Goal: Task Accomplishment & Management: Manage account settings

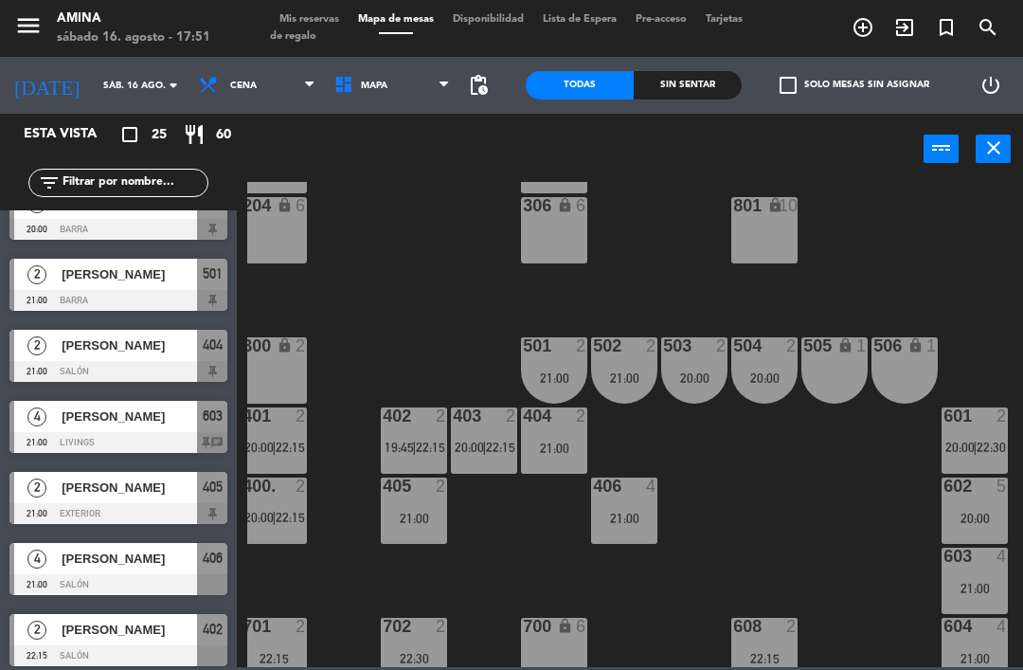
scroll to position [601, 0]
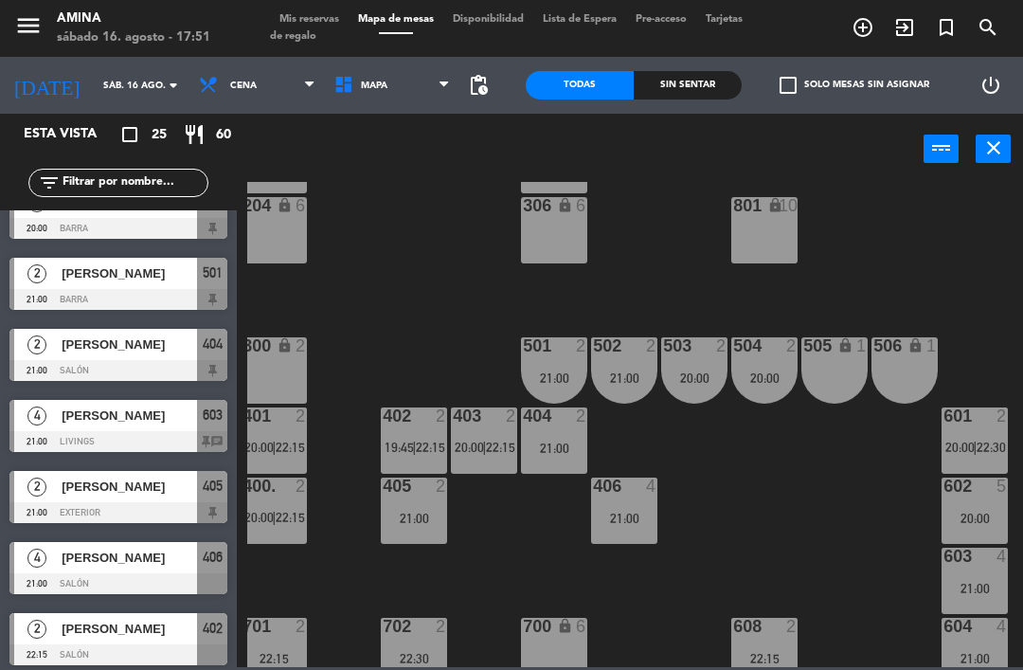
click at [142, 428] on div "[PERSON_NAME]" at bounding box center [128, 415] width 137 height 31
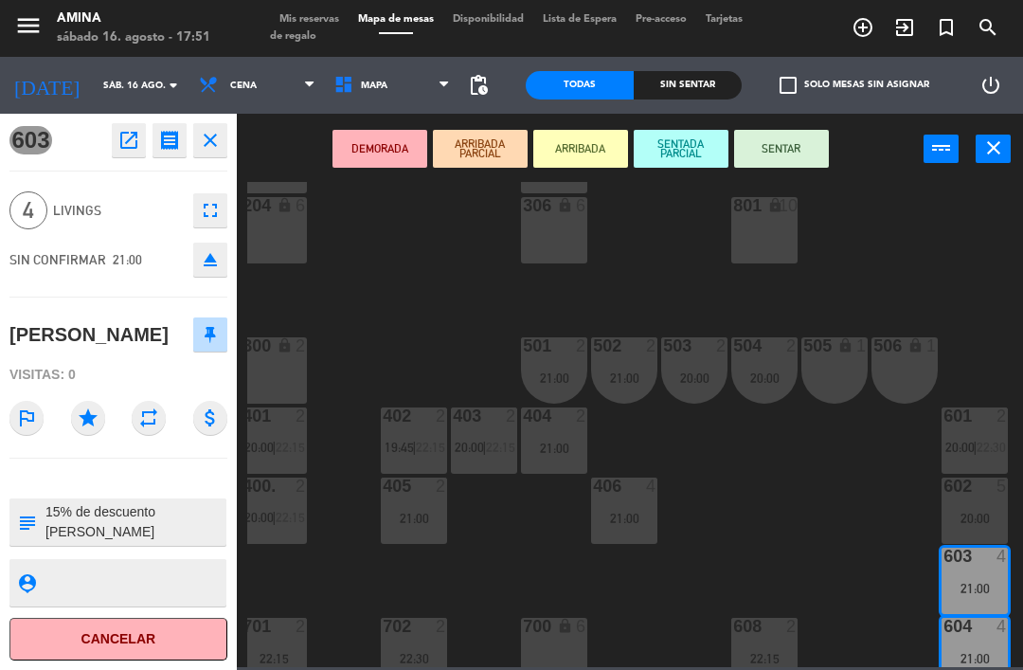
click at [220, 222] on button "fullscreen" at bounding box center [210, 210] width 34 height 34
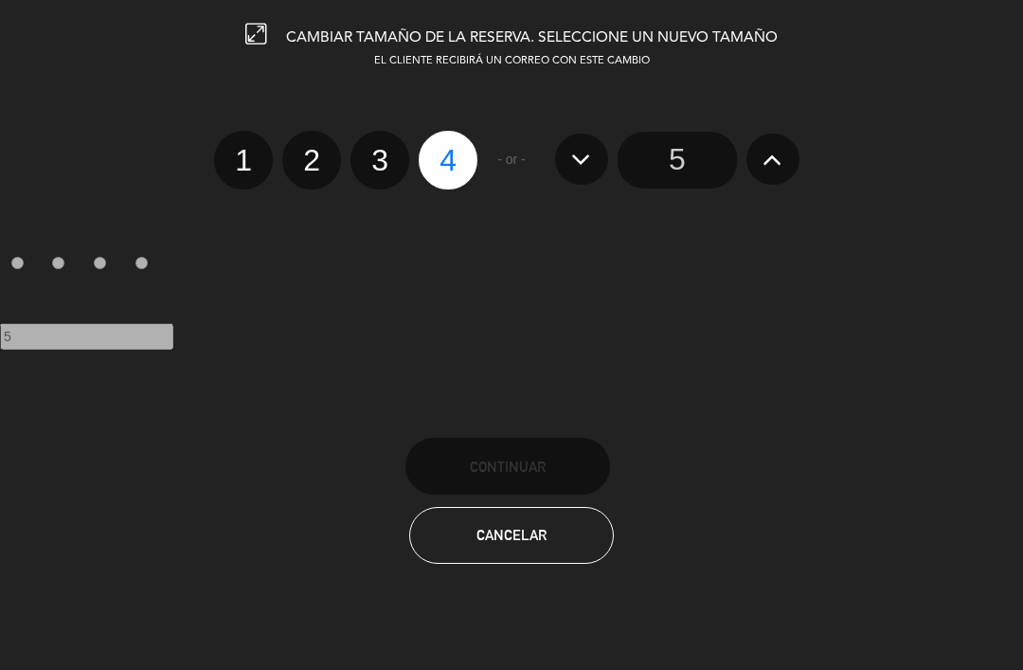
click at [0, 0] on div at bounding box center [0, 0] width 0 height 0
click at [761, 156] on button at bounding box center [772, 159] width 53 height 51
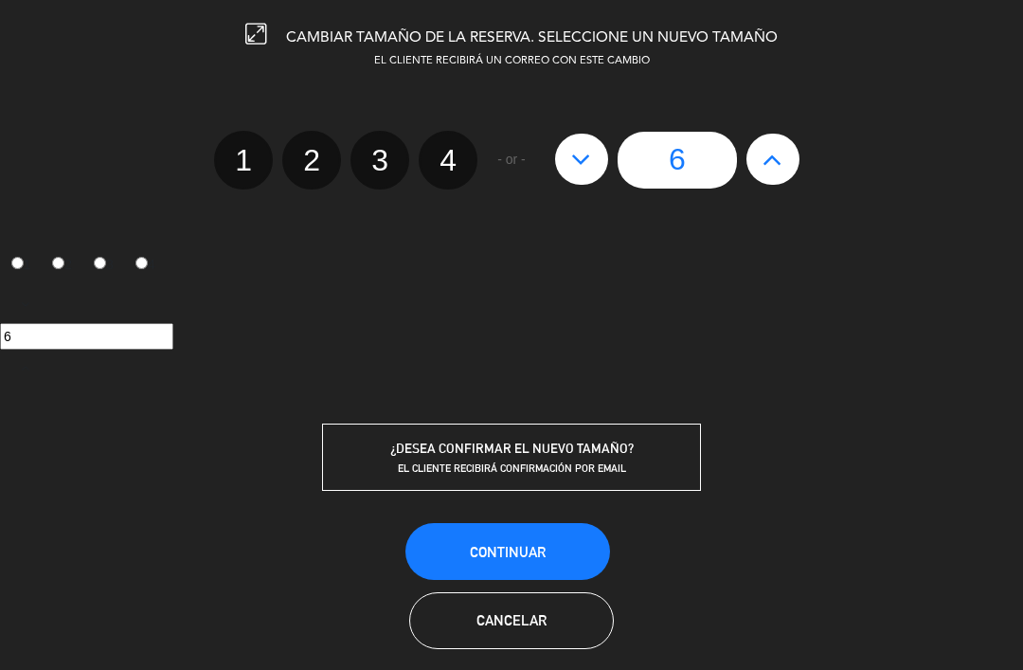
click at [509, 566] on button "Continuar" at bounding box center [507, 551] width 205 height 57
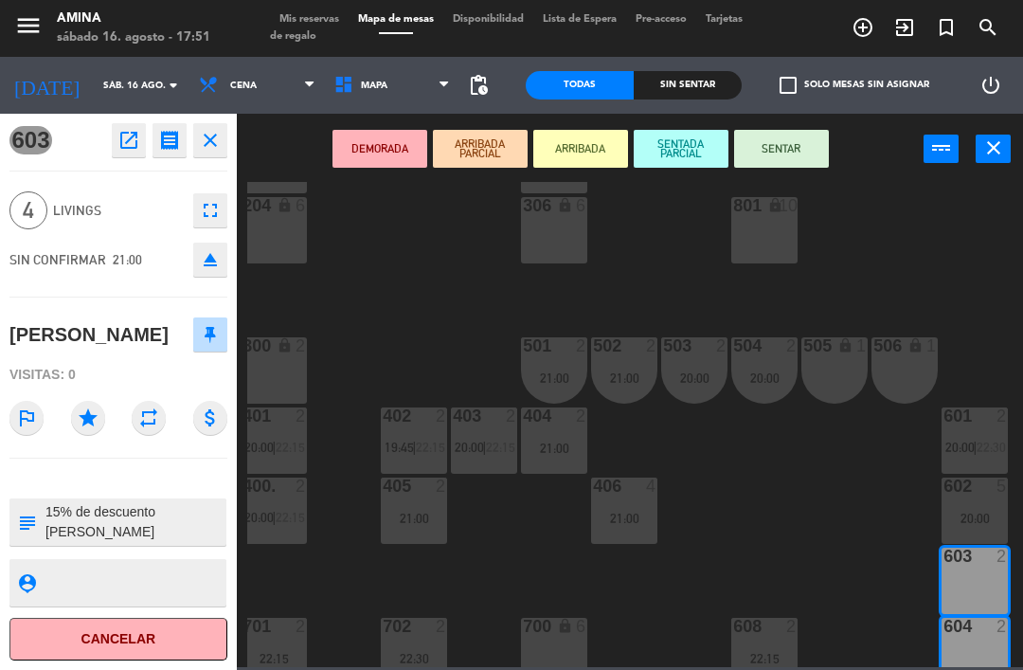
click at [754, 211] on div "lock" at bounding box center [764, 206] width 31 height 18
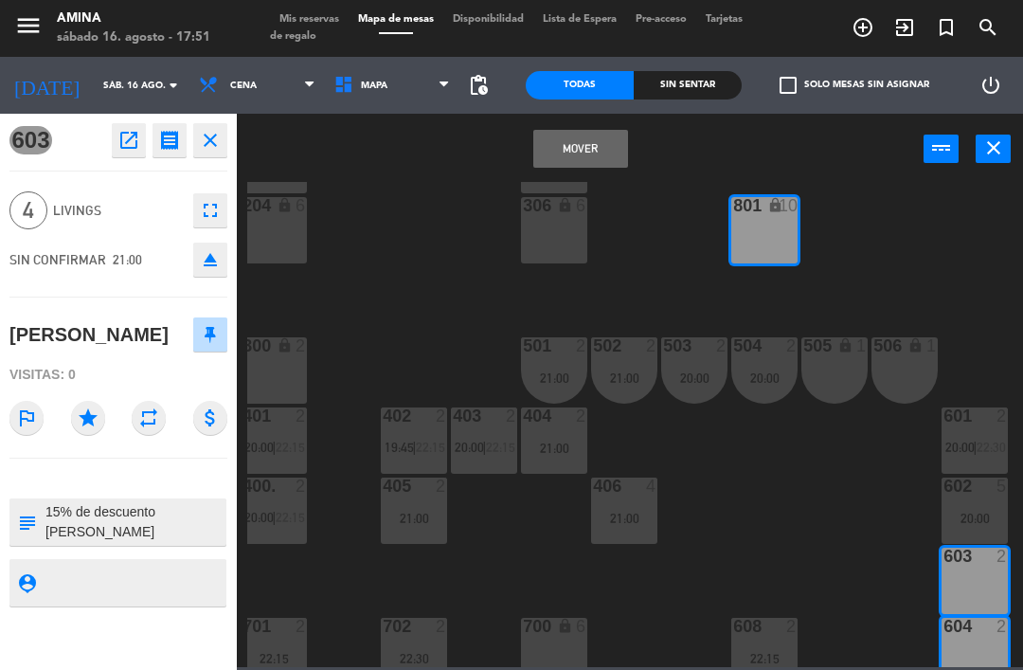
click at [563, 184] on div "305 lock 6" at bounding box center [554, 160] width 66 height 66
click at [587, 154] on button "Mover" at bounding box center [580, 149] width 95 height 38
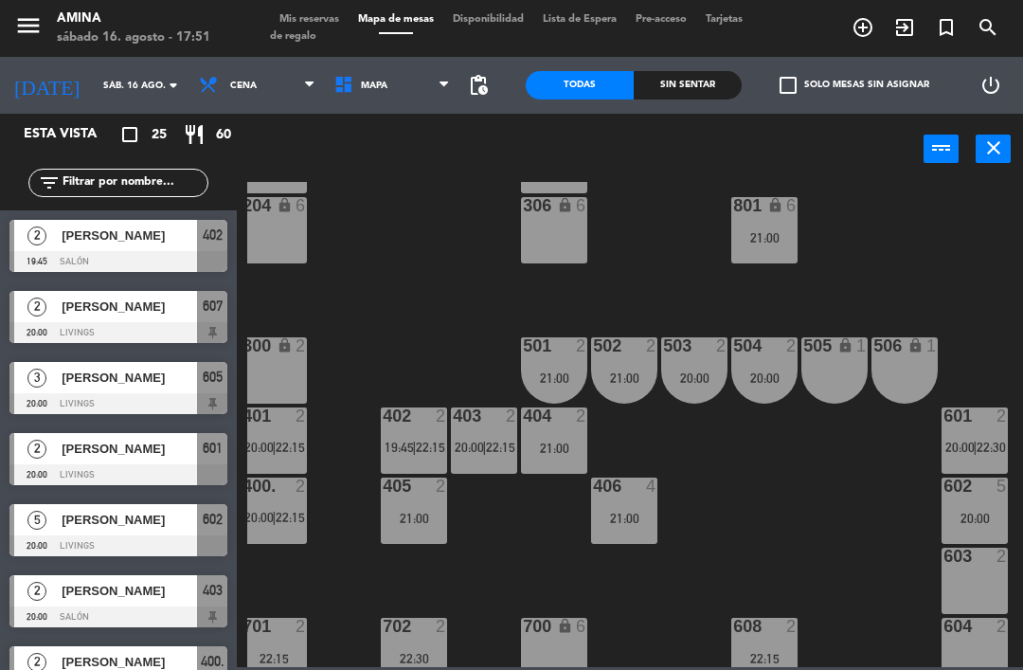
scroll to position [0, 0]
click at [764, 227] on div "801 lock 6 21:00" at bounding box center [764, 230] width 66 height 66
click at [783, 465] on div "101 lock 6 102 lock 6 103 lock 6 301 lock 6 307 lock 2 302 lock 6 308 lock 2 20…" at bounding box center [635, 424] width 776 height 485
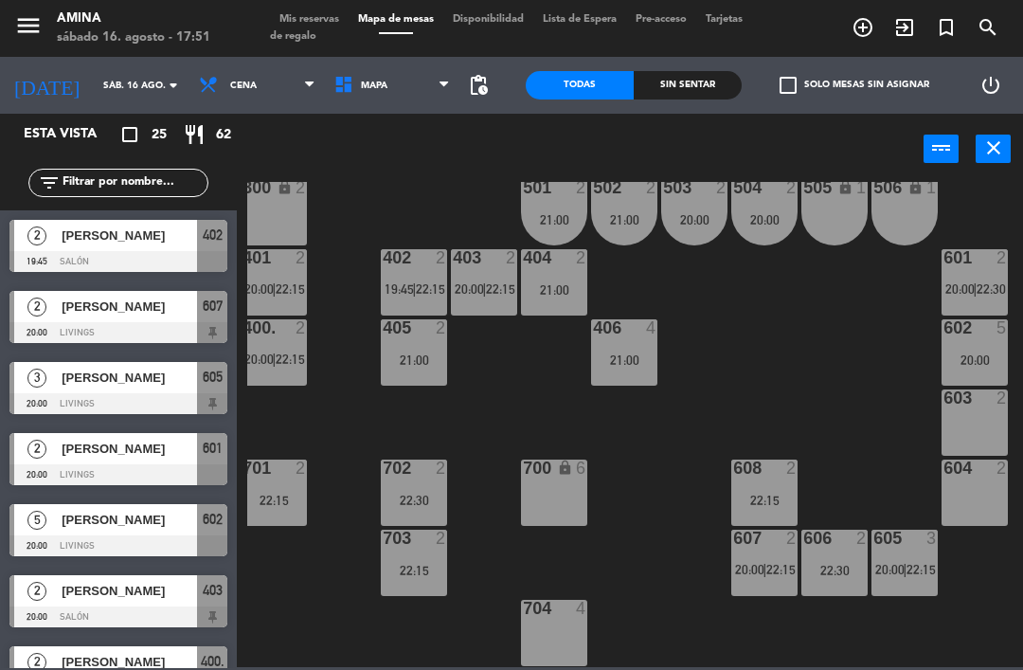
scroll to position [527, 9]
click at [903, 554] on div "605 3 20:00 | 22:15" at bounding box center [904, 562] width 66 height 66
click at [896, 402] on div "101 lock 6 102 lock 6 103 lock 6 301 lock 6 307 lock 2 302 lock 6 308 lock 2 20…" at bounding box center [635, 424] width 776 height 485
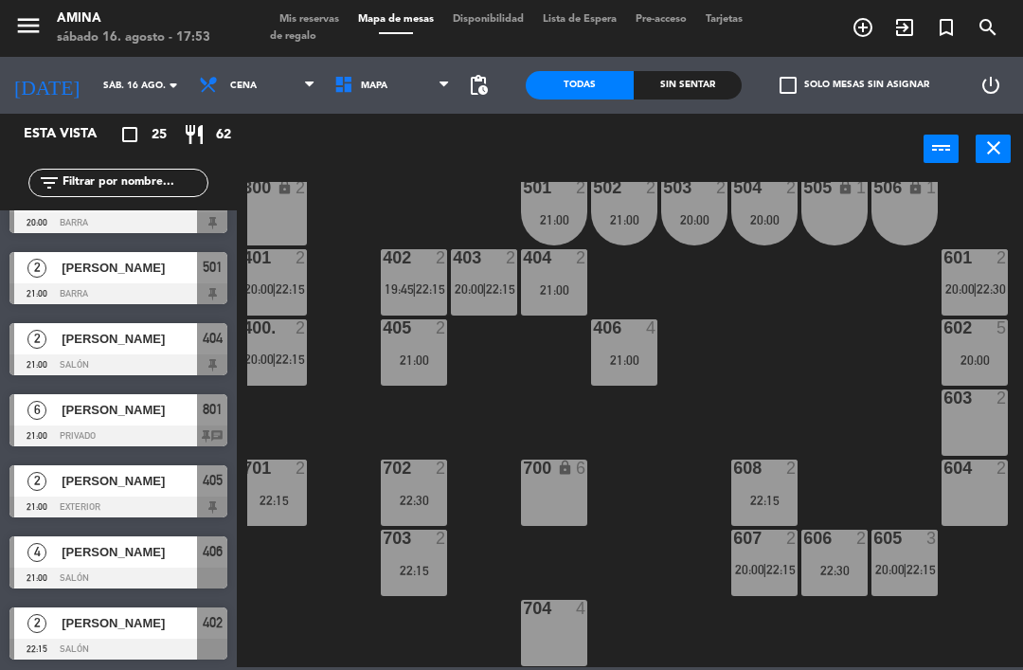
scroll to position [613, 0]
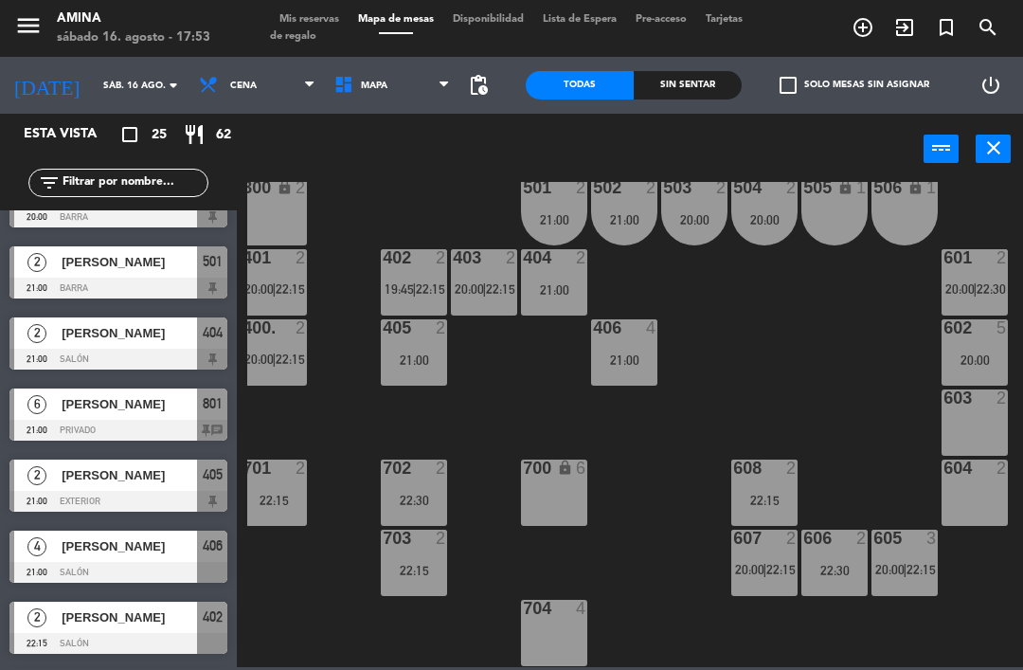
click at [165, 550] on span "[PERSON_NAME]" at bounding box center [129, 546] width 135 height 20
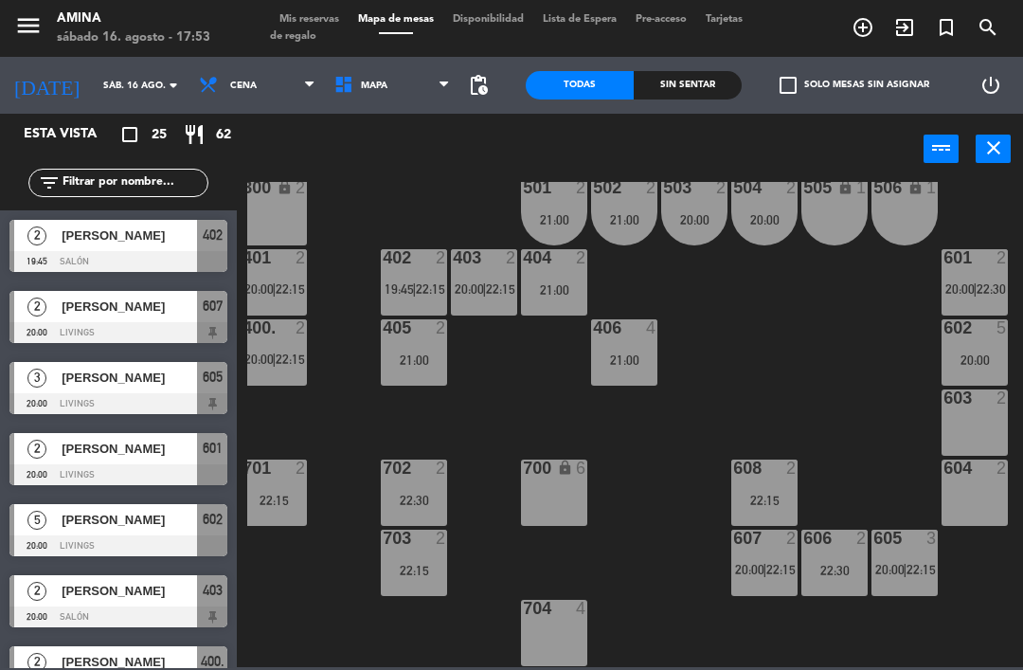
scroll to position [0, 0]
click at [600, 358] on div "21:00" at bounding box center [624, 359] width 66 height 13
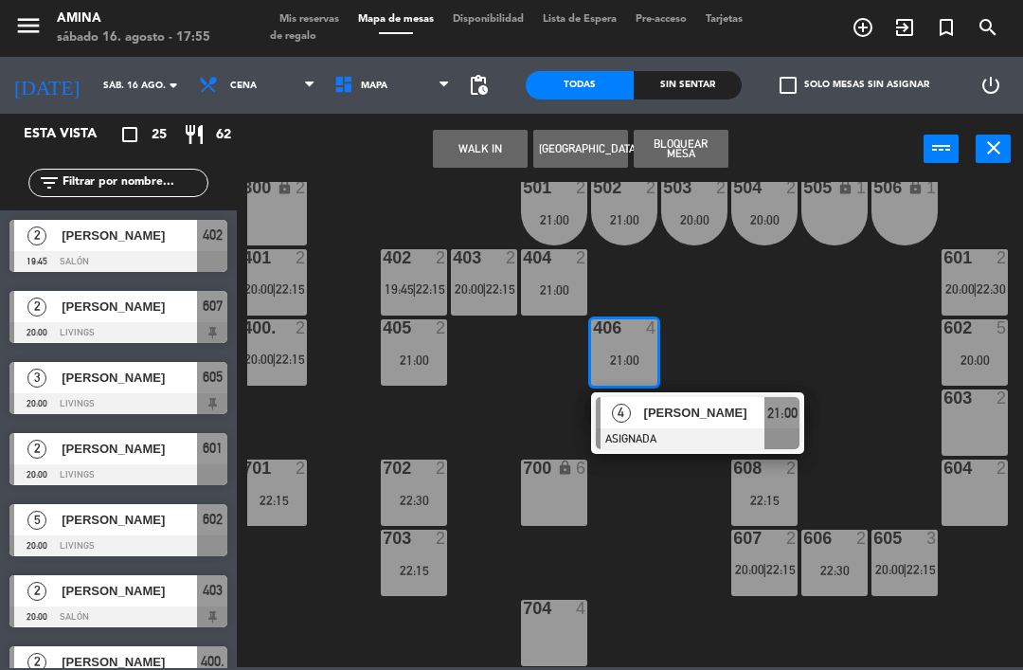
click at [84, 237] on span "[PERSON_NAME]" at bounding box center [129, 235] width 135 height 20
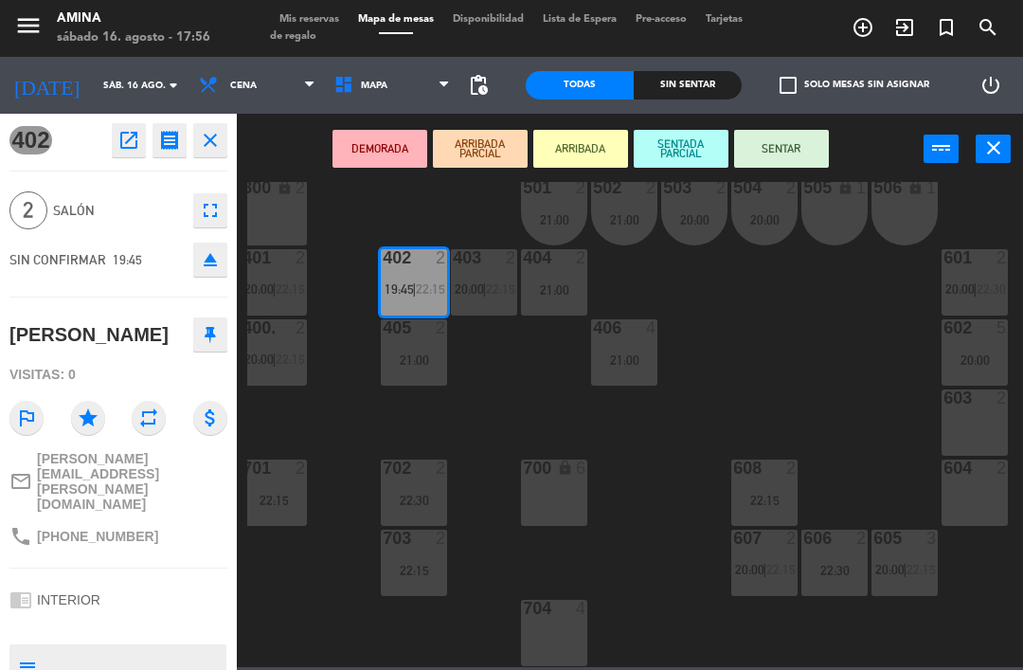
scroll to position [527, 9]
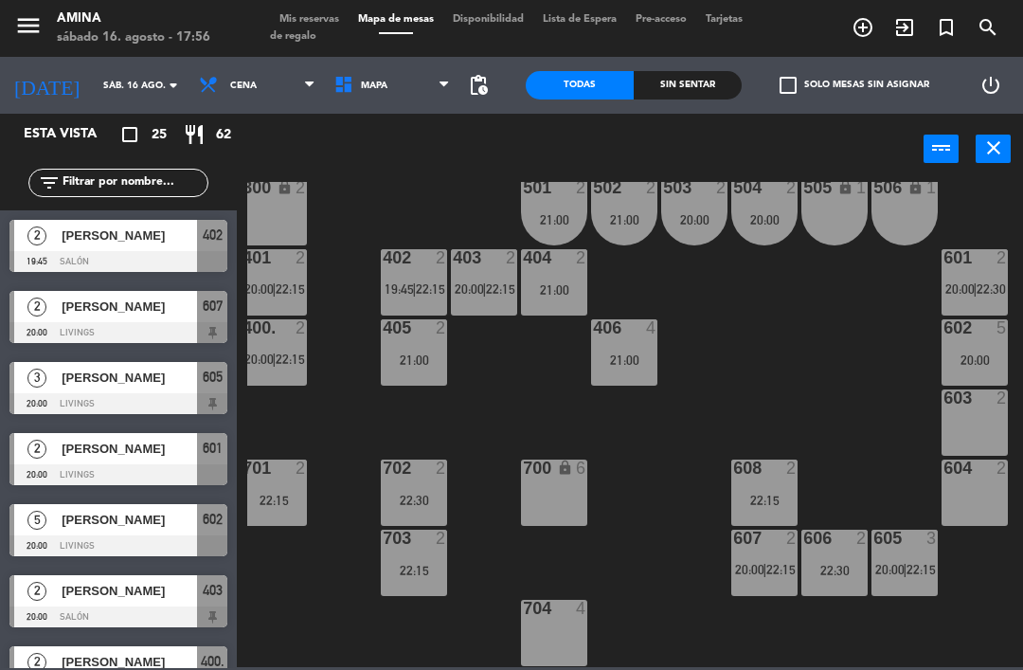
click at [150, 319] on div "Graciela Pederiva" at bounding box center [128, 306] width 137 height 31
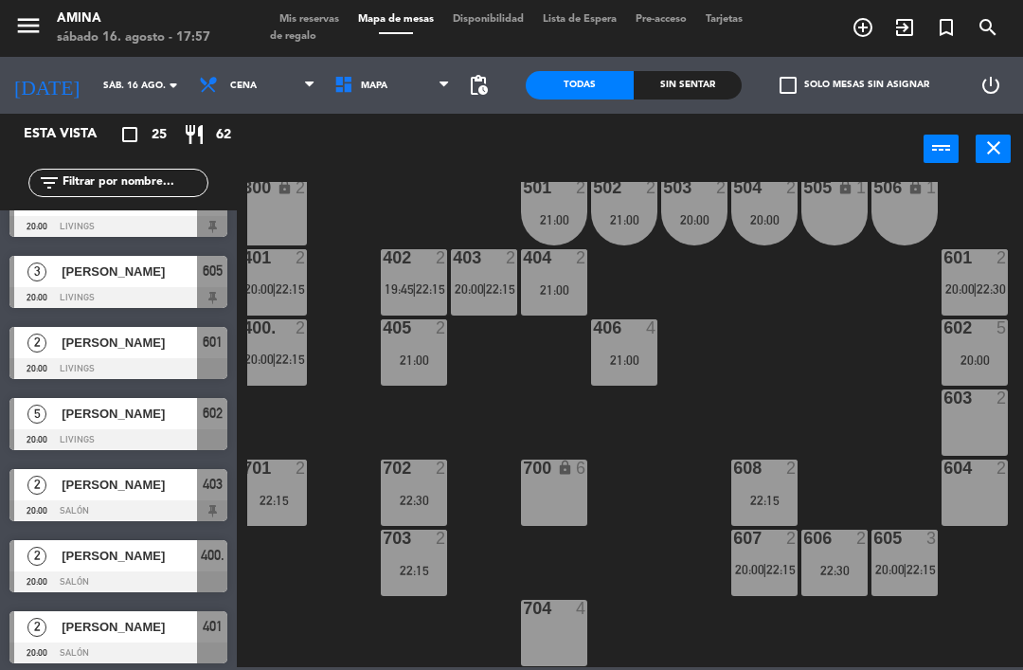
scroll to position [105, 0]
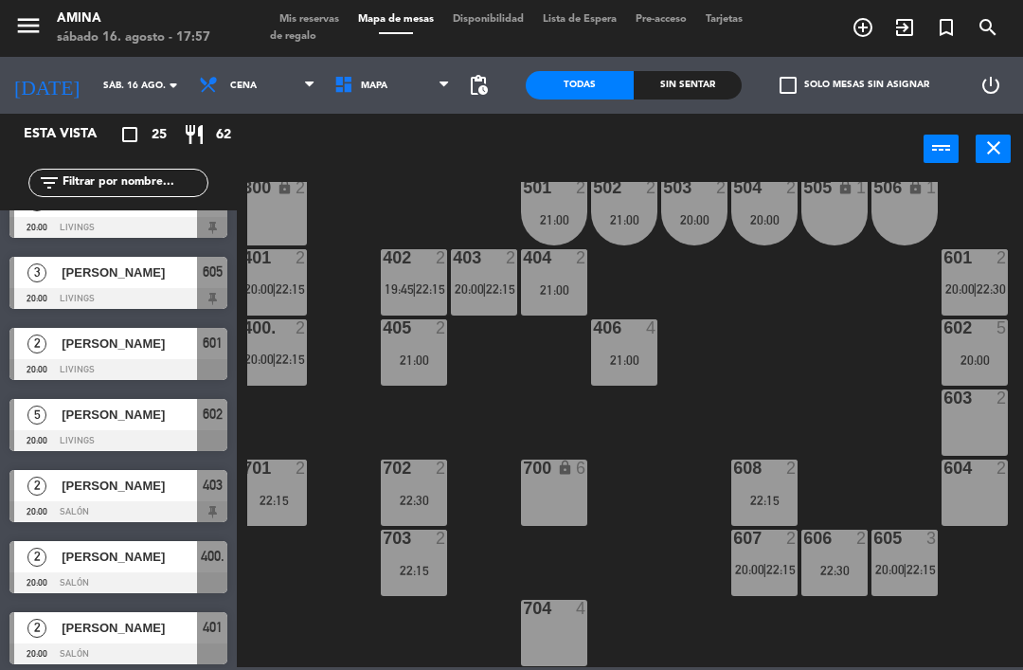
click at [918, 573] on span "22:15" at bounding box center [920, 569] width 29 height 15
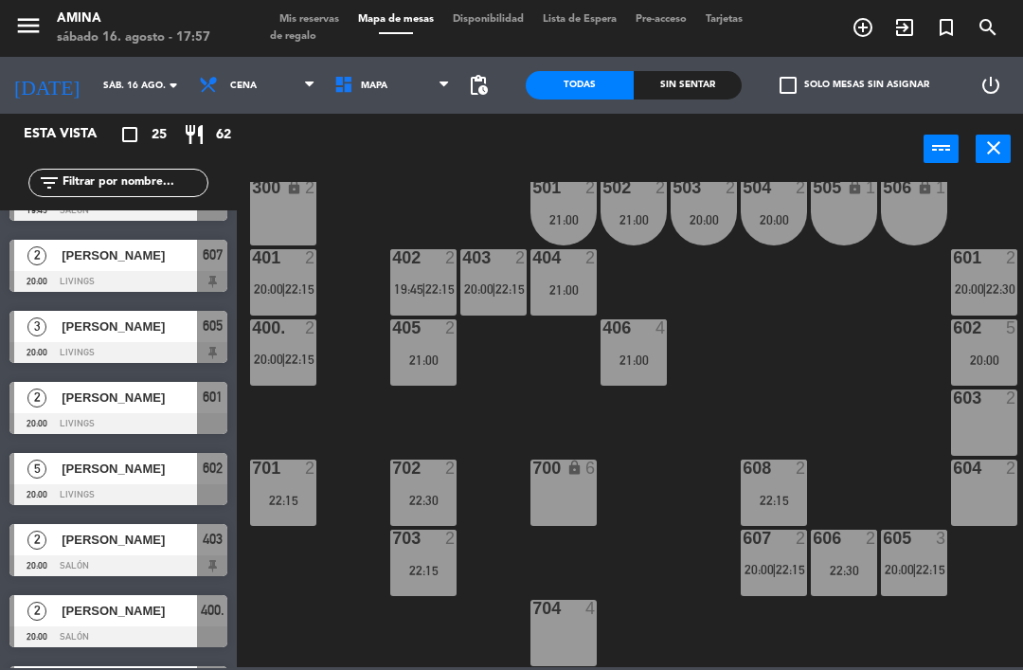
scroll to position [145, 0]
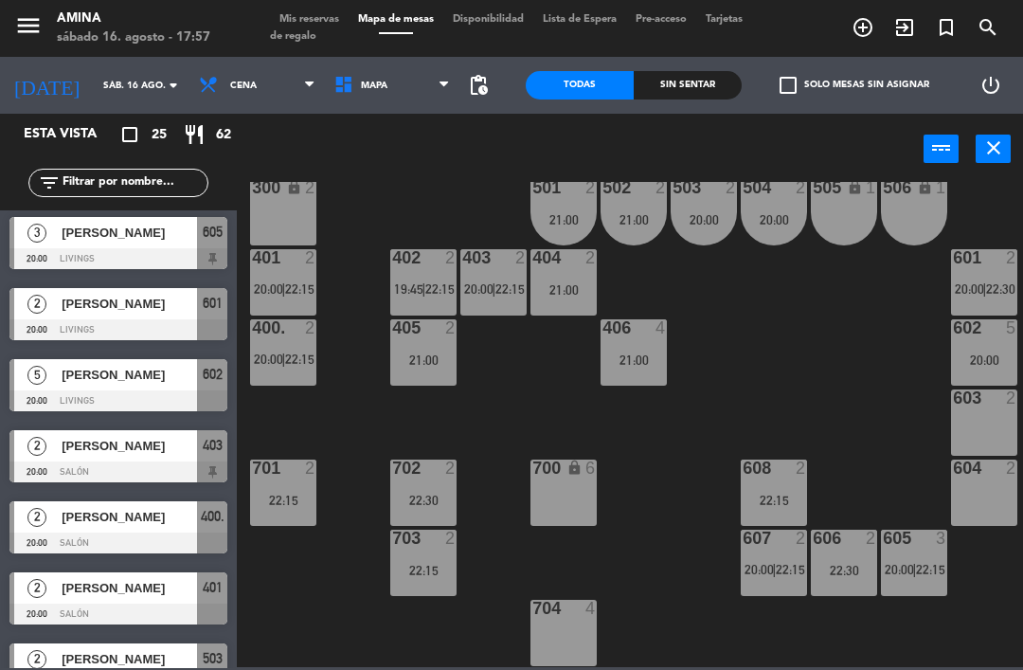
click at [119, 309] on span "[PERSON_NAME]" at bounding box center [129, 304] width 135 height 20
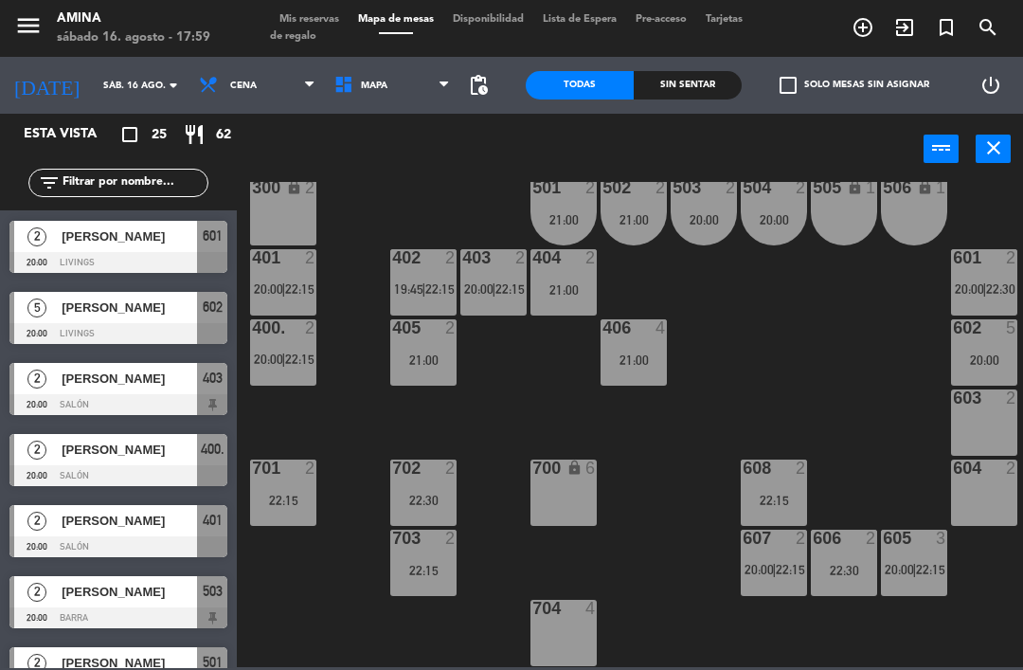
scroll to position [235, 0]
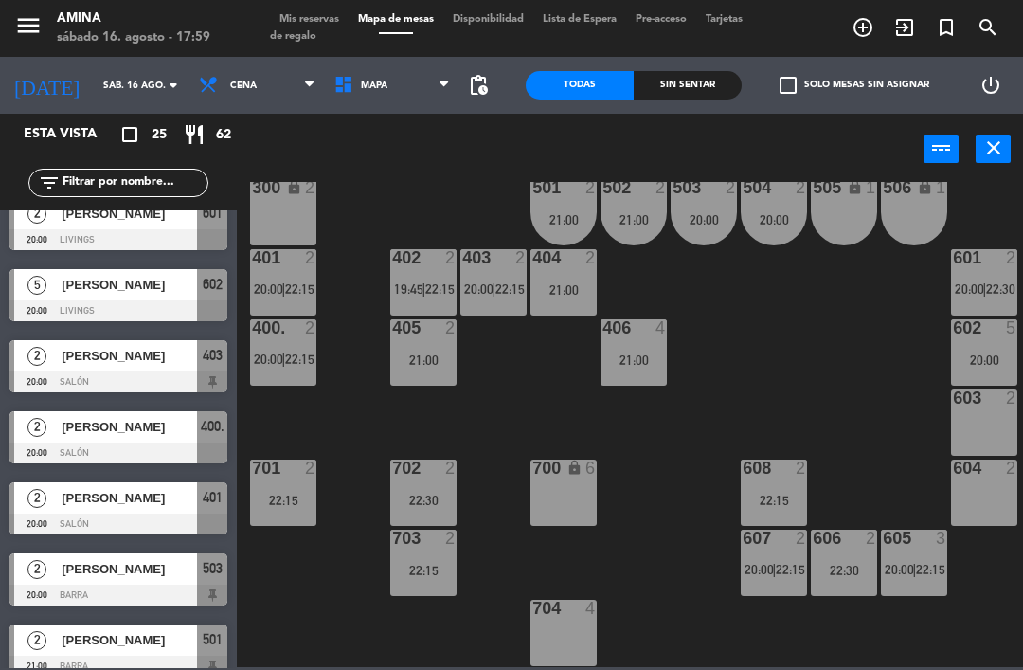
click at [170, 298] on div "[PERSON_NAME]" at bounding box center [128, 284] width 137 height 31
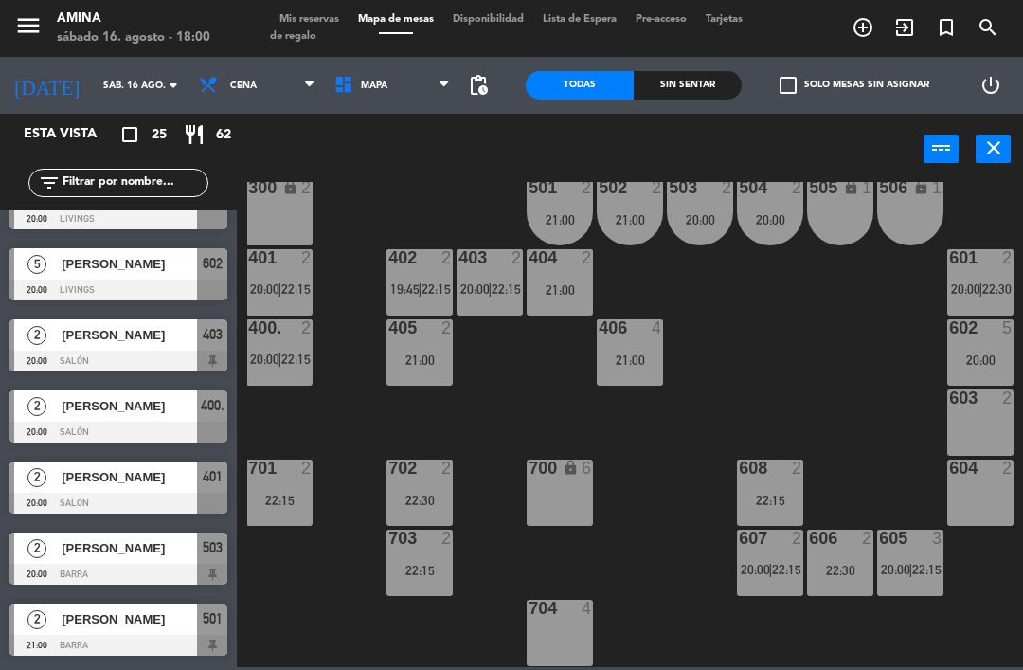
scroll to position [254, 0]
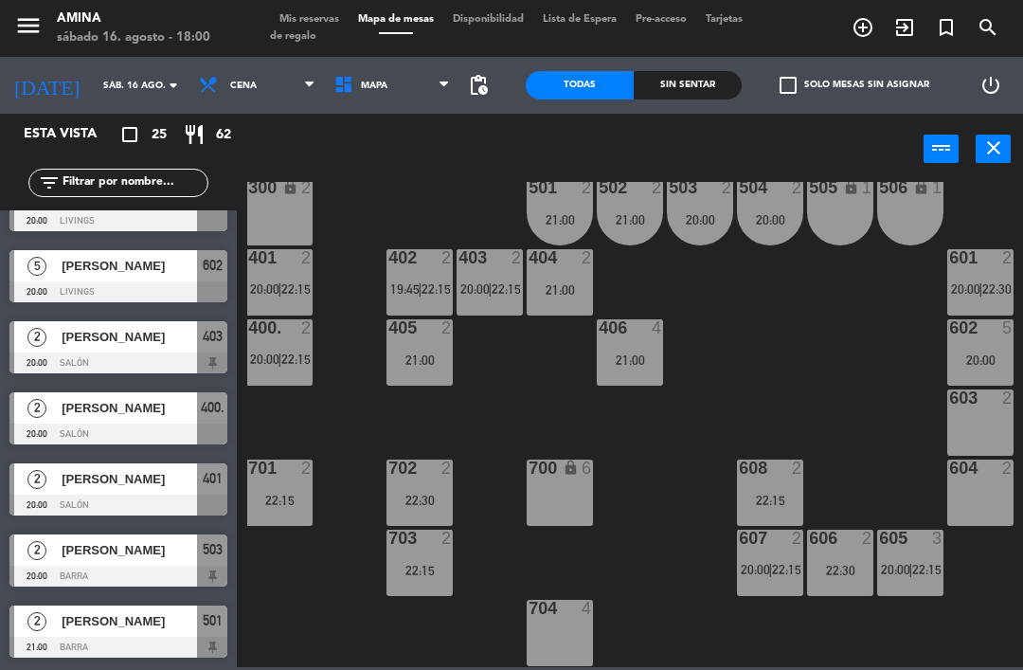
click at [154, 339] on span "[PERSON_NAME]" at bounding box center [129, 337] width 135 height 20
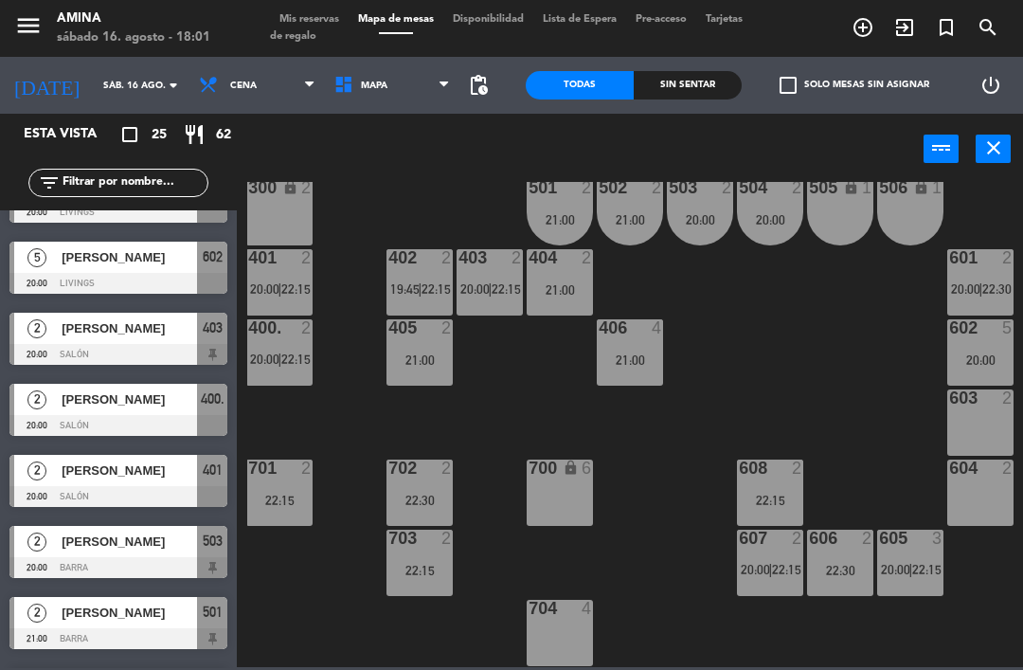
scroll to position [263, 0]
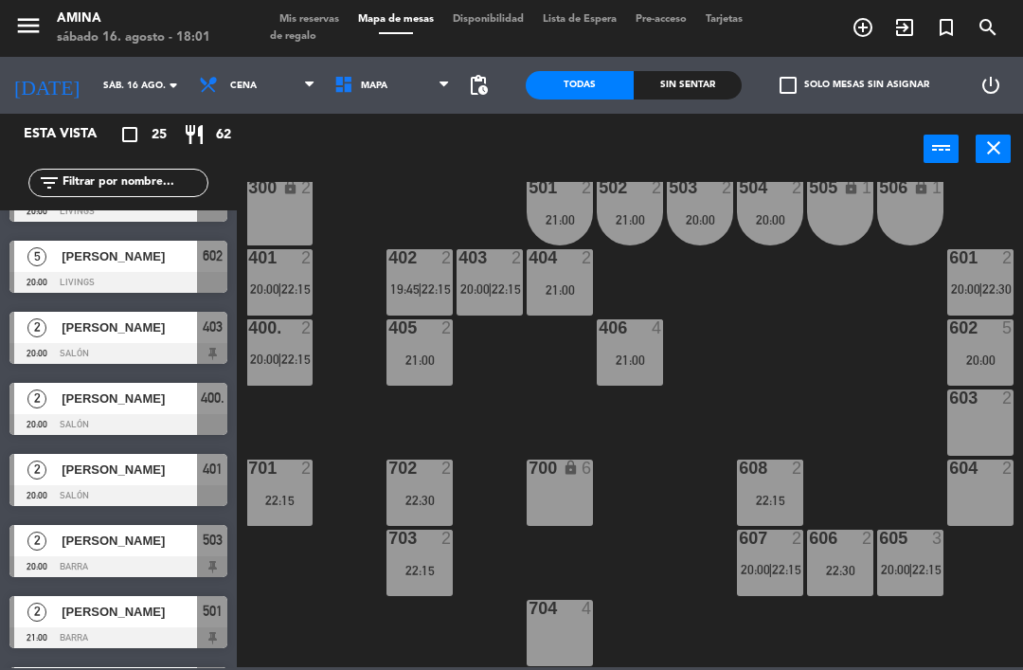
click at [140, 411] on div "[PERSON_NAME]" at bounding box center [128, 398] width 137 height 31
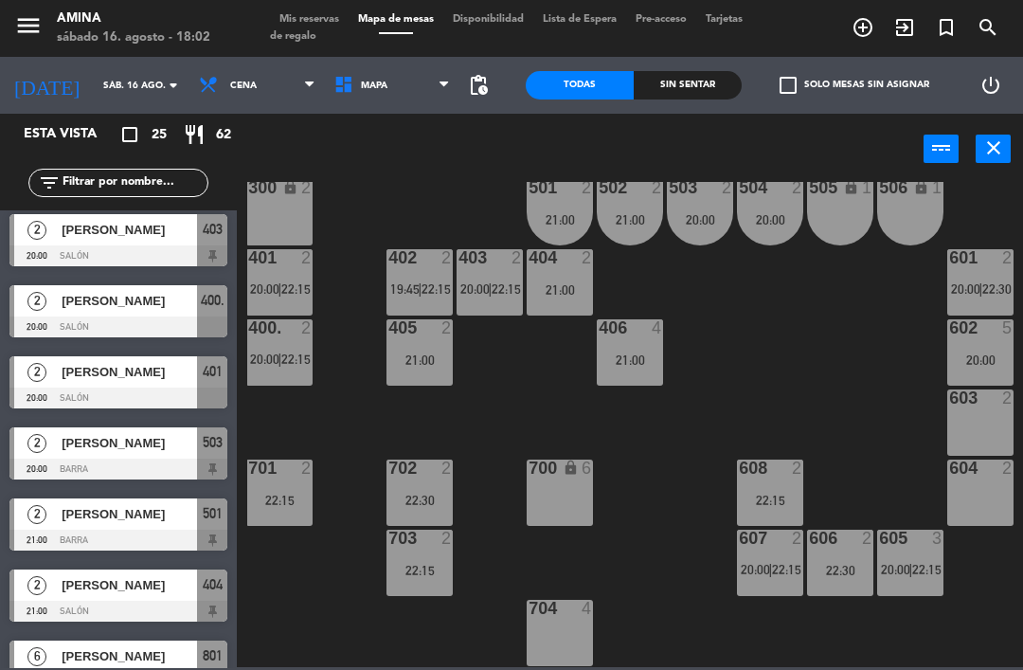
scroll to position [370, 0]
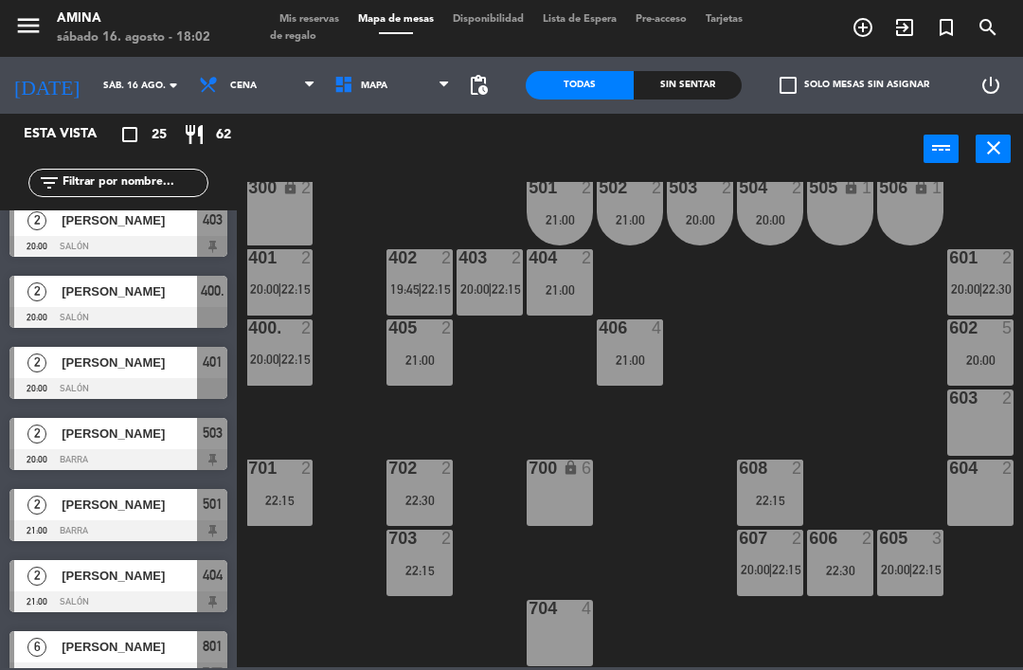
click at [144, 373] on div "[PERSON_NAME]" at bounding box center [128, 362] width 137 height 31
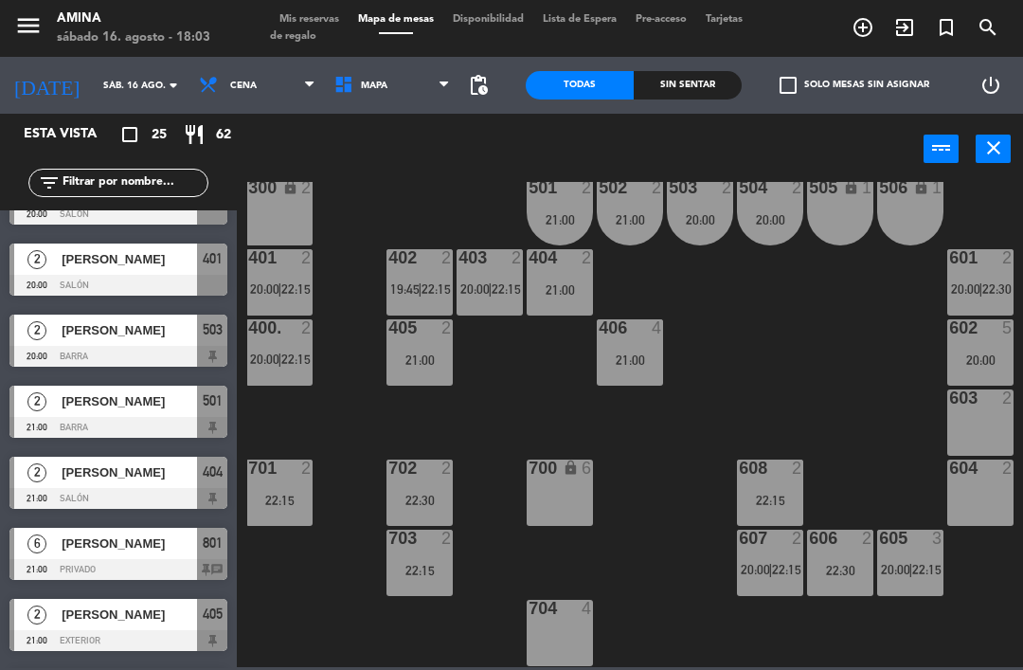
scroll to position [475, 0]
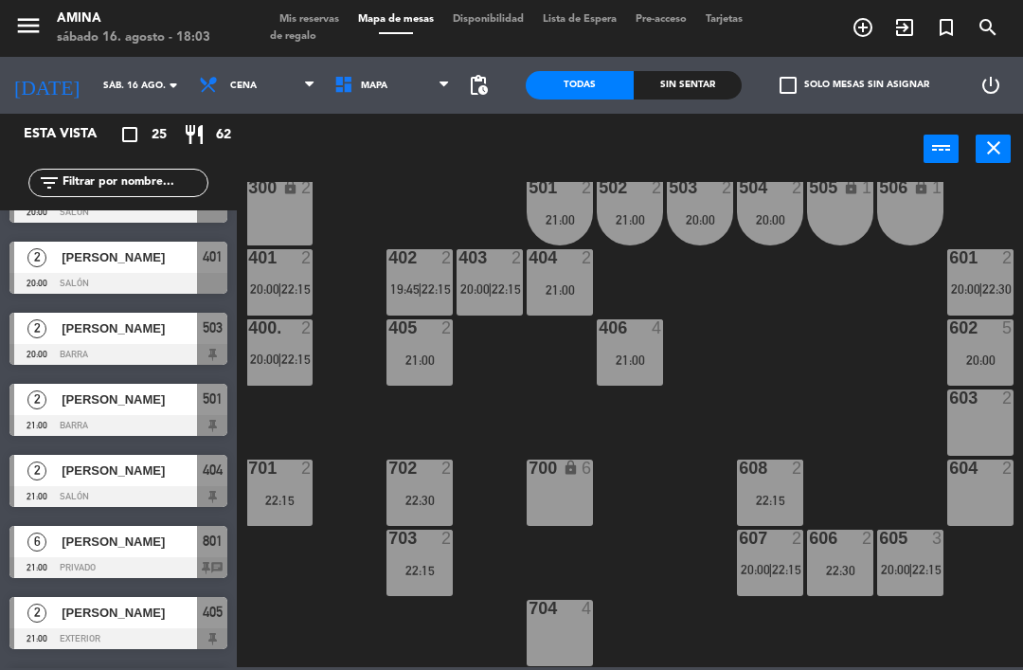
click at [154, 324] on span "[PERSON_NAME]" at bounding box center [129, 328] width 135 height 20
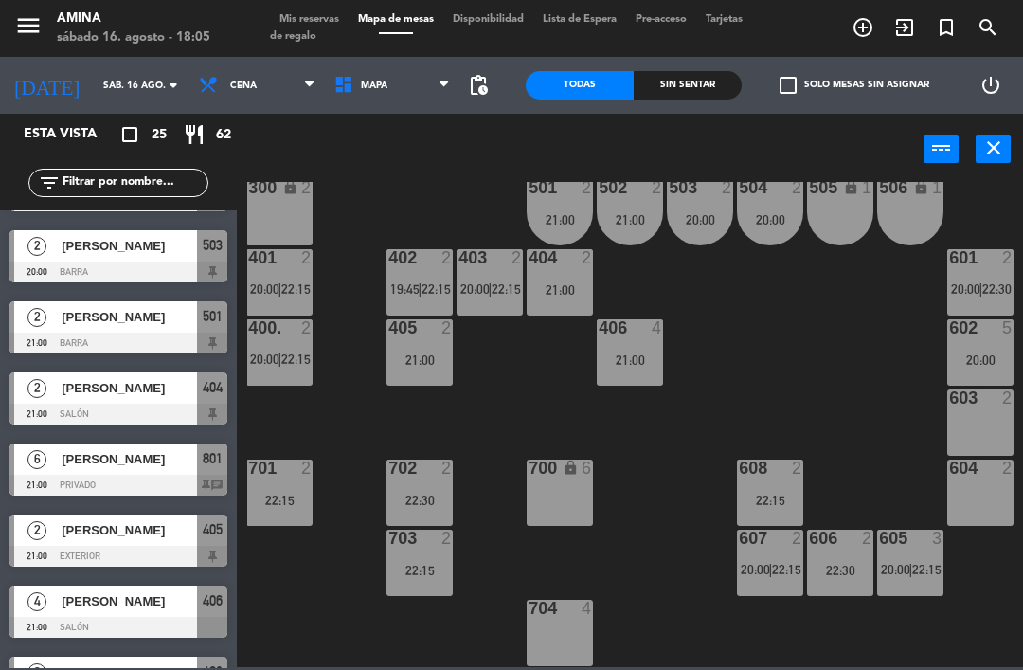
scroll to position [561, 0]
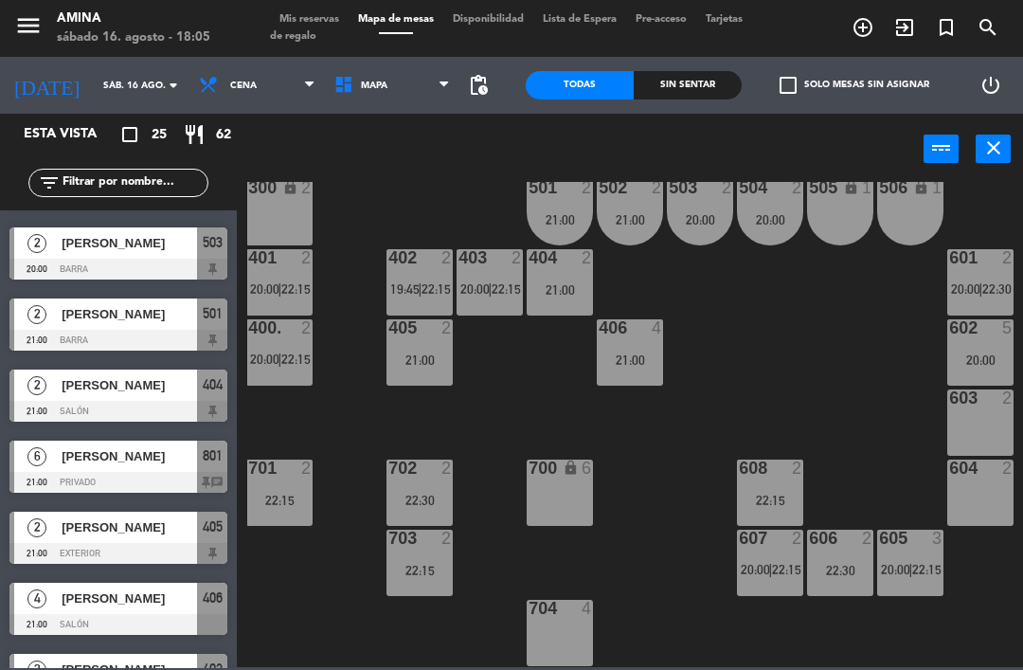
click at [140, 312] on span "[PERSON_NAME]" at bounding box center [129, 314] width 135 height 20
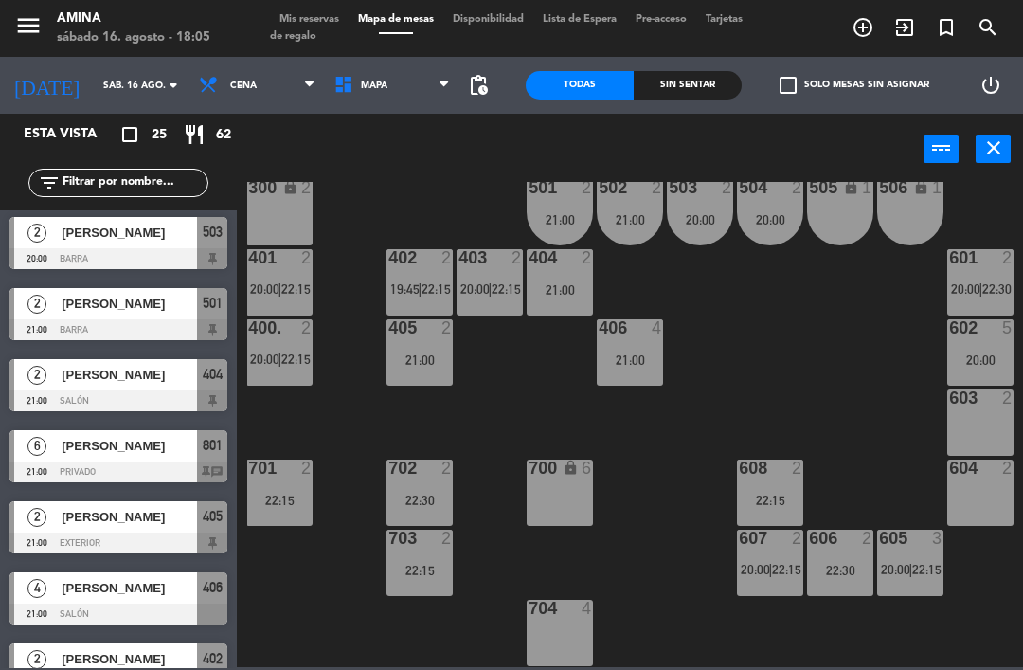
scroll to position [572, 0]
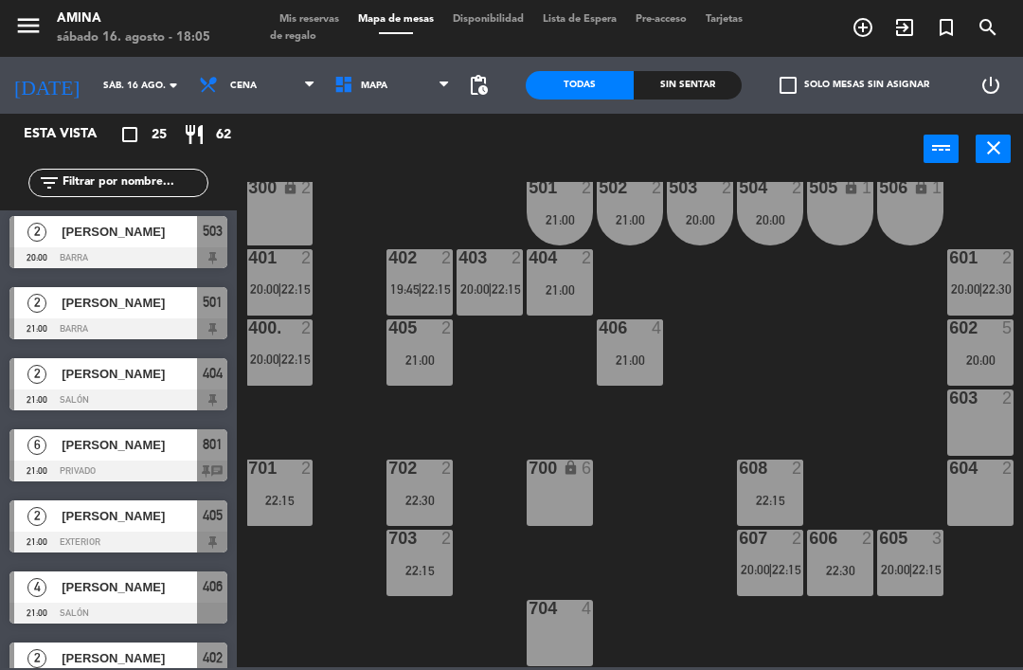
click at [146, 378] on span "Ivanna Mangone" at bounding box center [129, 374] width 135 height 20
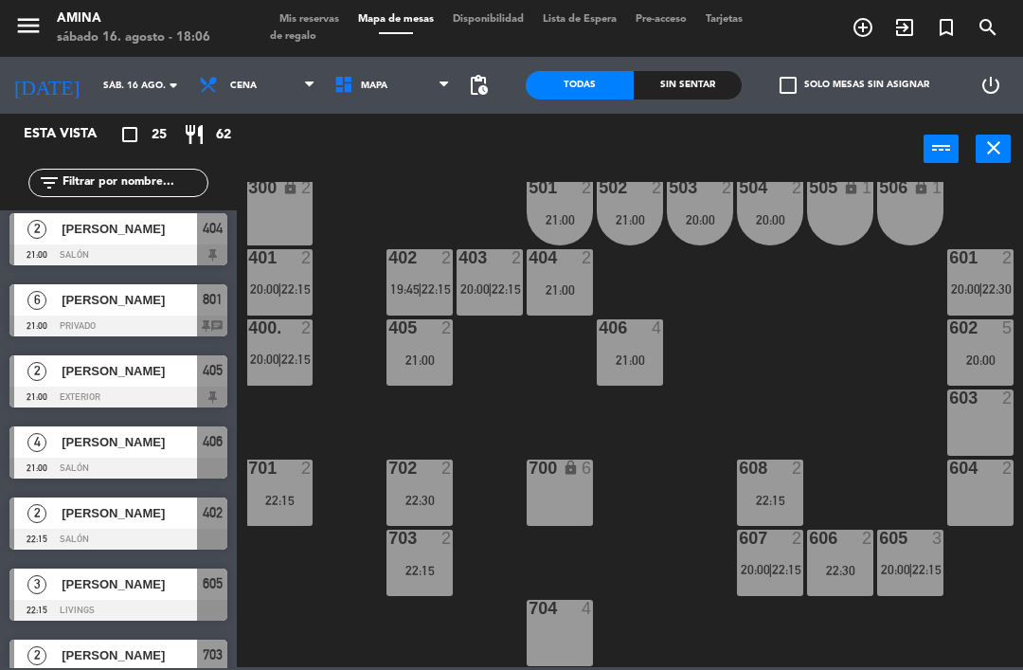
scroll to position [718, 0]
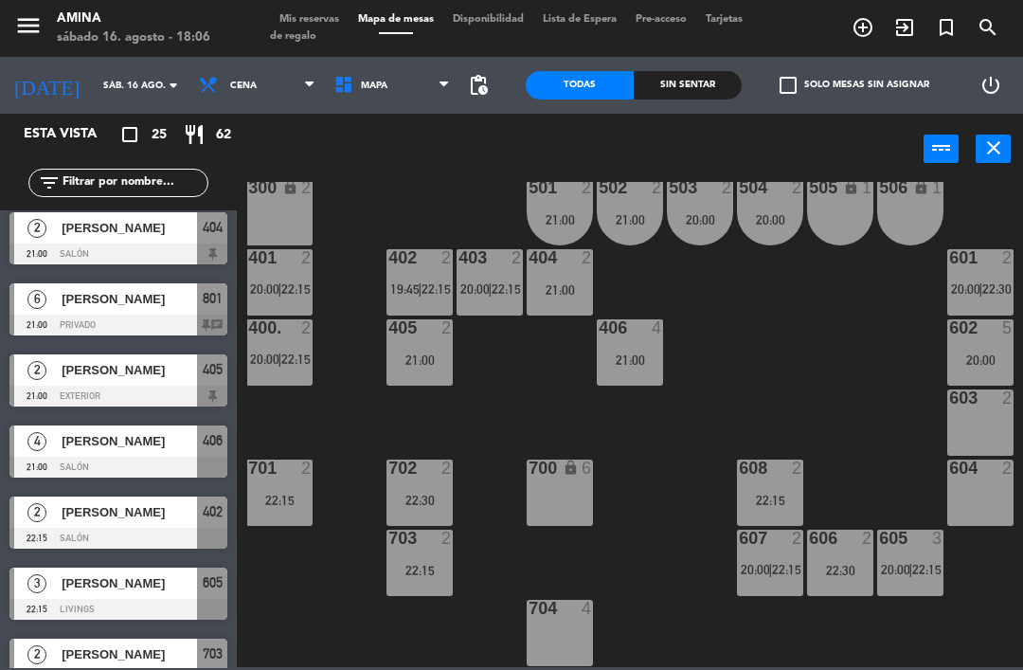
click at [116, 382] on div "[PERSON_NAME]" at bounding box center [128, 369] width 137 height 31
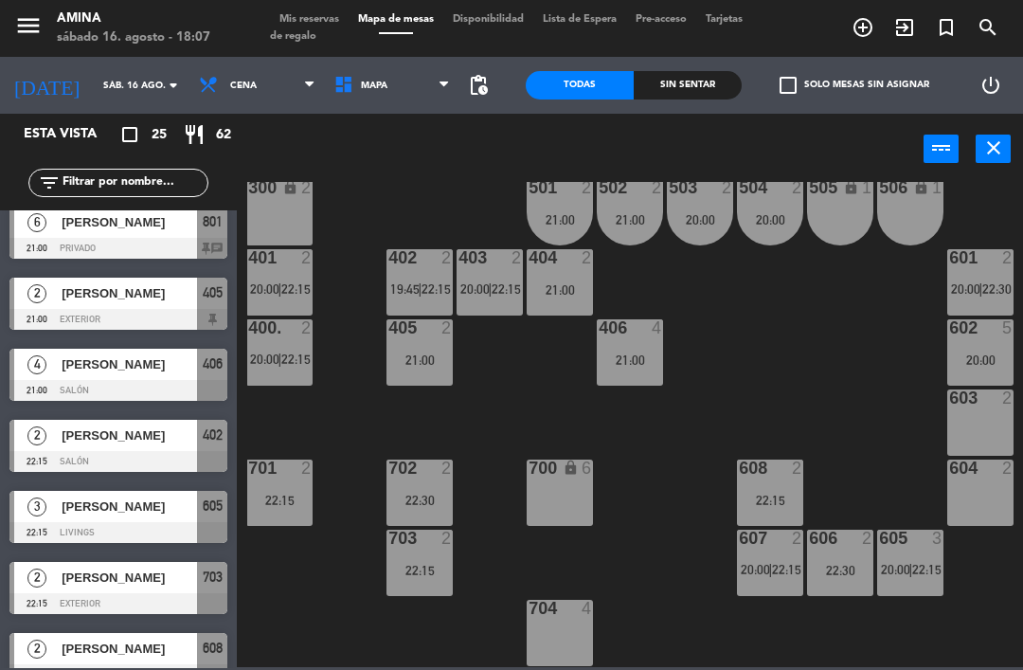
scroll to position [797, 0]
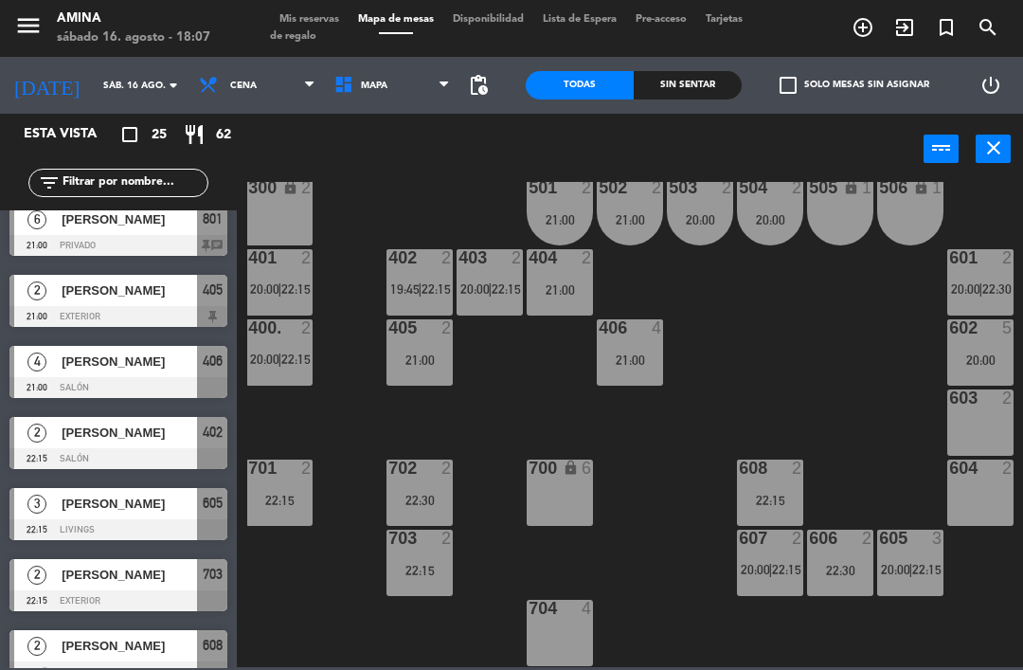
click at [435, 491] on div "702 2 22:30" at bounding box center [419, 492] width 66 height 66
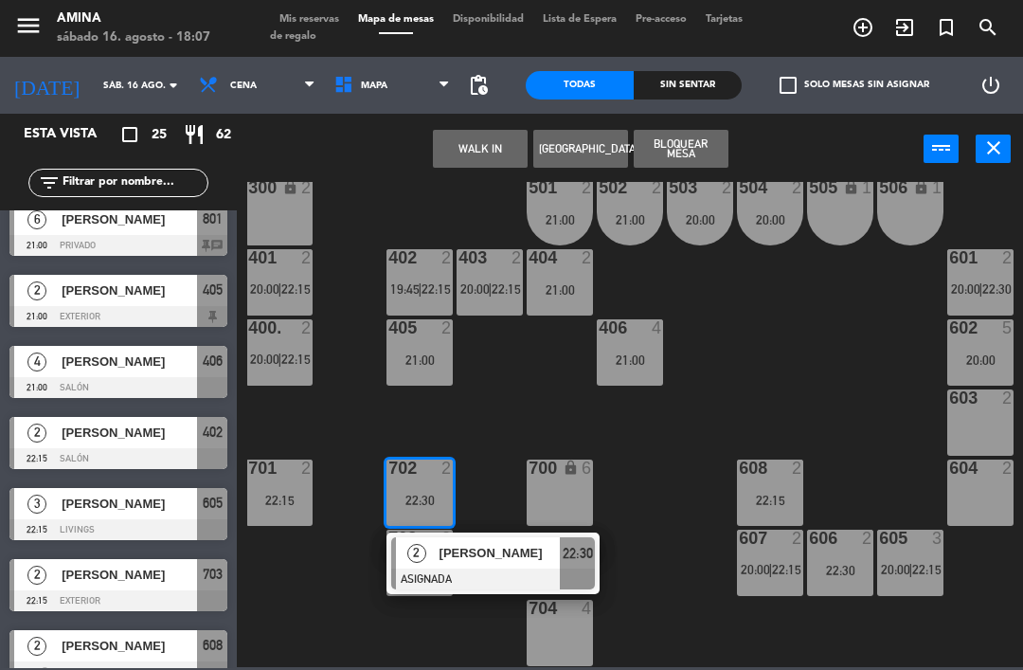
click at [458, 573] on div at bounding box center [493, 578] width 204 height 21
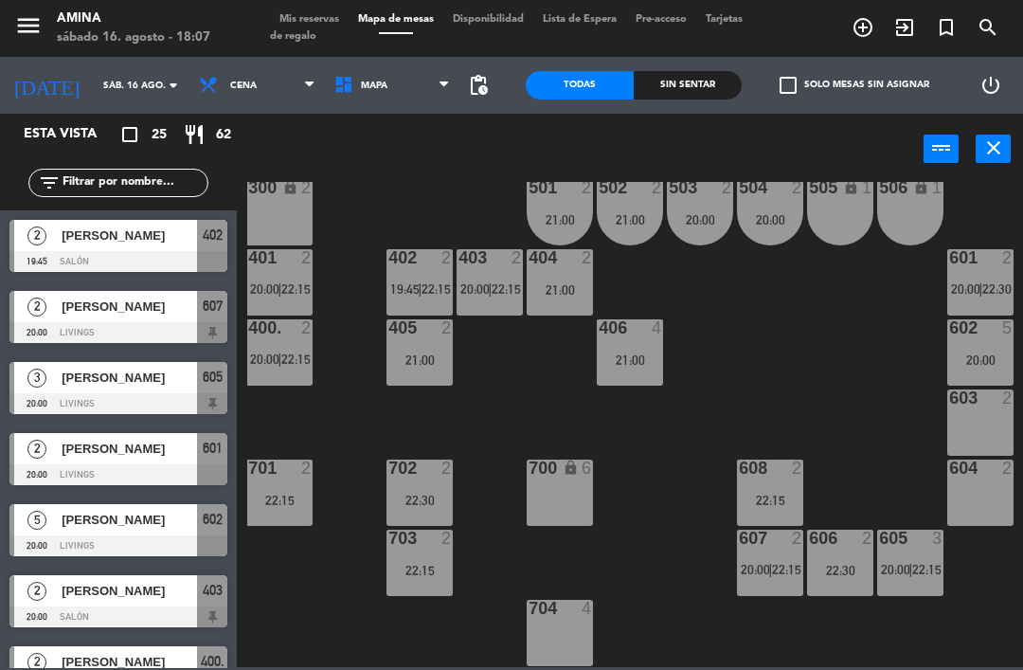
scroll to position [559, 0]
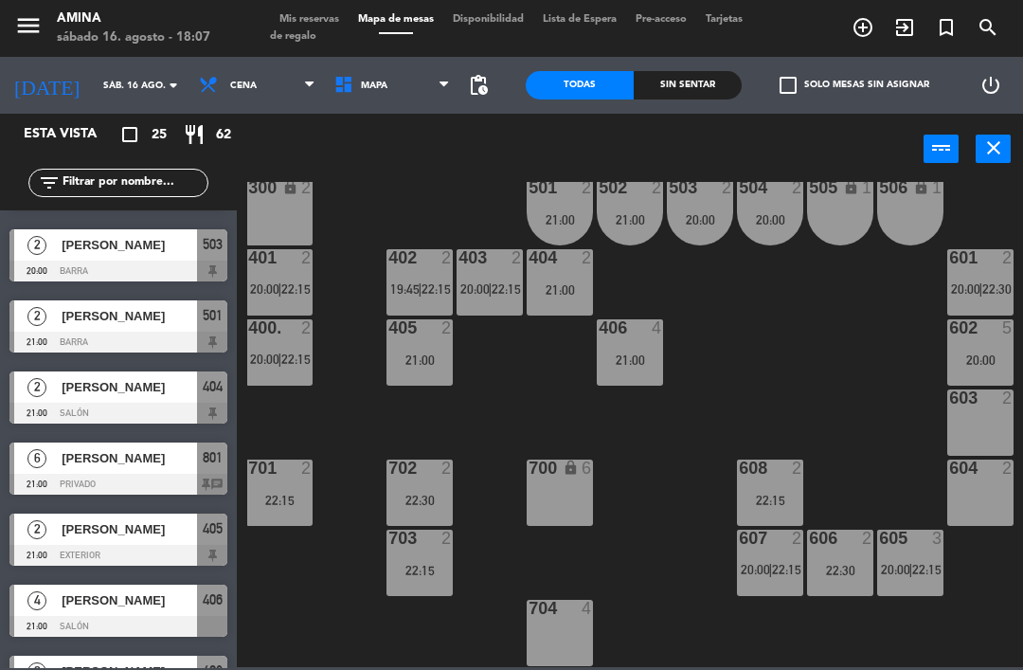
click at [434, 493] on div "22:30" at bounding box center [419, 499] width 66 height 13
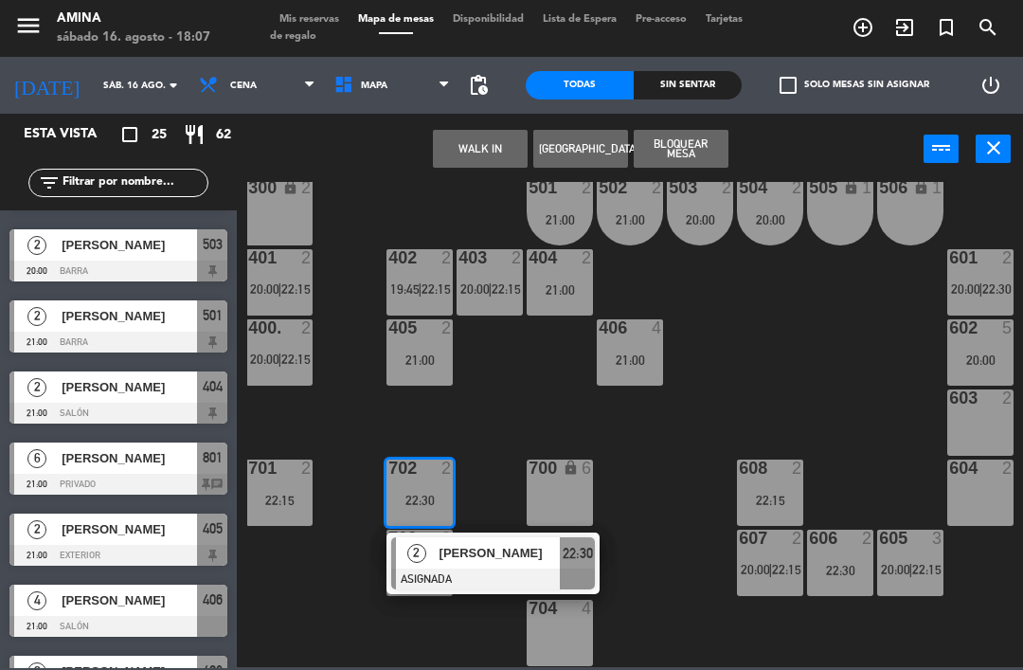
click at [478, 552] on span "[PERSON_NAME]" at bounding box center [499, 553] width 121 height 20
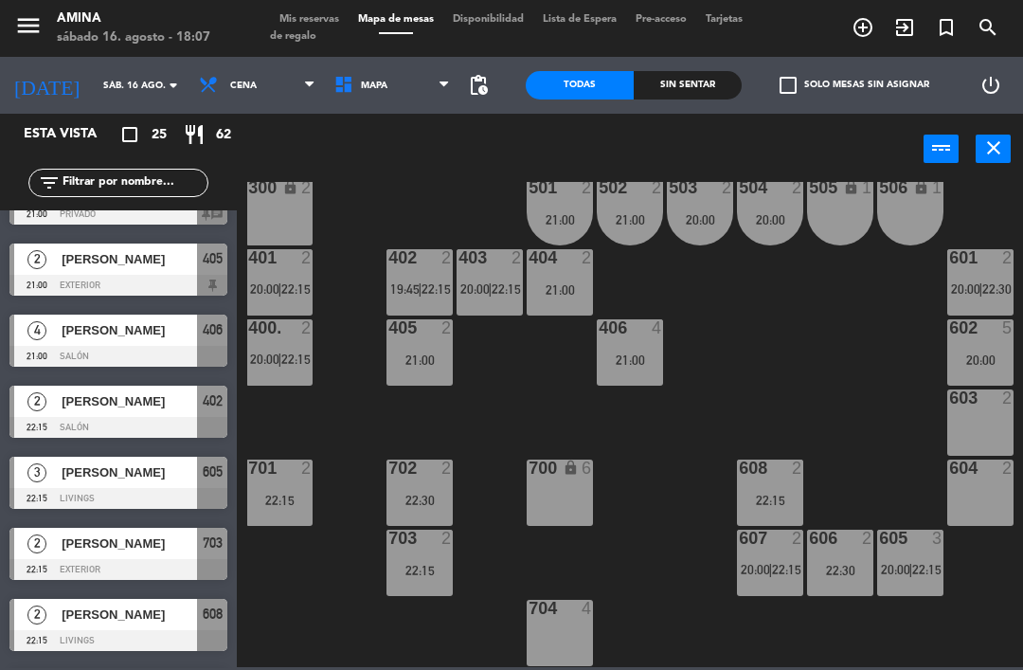
scroll to position [826, 0]
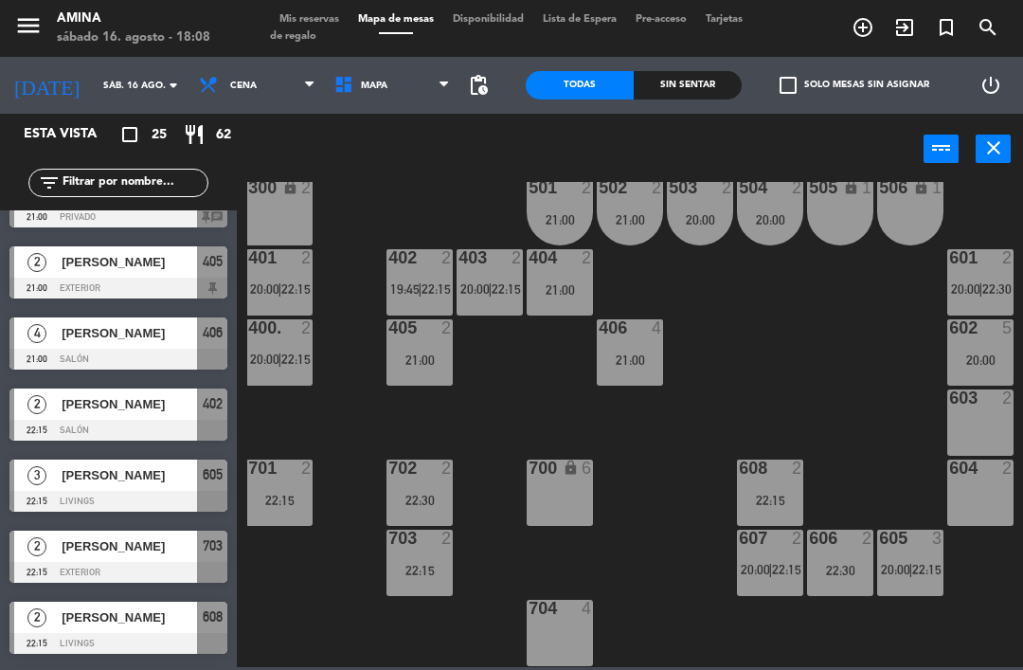
click at [911, 552] on div "605 3 20:00 | 22:15" at bounding box center [910, 562] width 66 height 66
click at [849, 381] on div "101 lock 6 102 lock 6 103 lock 6 301 lock 6 307 lock 2 302 lock 6 308 lock 2 20…" at bounding box center [635, 424] width 776 height 485
click at [298, 22] on span "Mis reservas" at bounding box center [309, 19] width 79 height 10
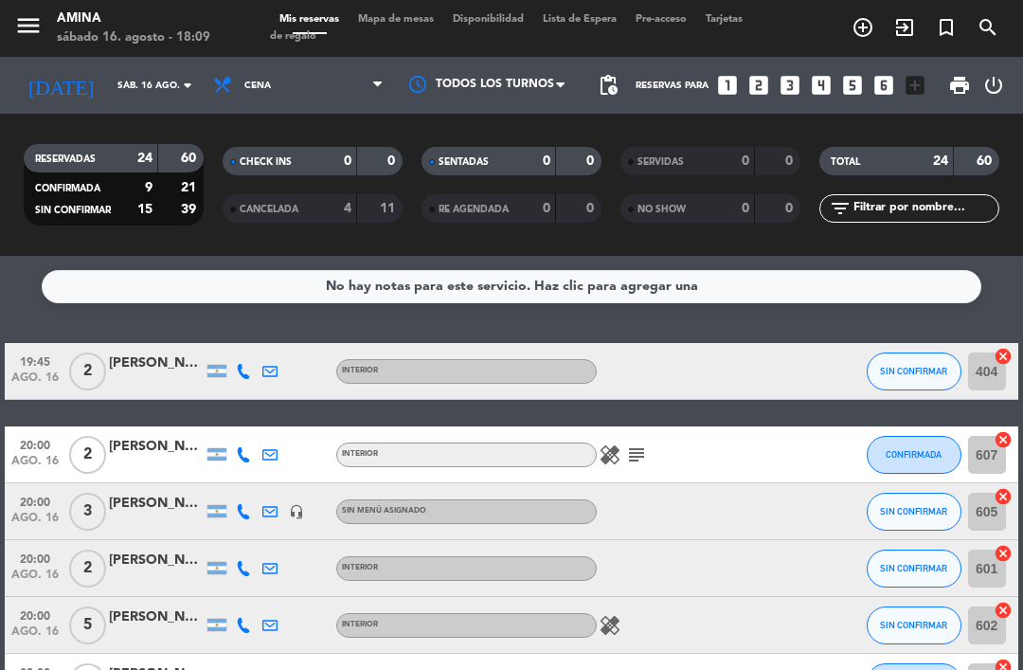
click at [913, 456] on span "CONFIRMADA" at bounding box center [913, 454] width 56 height 10
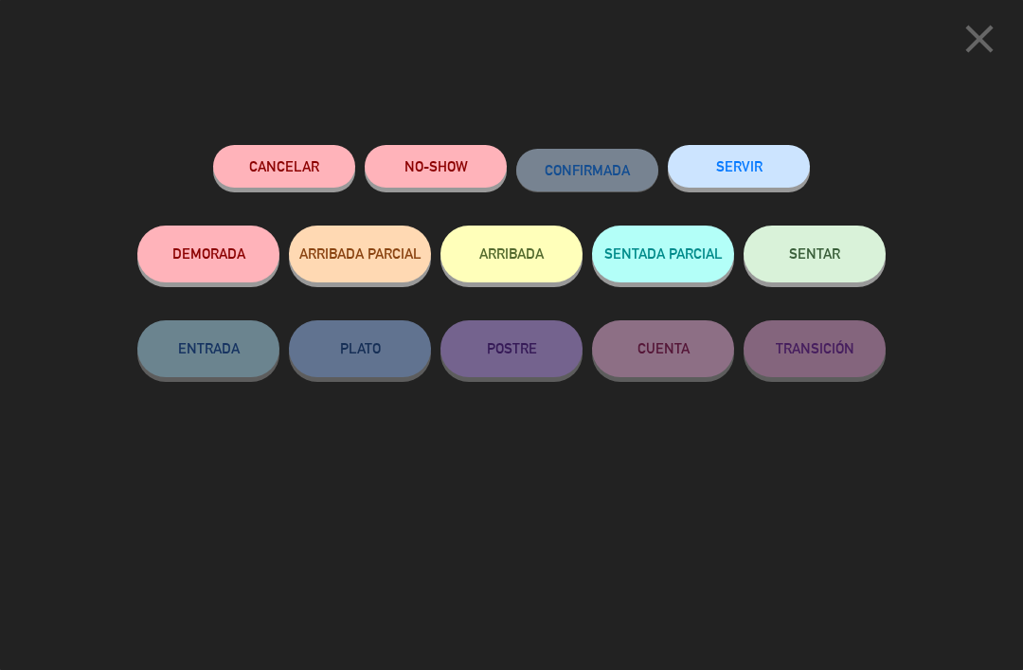
click at [300, 167] on button "Cancelar" at bounding box center [284, 166] width 142 height 43
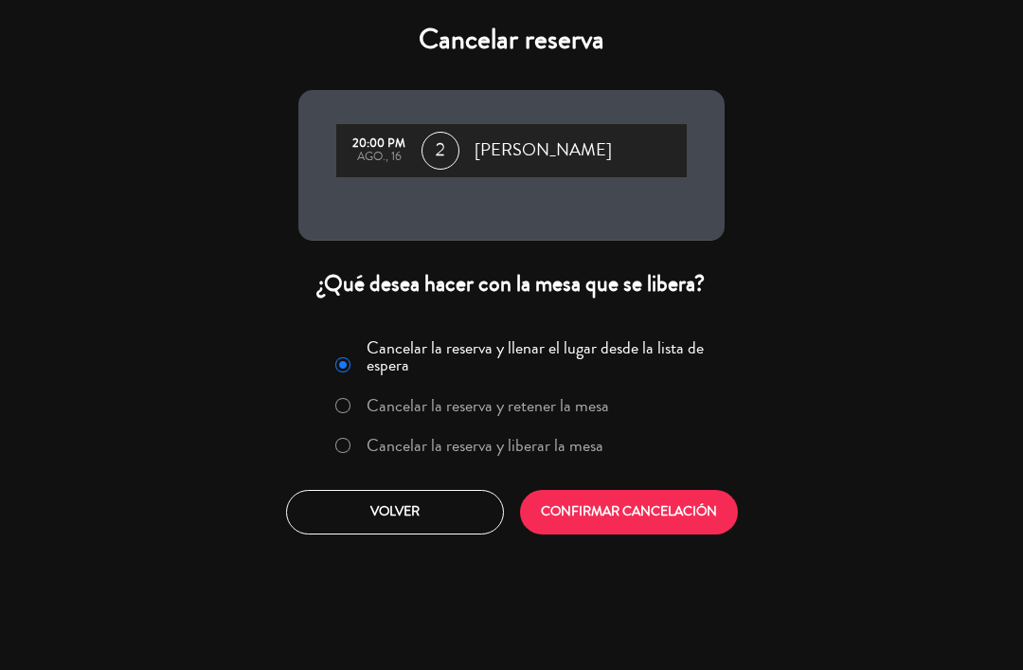
click at [636, 527] on button "CONFIRMAR CANCELACIÓN" at bounding box center [629, 512] width 218 height 45
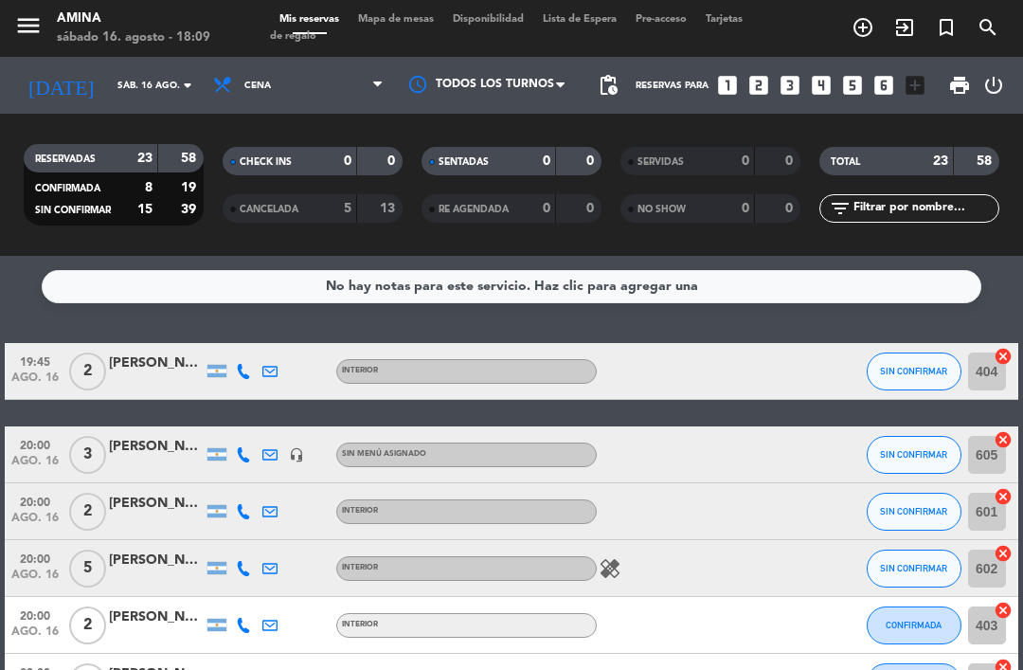
click at [905, 458] on span "SIN CONFIRMAR" at bounding box center [913, 454] width 67 height 10
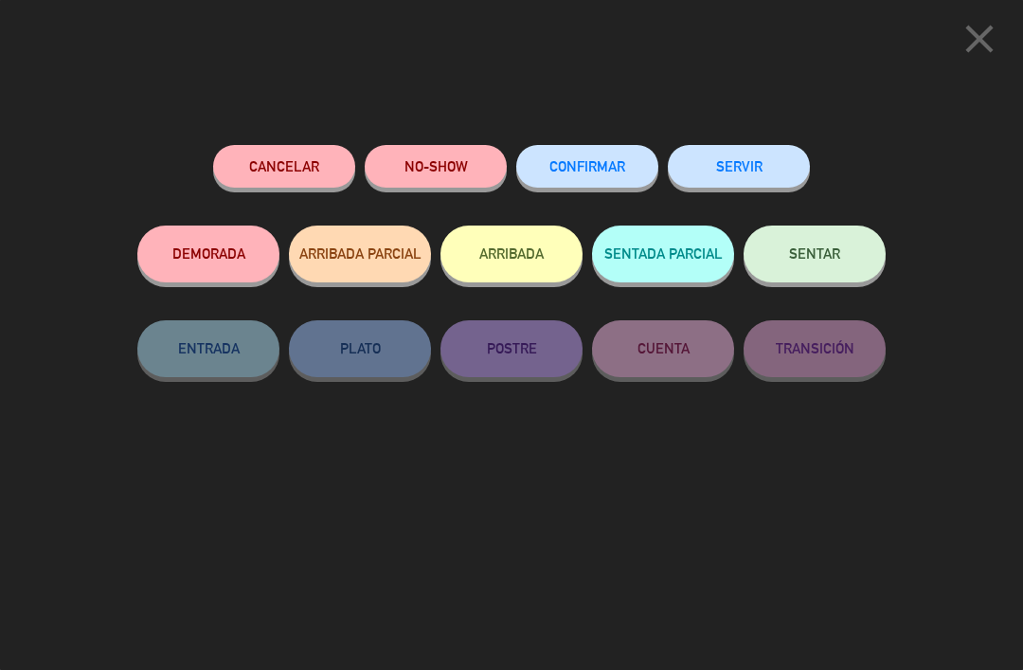
click at [598, 170] on span "CONFIRMAR" at bounding box center [587, 166] width 76 height 16
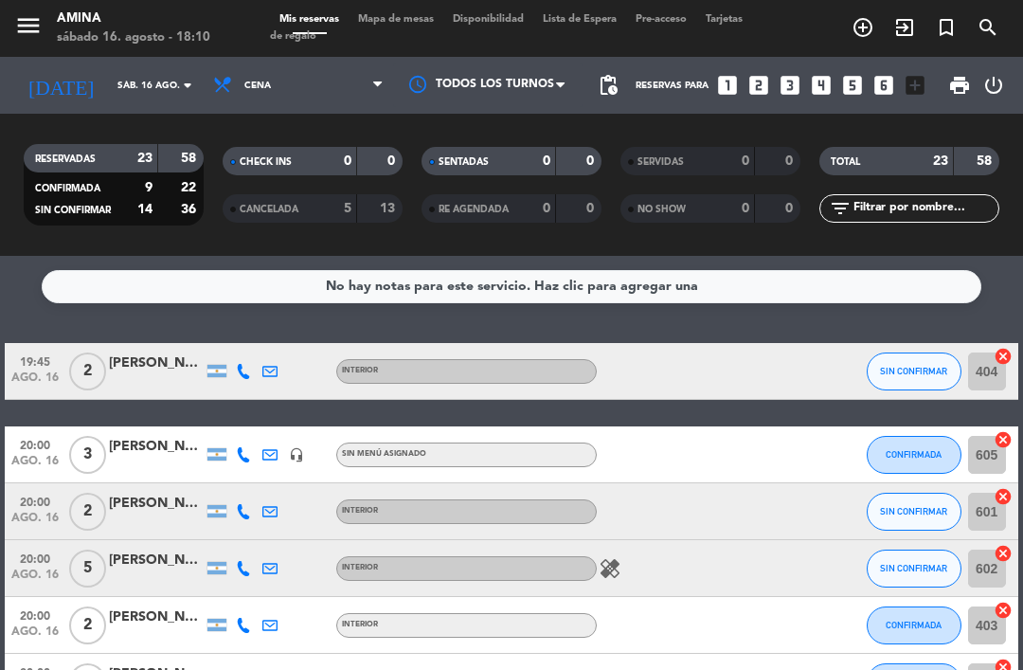
click at [888, 361] on button "SIN CONFIRMAR" at bounding box center [913, 371] width 95 height 38
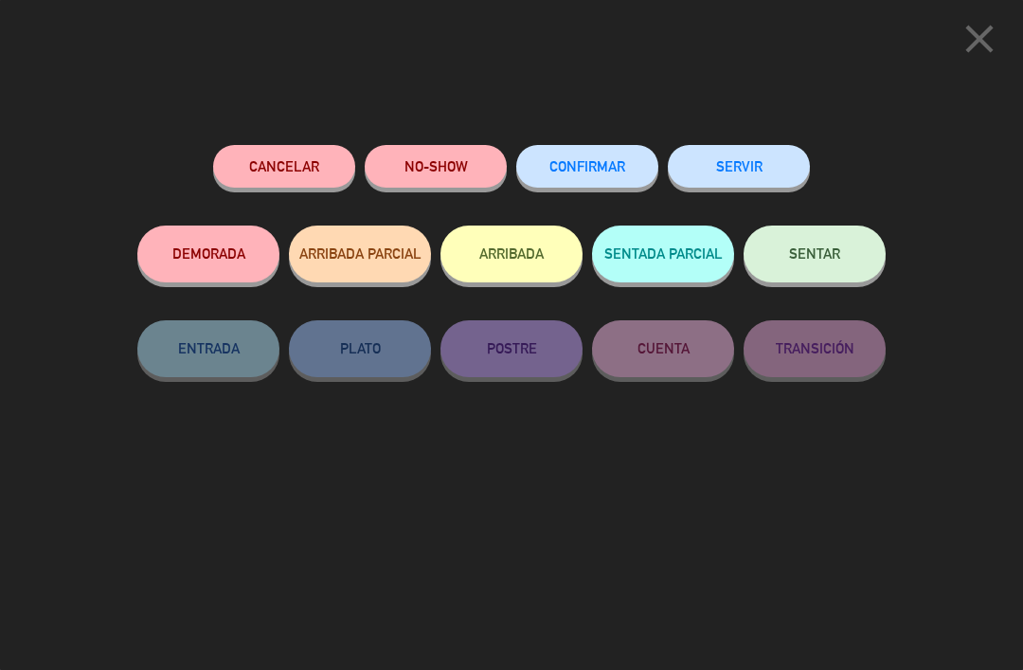
click at [606, 176] on button "CONFIRMAR" at bounding box center [587, 166] width 142 height 43
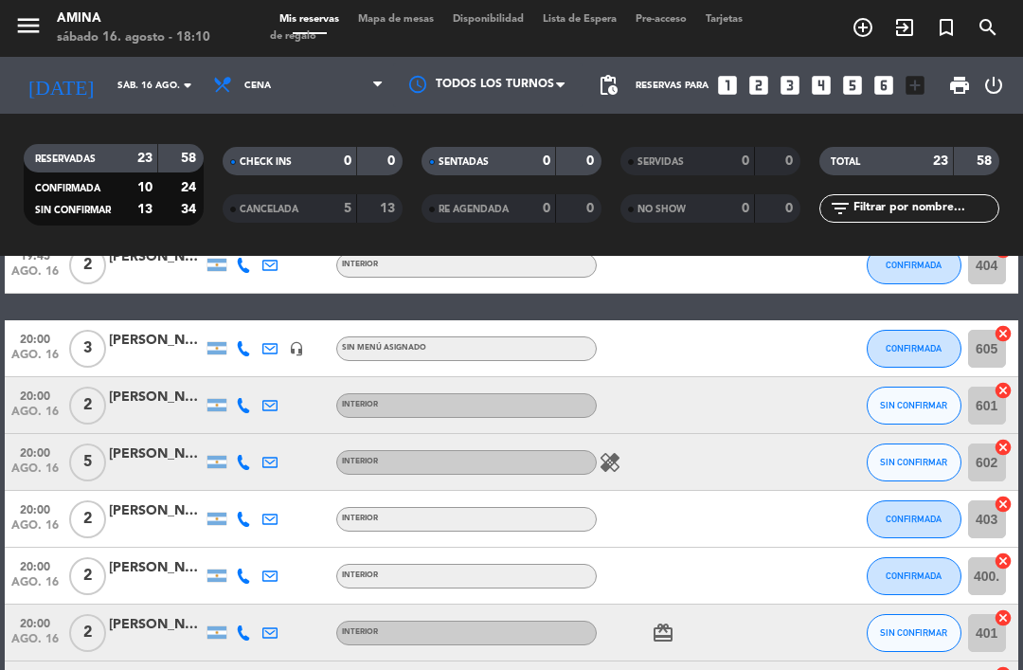
scroll to position [104, 0]
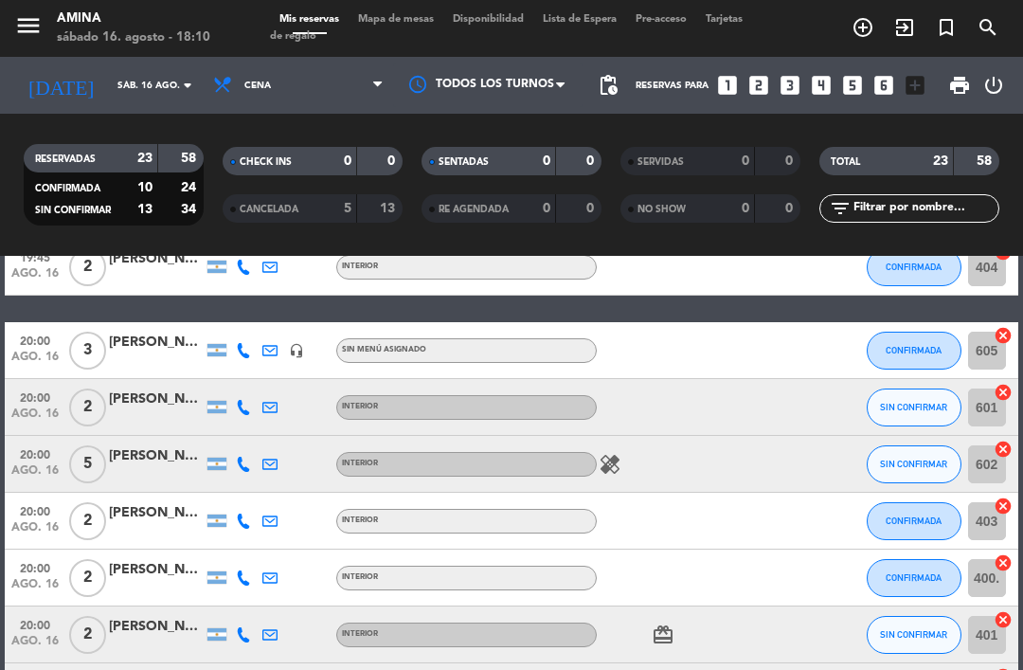
click at [918, 407] on span "SIN CONFIRMAR" at bounding box center [913, 407] width 67 height 10
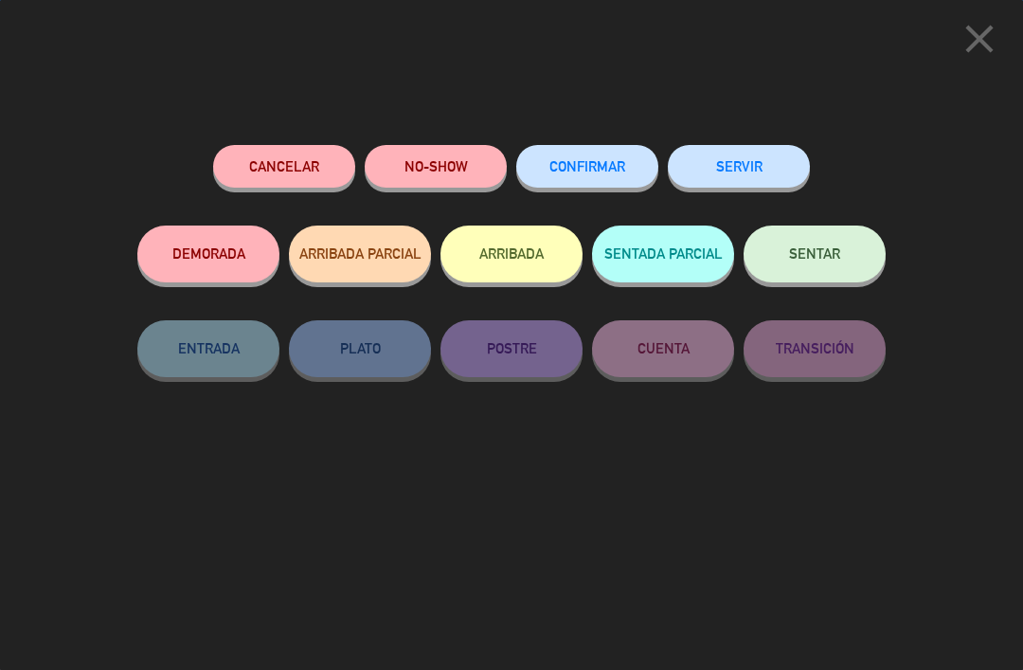
click at [625, 172] on button "CONFIRMAR" at bounding box center [587, 166] width 142 height 43
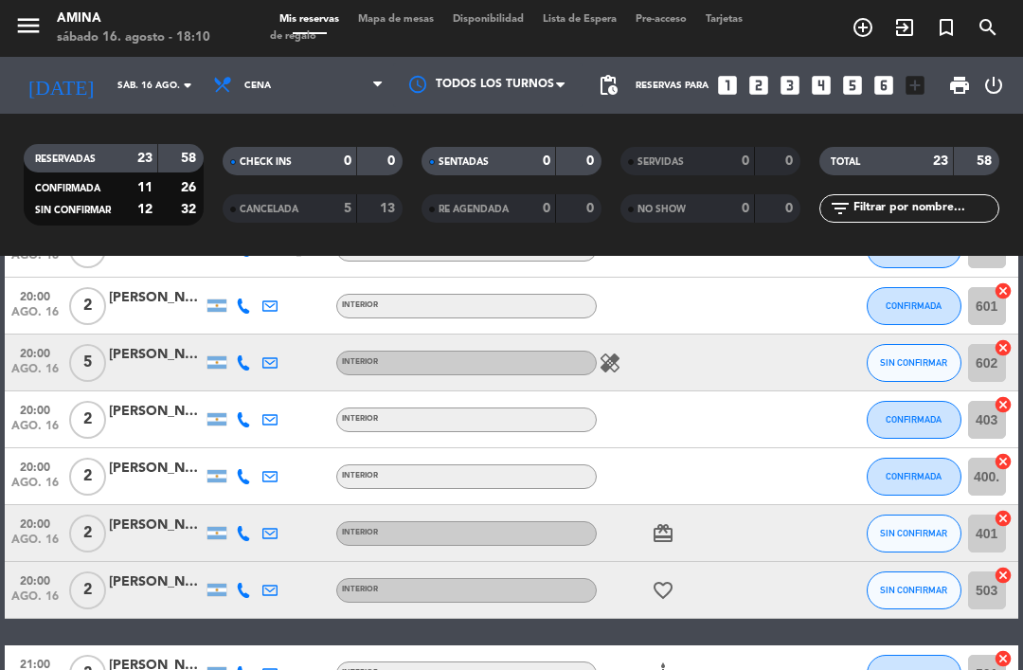
scroll to position [212, 0]
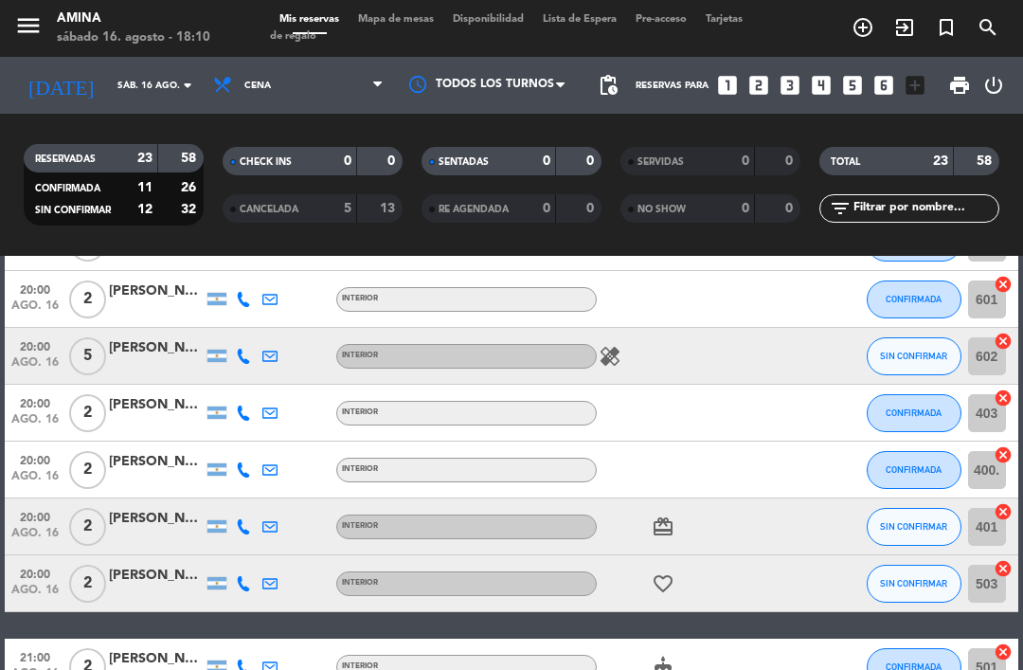
click at [240, 363] on icon at bounding box center [243, 355] width 15 height 15
click at [241, 474] on icon at bounding box center [243, 469] width 15 height 15
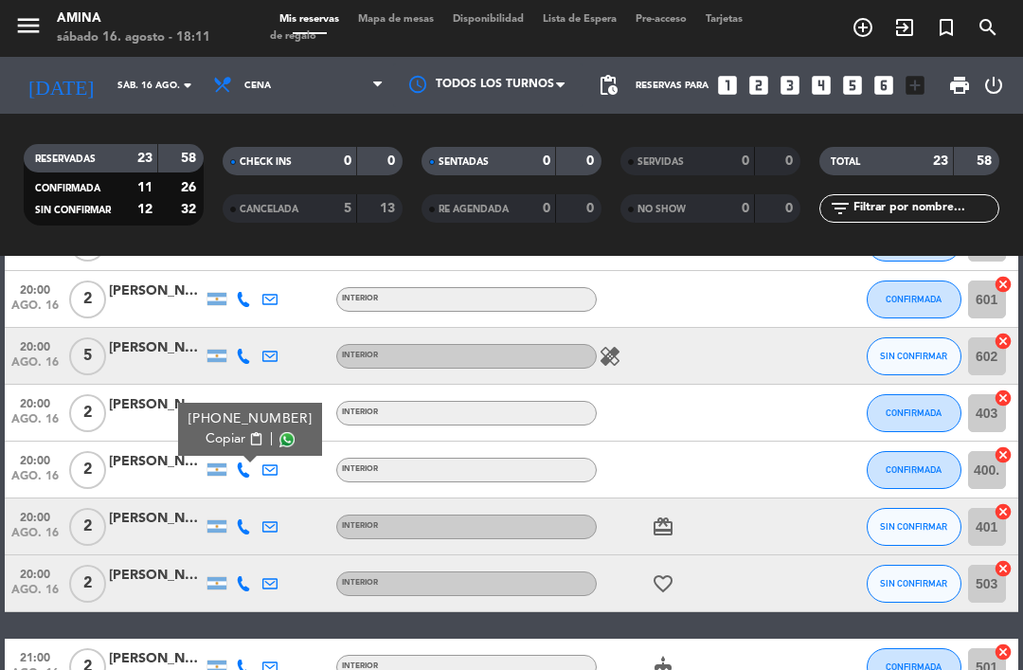
click at [402, 25] on span "Mapa de mesas" at bounding box center [395, 19] width 95 height 10
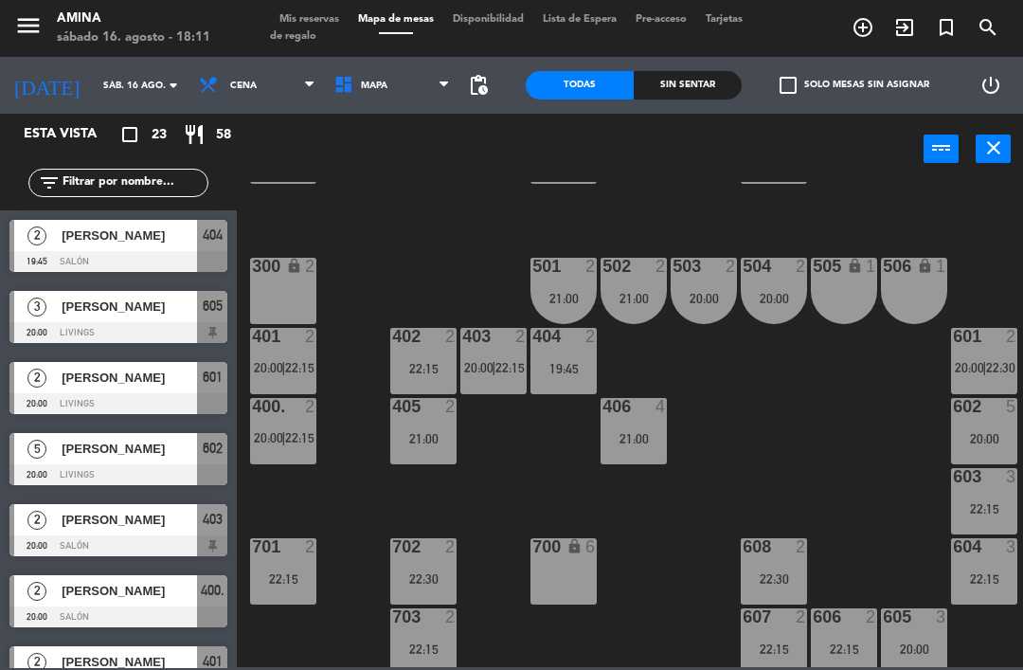
scroll to position [448, 0]
click at [150, 592] on span "[PERSON_NAME]" at bounding box center [129, 590] width 135 height 20
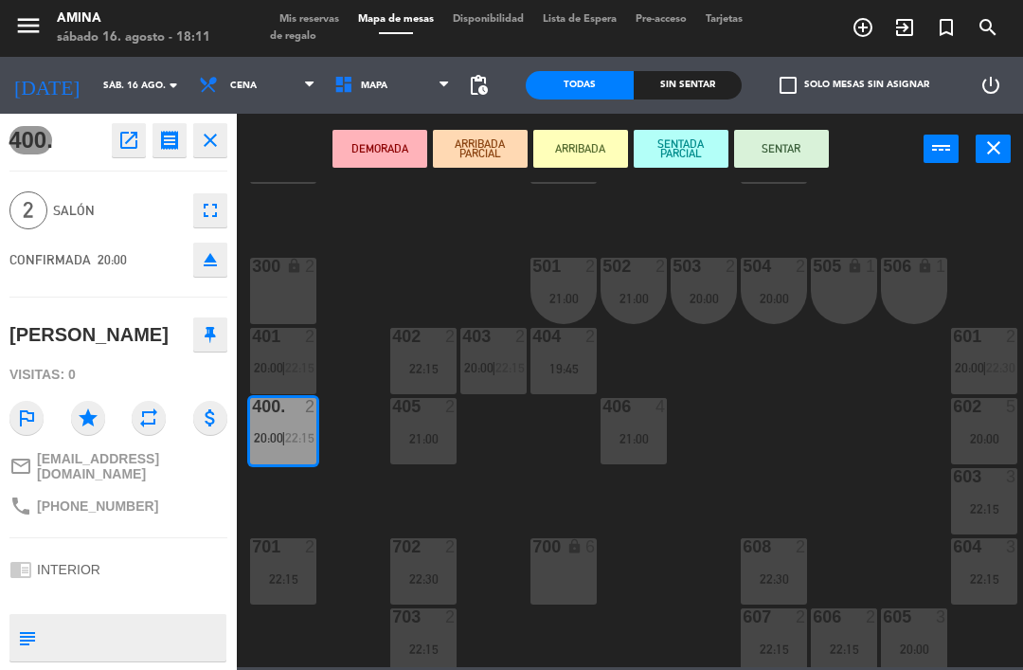
click at [694, 310] on div "503 2 20:00" at bounding box center [703, 291] width 66 height 66
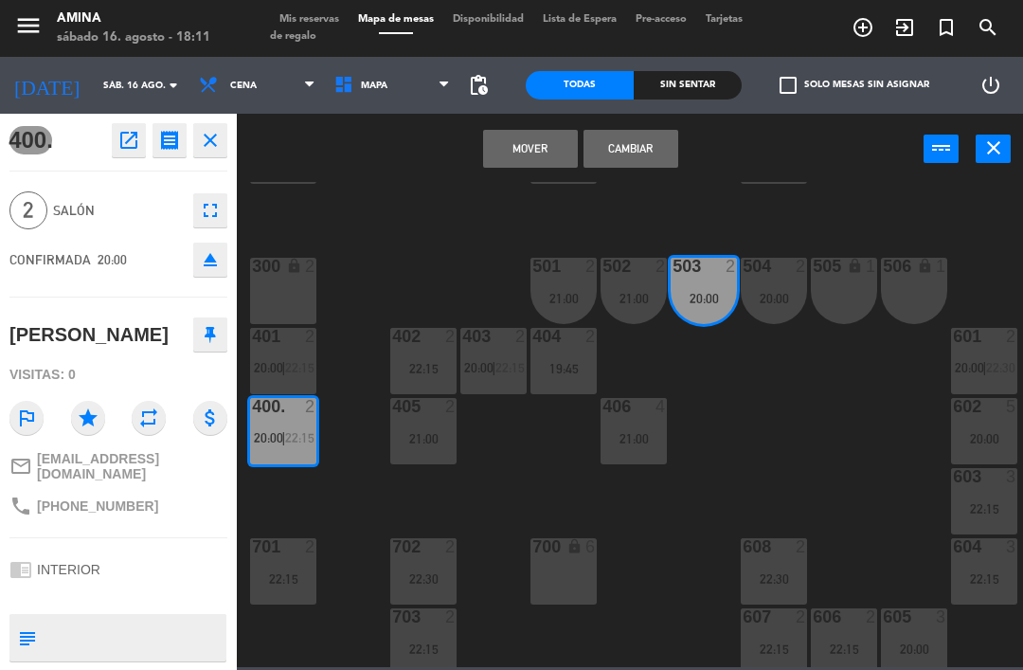
click at [776, 285] on div "504 2 20:00" at bounding box center [774, 291] width 66 height 66
click at [657, 139] on button "Cambiar" at bounding box center [630, 149] width 95 height 38
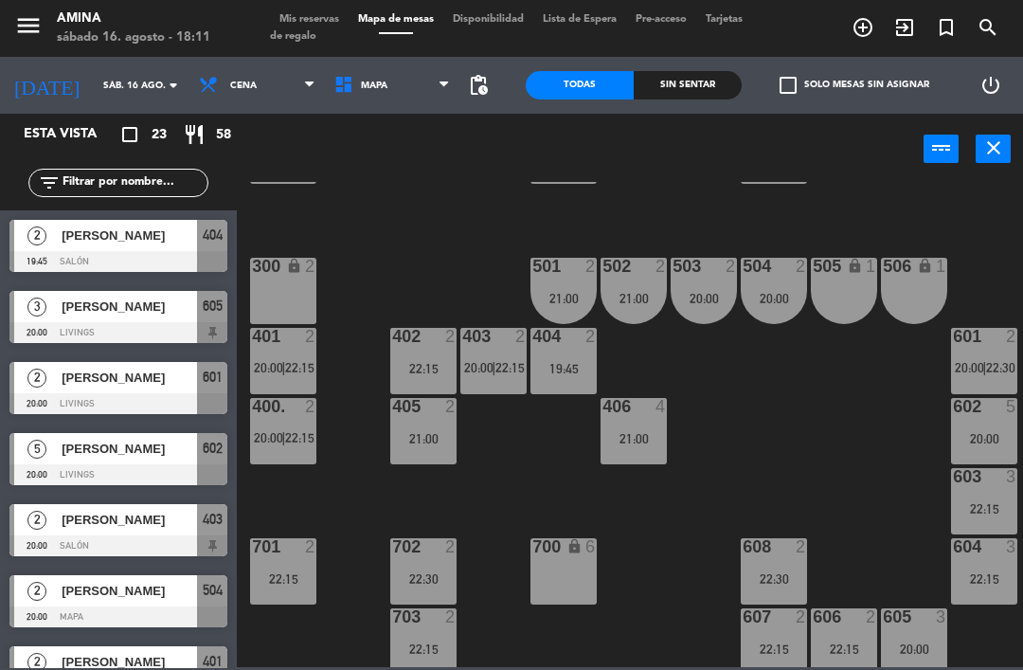
click at [711, 277] on div "503 2 20:00" at bounding box center [703, 291] width 66 height 66
click at [819, 446] on div "101 lock 6 102 lock 6 103 lock 6 301 lock 6 307 lock 2 302 lock 6 308 lock 2 20…" at bounding box center [635, 424] width 776 height 485
click at [312, 24] on span "Mis reservas" at bounding box center [309, 19] width 79 height 10
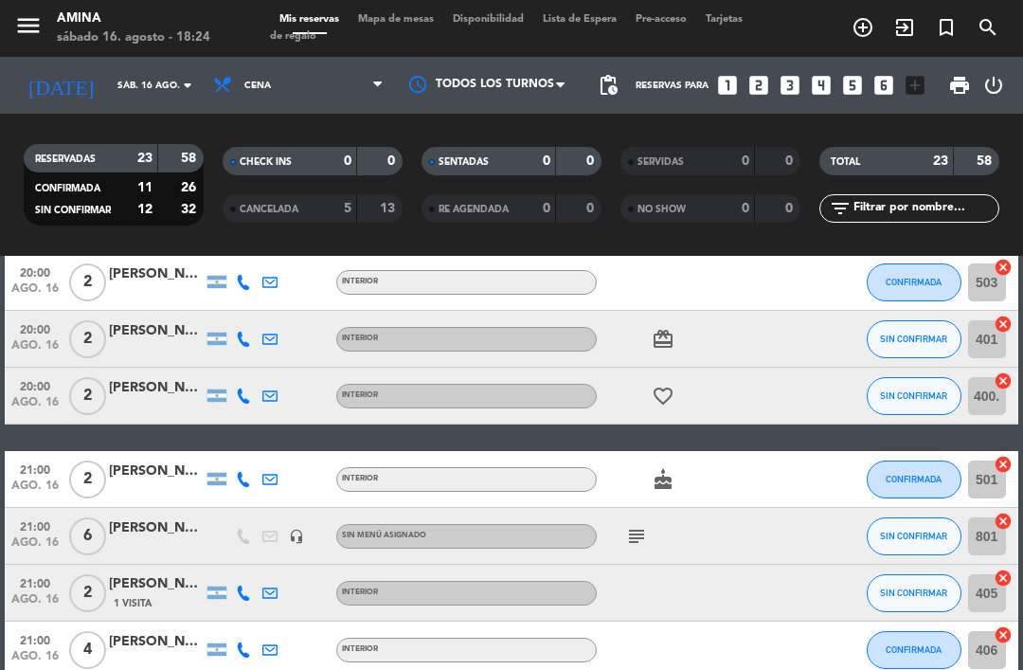
scroll to position [405, 0]
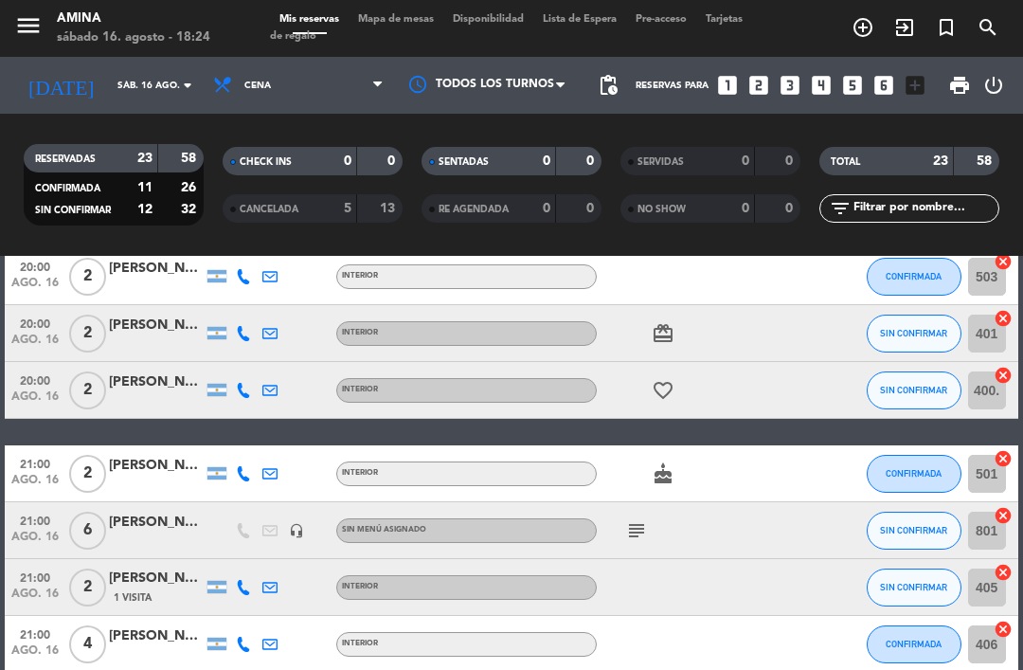
click at [897, 376] on button "SIN CONFIRMAR" at bounding box center [913, 390] width 95 height 38
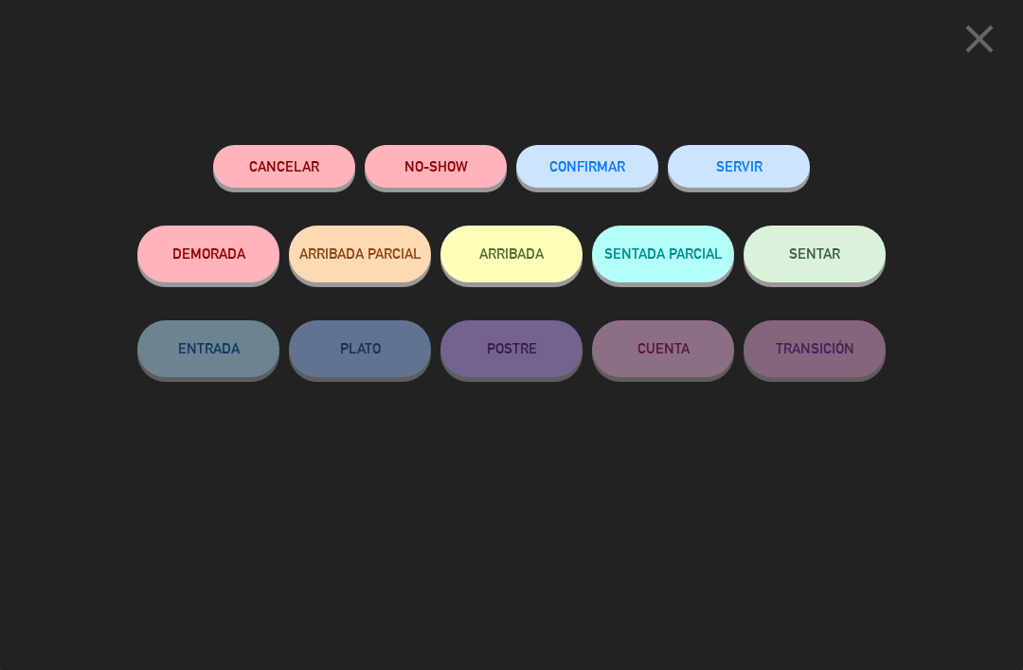
click at [585, 165] on span "CONFIRMAR" at bounding box center [587, 166] width 76 height 16
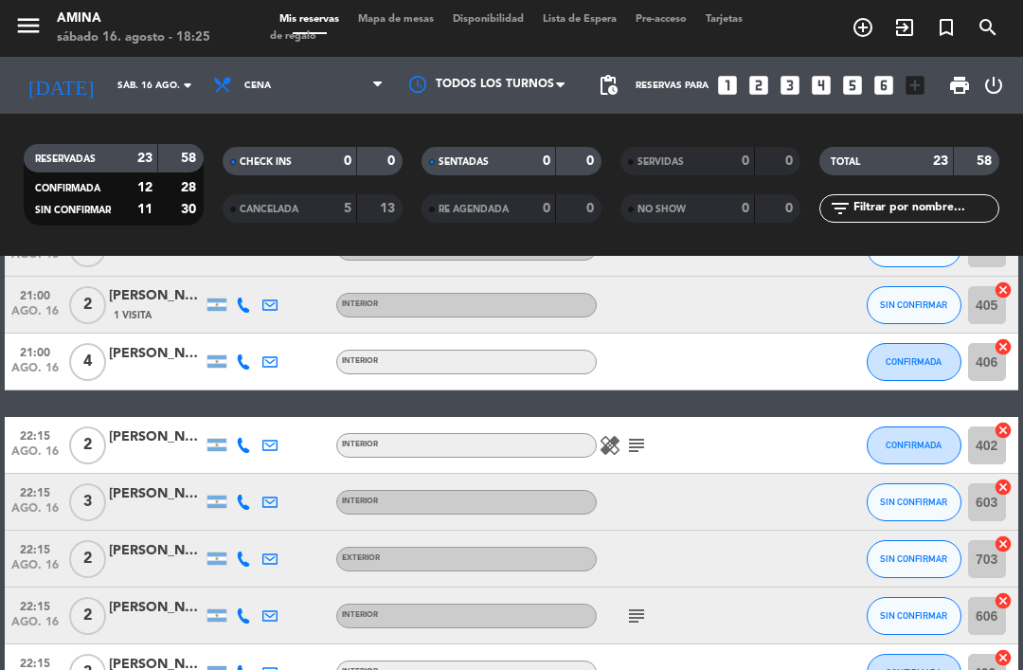
scroll to position [692, 0]
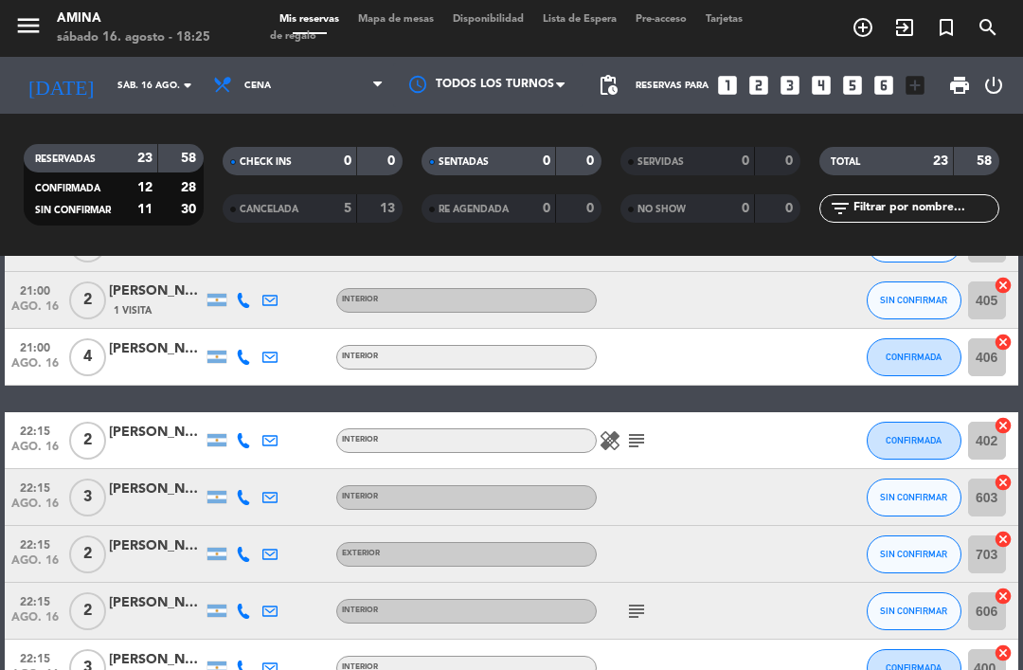
click at [409, 24] on span "Mapa de mesas" at bounding box center [395, 19] width 95 height 10
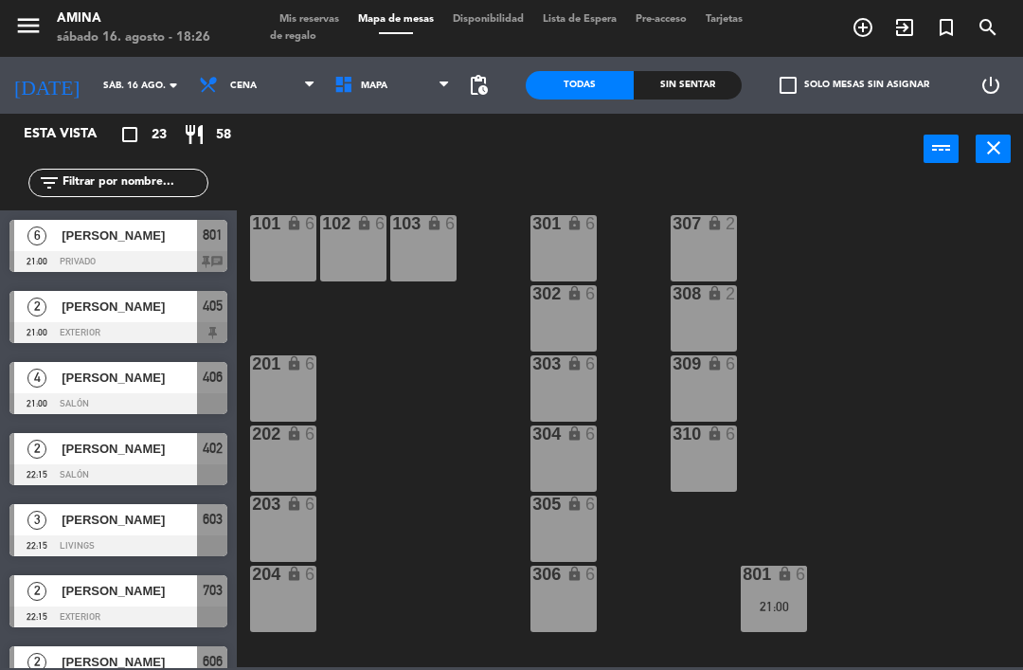
scroll to position [643, 0]
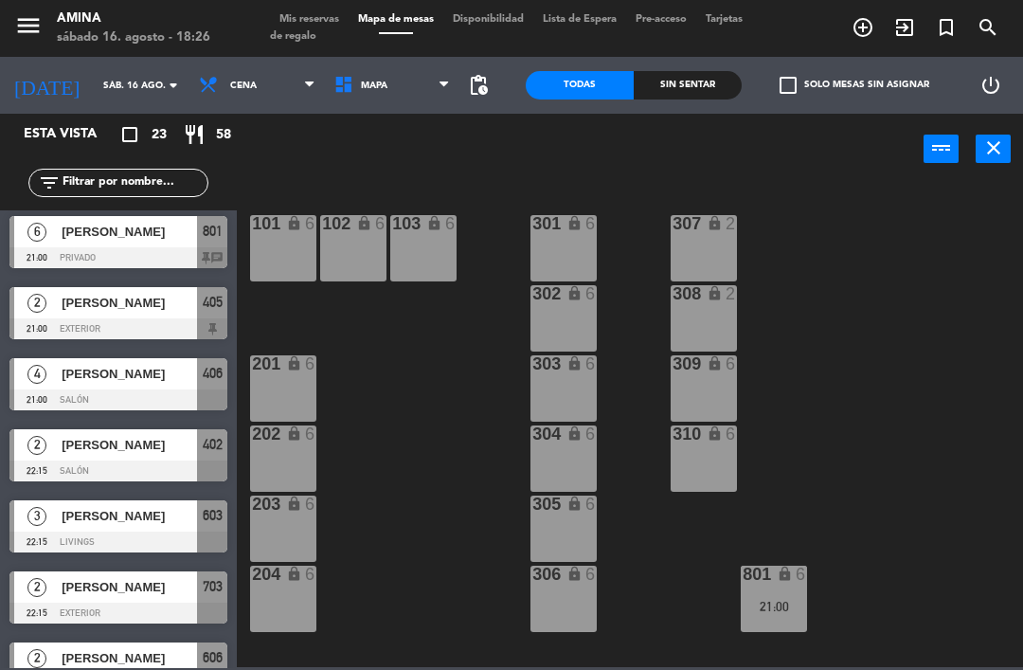
click at [106, 303] on span "[PERSON_NAME]" at bounding box center [129, 303] width 135 height 20
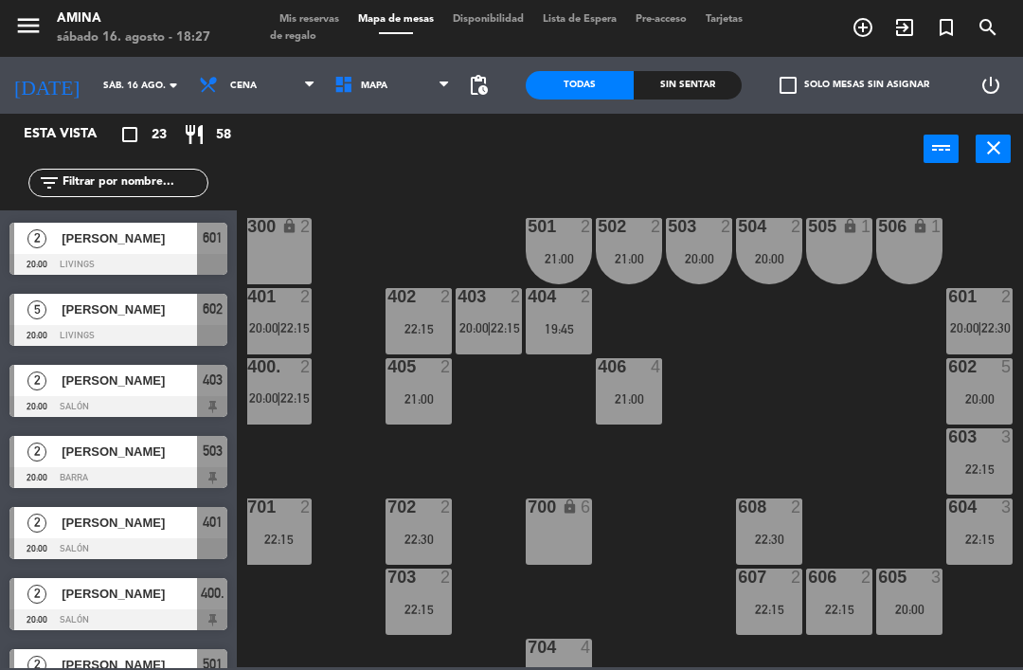
scroll to position [488, 4]
click at [967, 458] on div "603 3 22:15" at bounding box center [980, 461] width 66 height 66
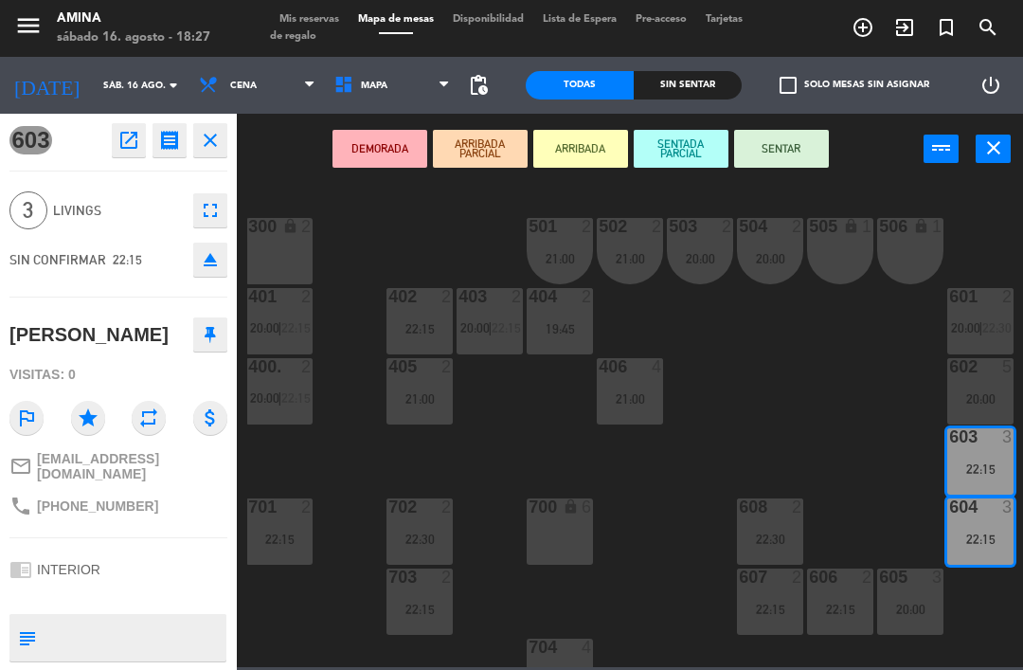
scroll to position [0, 0]
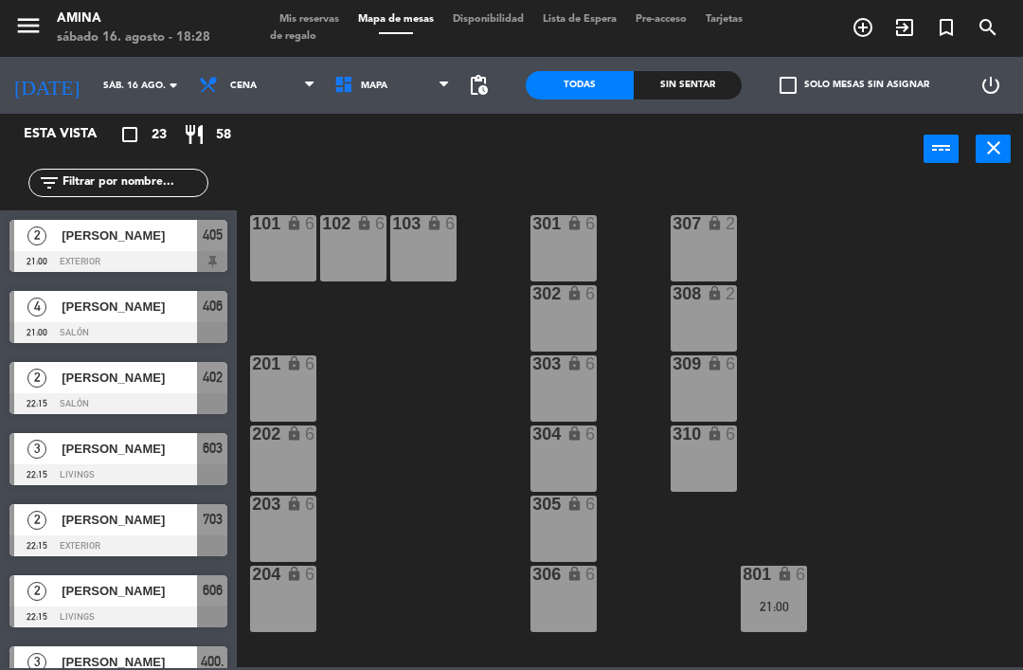
scroll to position [716, 0]
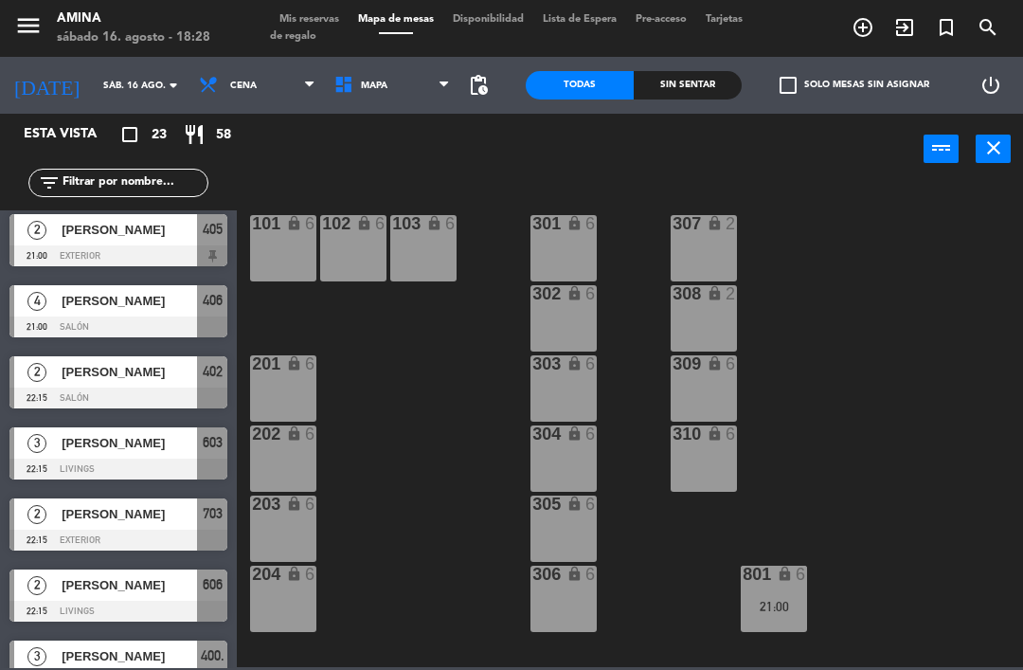
click at [87, 392] on div at bounding box center [118, 397] width 218 height 21
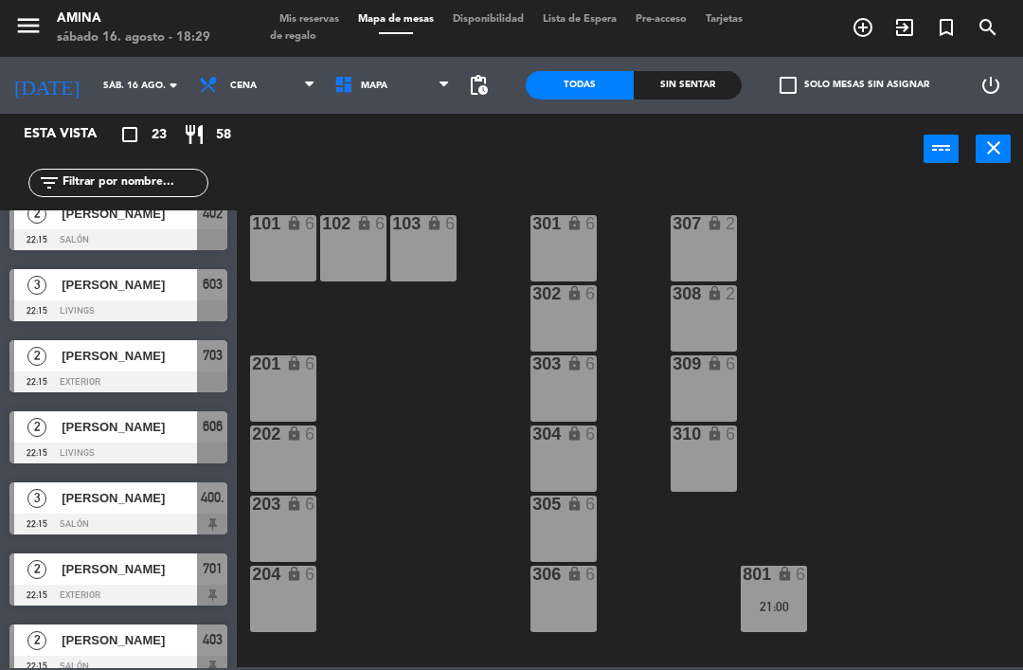
scroll to position [873, 0]
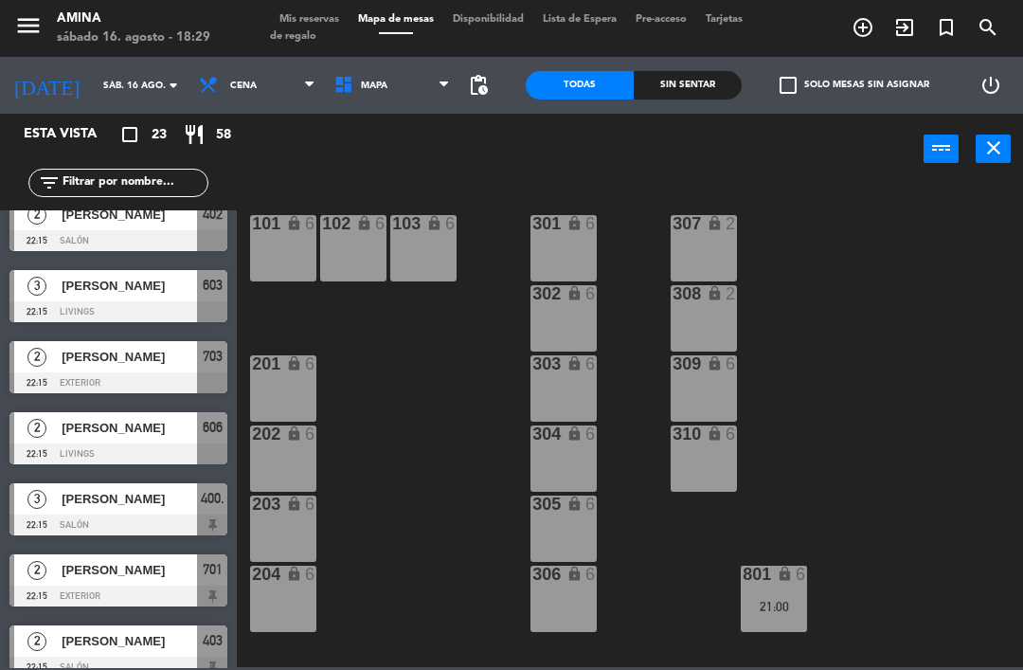
click at [83, 292] on span "[PERSON_NAME]" at bounding box center [129, 286] width 135 height 20
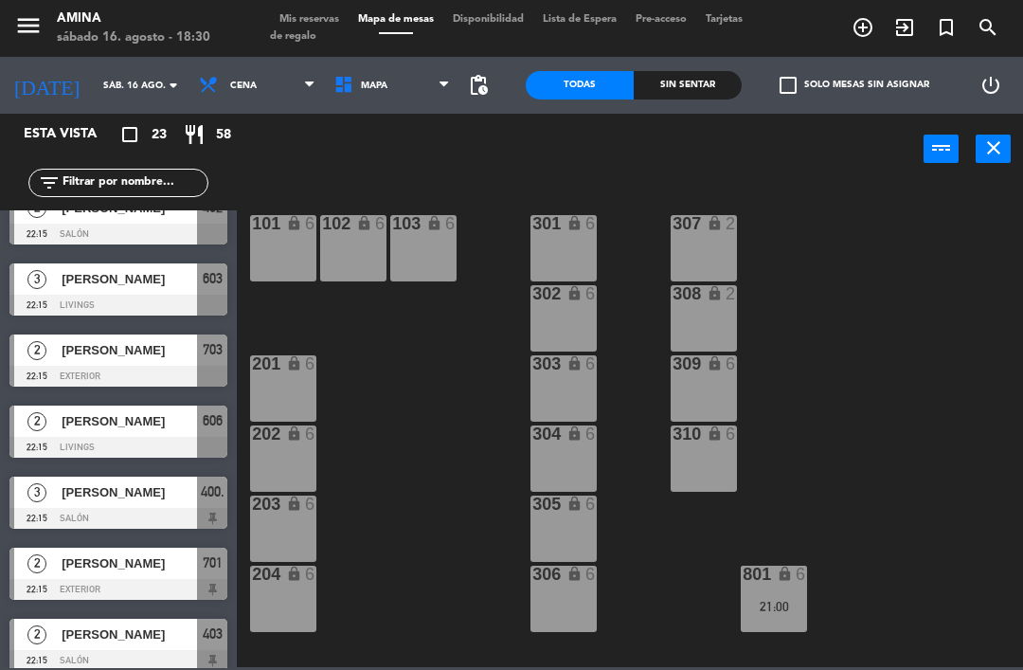
scroll to position [872, 0]
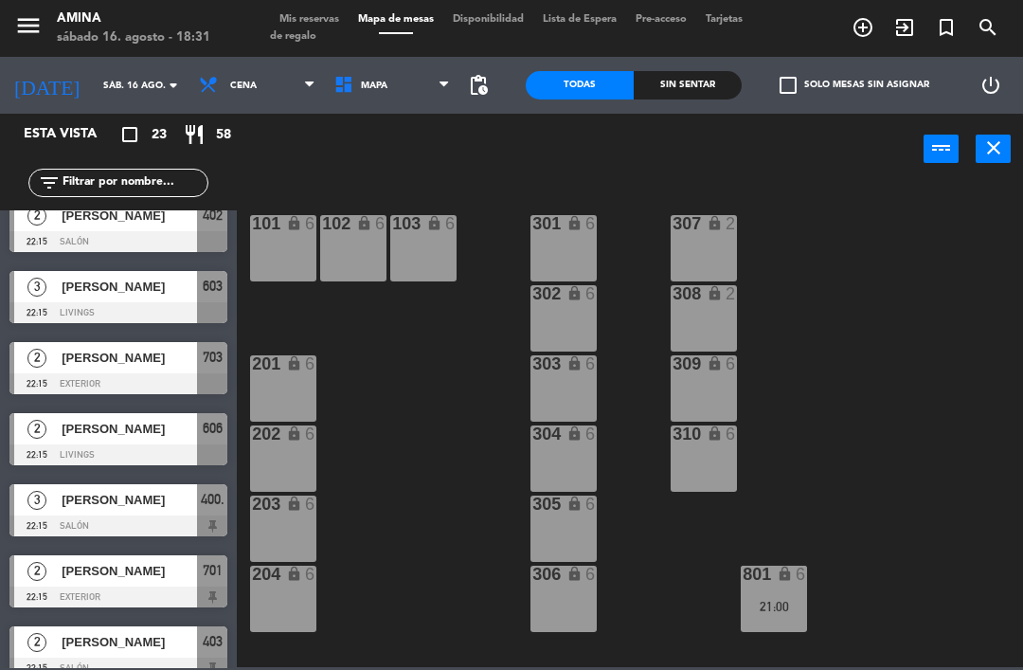
click at [84, 356] on span "[PERSON_NAME]" at bounding box center [129, 358] width 135 height 20
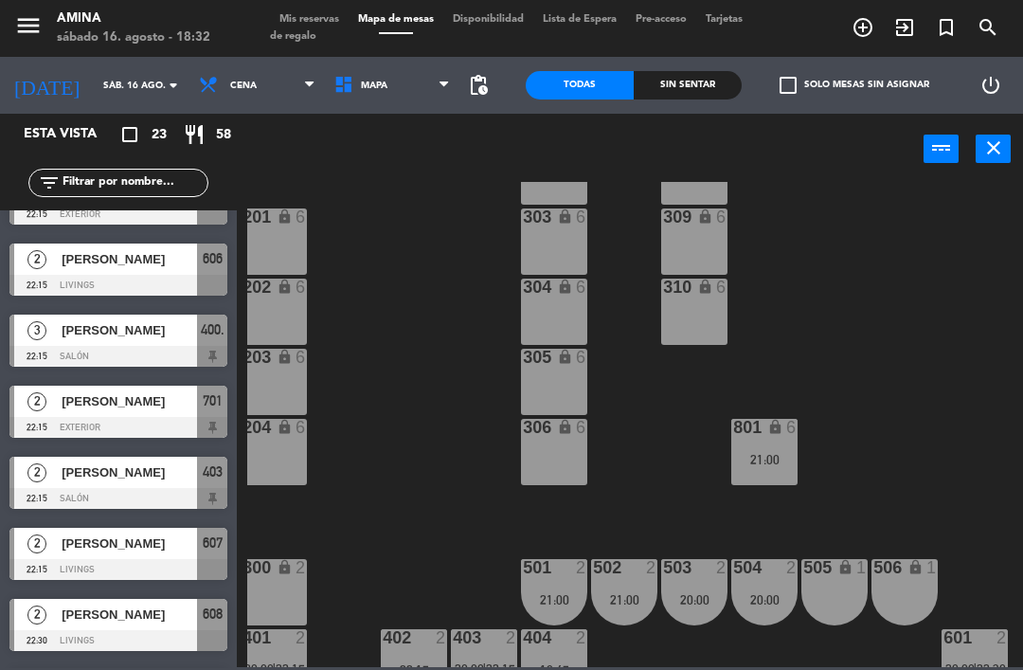
scroll to position [1041, 0]
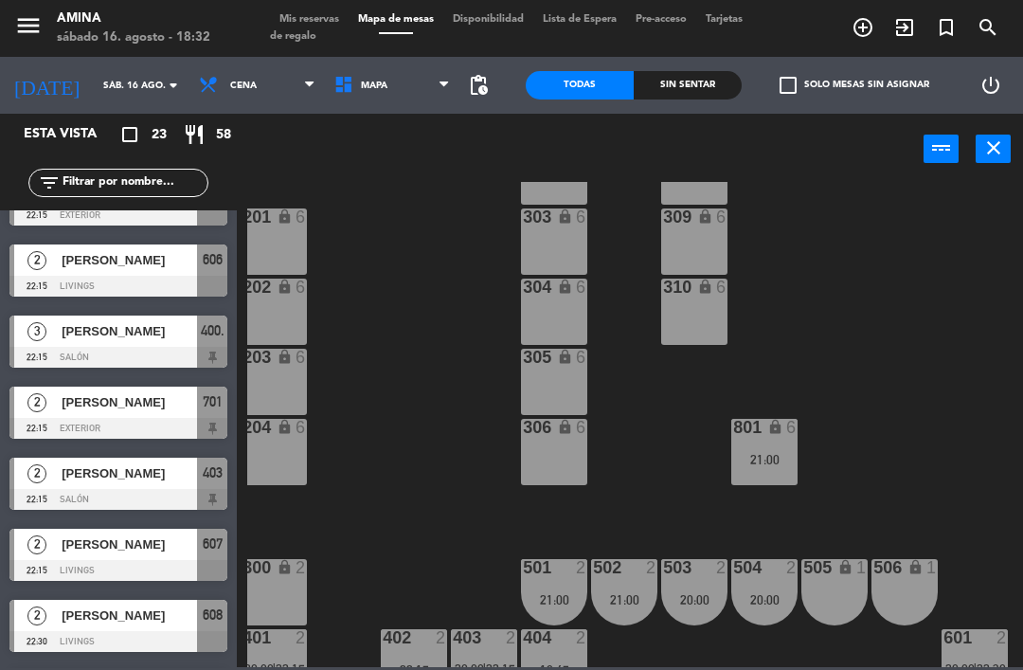
click at [107, 259] on span "[PERSON_NAME]" at bounding box center [129, 260] width 135 height 20
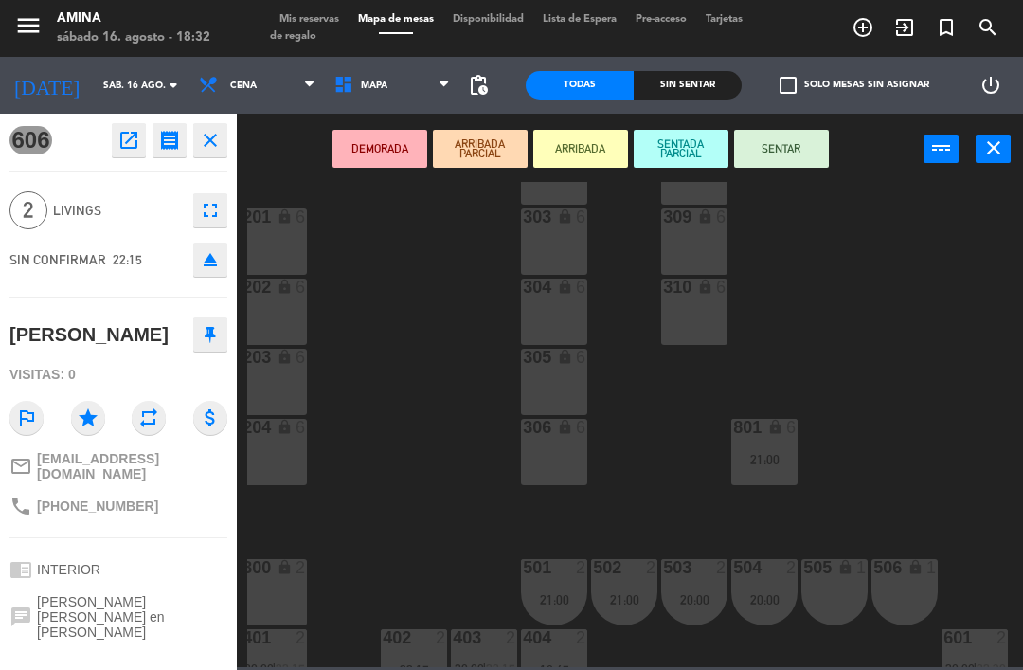
click at [693, 596] on div "20:00" at bounding box center [694, 599] width 66 height 13
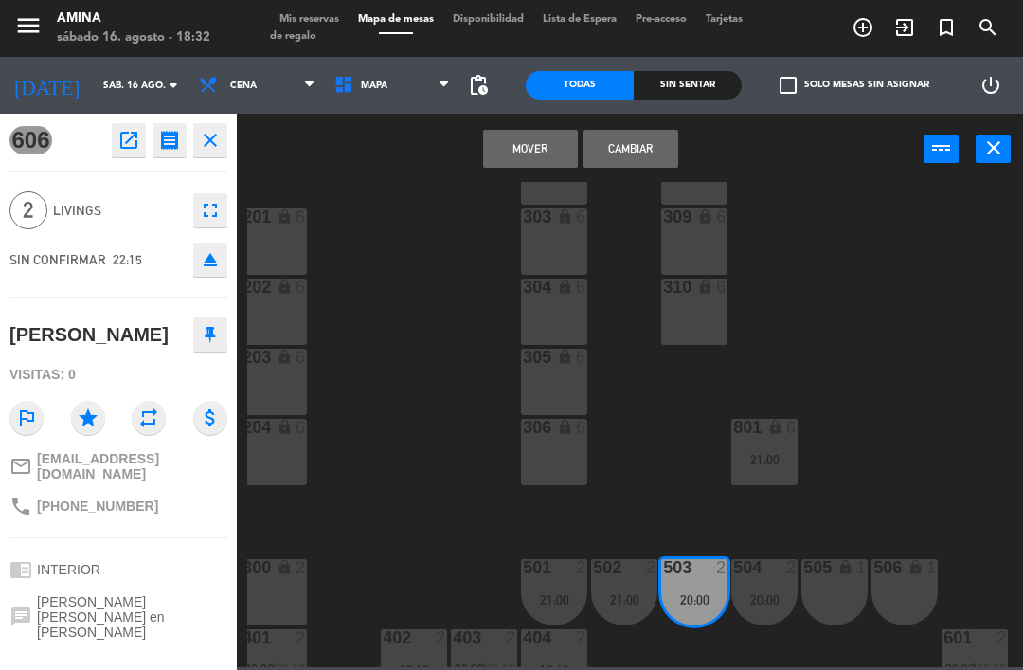
click at [775, 588] on div "504 2 20:00" at bounding box center [764, 592] width 66 height 66
click at [542, 139] on button "Mover y Unir" at bounding box center [530, 149] width 95 height 38
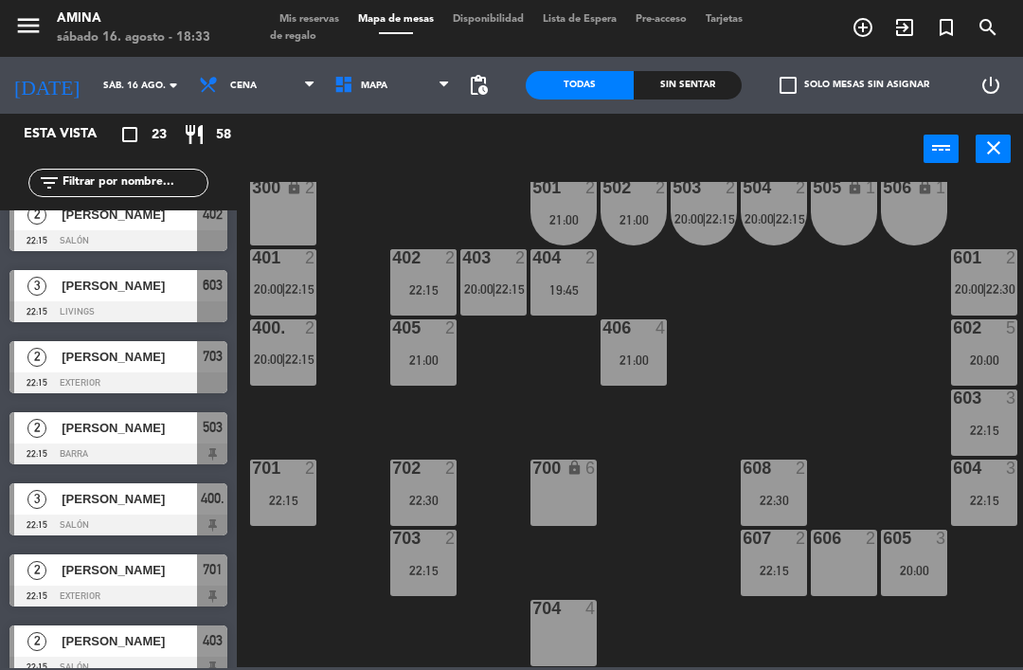
scroll to position [886, 0]
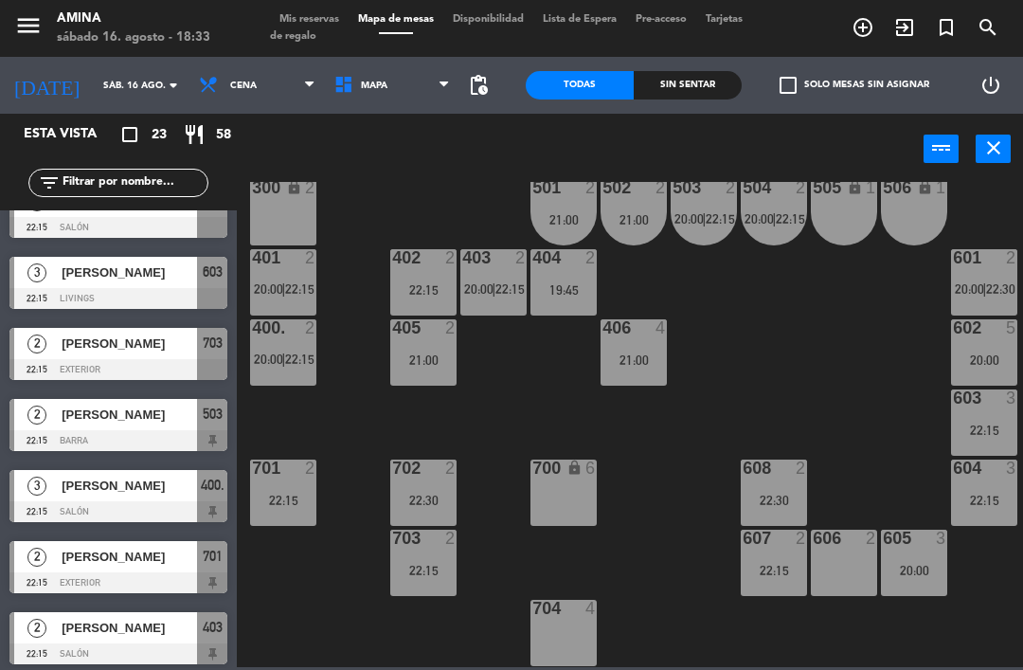
click at [93, 438] on div at bounding box center [118, 440] width 218 height 21
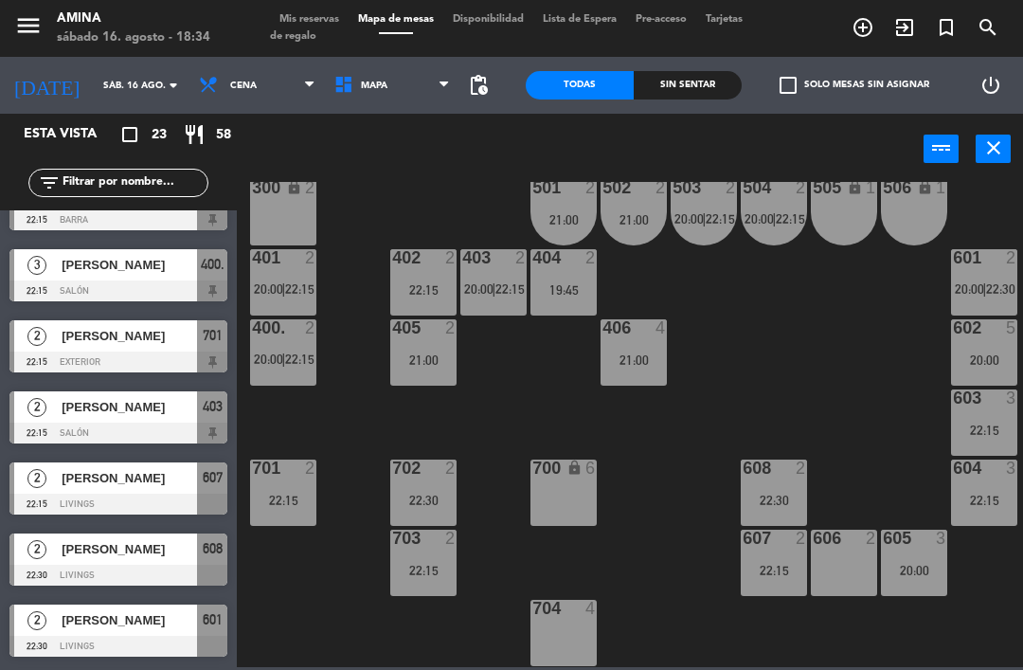
scroll to position [1105, 0]
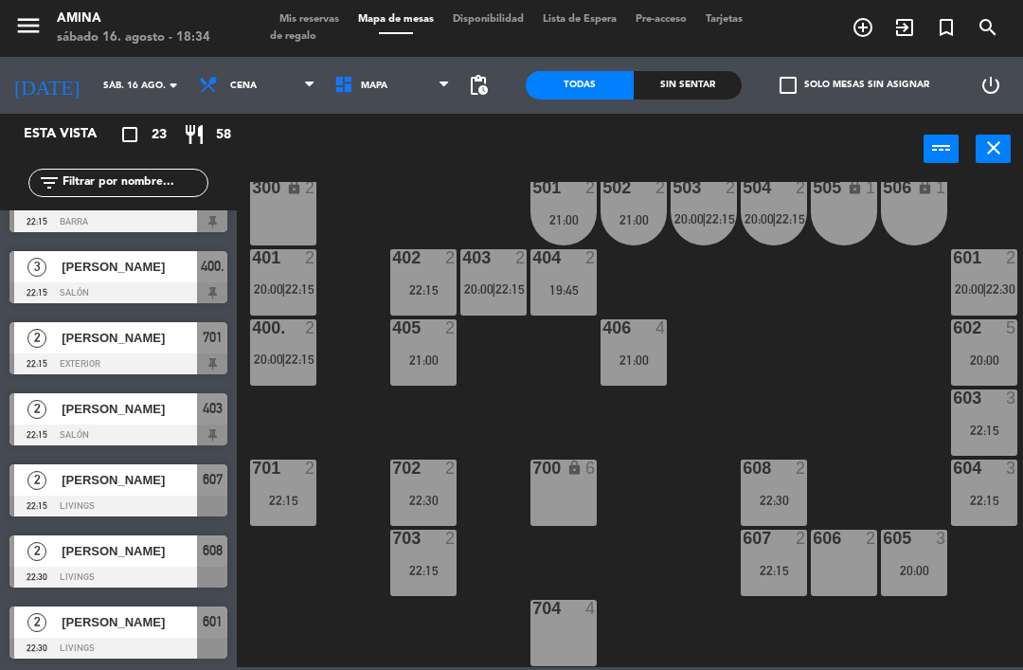
click at [73, 344] on span "[PERSON_NAME]" at bounding box center [129, 338] width 135 height 20
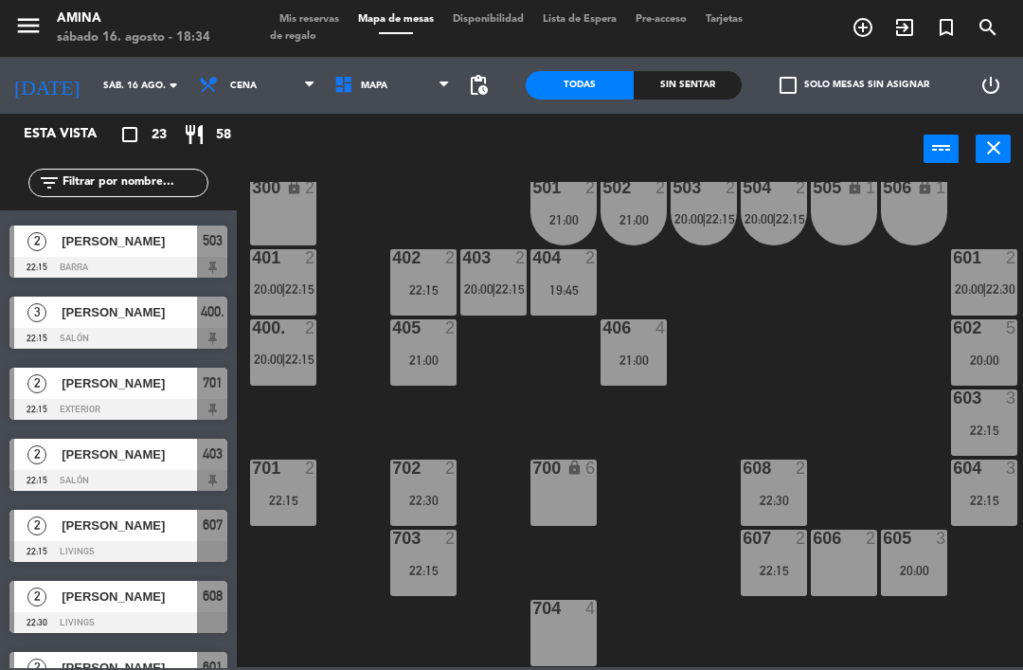
scroll to position [1062, 0]
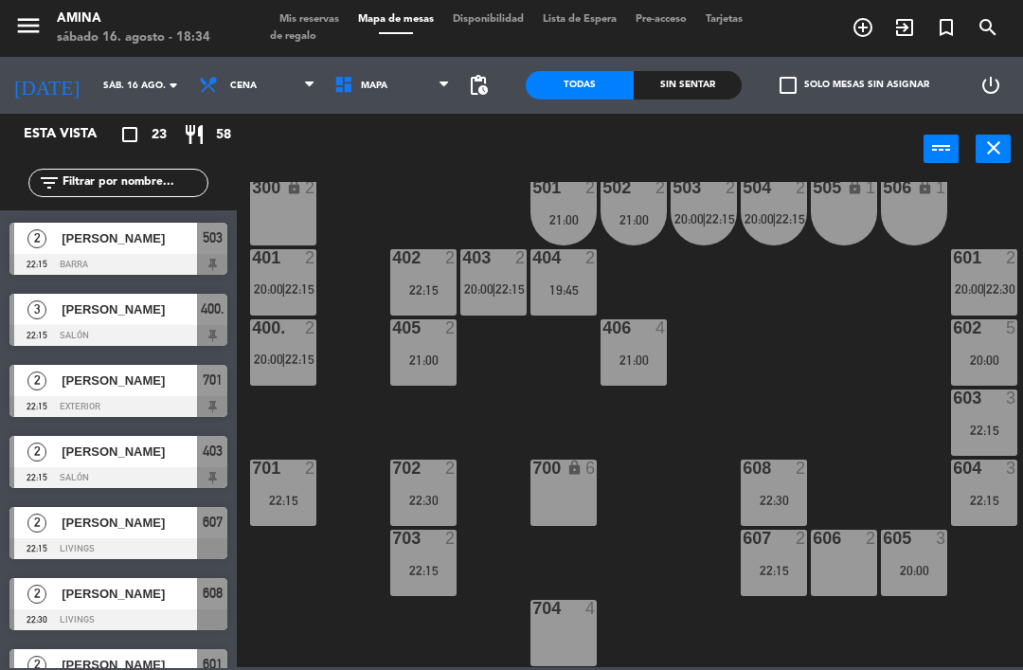
click at [90, 381] on span "[PERSON_NAME]" at bounding box center [129, 380] width 135 height 20
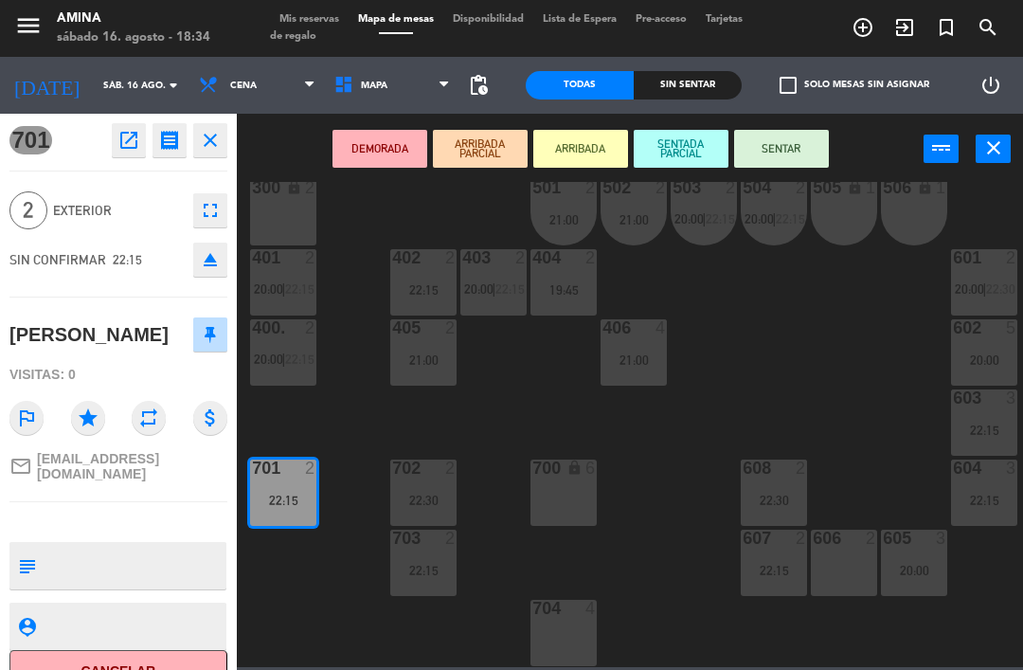
click at [60, 650] on button "Cancelar" at bounding box center [118, 671] width 218 height 43
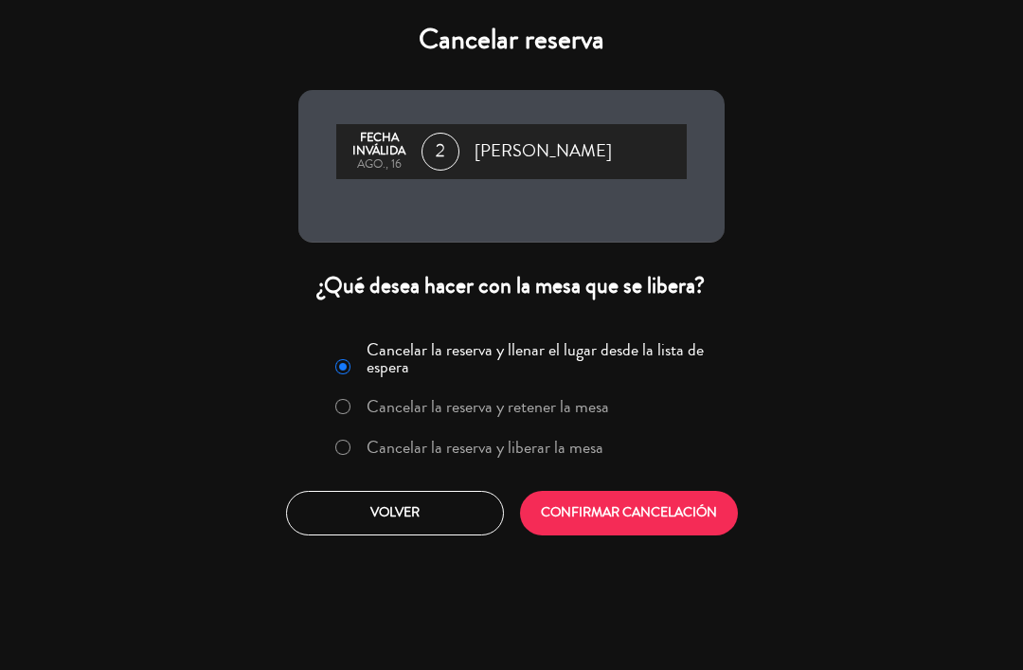
click at [598, 496] on button "CONFIRMAR CANCELACIÓN" at bounding box center [629, 513] width 218 height 45
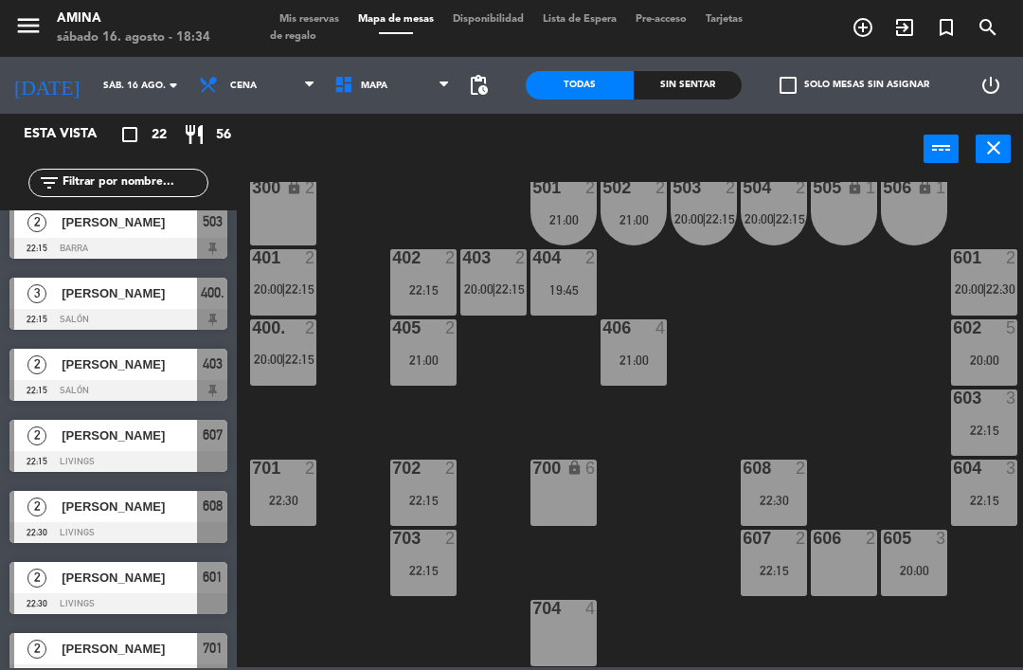
scroll to position [1079, 0]
click at [76, 375] on div "[PERSON_NAME]" at bounding box center [128, 363] width 137 height 31
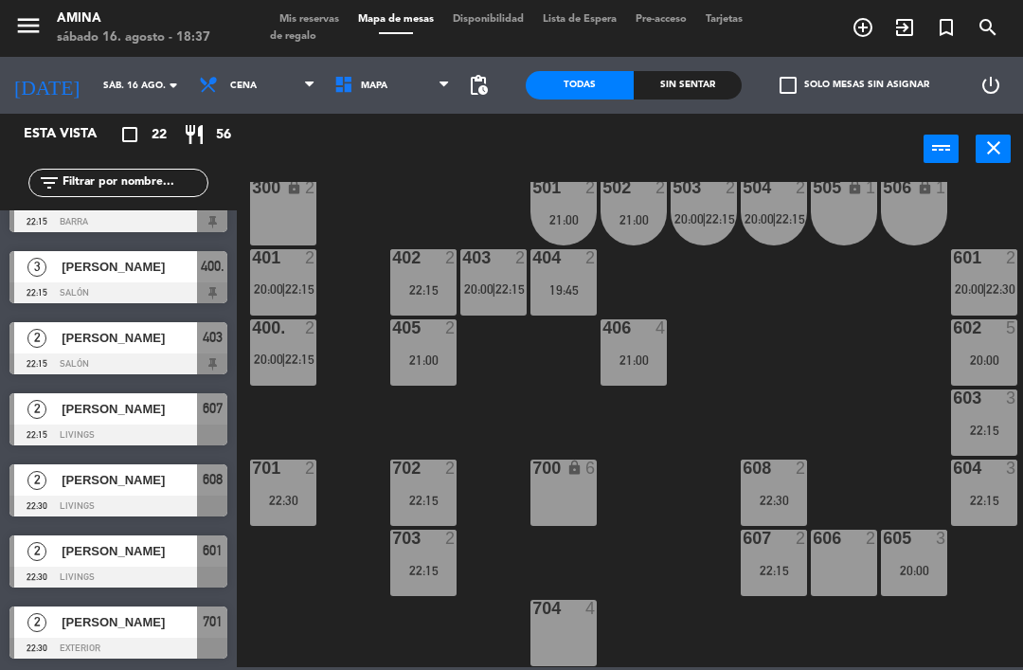
scroll to position [1105, 0]
click at [150, 420] on div "[PERSON_NAME]" at bounding box center [128, 408] width 137 height 31
click at [107, 497] on div at bounding box center [118, 505] width 218 height 21
click at [161, 554] on span "[PERSON_NAME]" at bounding box center [129, 551] width 135 height 20
click at [142, 616] on span "[PERSON_NAME]" at bounding box center [129, 622] width 135 height 20
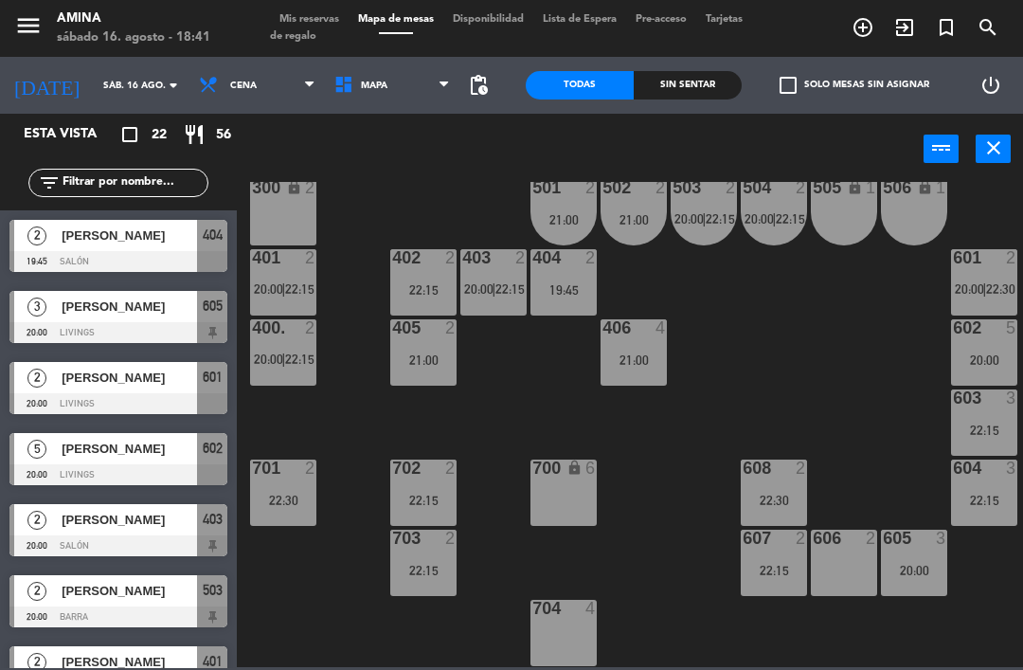
scroll to position [484, 0]
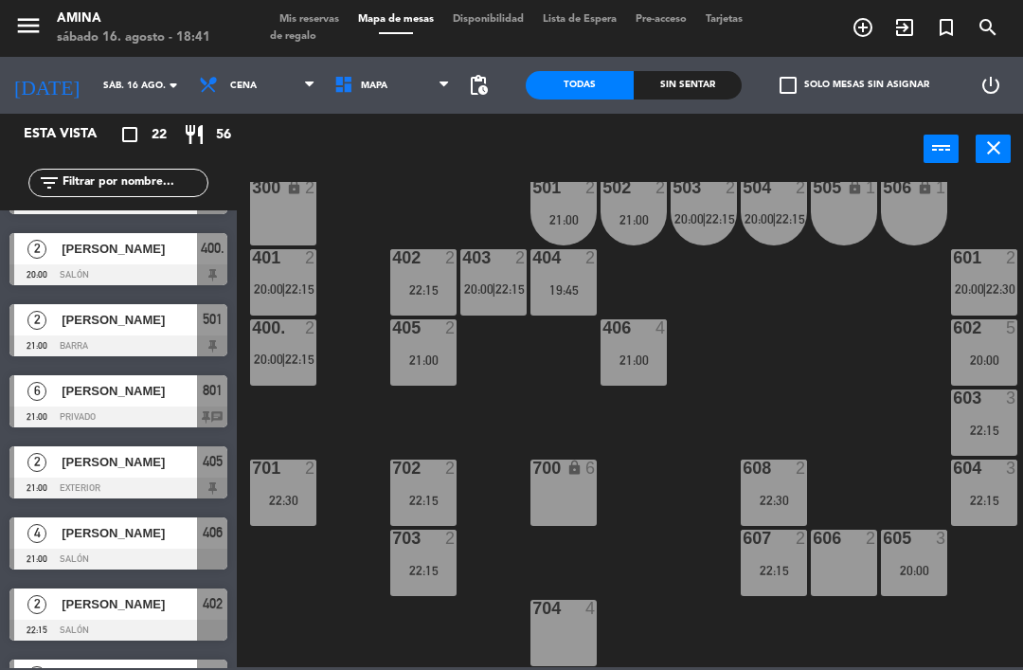
click at [310, 17] on span "Mis reservas" at bounding box center [309, 19] width 79 height 10
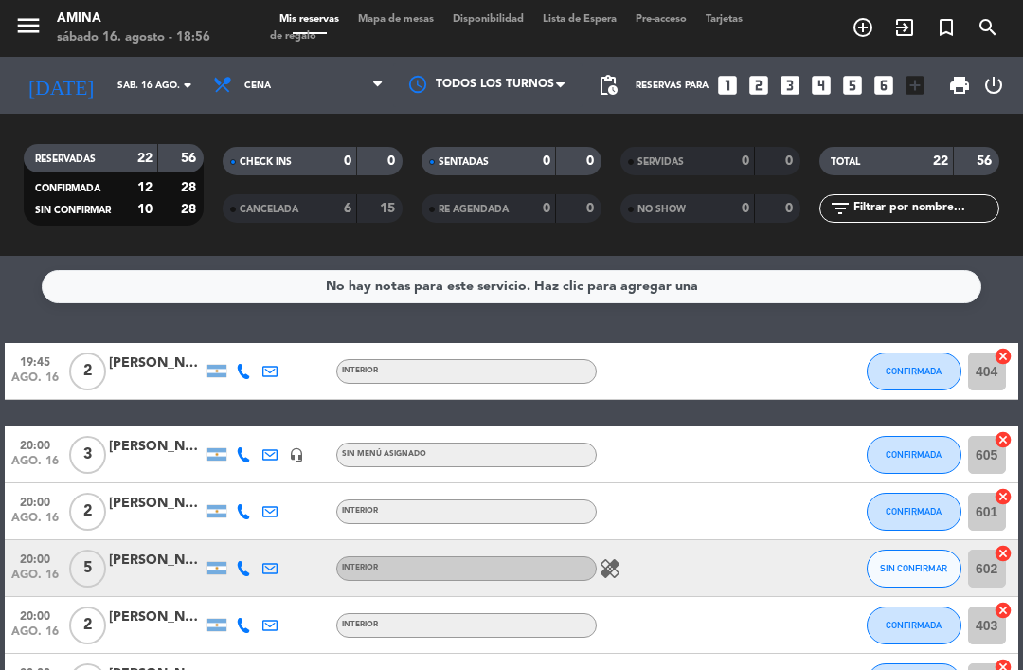
click at [420, 22] on span "Mapa de mesas" at bounding box center [395, 19] width 95 height 10
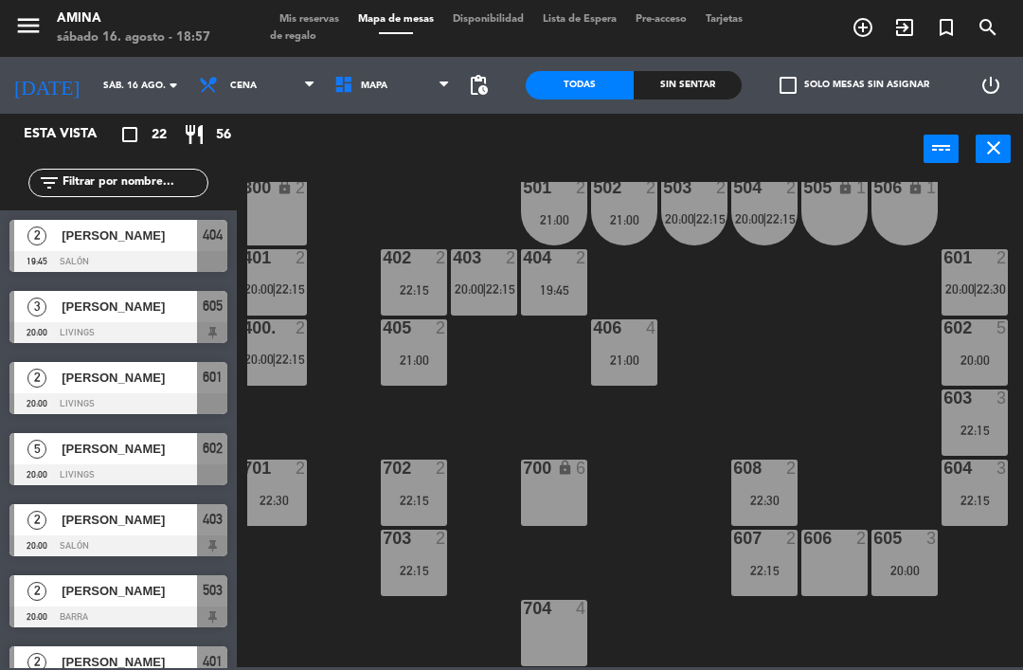
scroll to position [527, 9]
click at [648, 346] on div "406 4 21:00" at bounding box center [624, 352] width 66 height 66
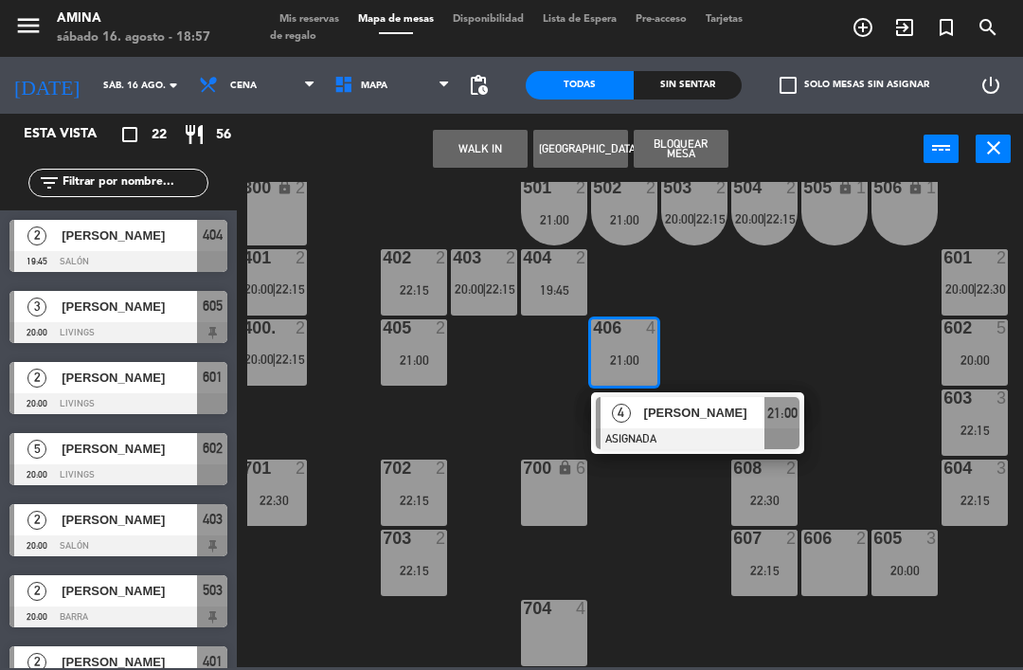
click at [696, 419] on span "[PERSON_NAME]" at bounding box center [704, 412] width 121 height 20
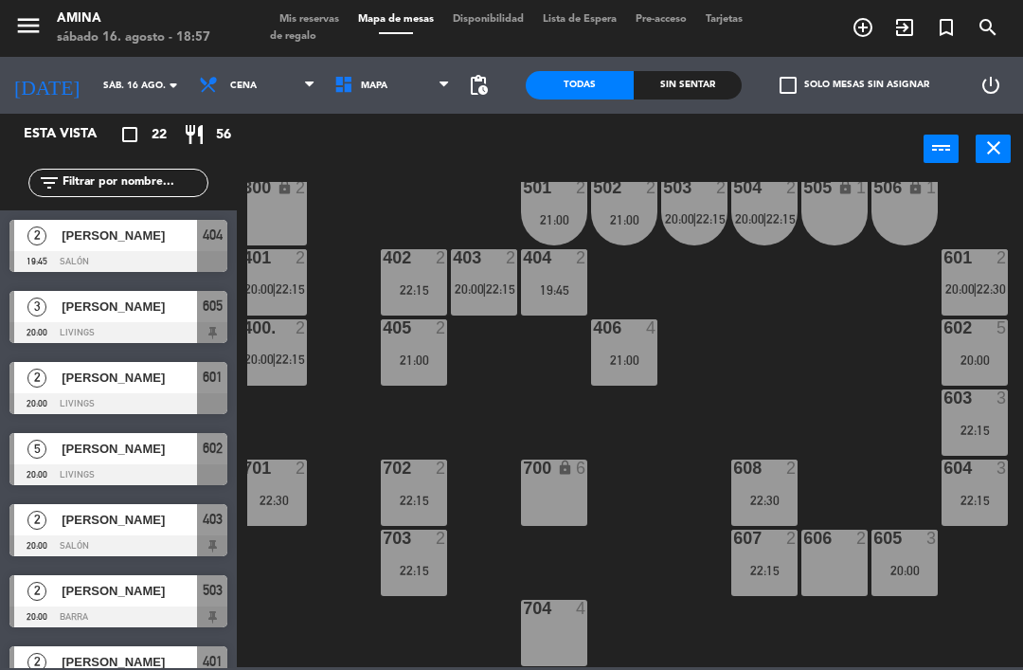
scroll to position [0, 0]
click at [322, 4] on div "menu [PERSON_NAME] 16. [PERSON_NAME] - 18:57 Mis reservas Mapa de mesas Disponi…" at bounding box center [511, 28] width 1023 height 57
click at [324, 14] on span "Mis reservas" at bounding box center [309, 19] width 79 height 10
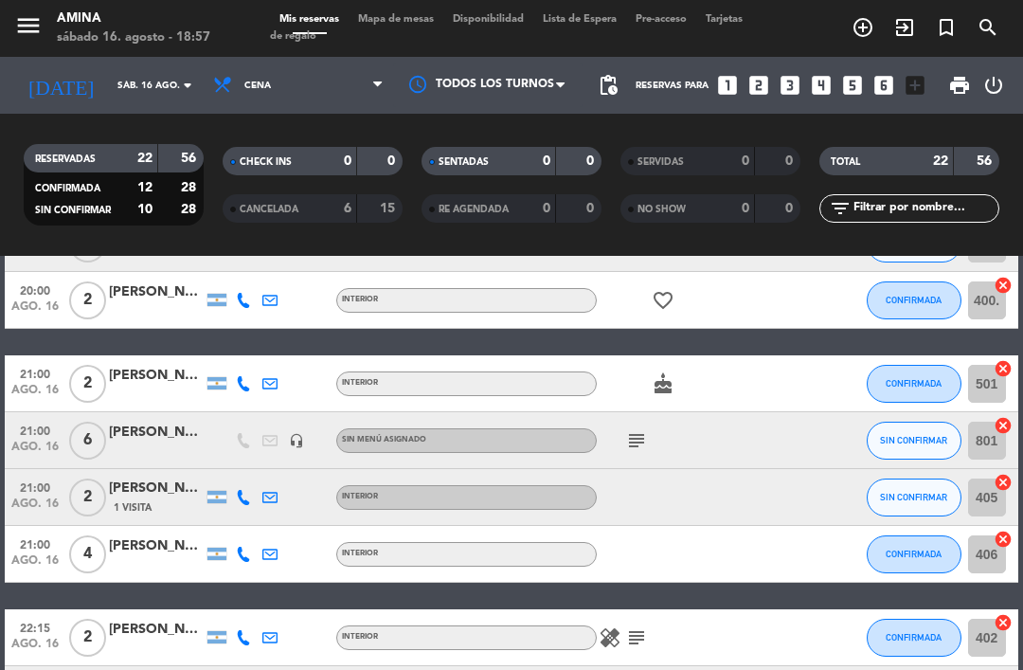
scroll to position [496, 0]
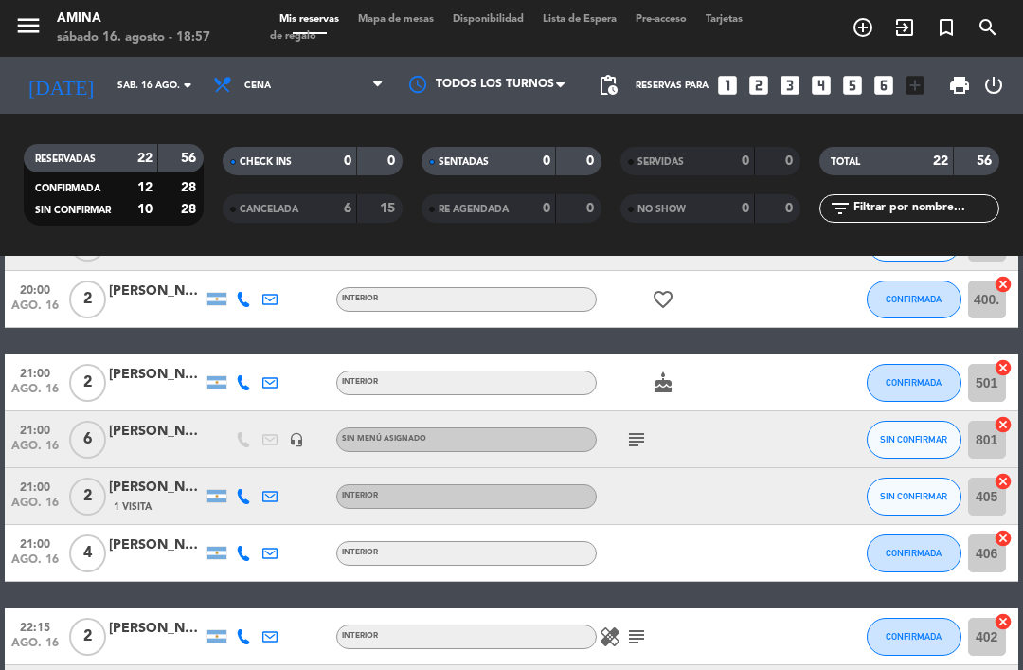
click at [161, 551] on div "[PERSON_NAME]" at bounding box center [156, 545] width 95 height 22
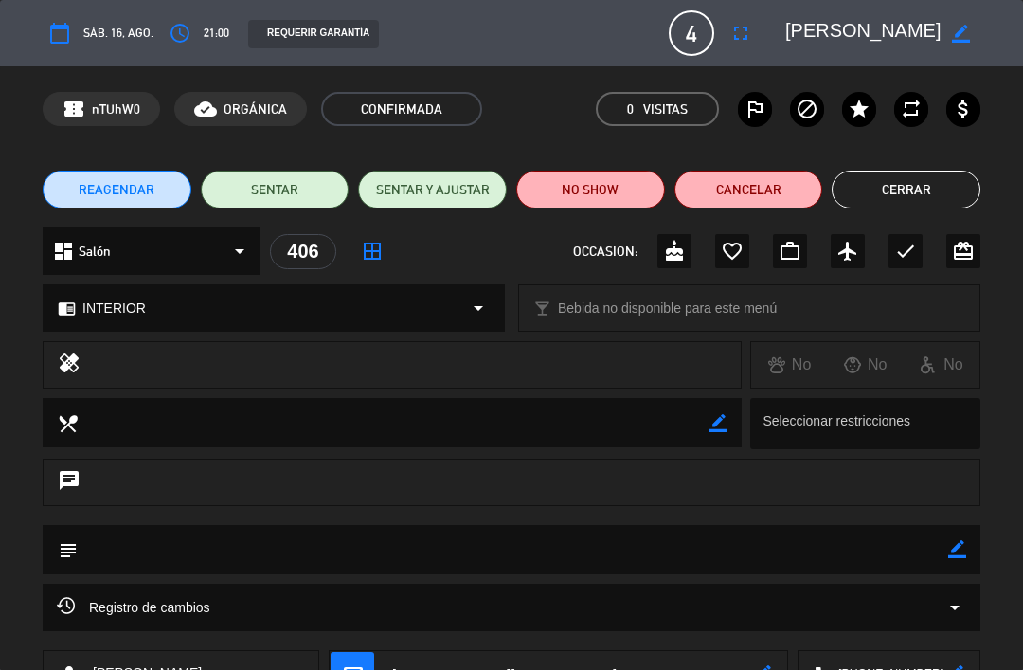
click at [728, 40] on button "fullscreen" at bounding box center [740, 33] width 34 height 34
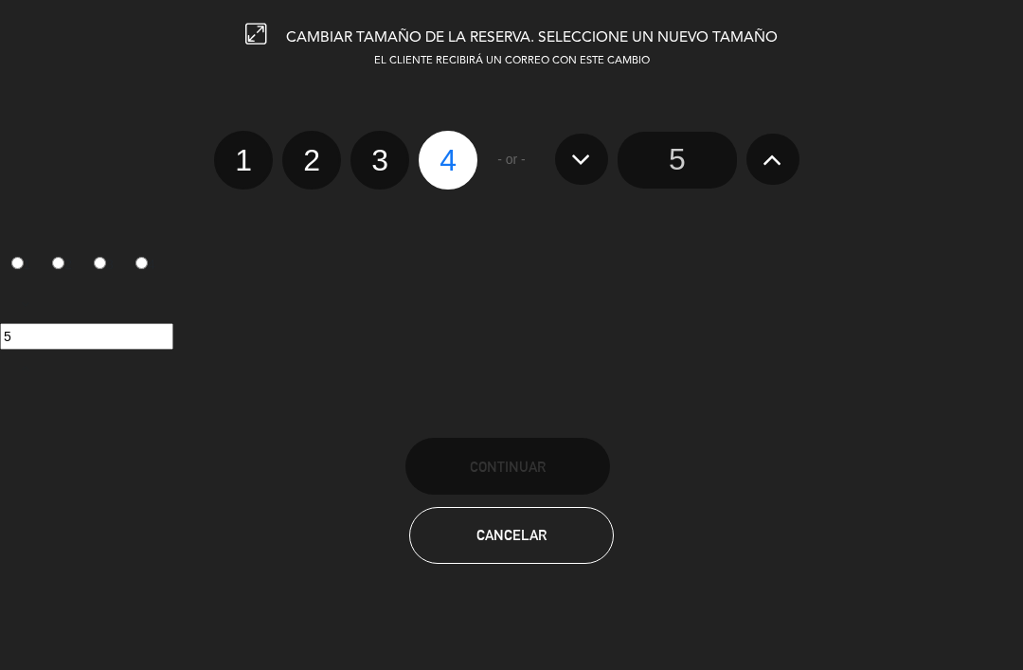
click at [775, 149] on icon at bounding box center [772, 159] width 20 height 30
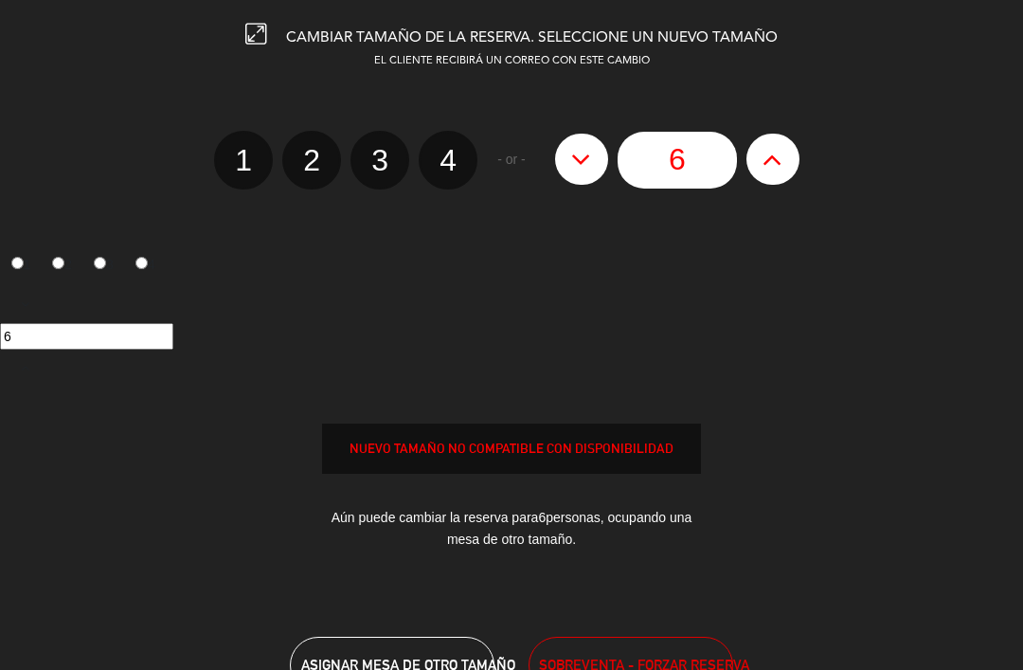
click at [628, 638] on button "SOBREVENTA - FORZAR RESERVA" at bounding box center [630, 664] width 205 height 57
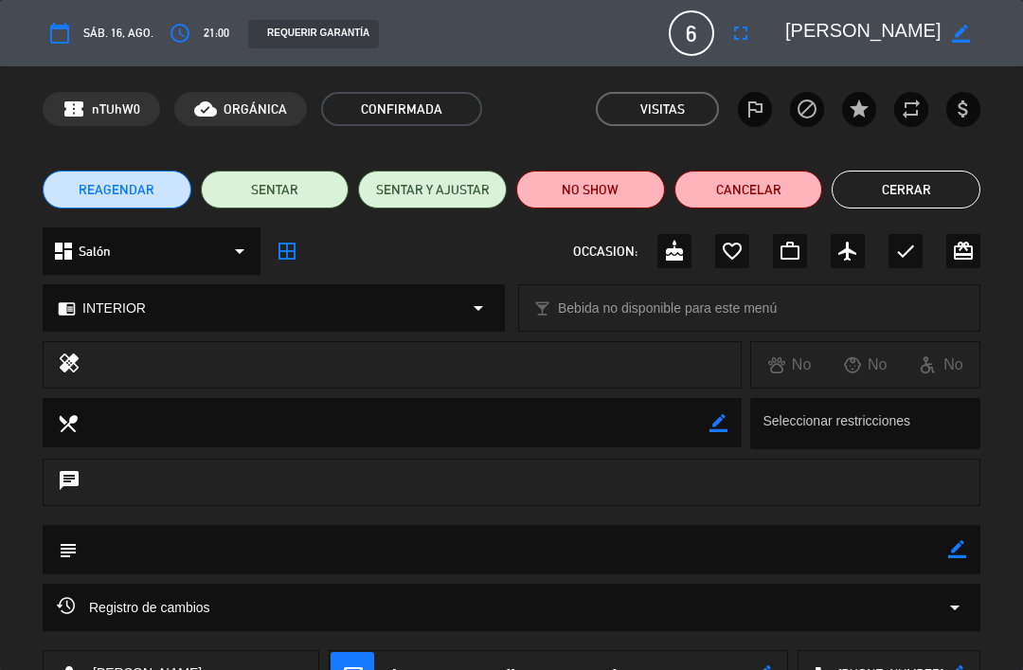
click at [924, 179] on button "Cerrar" at bounding box center [905, 189] width 149 height 38
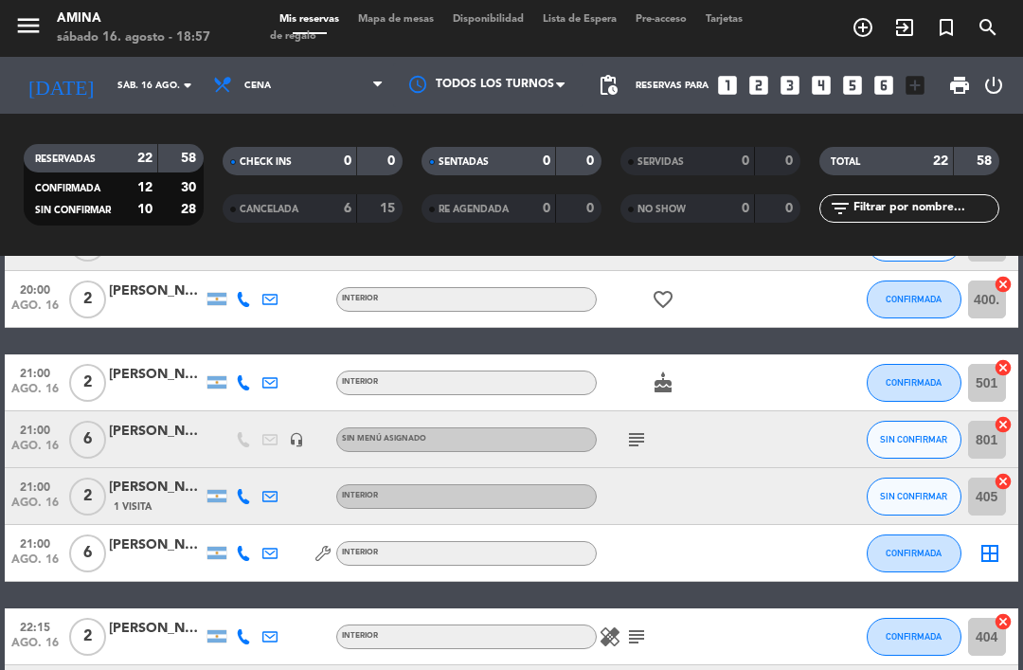
click at [410, 41] on div "Mis reservas Mapa de mesas Disponibilidad Lista de Espera Pre-acceso Tarjetas d…" at bounding box center [511, 28] width 483 height 34
click at [415, 18] on span "Mapa de mesas" at bounding box center [395, 19] width 95 height 10
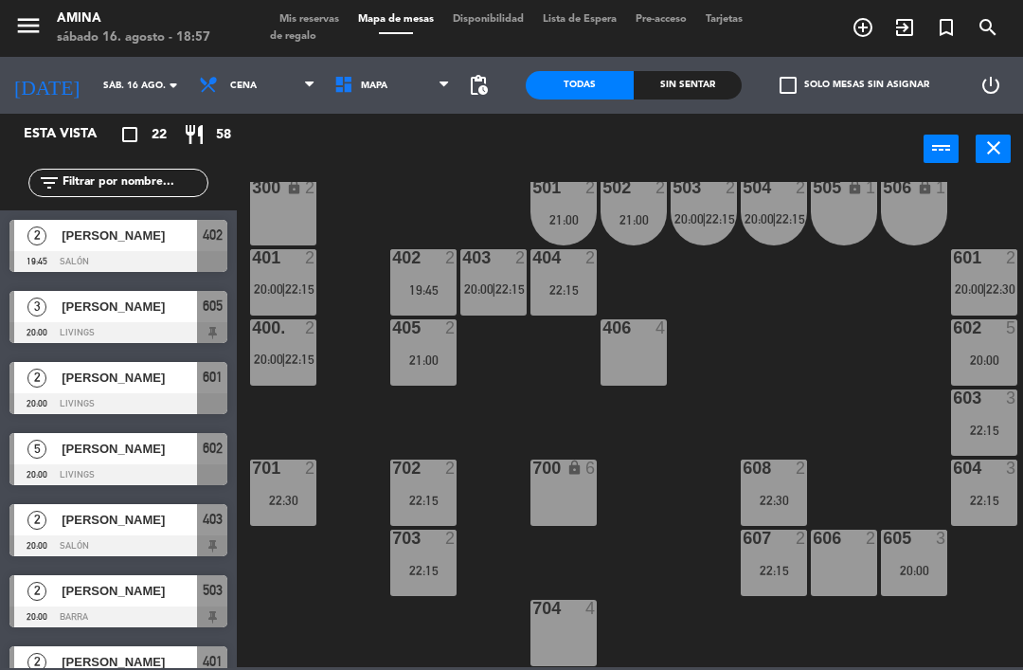
scroll to position [527, 0]
click at [976, 436] on div "22:15" at bounding box center [984, 429] width 66 height 13
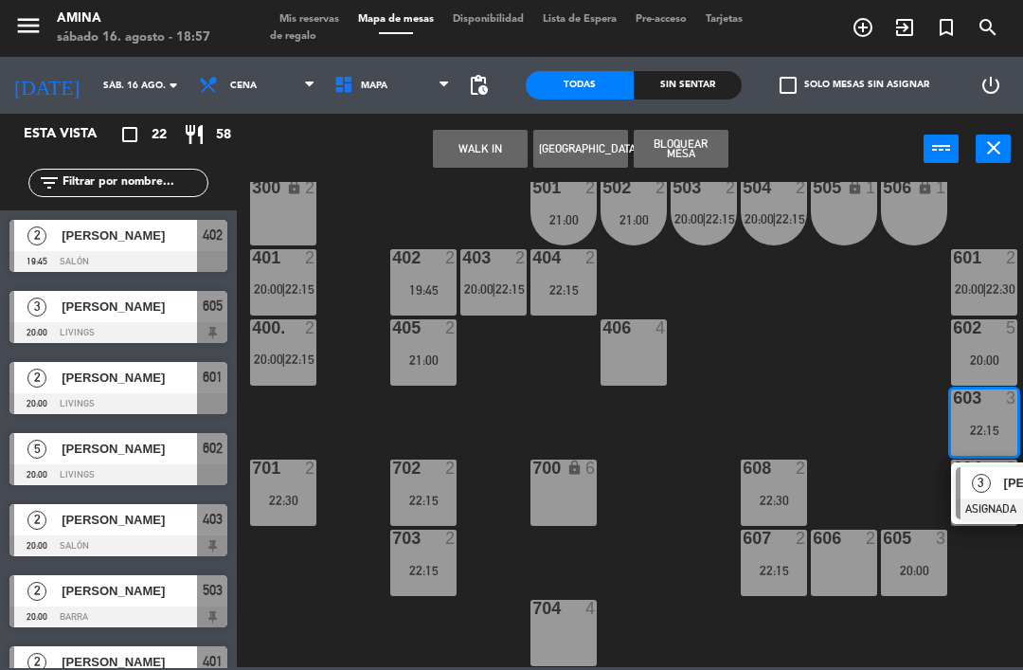
click at [986, 488] on span "3" at bounding box center [981, 482] width 19 height 19
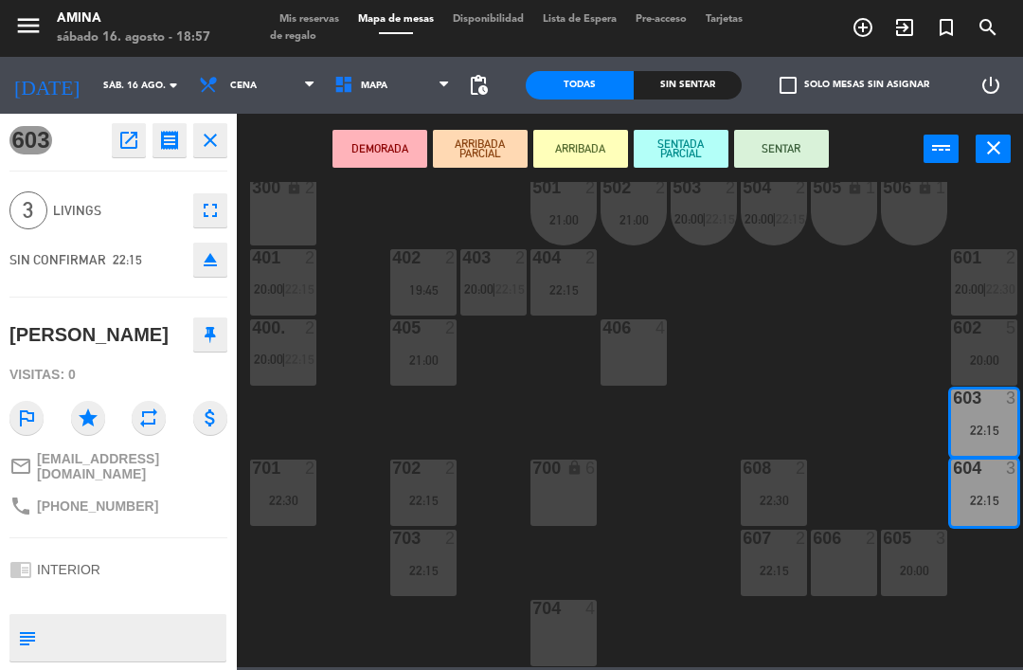
click at [221, 266] on icon "eject" at bounding box center [210, 259] width 23 height 23
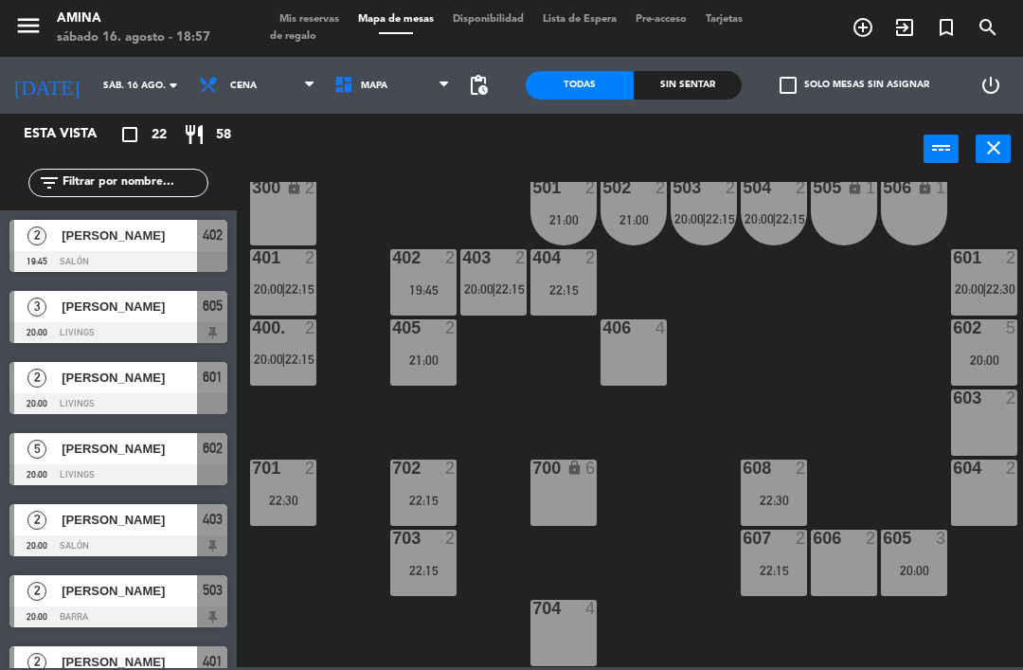
click at [317, 15] on span "Mis reservas" at bounding box center [309, 19] width 79 height 10
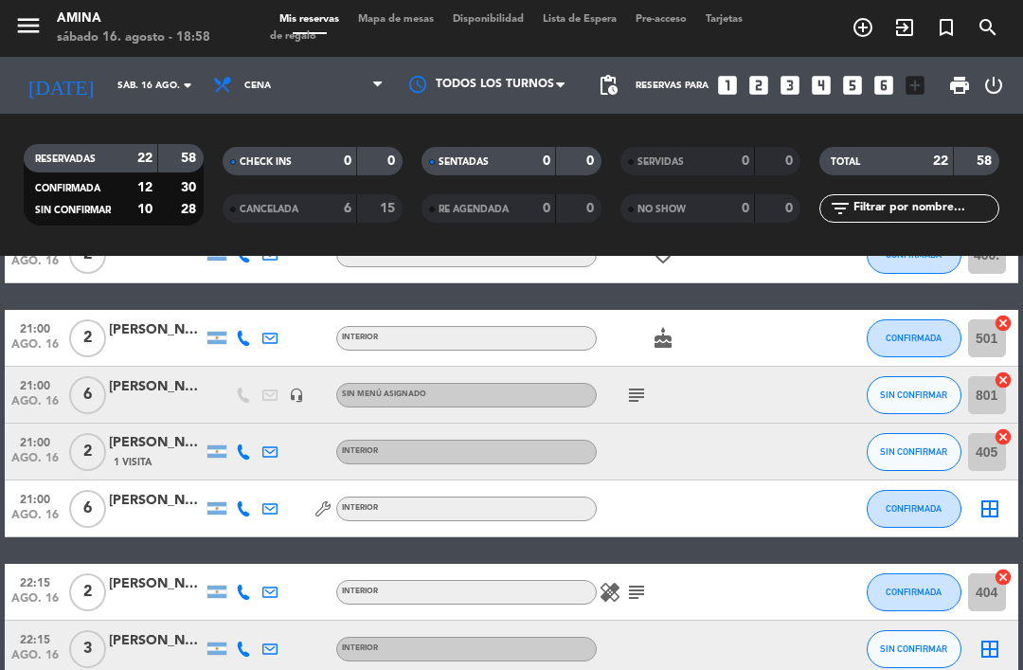
scroll to position [545, 0]
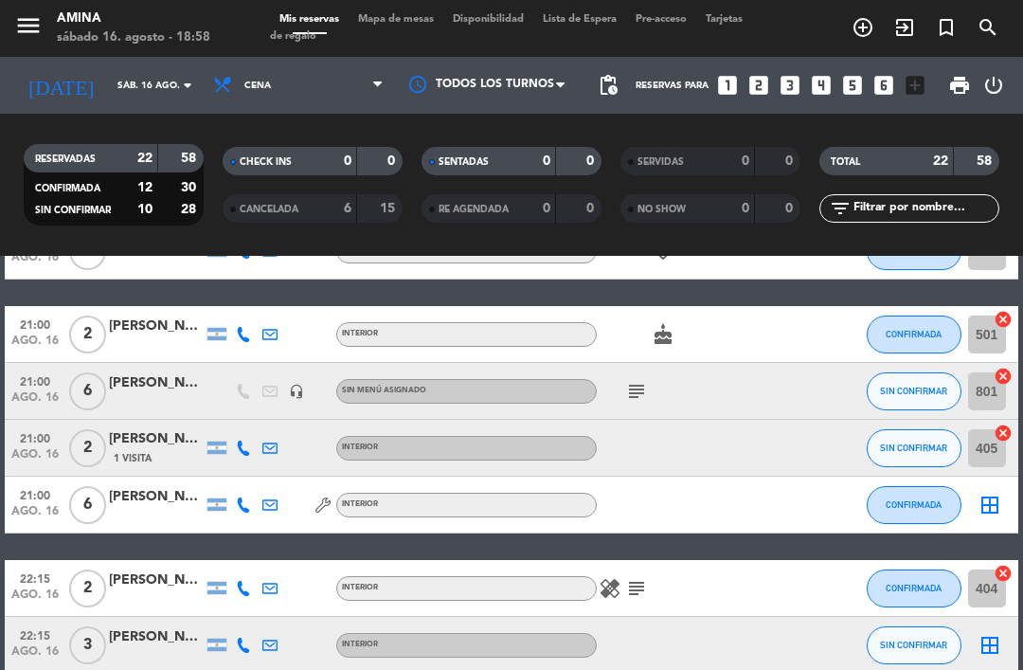
click at [149, 501] on div "[PERSON_NAME]" at bounding box center [156, 497] width 95 height 22
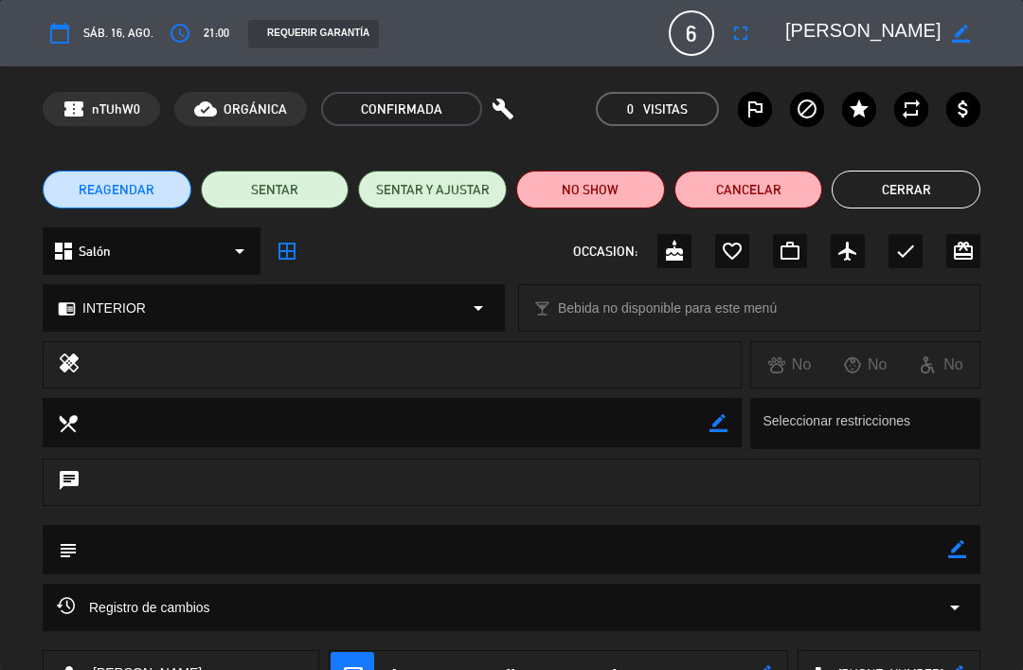
click at [191, 30] on button "access_time" at bounding box center [180, 33] width 34 height 34
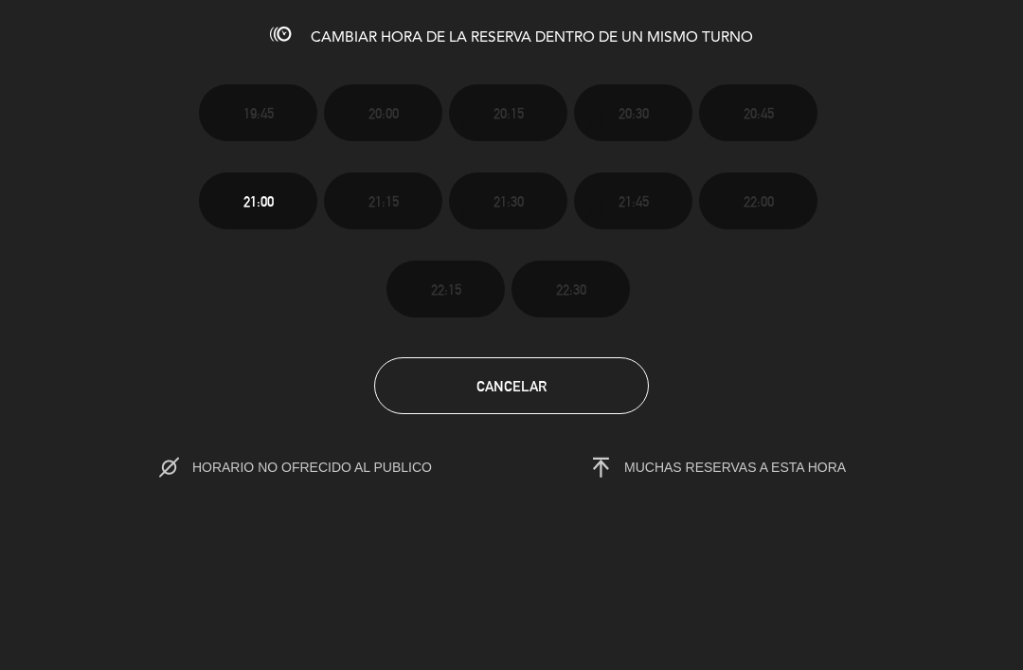
click at [562, 372] on button "Cancelar" at bounding box center [511, 385] width 275 height 57
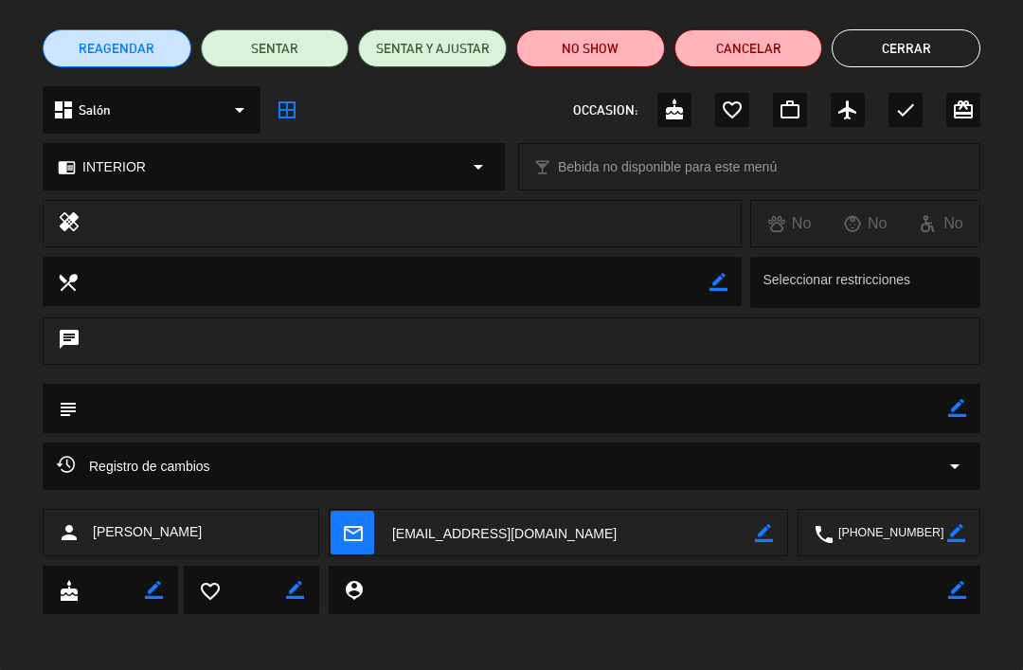
scroll to position [141, 0]
click at [639, 533] on textarea at bounding box center [570, 532] width 367 height 47
click at [580, 484] on span "content_paste Click para copiar" at bounding box center [571, 486] width 125 height 20
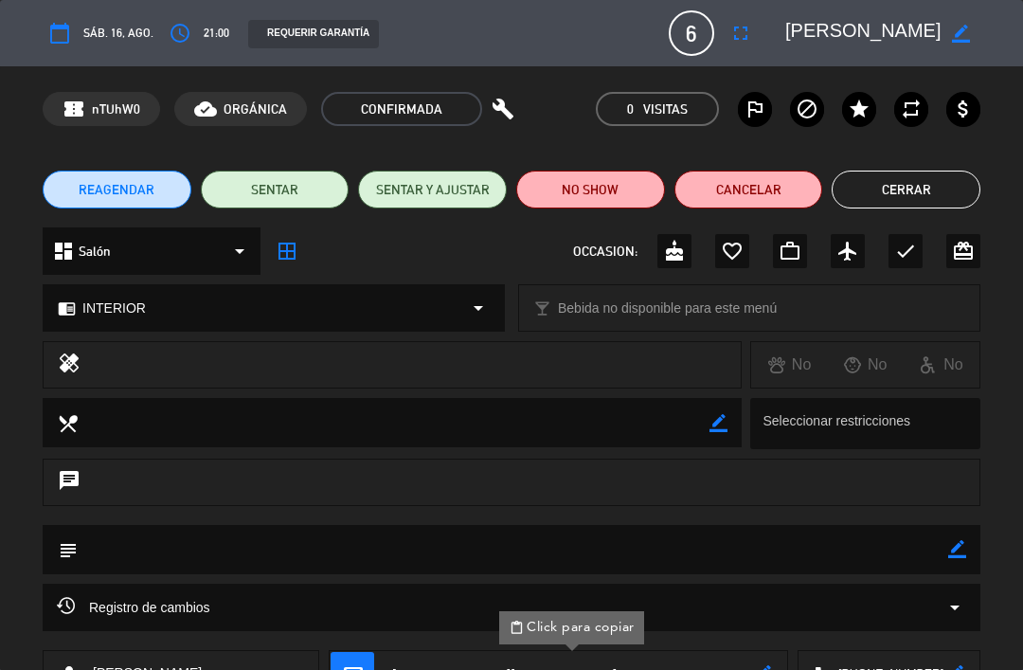
scroll to position [0, 0]
click at [745, 186] on button "Cancelar" at bounding box center [748, 189] width 149 height 38
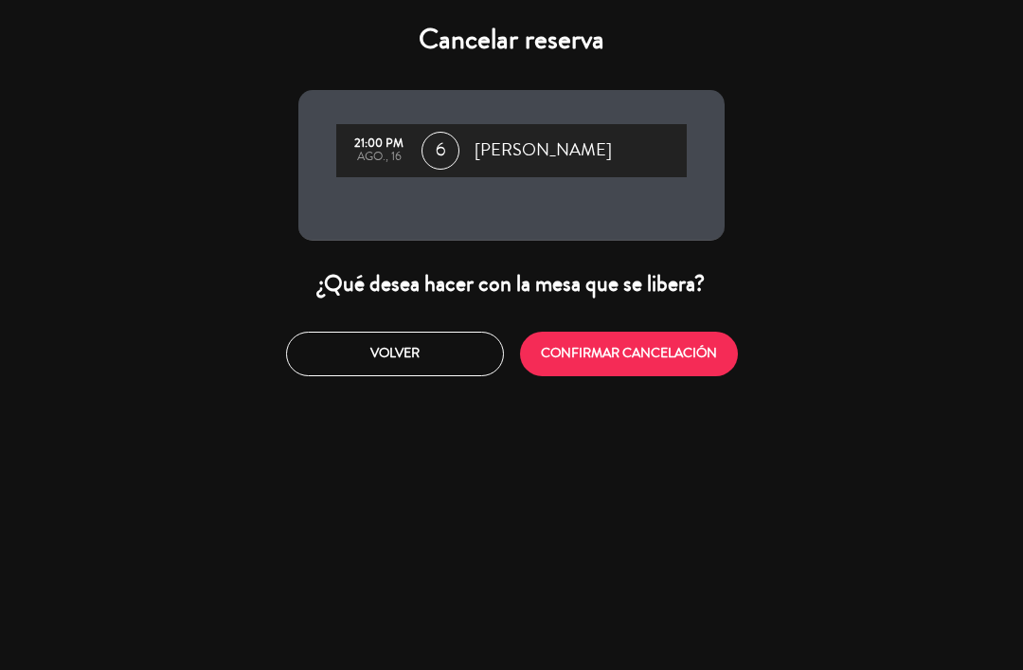
click at [656, 354] on button "CONFIRMAR CANCELACIÓN" at bounding box center [629, 353] width 218 height 45
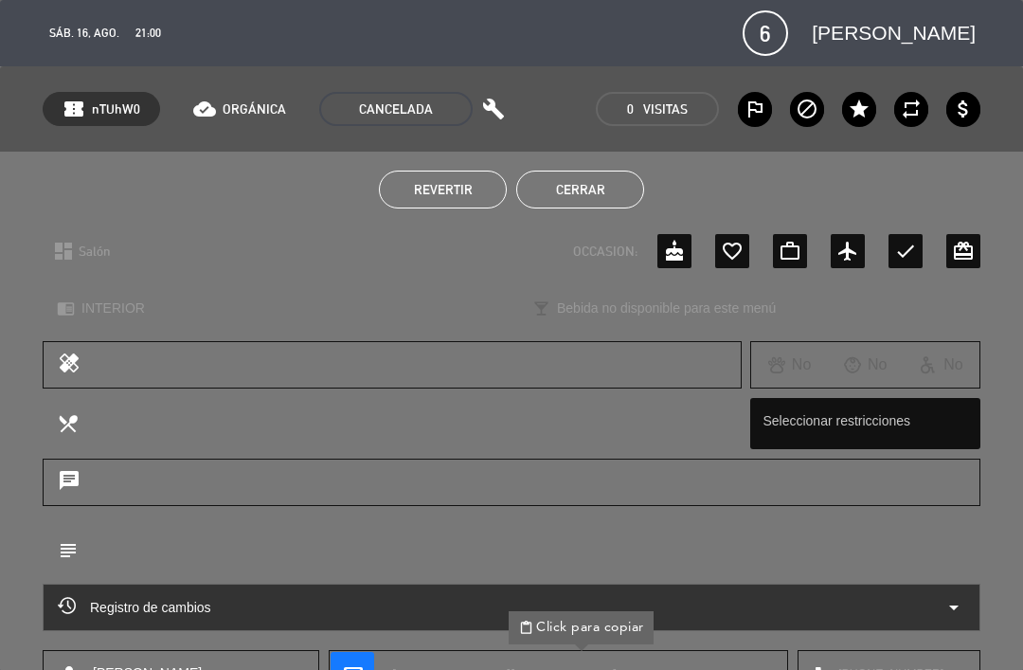
click at [582, 195] on button "Cerrar" at bounding box center [580, 189] width 128 height 38
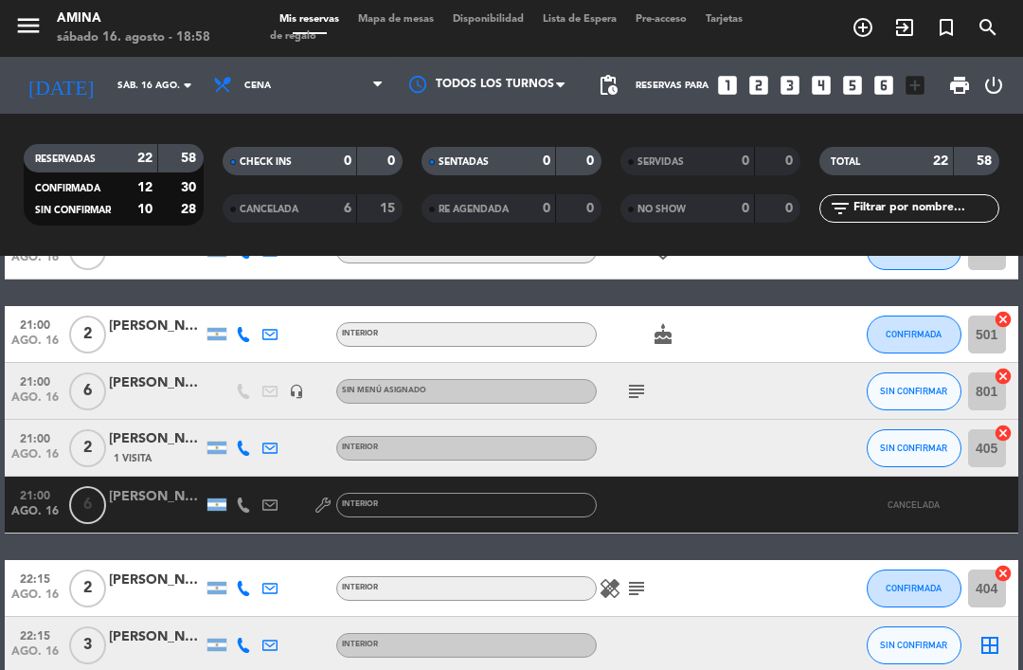
click at [412, 25] on span "Mapa de mesas" at bounding box center [395, 19] width 95 height 10
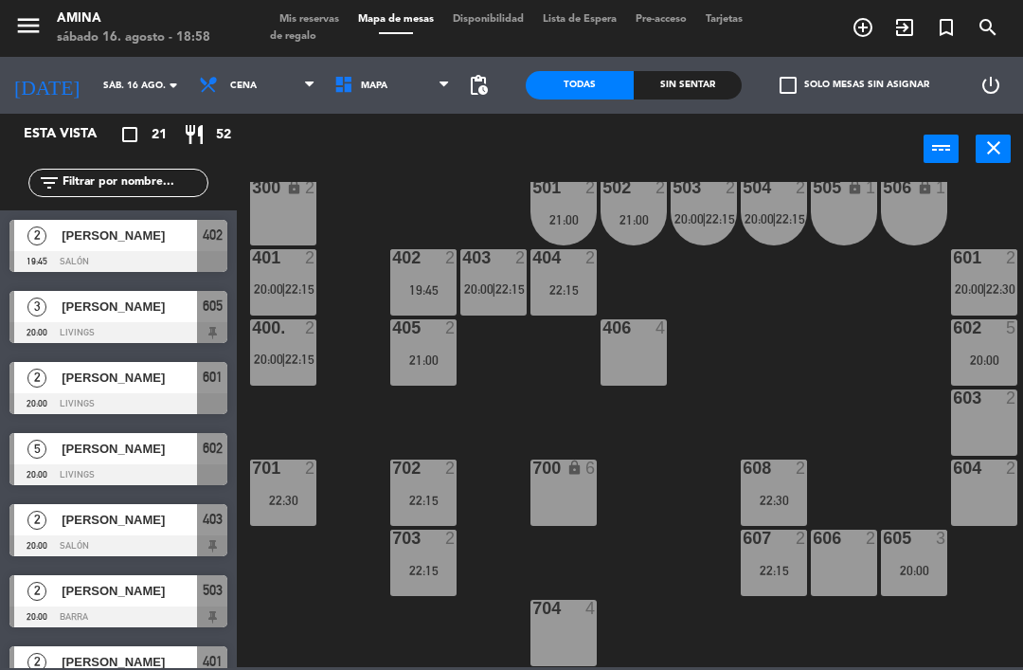
scroll to position [527, 0]
click at [981, 420] on div "603 2" at bounding box center [984, 422] width 66 height 66
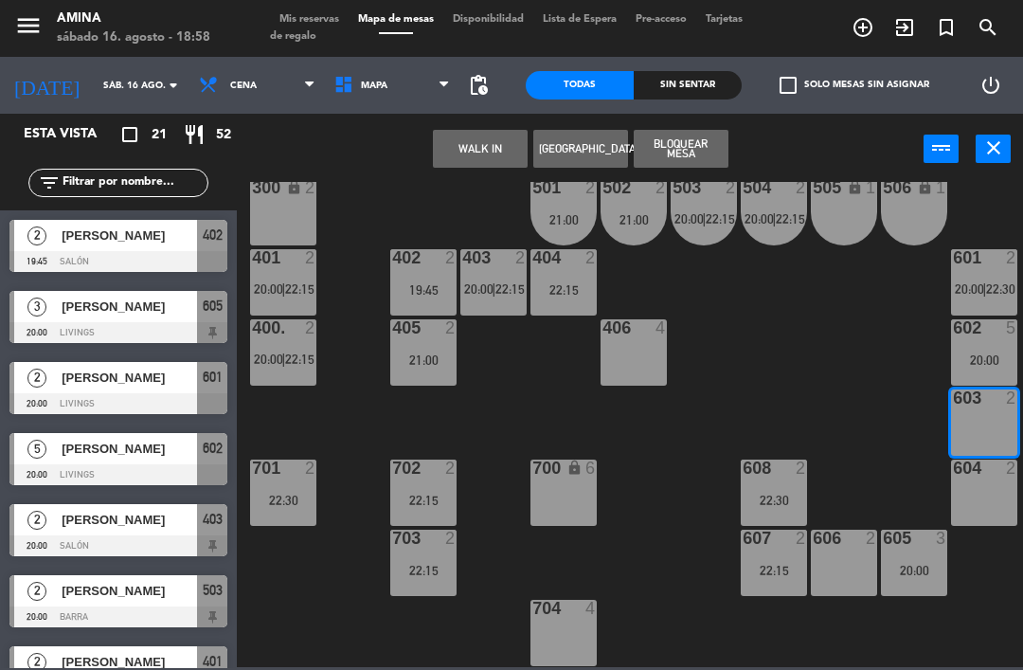
click at [983, 497] on div "604 2" at bounding box center [984, 492] width 66 height 66
click at [923, 569] on div "20:00" at bounding box center [914, 569] width 66 height 13
click at [921, 557] on div "605 3 20:00" at bounding box center [914, 562] width 66 height 66
click at [917, 565] on div "20:00" at bounding box center [914, 569] width 66 height 13
click at [592, 135] on button "[GEOGRAPHIC_DATA]" at bounding box center [580, 149] width 95 height 38
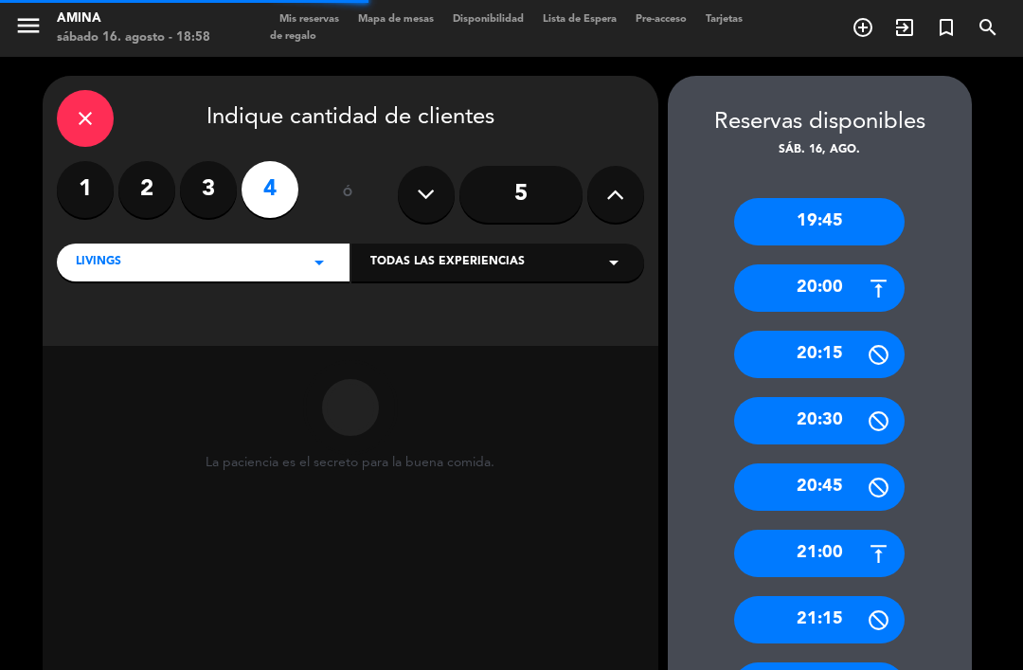
click at [598, 196] on button at bounding box center [615, 194] width 57 height 57
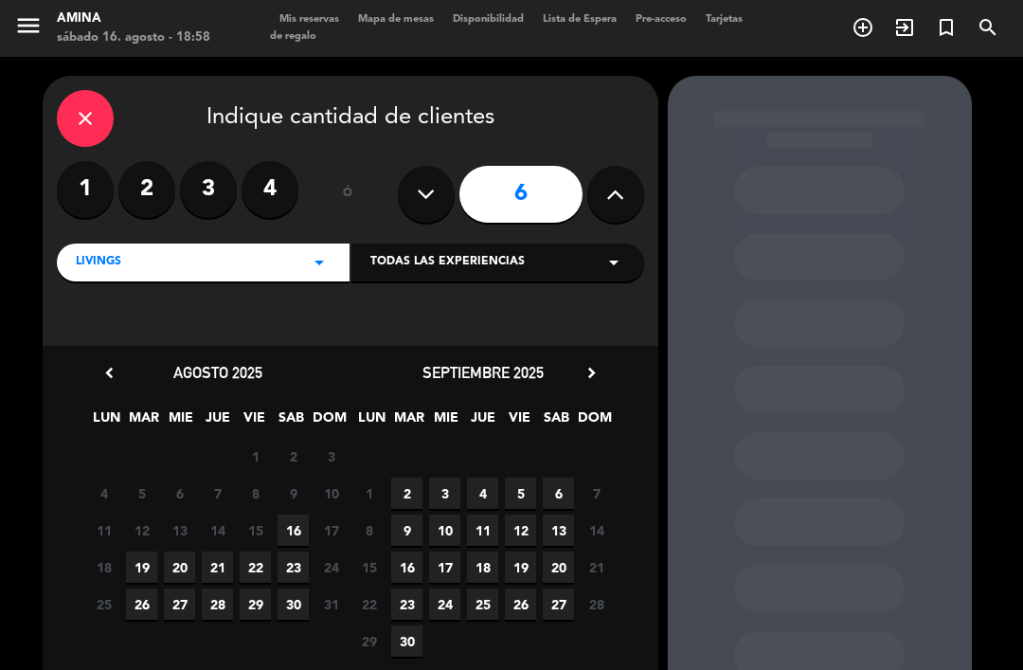
click at [285, 533] on span "16" at bounding box center [292, 529] width 31 height 31
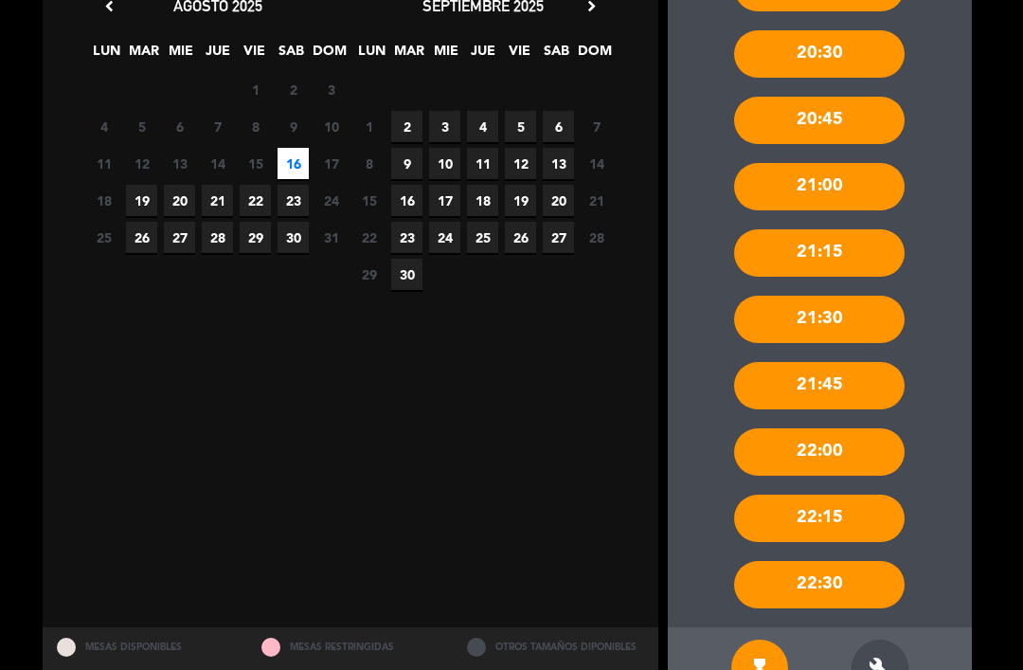
scroll to position [363, 0]
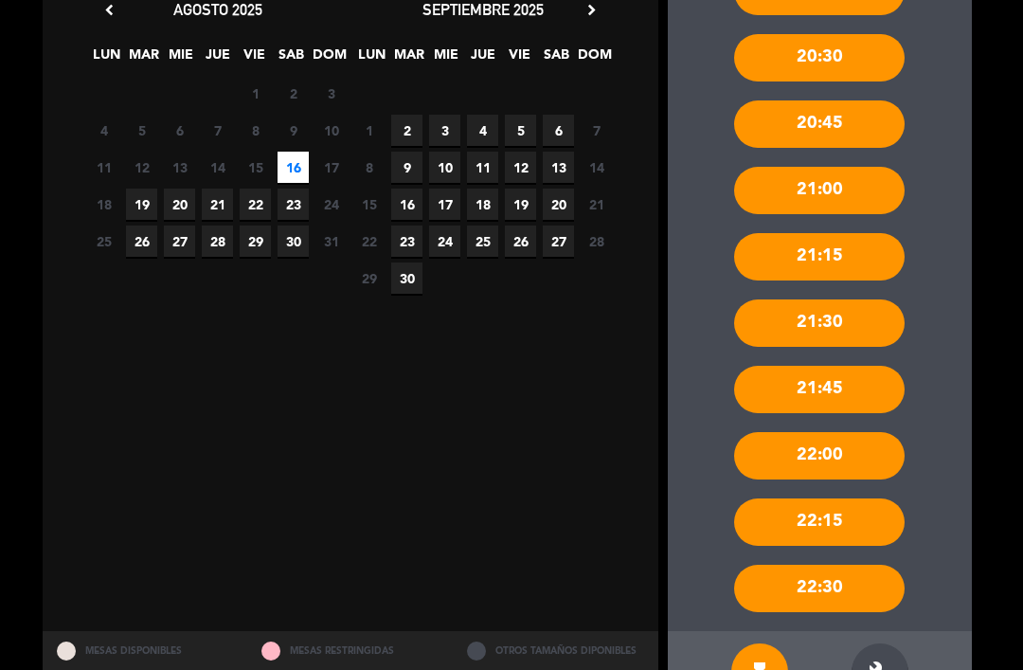
click at [885, 660] on icon "build" at bounding box center [879, 671] width 23 height 23
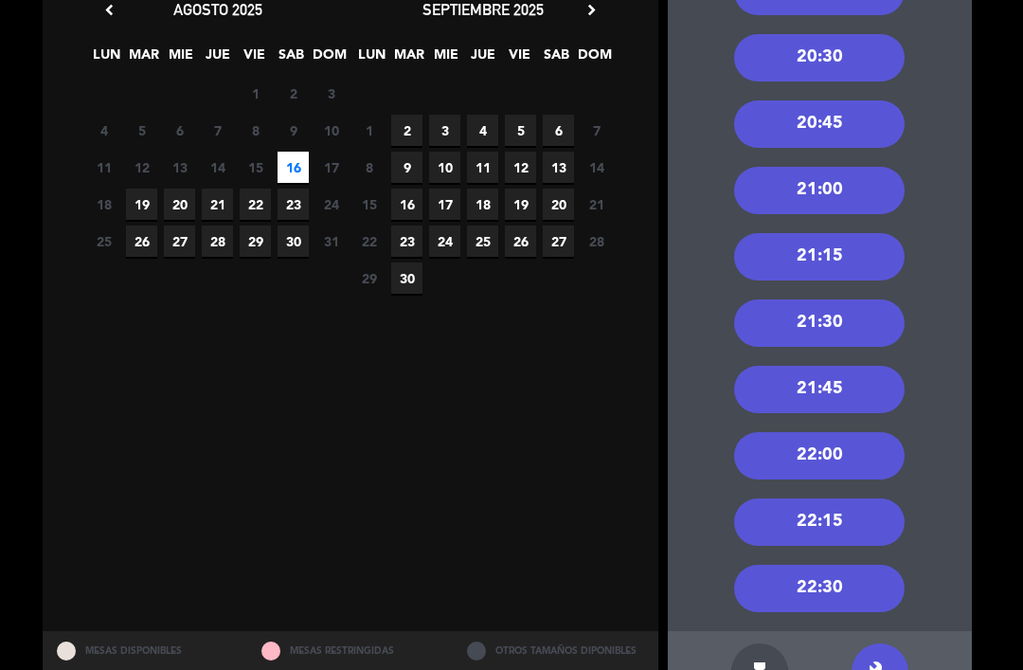
click at [844, 498] on div "22:15" at bounding box center [819, 521] width 170 height 47
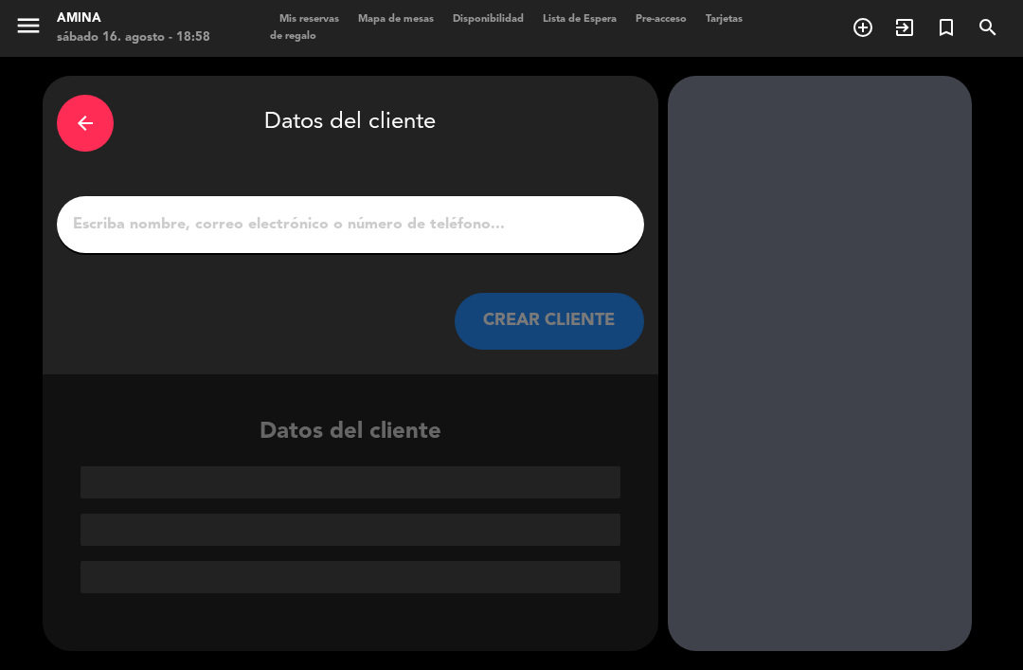
scroll to position [0, 0]
click at [481, 211] on input "1" at bounding box center [350, 224] width 559 height 27
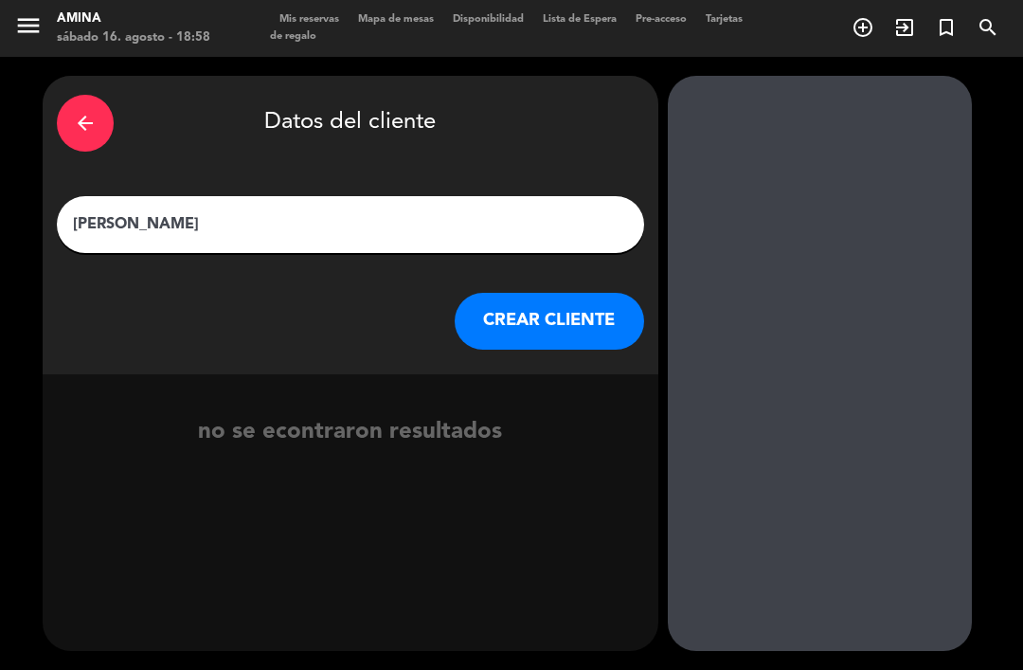
type input "[PERSON_NAME]"
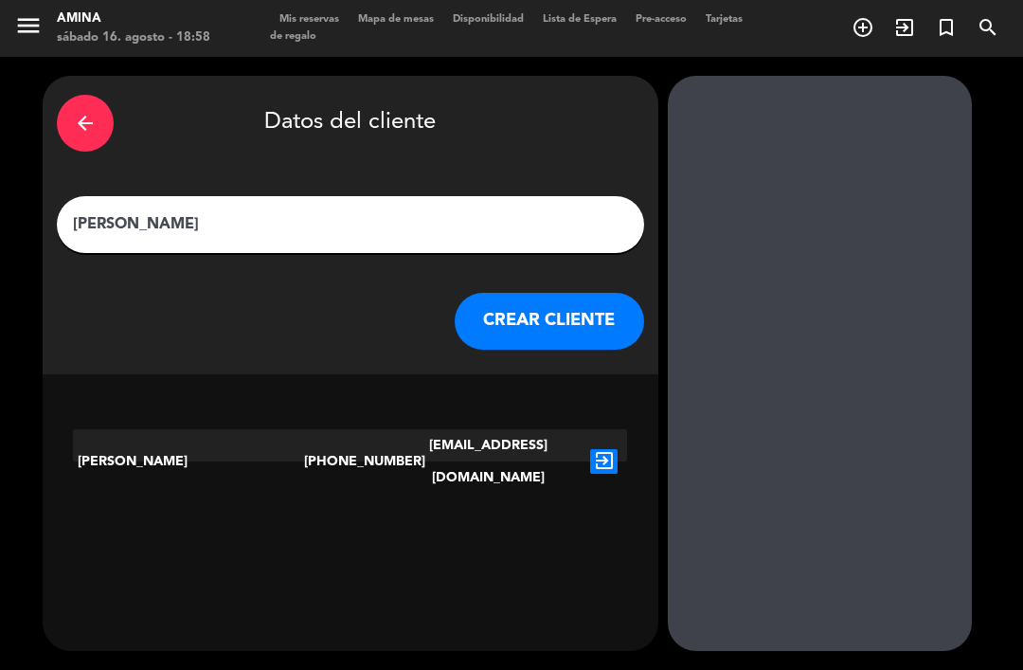
click at [575, 293] on button "CREAR CLIENTE" at bounding box center [549, 321] width 189 height 57
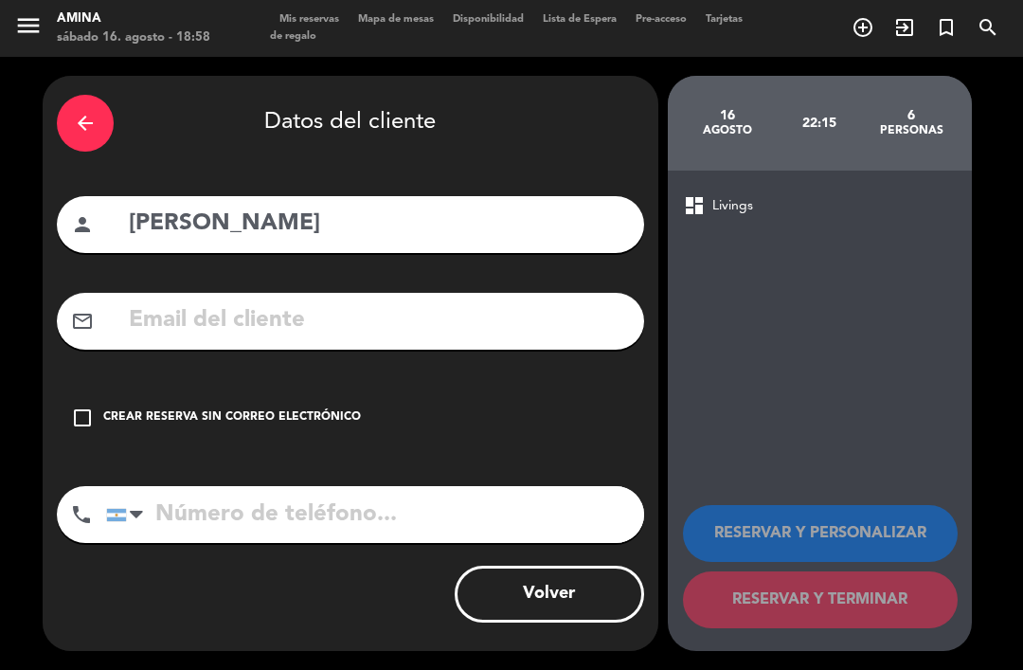
click at [524, 301] on input "text" at bounding box center [378, 320] width 503 height 39
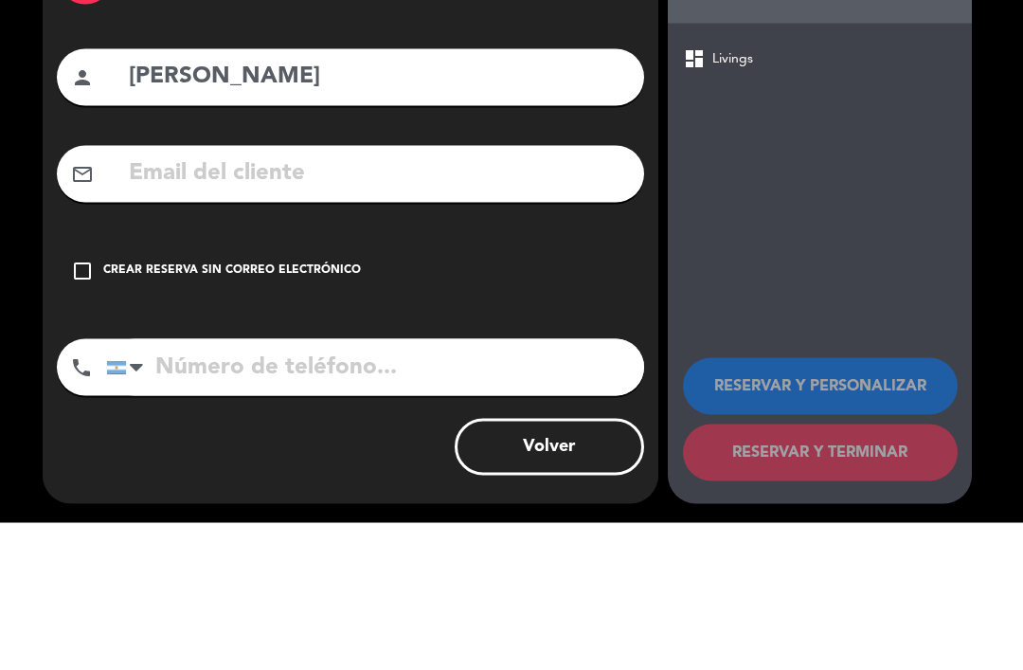
paste input "[EMAIL_ADDRESS][DOMAIN_NAME]"
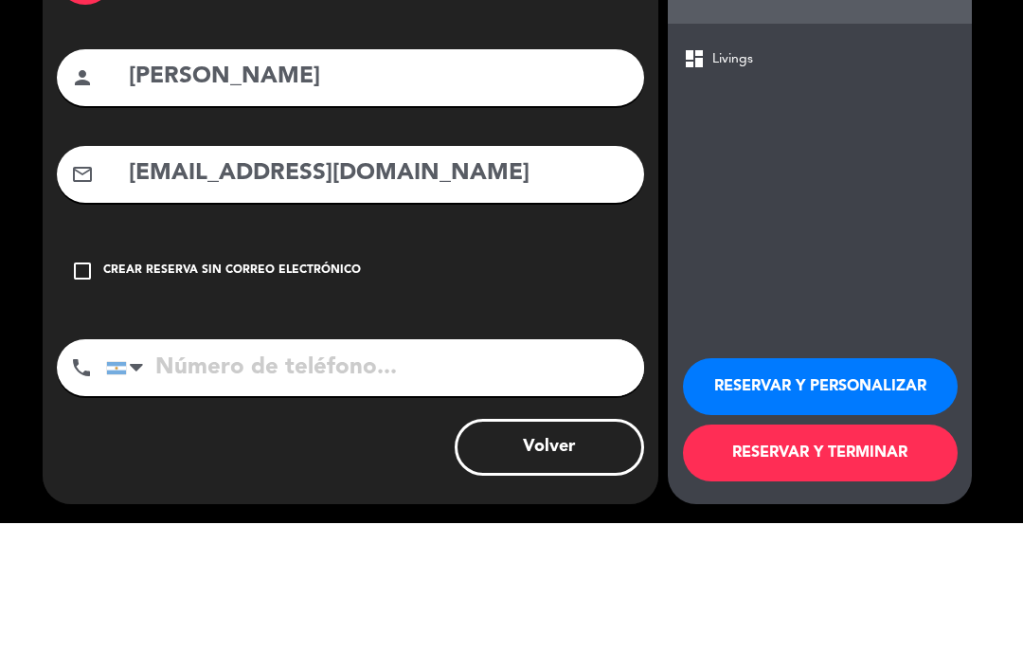
scroll to position [61, 0]
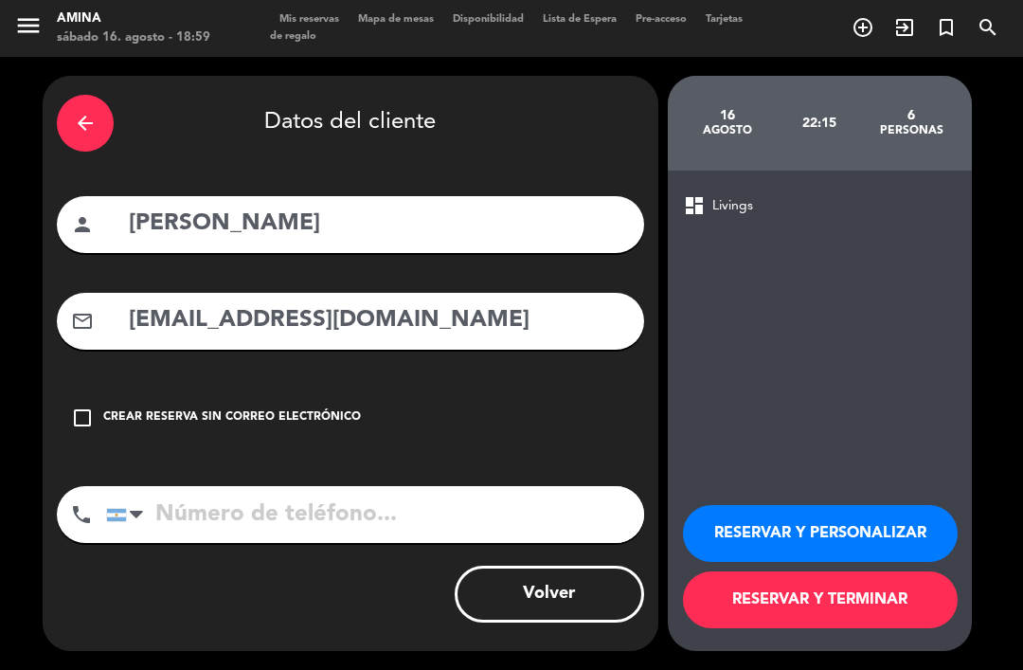
type input "[EMAIL_ADDRESS][DOMAIN_NAME]"
click at [396, 486] on input "tel" at bounding box center [375, 514] width 538 height 57
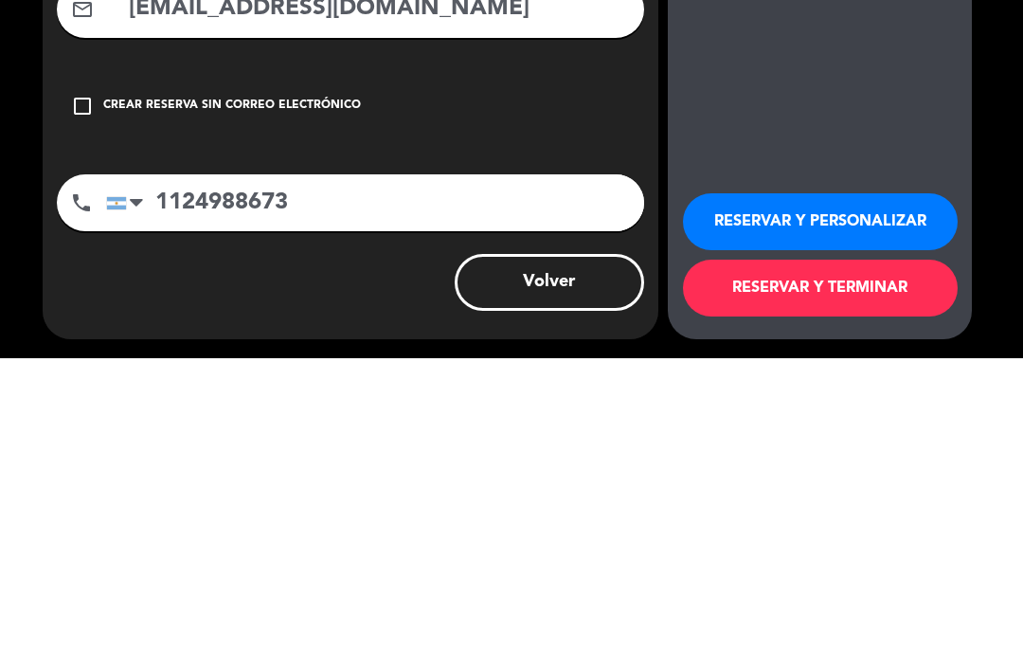
type input "1124988673"
click at [913, 571] on button "RESERVAR Y TERMINAR" at bounding box center [820, 599] width 275 height 57
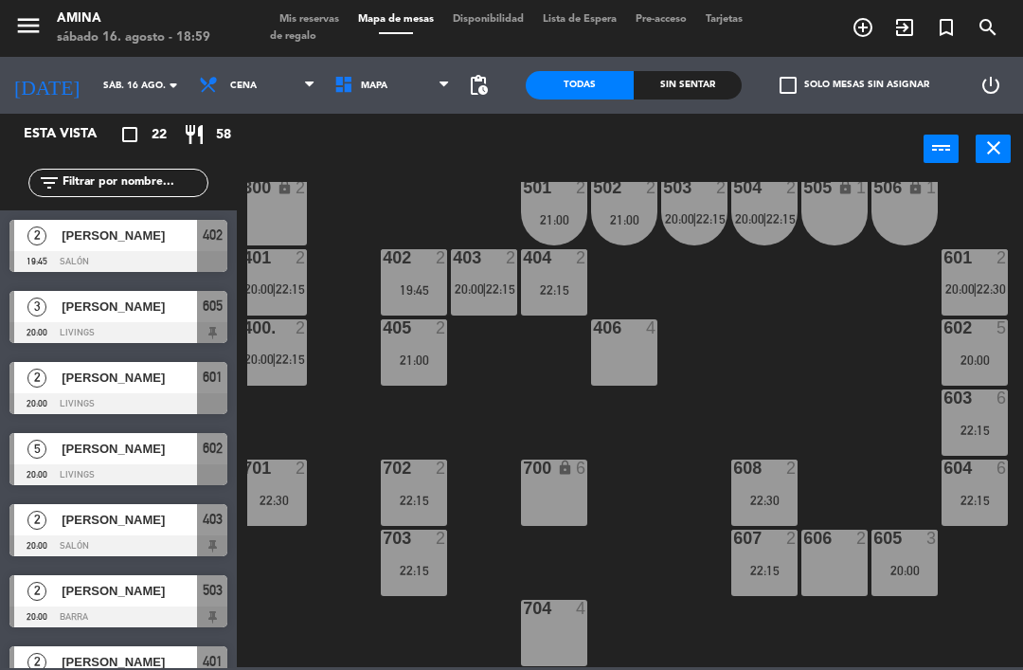
scroll to position [527, 9]
click at [982, 423] on div "22:15" at bounding box center [974, 429] width 66 height 13
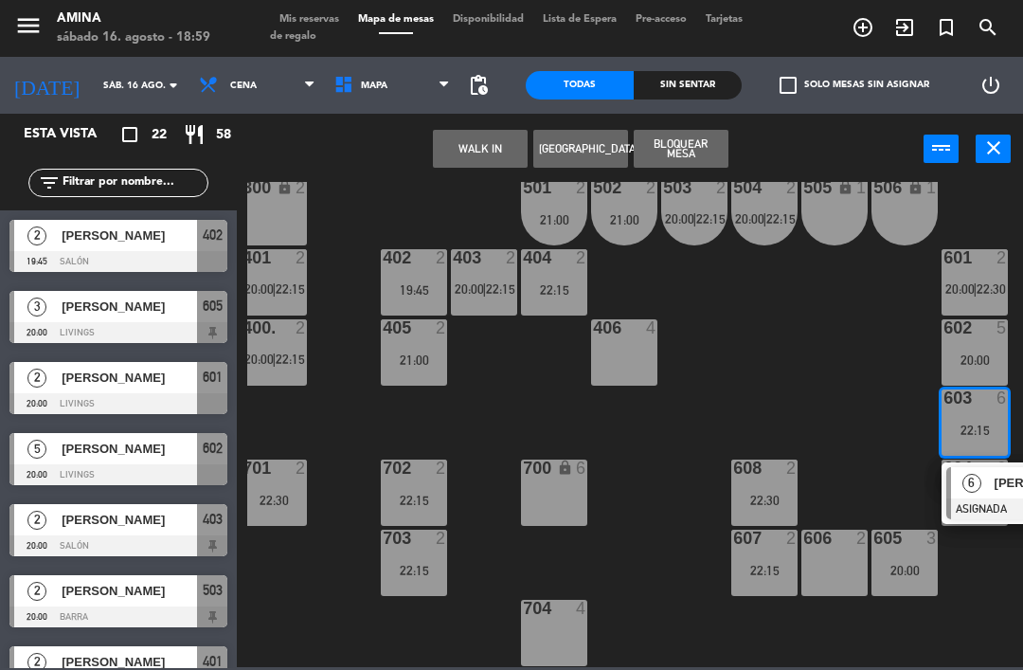
click at [980, 490] on div "6" at bounding box center [971, 482] width 41 height 31
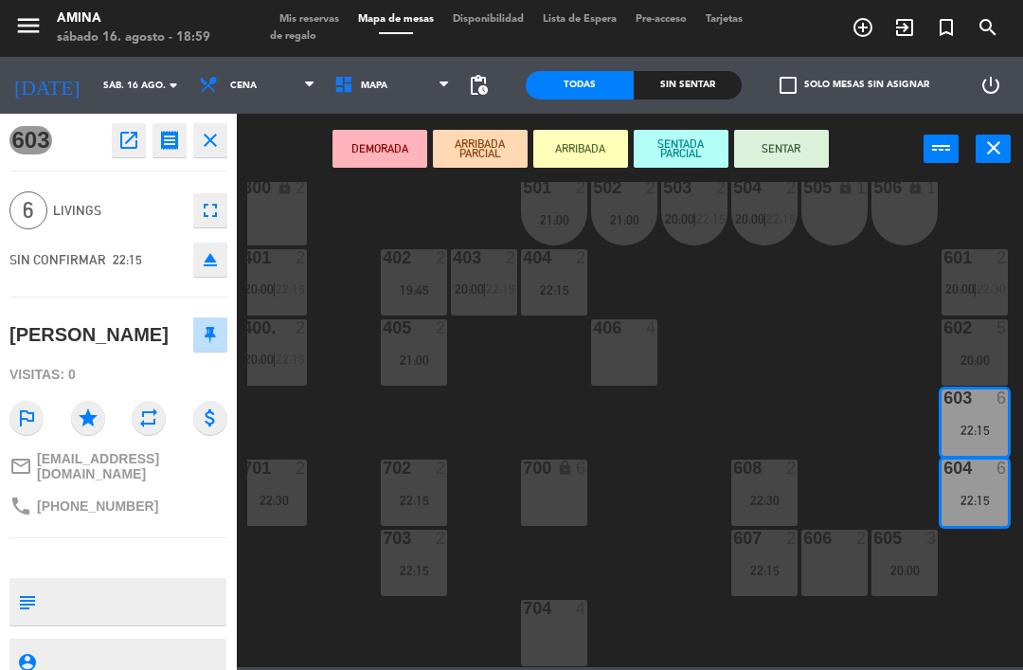
click at [215, 261] on icon "eject" at bounding box center [210, 259] width 23 height 23
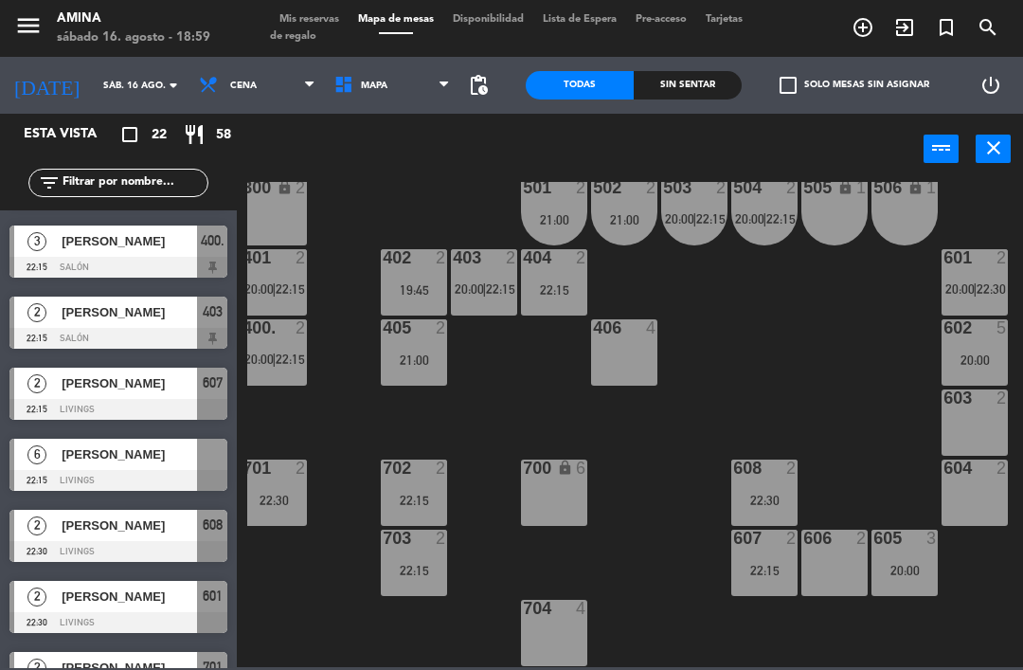
scroll to position [1082, 0]
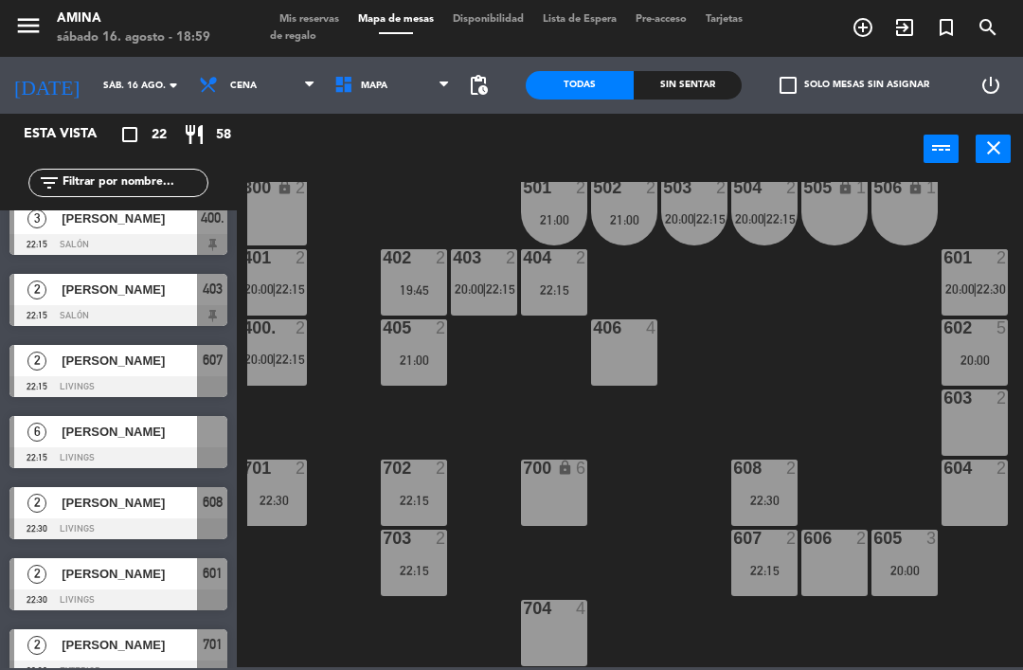
click at [180, 443] on div "[PERSON_NAME]" at bounding box center [128, 431] width 137 height 31
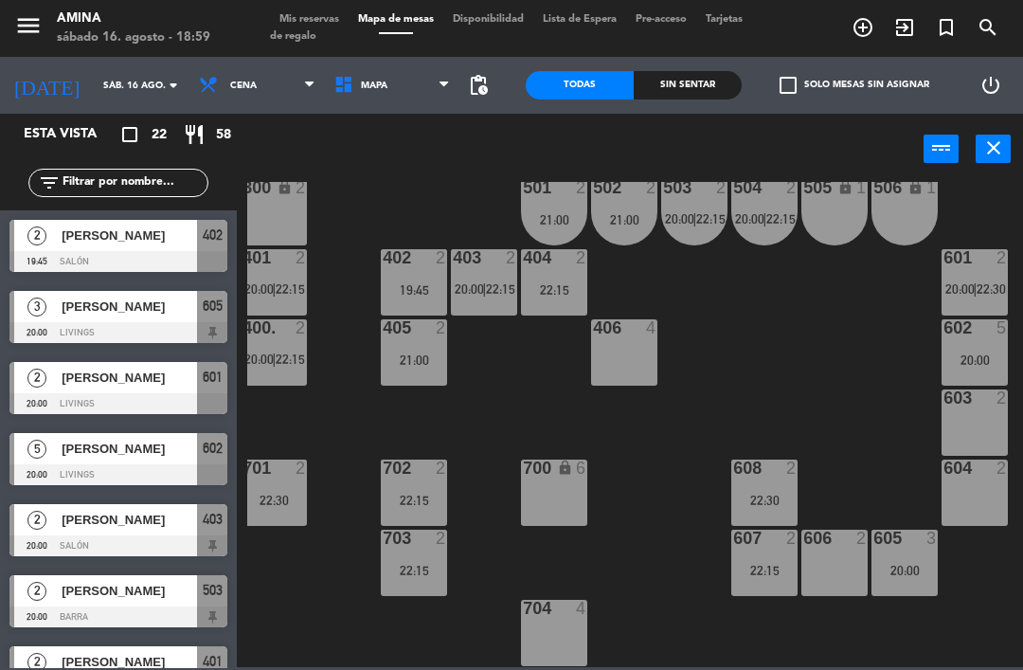
scroll to position [271, 0]
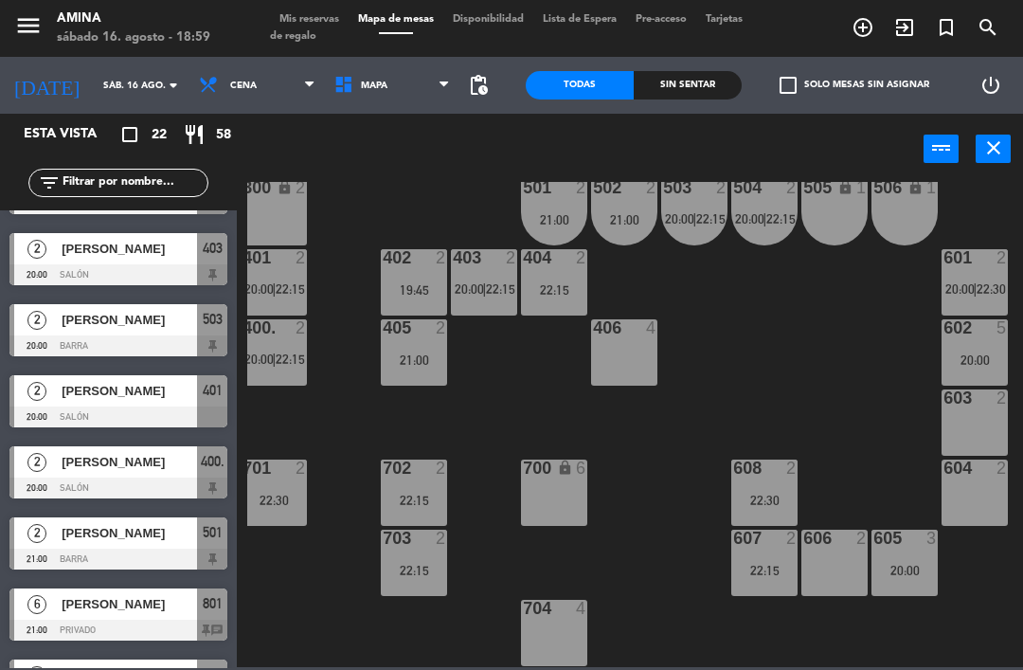
click at [763, 559] on div "607 2 22:15" at bounding box center [764, 562] width 66 height 66
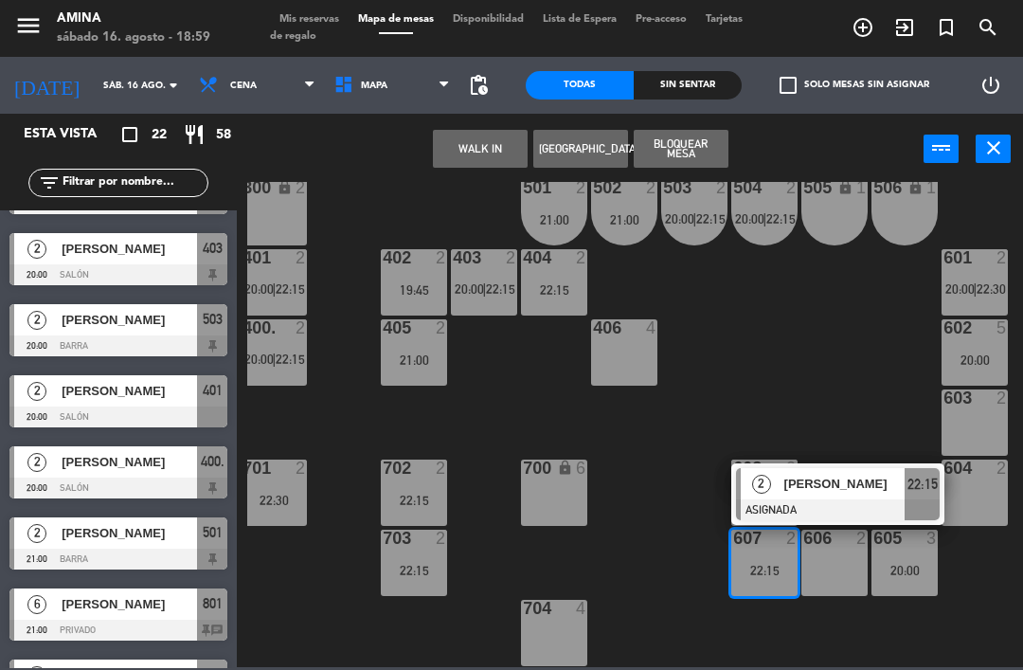
click at [860, 489] on span "[PERSON_NAME]" at bounding box center [844, 483] width 121 height 20
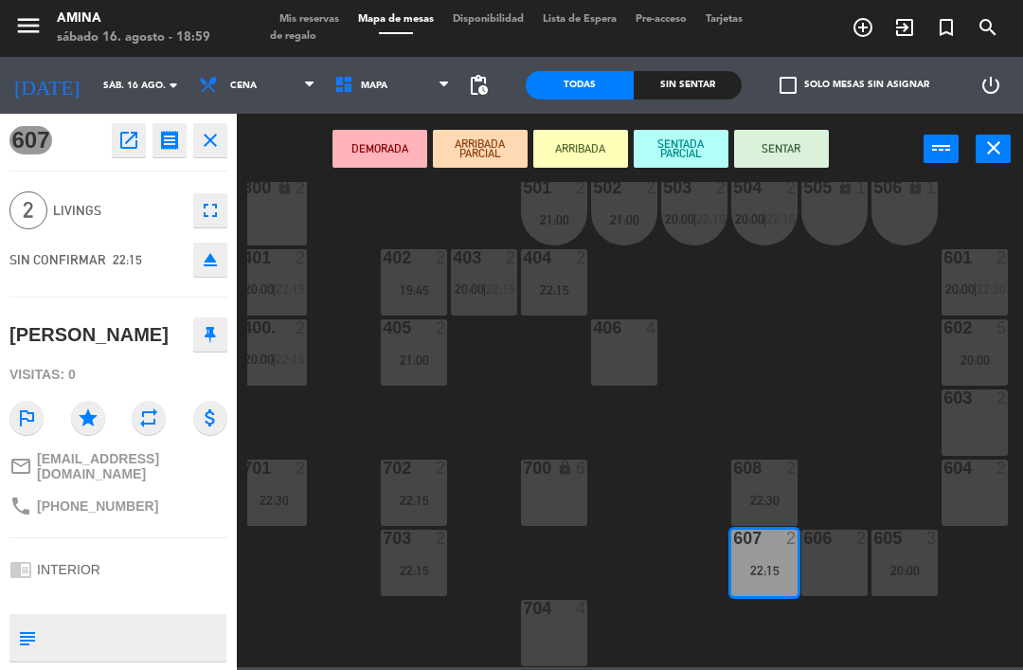
click at [975, 414] on div "603 2" at bounding box center [974, 422] width 66 height 66
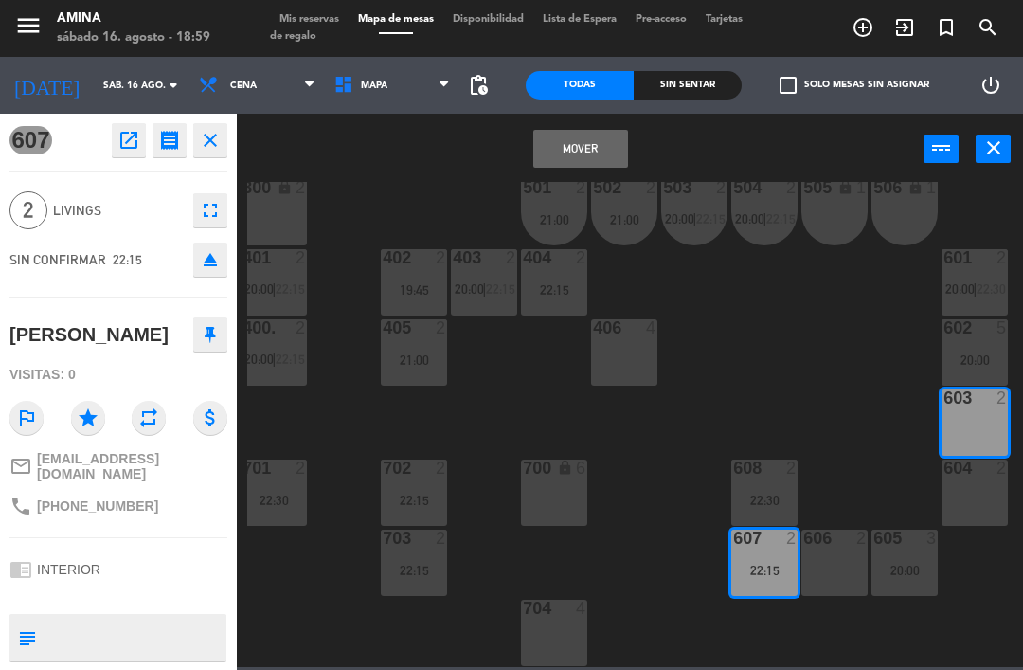
click at [595, 149] on button "Mover" at bounding box center [580, 149] width 95 height 38
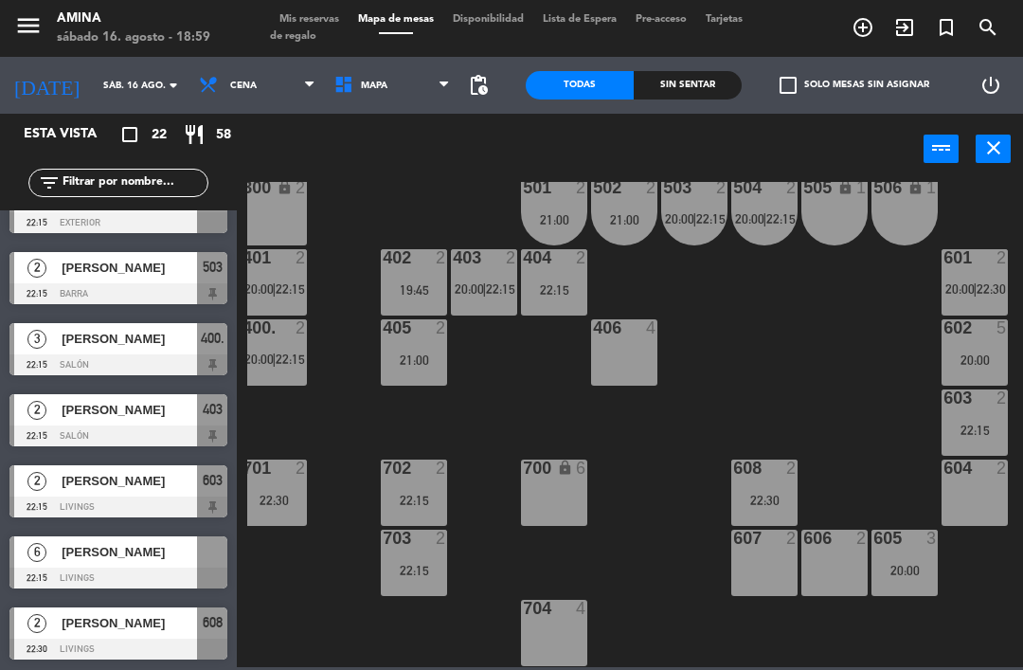
scroll to position [967, 0]
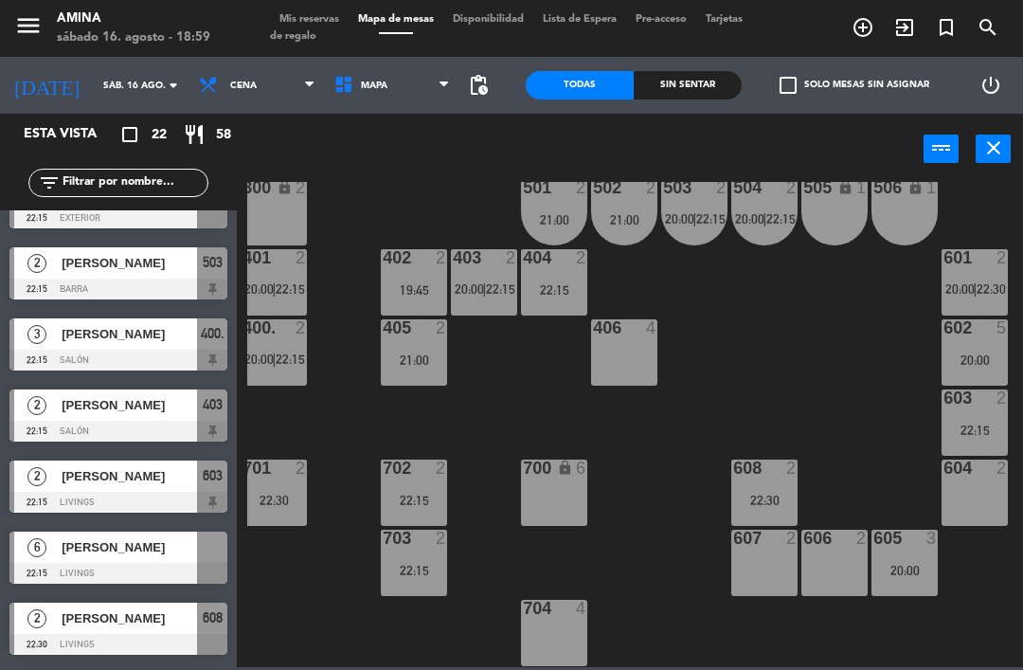
click at [159, 550] on span "[PERSON_NAME]" at bounding box center [129, 547] width 135 height 20
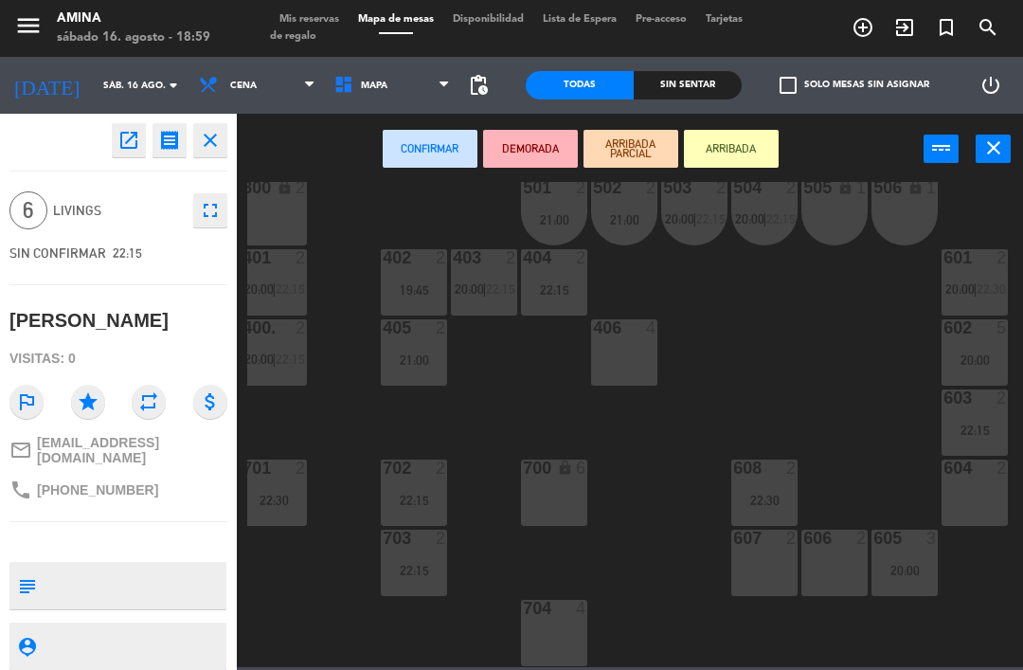
click at [776, 546] on div at bounding box center [764, 537] width 31 height 17
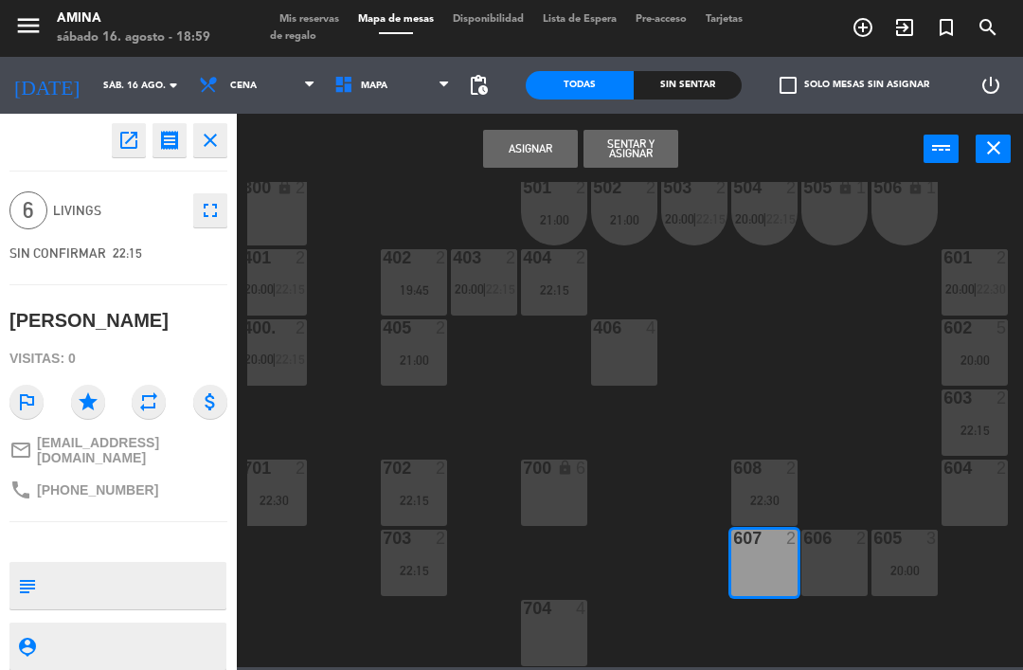
click at [843, 550] on div "606 2" at bounding box center [834, 562] width 66 height 66
click at [921, 553] on div "605 3 20:00" at bounding box center [904, 562] width 66 height 66
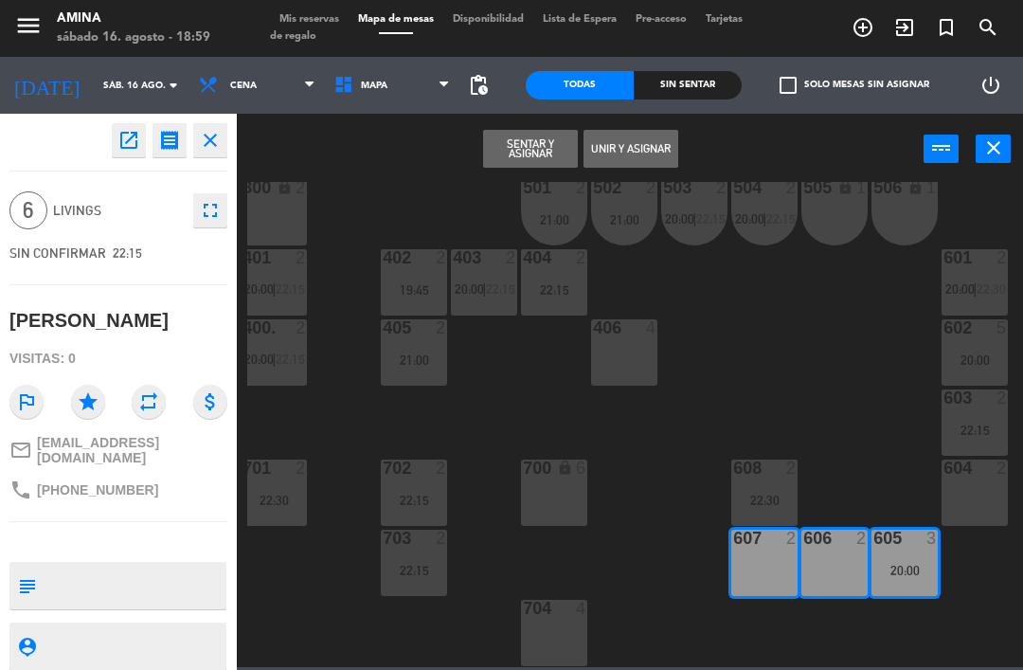
click at [651, 139] on button "Unir y asignar" at bounding box center [630, 149] width 95 height 38
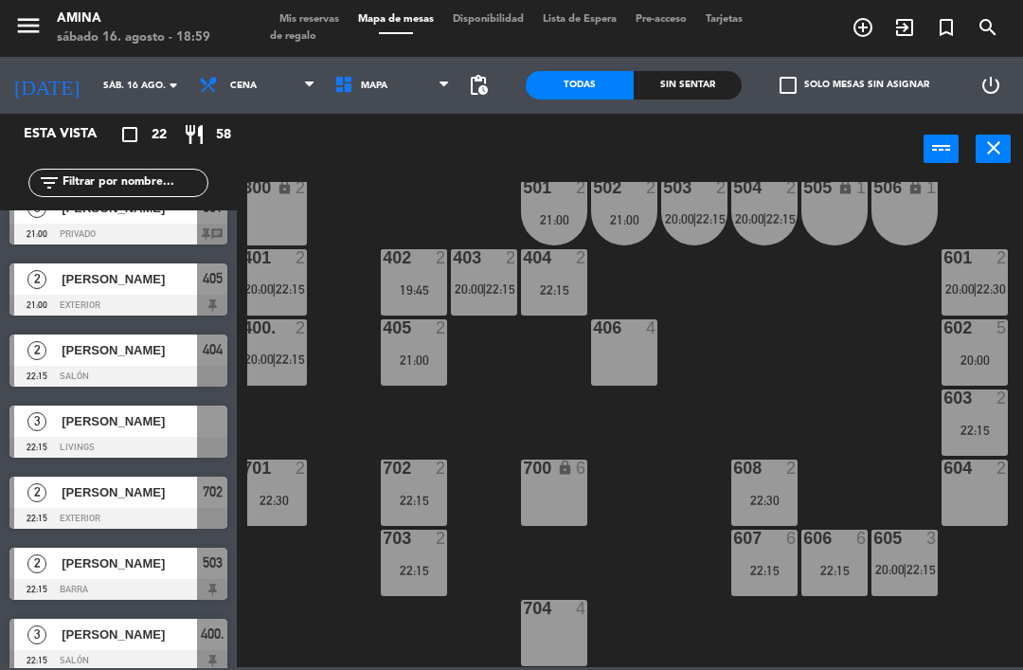
scroll to position [670, 0]
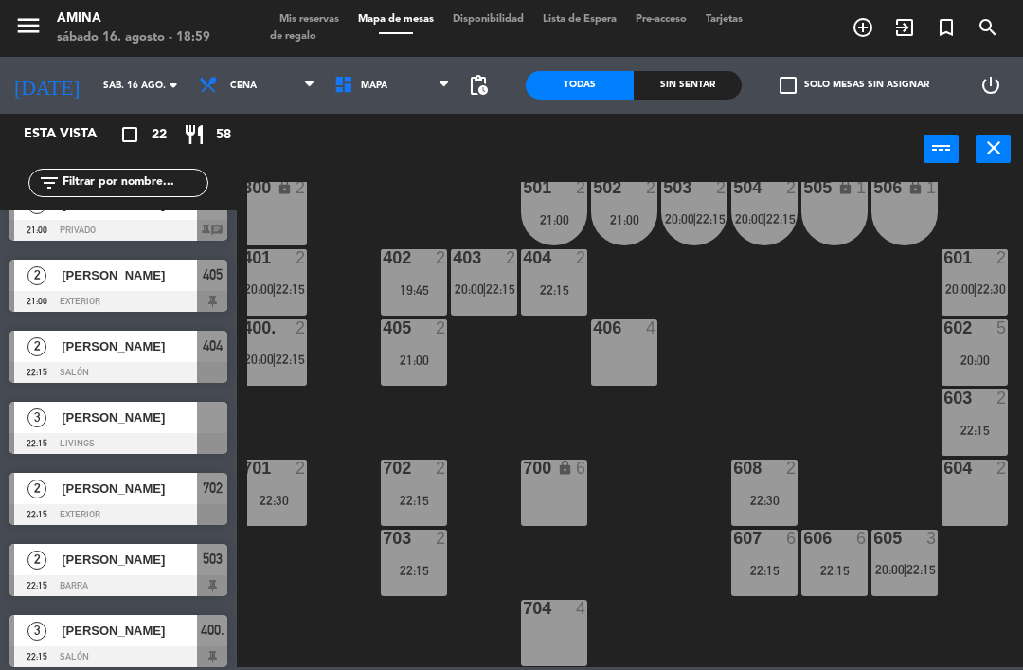
click at [410, 348] on div "405 2 21:00" at bounding box center [414, 352] width 66 height 66
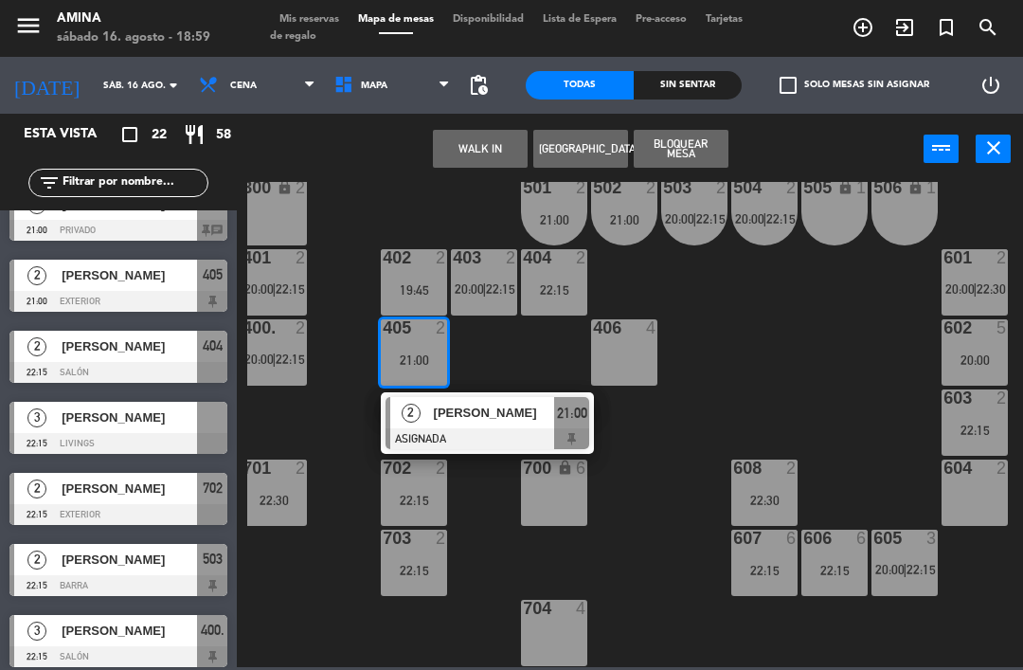
click at [473, 423] on div "[PERSON_NAME]" at bounding box center [493, 412] width 123 height 31
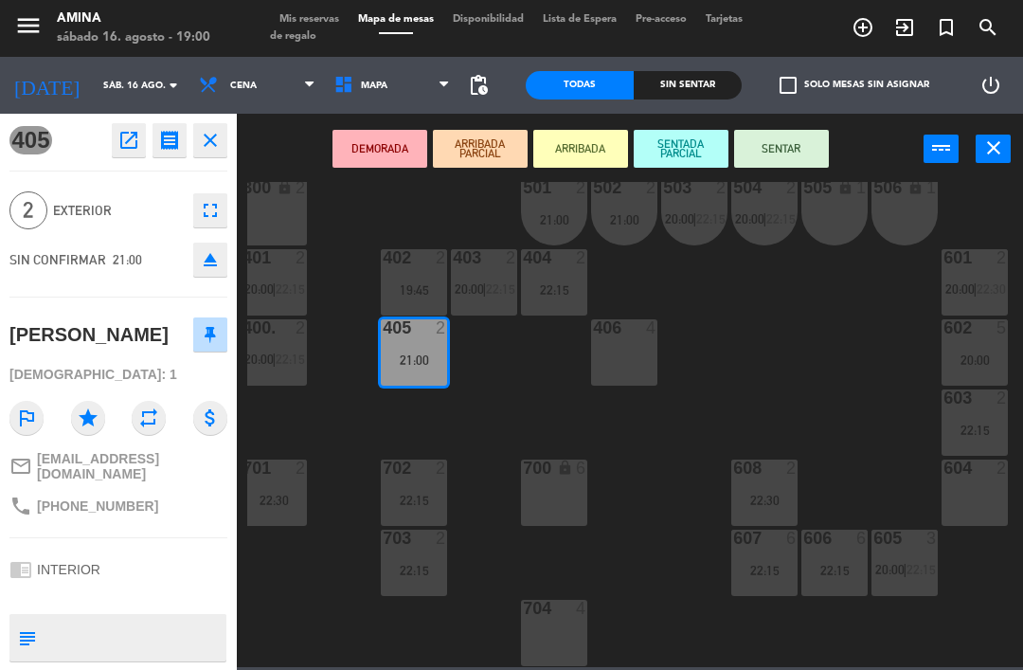
scroll to position [0, 0]
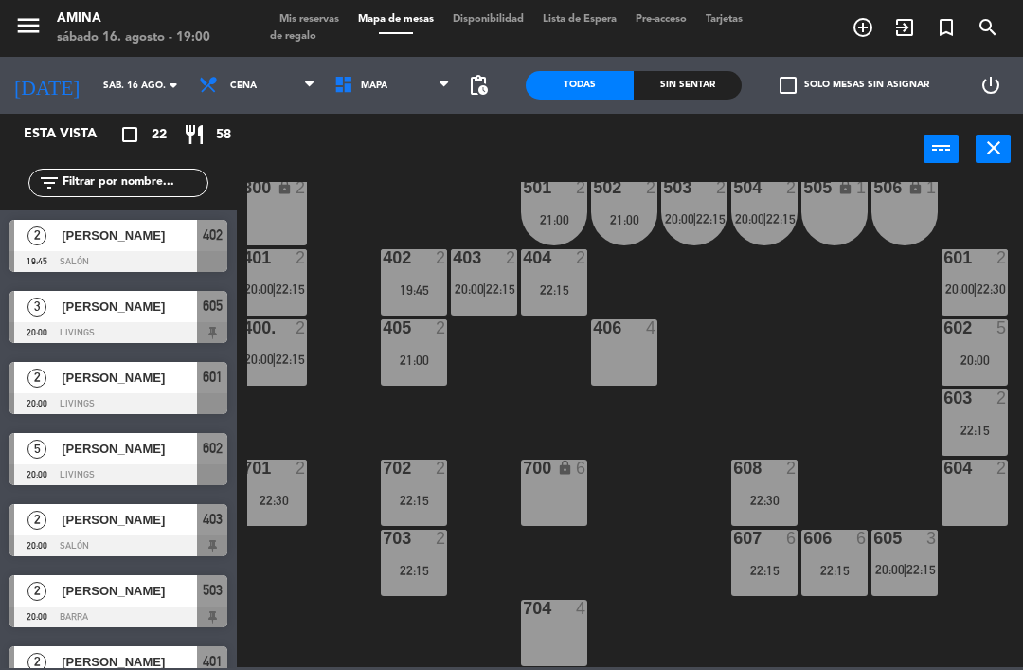
click at [761, 480] on div "608 2 22:30" at bounding box center [764, 492] width 66 height 66
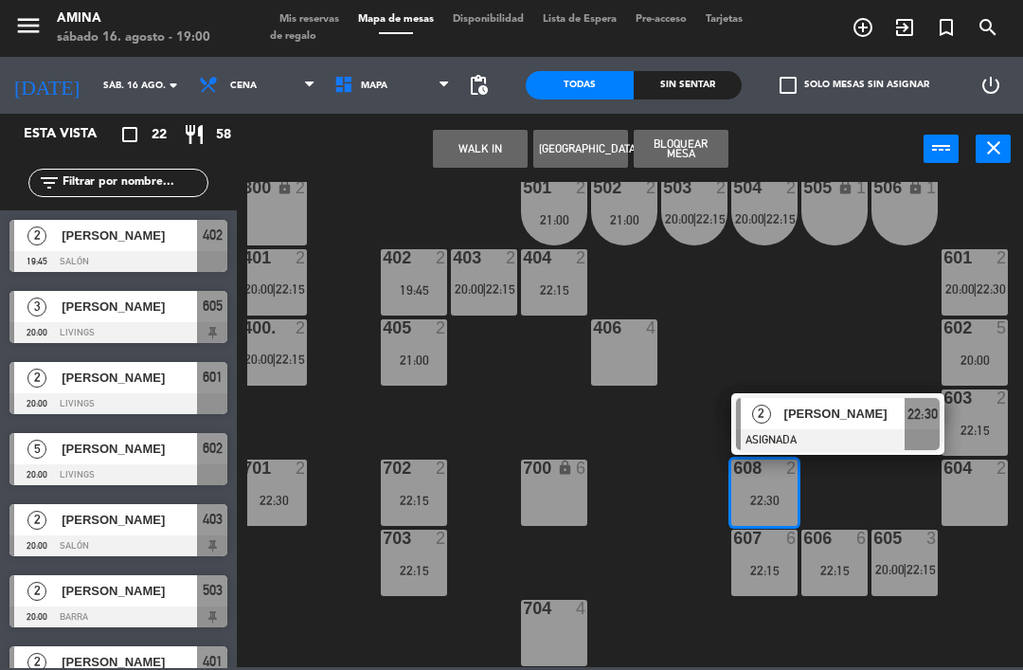
click at [889, 416] on span "[PERSON_NAME]" at bounding box center [844, 413] width 121 height 20
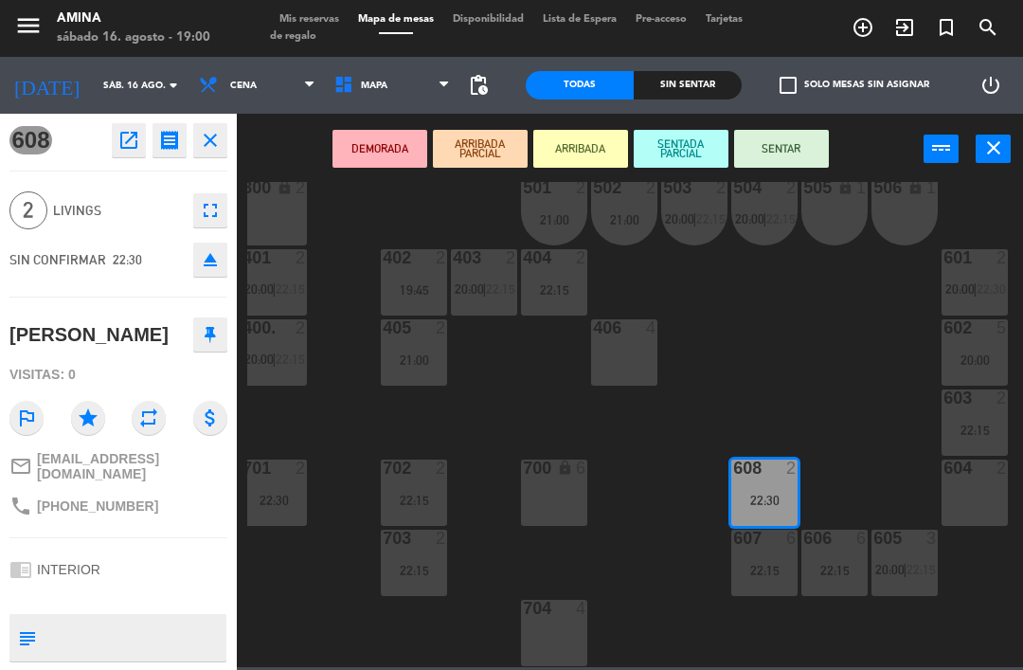
click at [417, 265] on div at bounding box center [414, 257] width 31 height 17
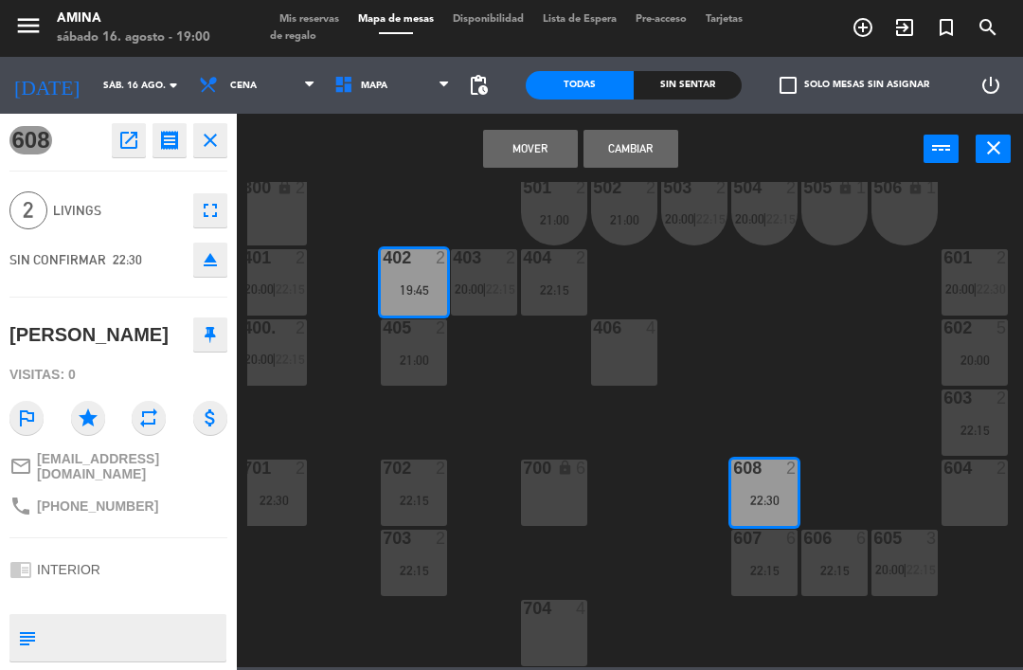
click at [534, 140] on button "Mover" at bounding box center [530, 149] width 95 height 38
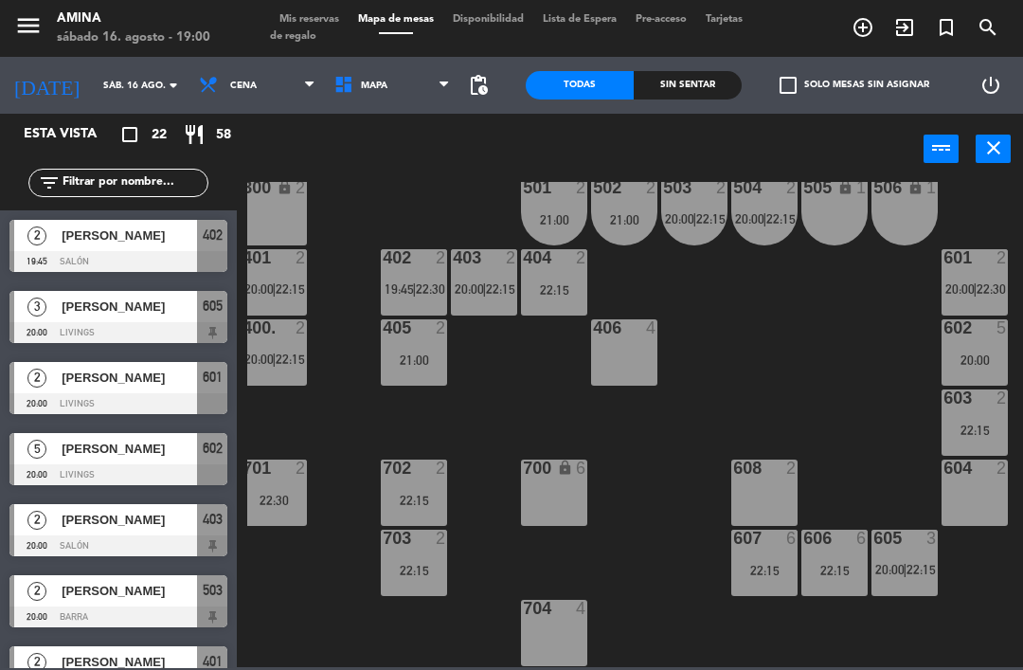
scroll to position [342, 0]
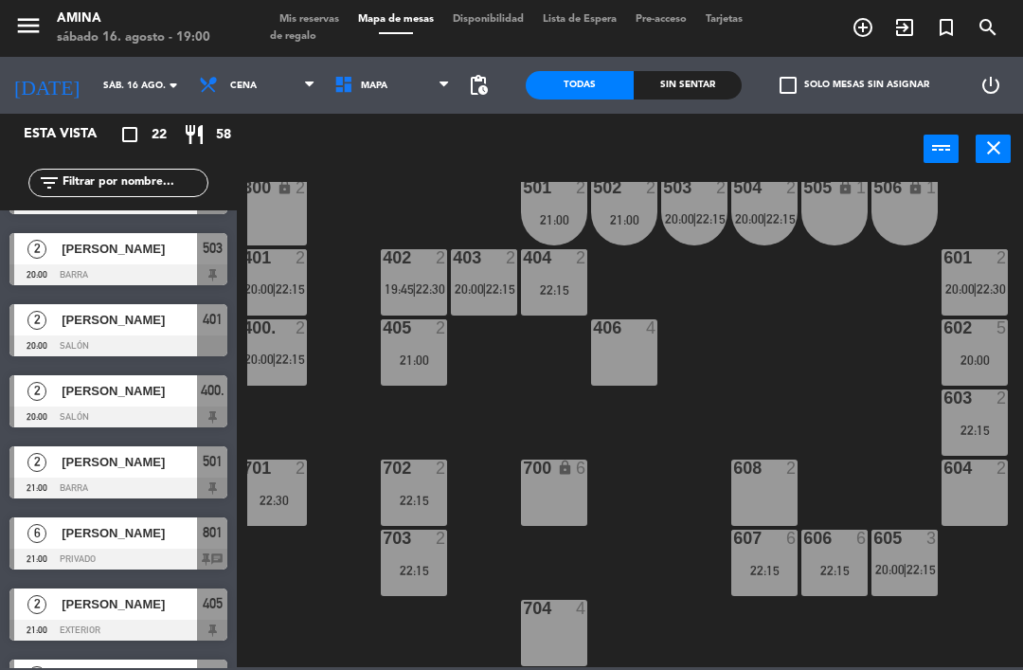
click at [415, 343] on div "405 2 21:00" at bounding box center [414, 352] width 66 height 66
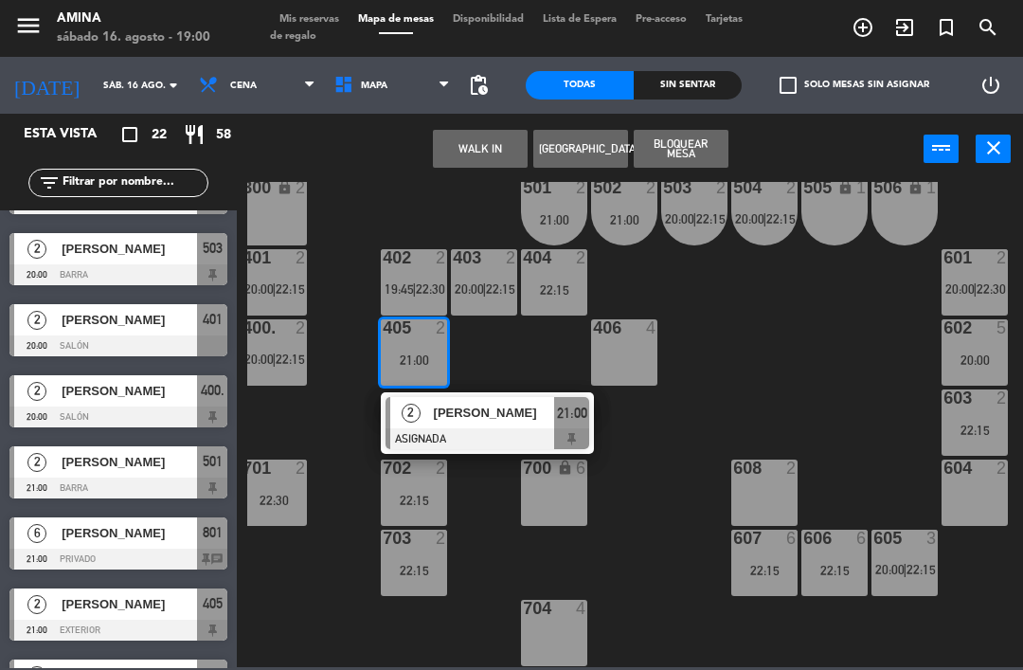
click at [557, 411] on span "21:00" at bounding box center [572, 413] width 30 height 23
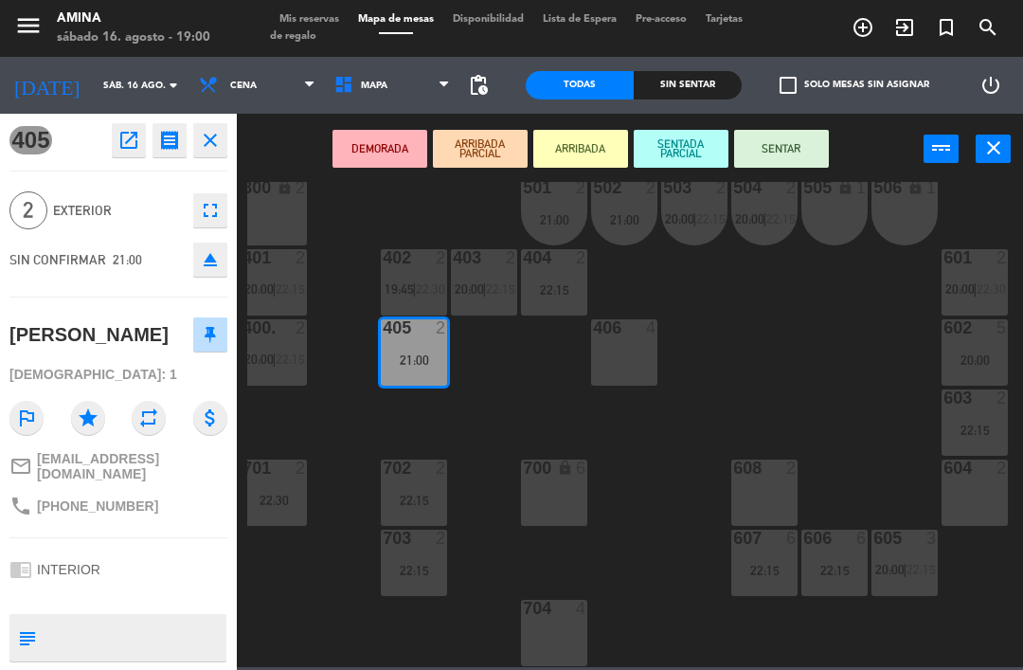
click at [778, 472] on div at bounding box center [764, 467] width 31 height 17
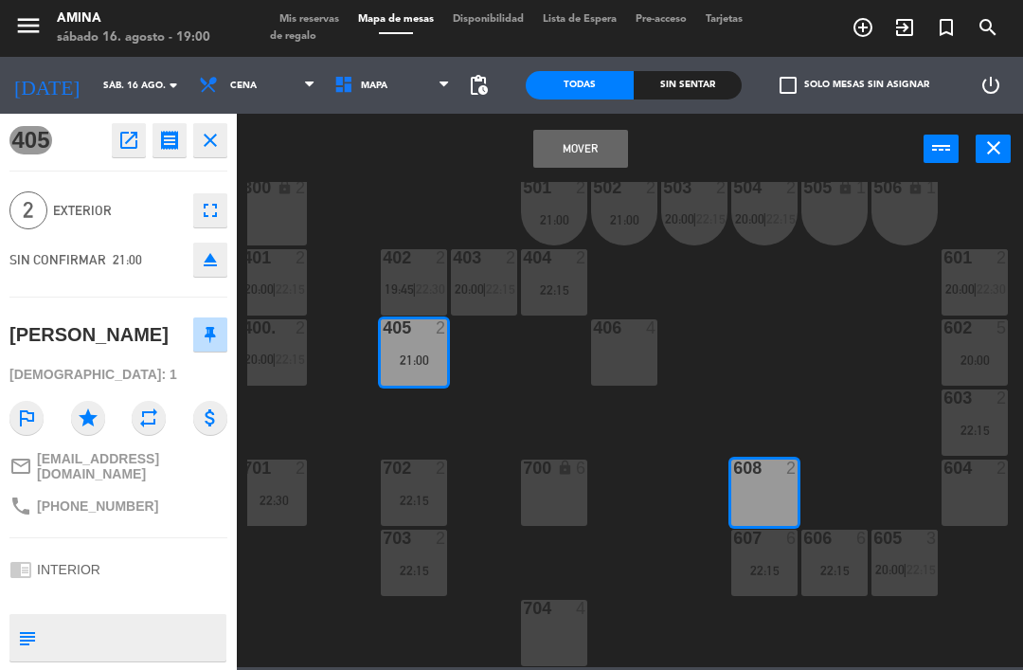
click at [582, 149] on button "Mover" at bounding box center [580, 149] width 95 height 38
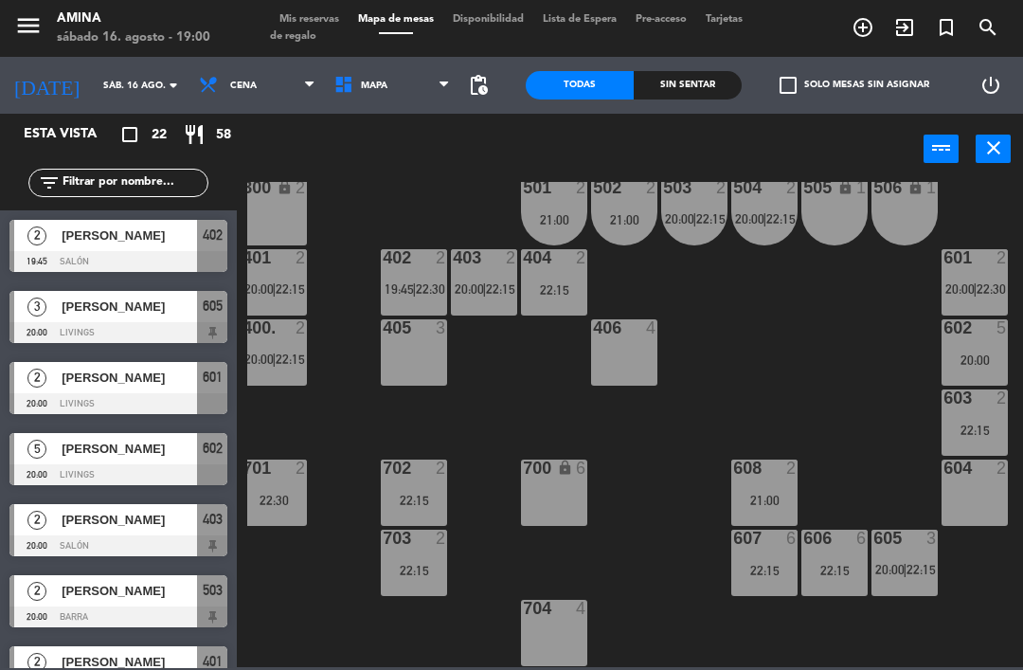
scroll to position [0, 0]
click at [974, 427] on div "22:15" at bounding box center [974, 429] width 66 height 13
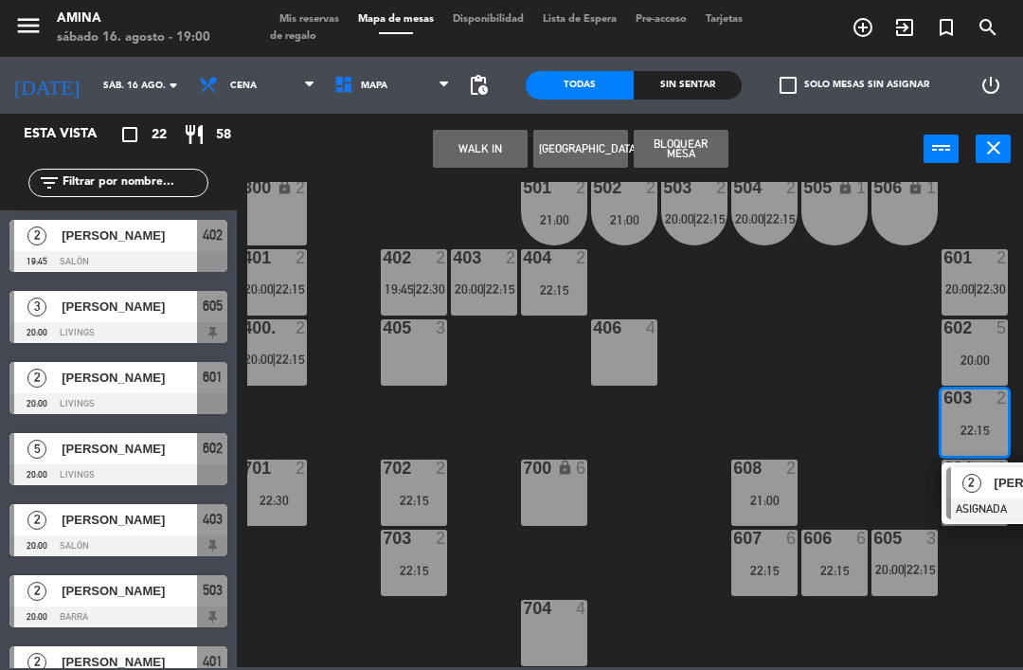
click at [972, 494] on div "2" at bounding box center [971, 482] width 41 height 31
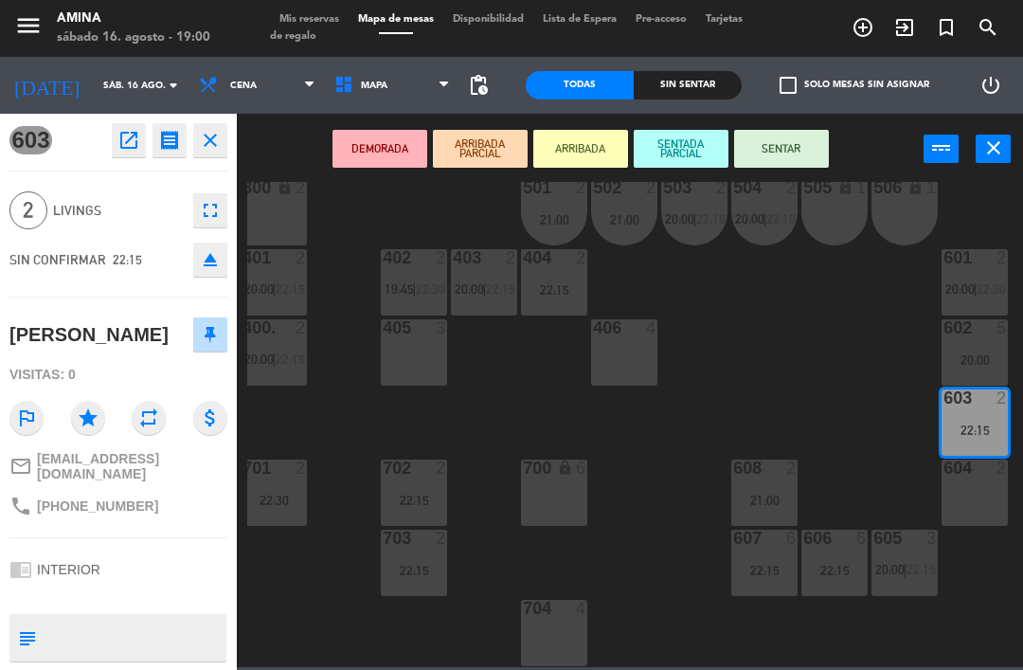
click at [413, 330] on div at bounding box center [414, 327] width 31 height 17
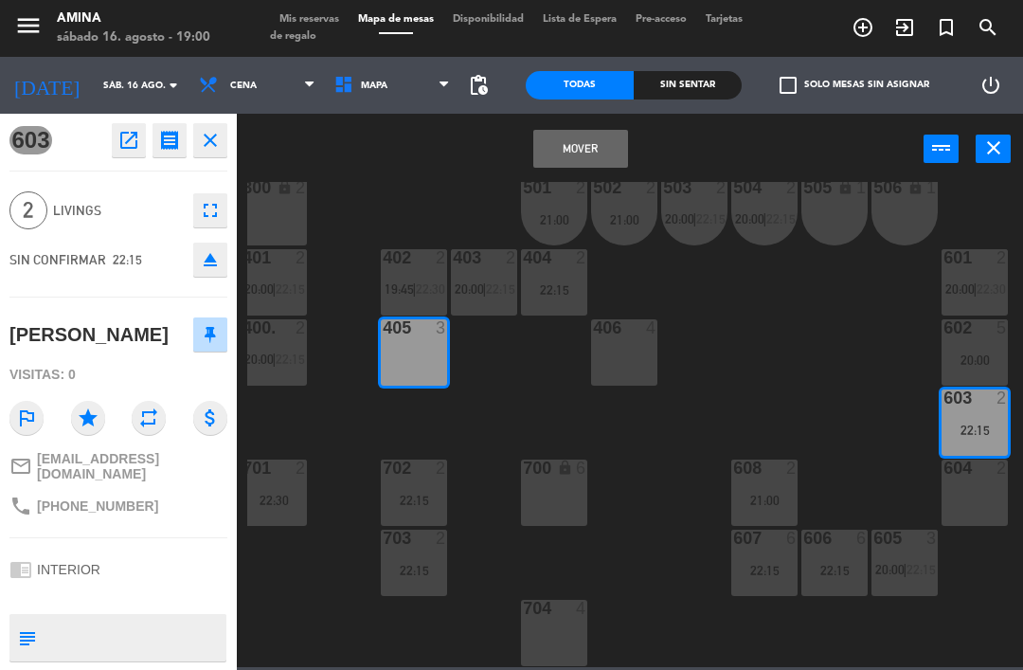
click at [579, 149] on button "Mover" at bounding box center [580, 149] width 95 height 38
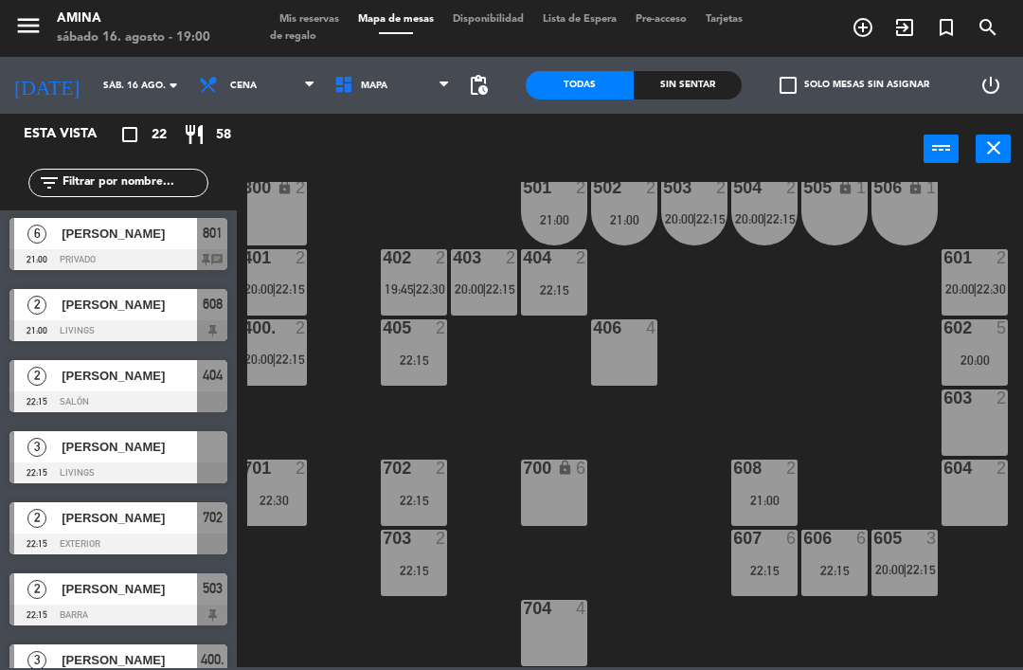
scroll to position [644, 0]
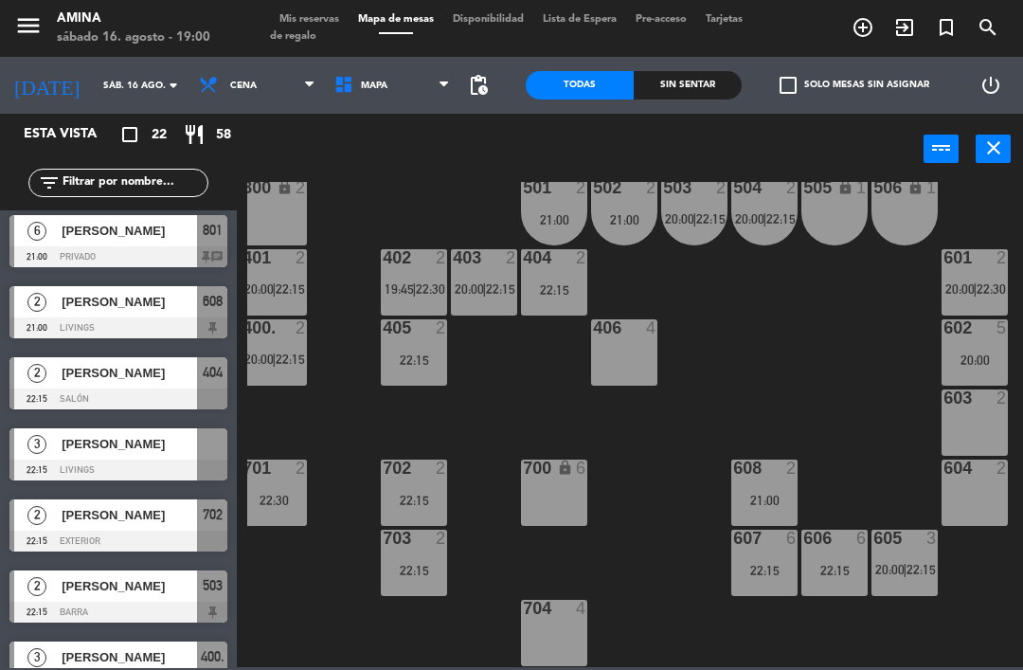
click at [183, 448] on span "[PERSON_NAME]" at bounding box center [129, 444] width 135 height 20
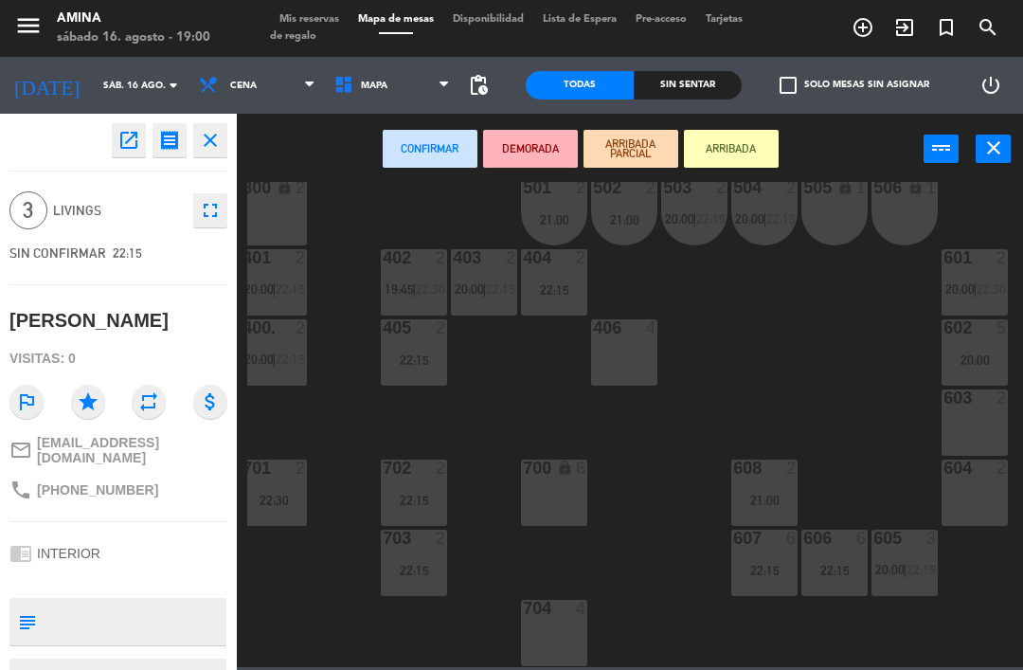
click at [979, 420] on div "603 2" at bounding box center [974, 422] width 66 height 66
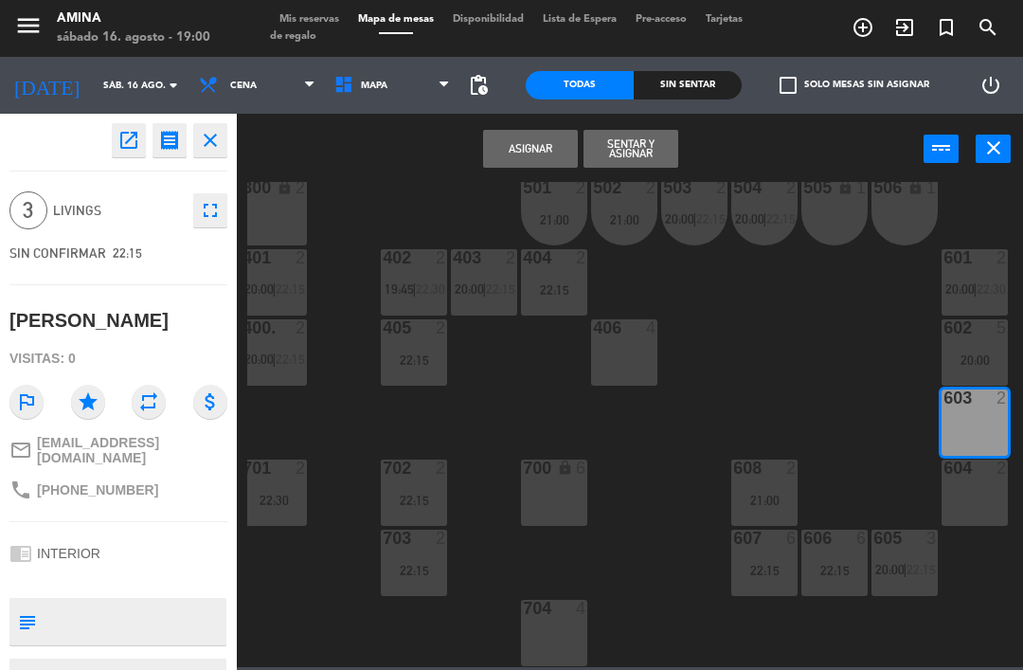
click at [973, 485] on div "604 2" at bounding box center [974, 492] width 66 height 66
click at [527, 134] on button "Asignar" at bounding box center [530, 149] width 95 height 38
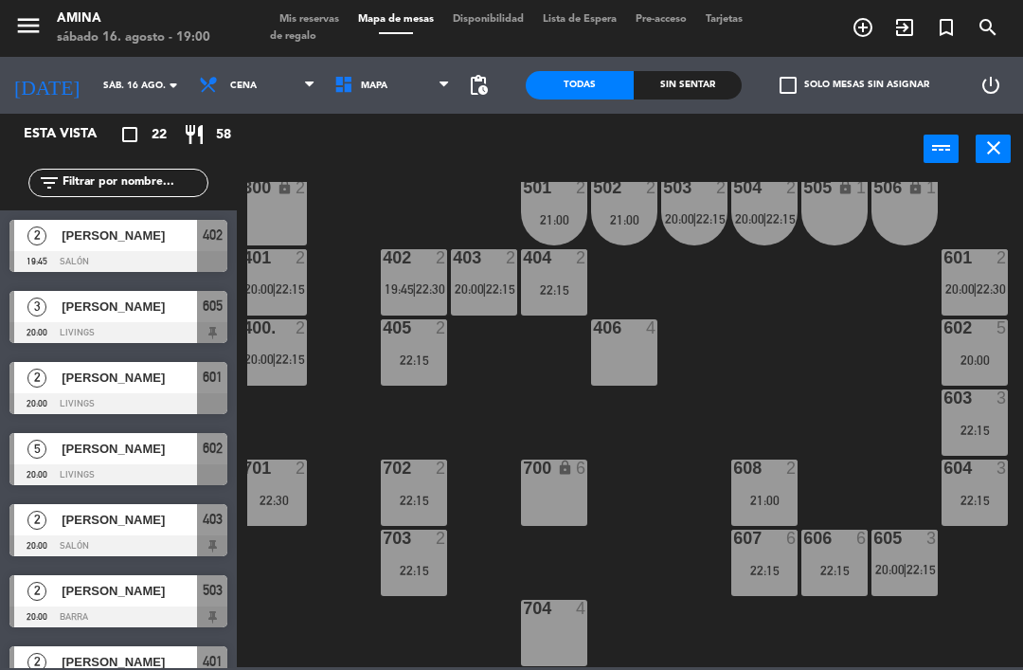
scroll to position [0, 0]
click at [94, 91] on input "sáb. 16 ago." at bounding box center [159, 85] width 130 height 29
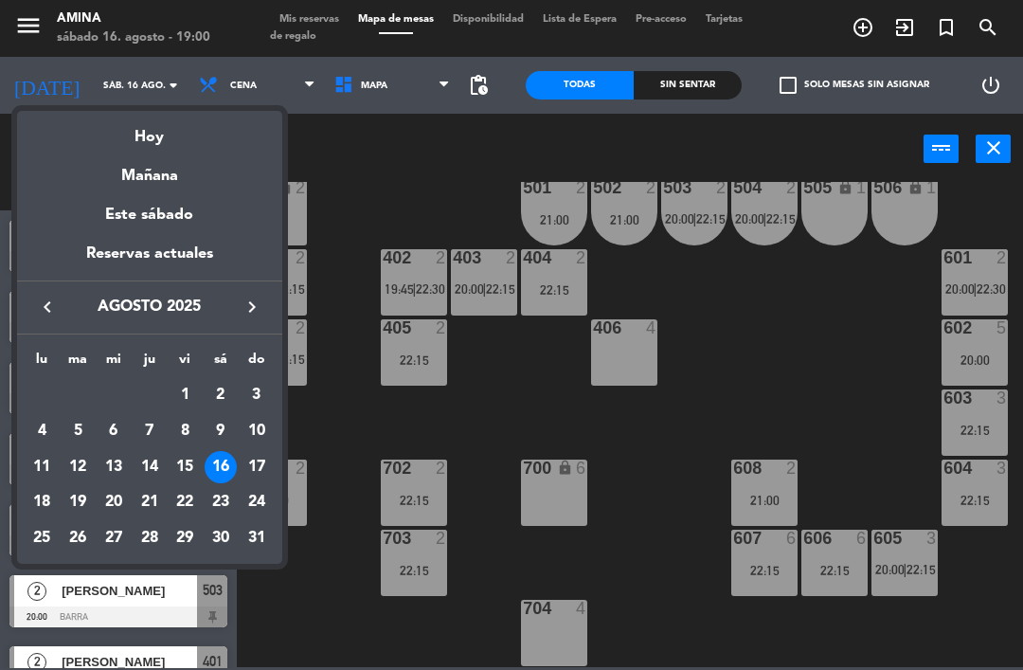
click at [120, 534] on div "27" at bounding box center [114, 538] width 32 height 32
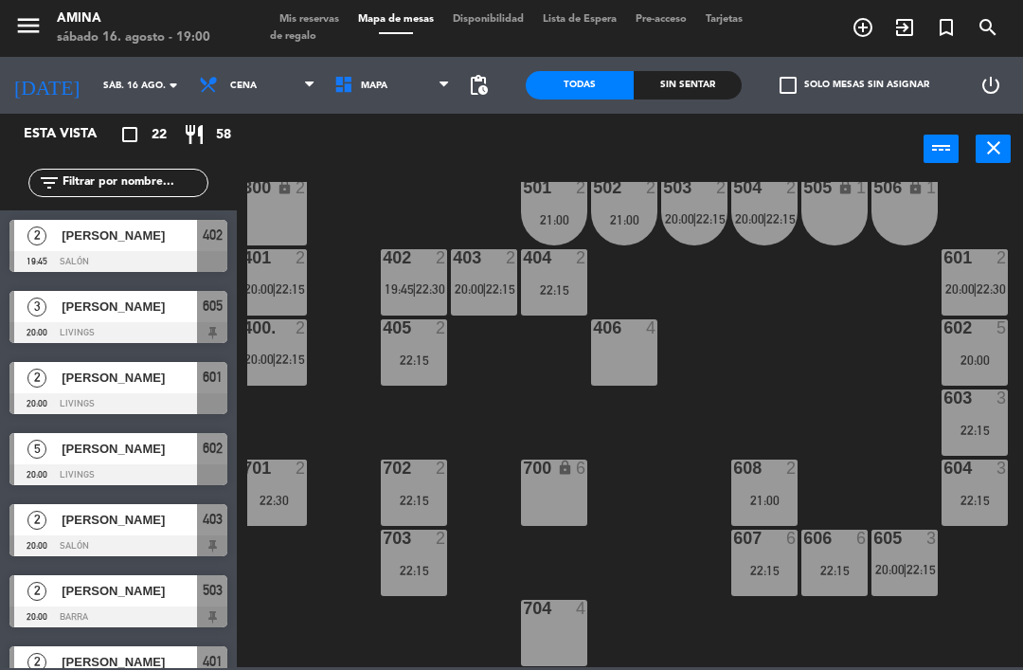
type input "mié. 27 ago."
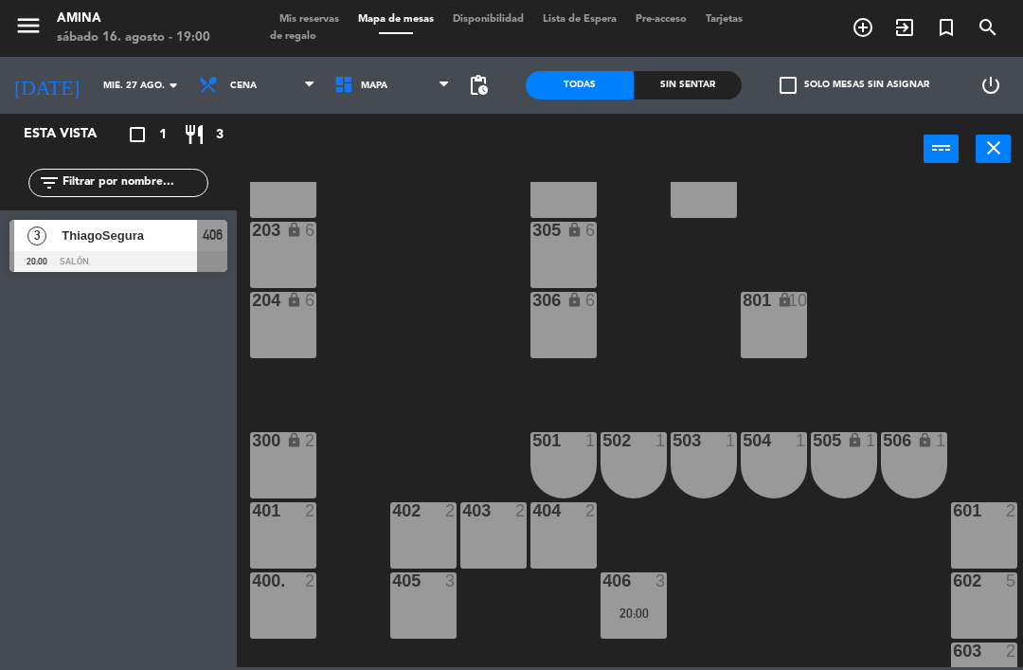
scroll to position [276, 0]
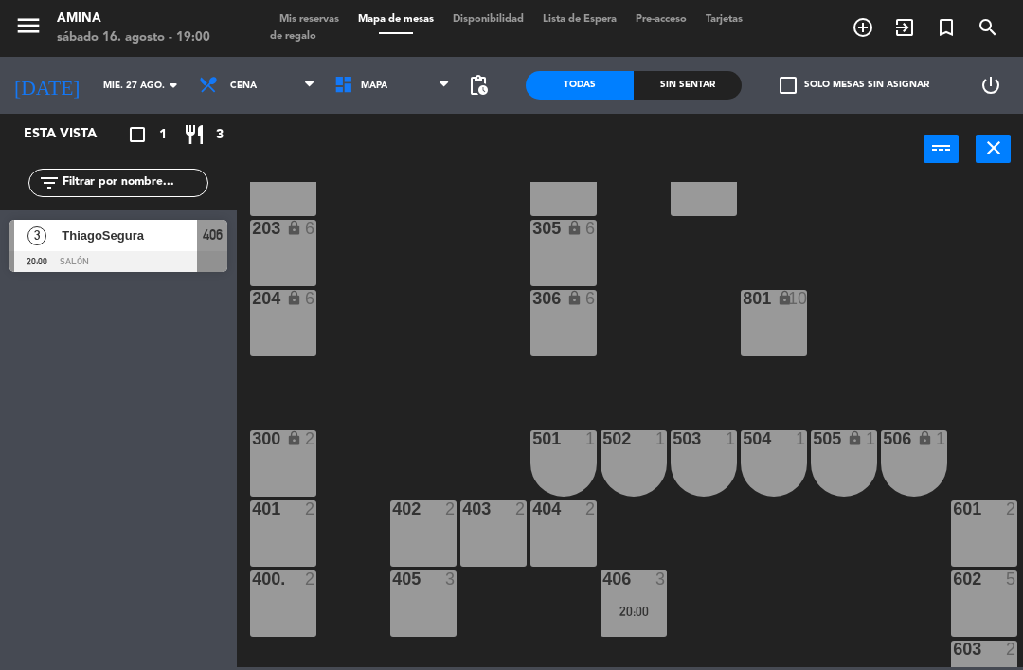
click at [755, 534] on div "101 lock 6 102 lock 6 103 lock 6 301 lock 6 307 lock 2 302 lock 6 308 lock 2 20…" at bounding box center [635, 424] width 776 height 485
click at [776, 331] on div "801 lock 10" at bounding box center [774, 323] width 66 height 66
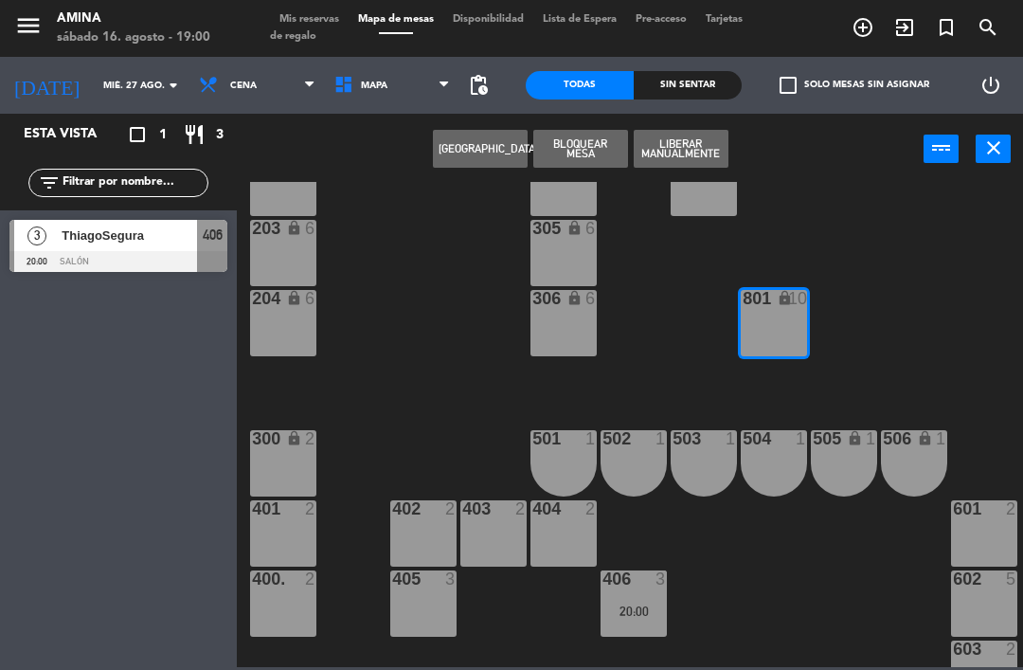
click at [503, 149] on button "[GEOGRAPHIC_DATA]" at bounding box center [480, 149] width 95 height 38
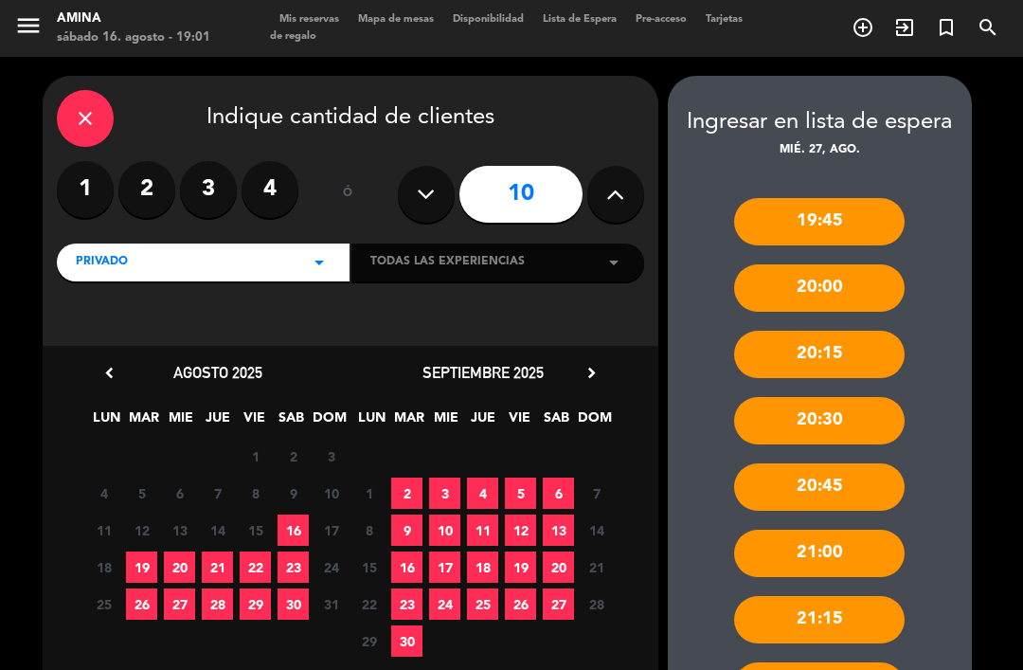
click at [86, 107] on icon "close" at bounding box center [85, 118] width 23 height 23
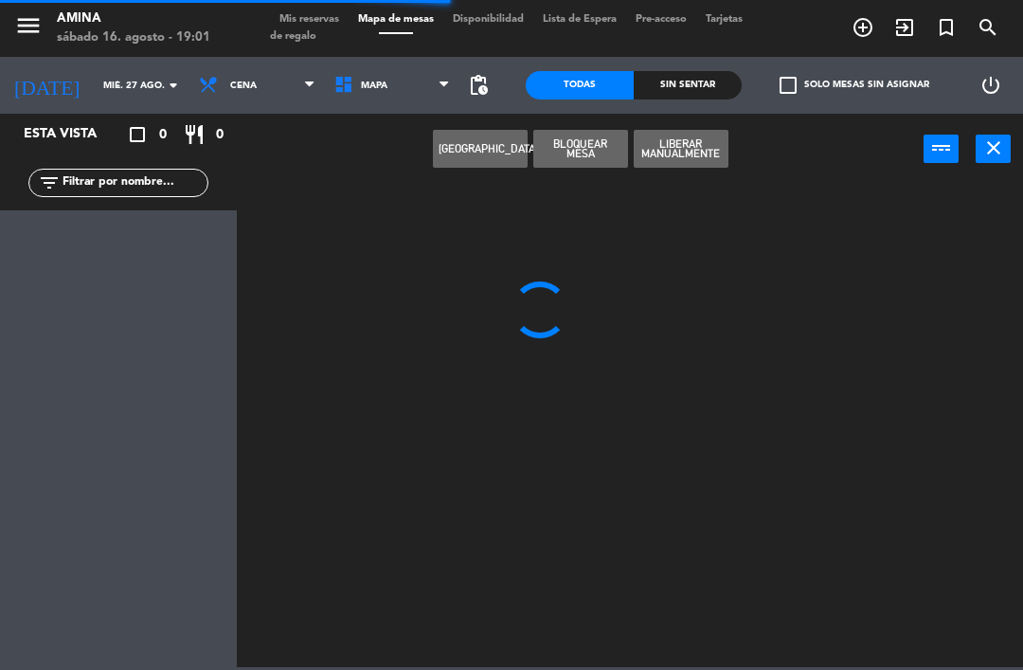
click at [127, 85] on input "mié. 27 ago." at bounding box center [159, 85] width 130 height 29
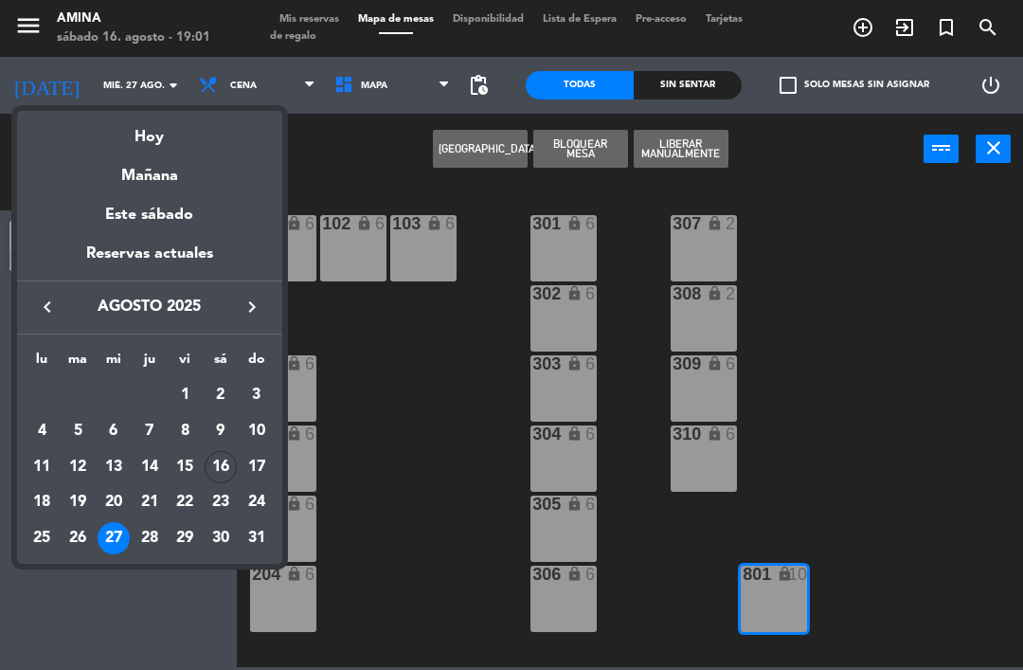
click at [228, 467] on div "16" at bounding box center [221, 467] width 32 height 32
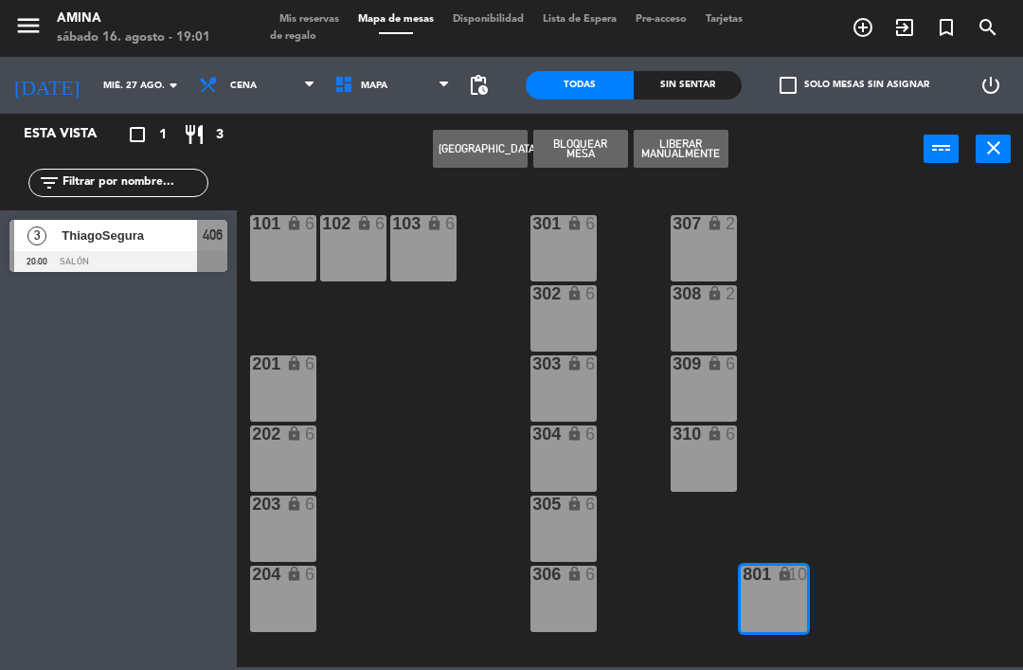
type input "sáb. 16 ago."
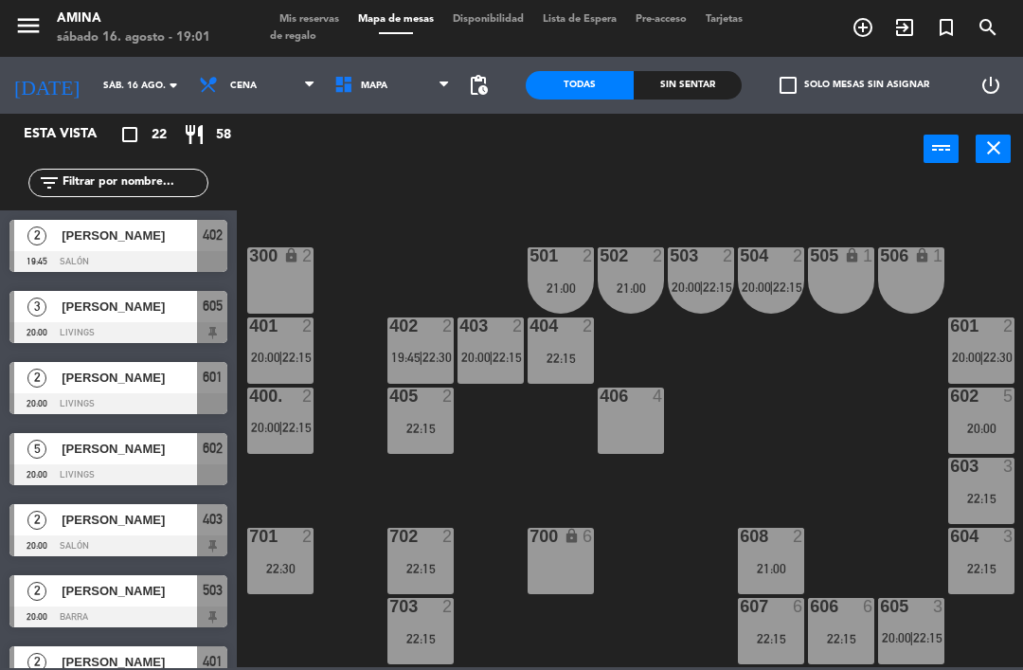
scroll to position [520, 4]
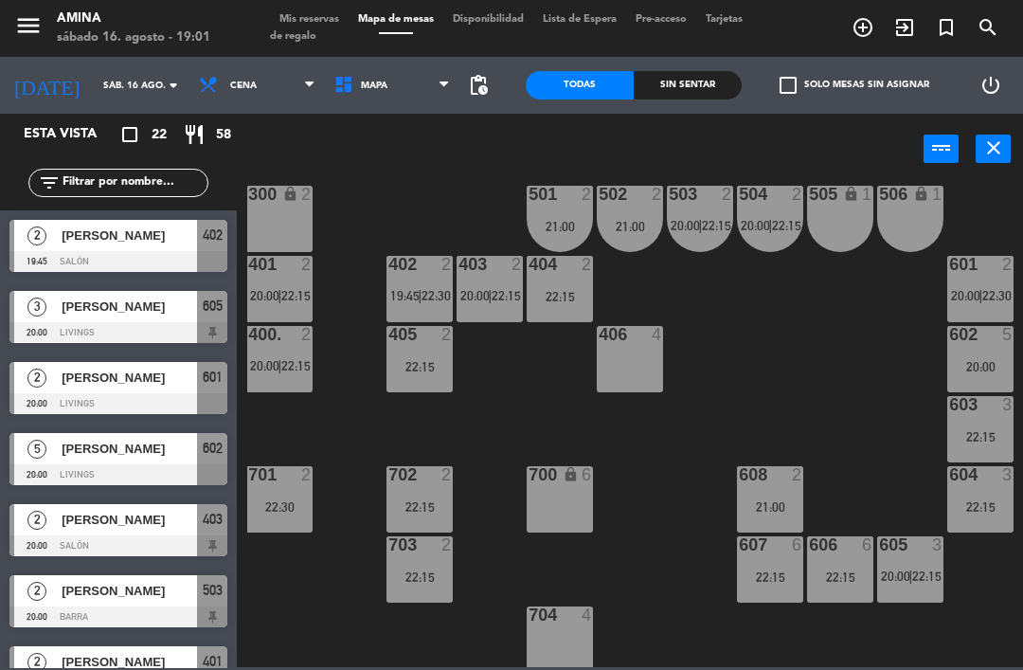
click at [982, 426] on div "603 3 22:15" at bounding box center [980, 429] width 66 height 66
click at [773, 532] on div "608 2 21:00" at bounding box center [770, 499] width 66 height 66
click at [884, 481] on div "101 lock 6 102 lock 6 103 lock 6 301 lock 6 307 lock 2 302 lock 6 308 lock 2 20…" at bounding box center [635, 424] width 776 height 485
click at [962, 431] on div "22:15" at bounding box center [980, 436] width 66 height 13
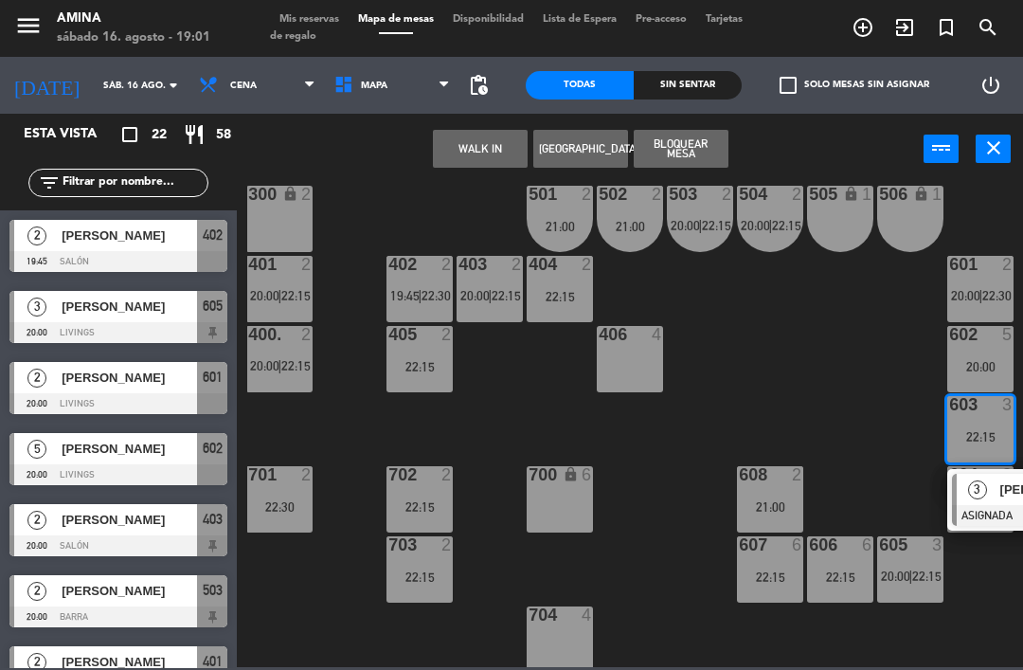
click at [991, 499] on div "3" at bounding box center [976, 488] width 41 height 31
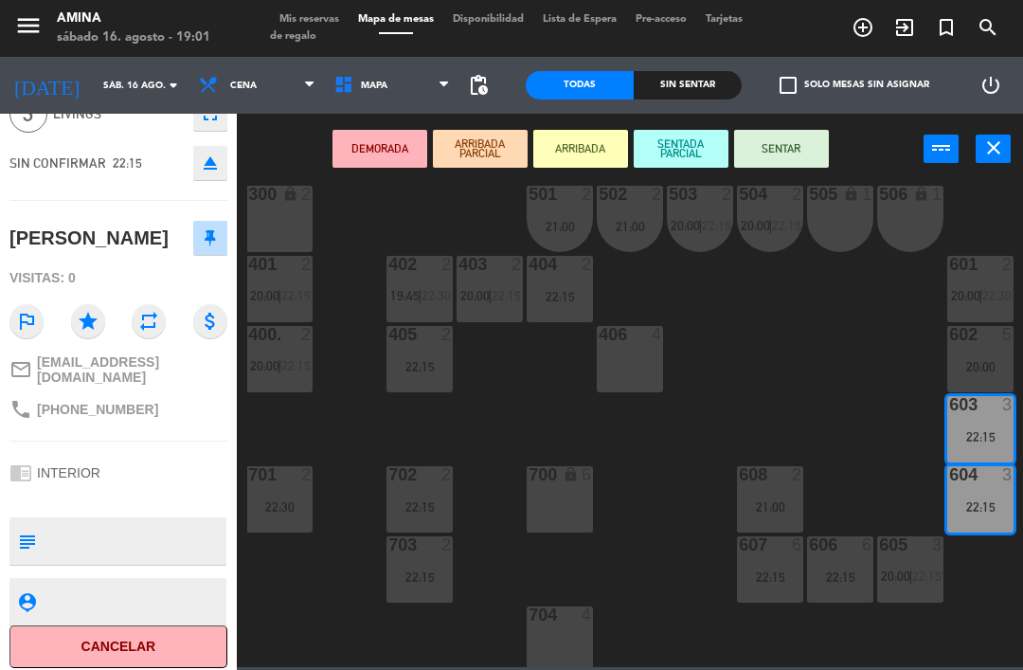
scroll to position [96, 0]
click at [124, 640] on button "Cancelar" at bounding box center [118, 647] width 218 height 43
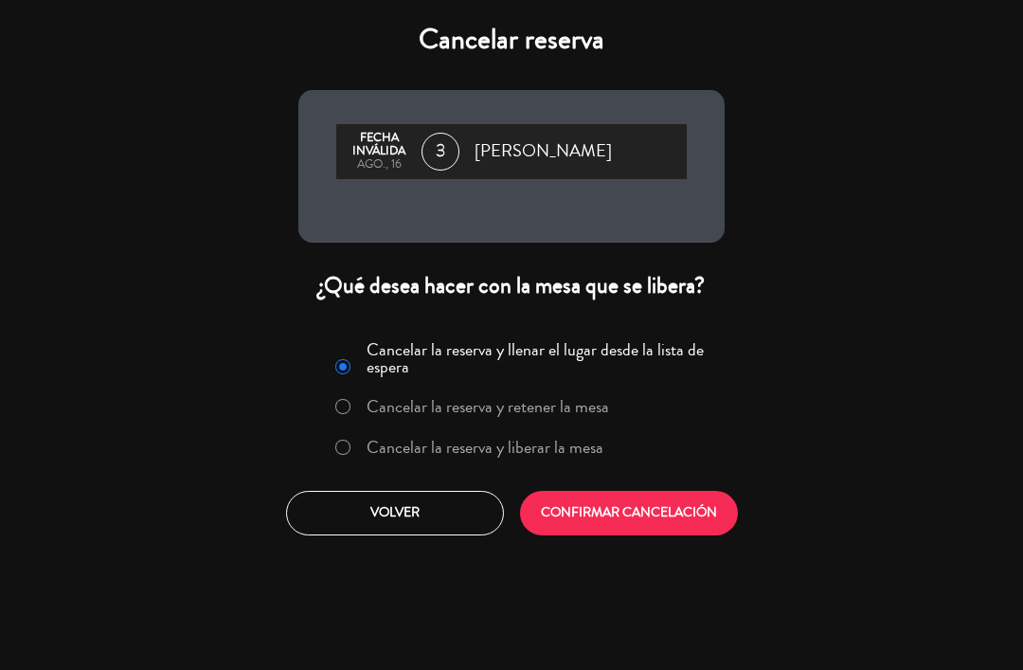
click at [632, 520] on button "CONFIRMAR CANCELACIÓN" at bounding box center [629, 513] width 218 height 45
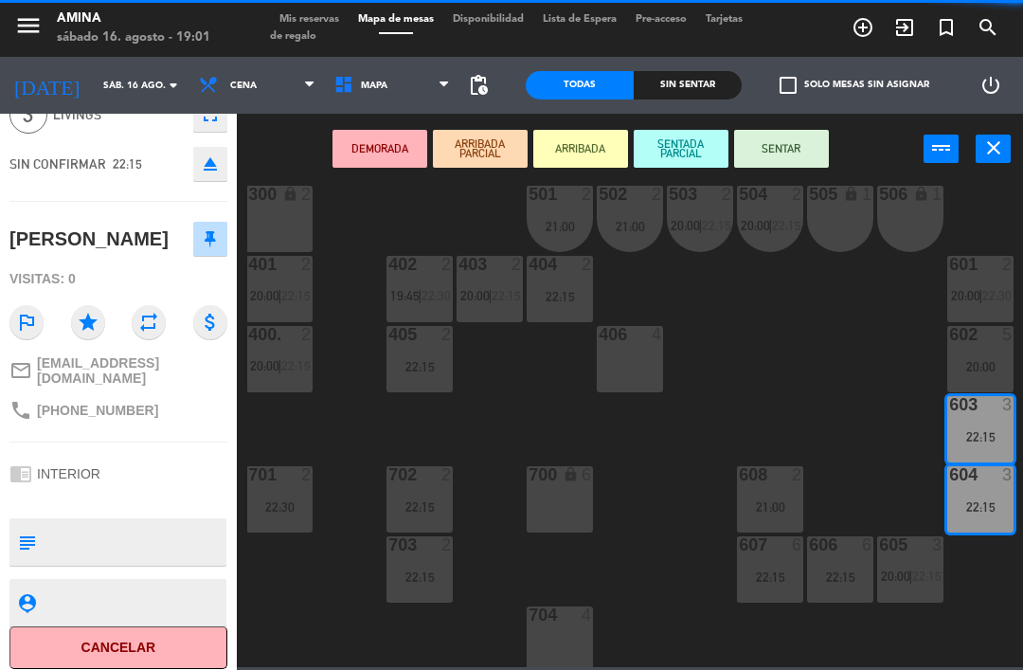
scroll to position [0, 0]
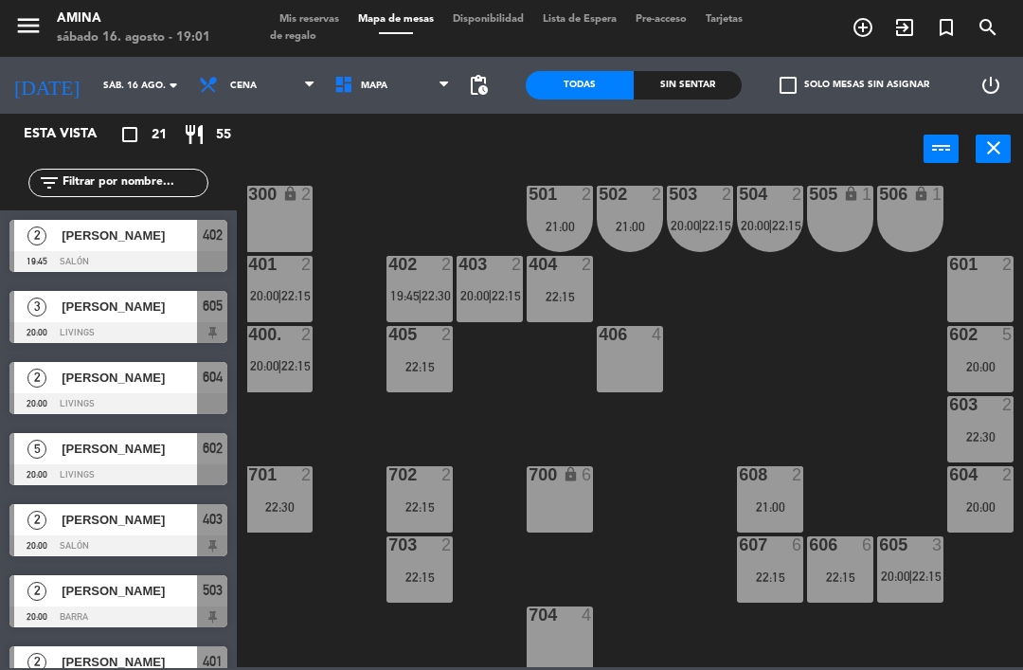
click at [977, 494] on div "604 2 20:00" at bounding box center [980, 499] width 66 height 66
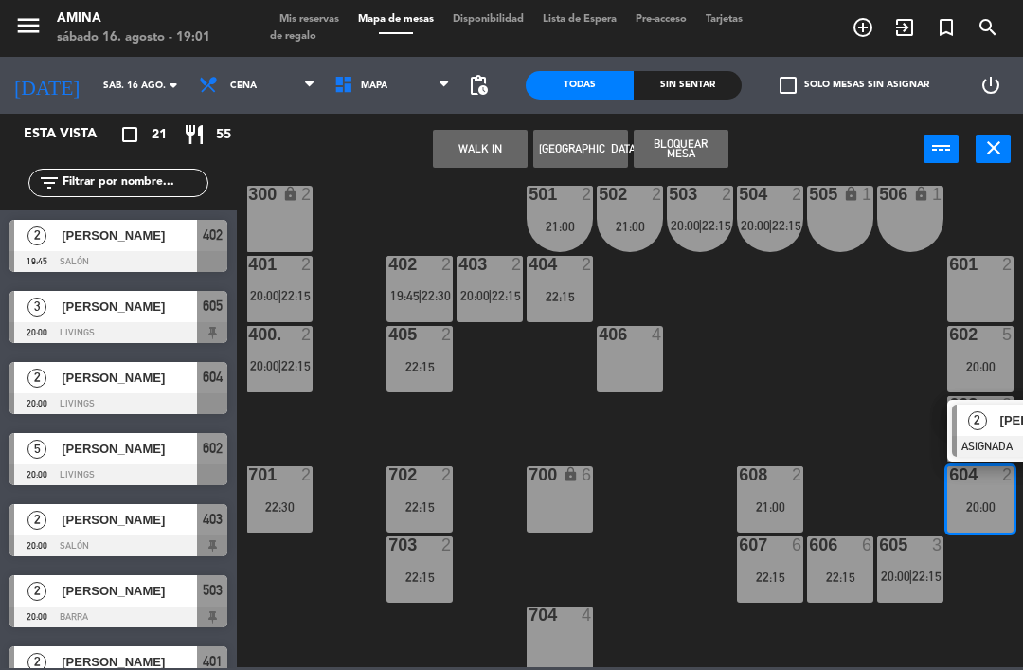
click at [985, 424] on span "2" at bounding box center [977, 420] width 19 height 19
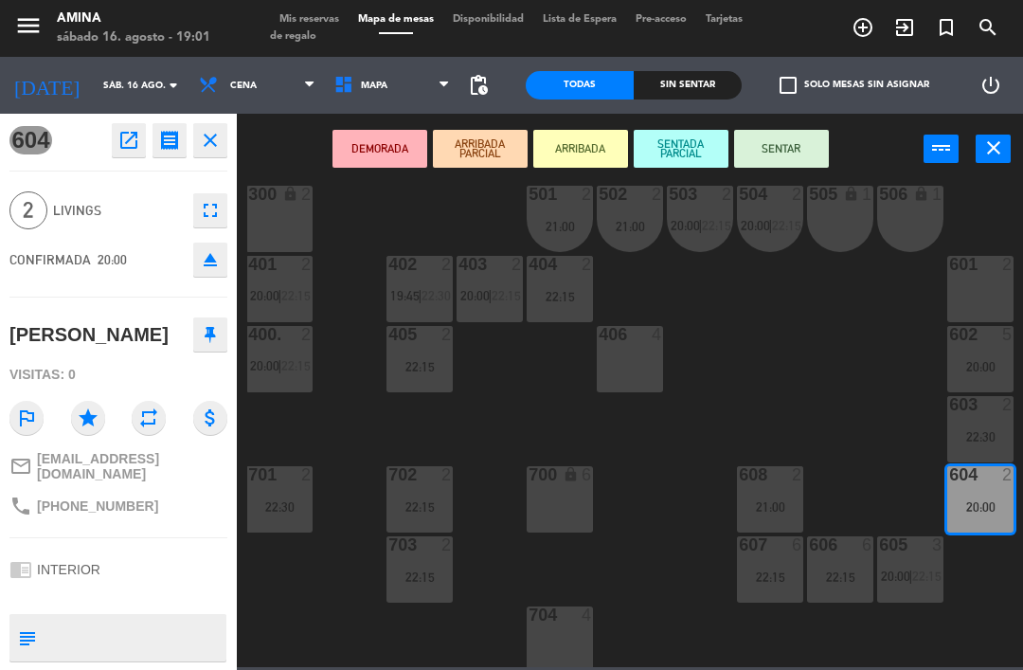
click at [971, 276] on div "601 2" at bounding box center [980, 289] width 66 height 66
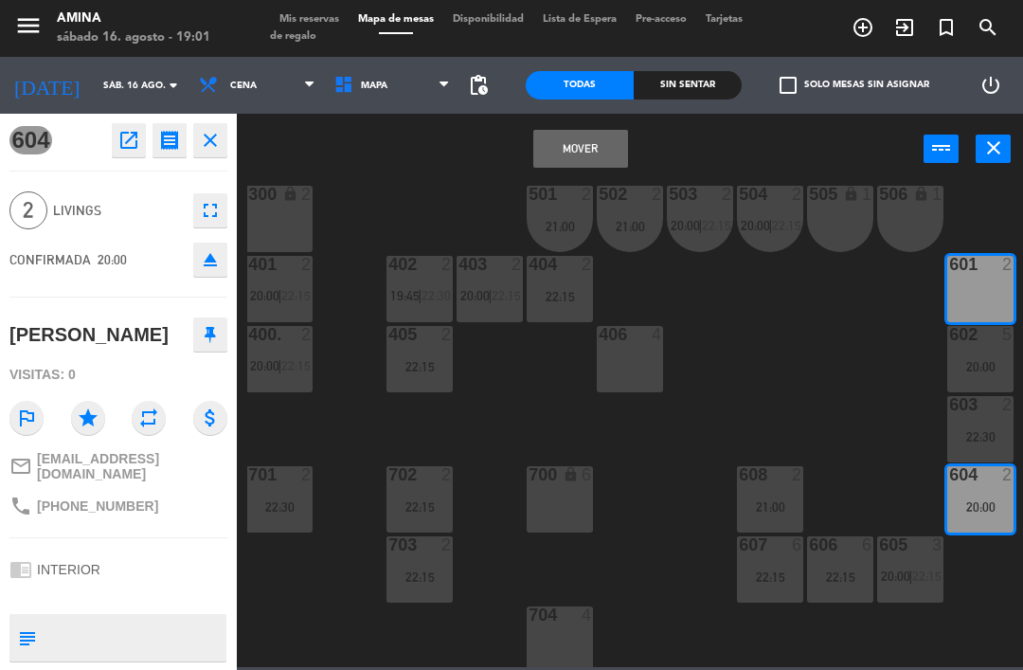
click at [583, 148] on button "Mover" at bounding box center [580, 149] width 95 height 38
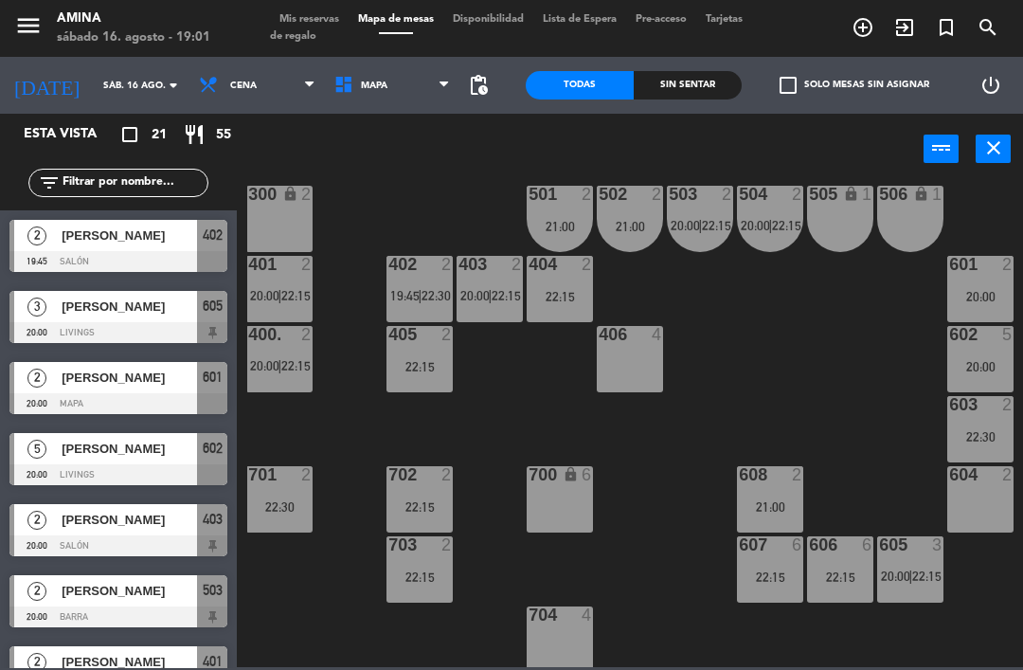
click at [973, 430] on div "22:30" at bounding box center [980, 436] width 66 height 13
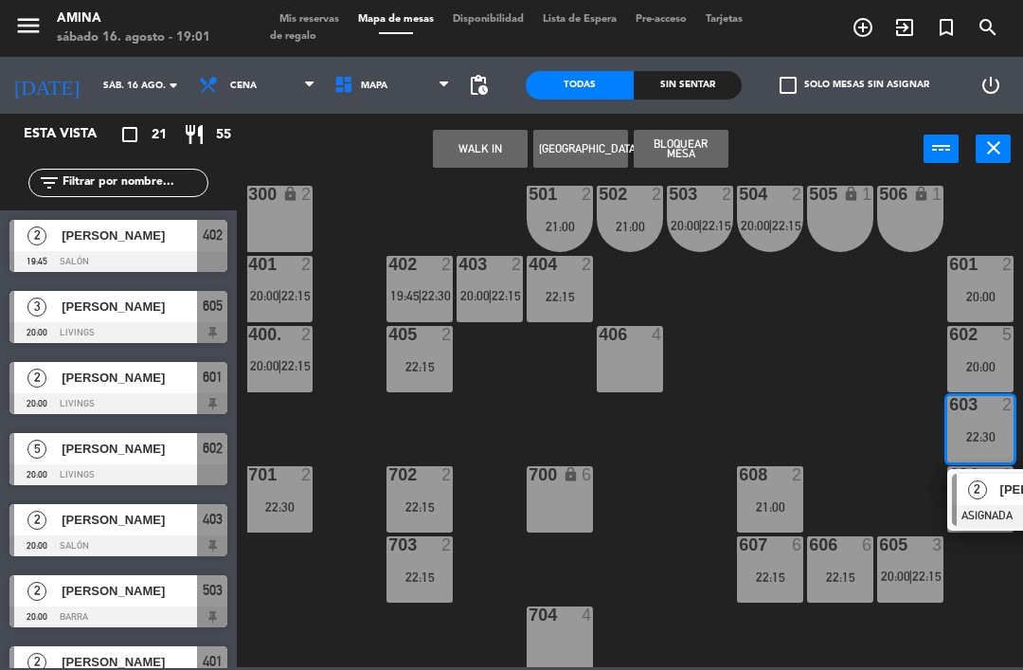
click at [983, 491] on span "2" at bounding box center [977, 489] width 19 height 19
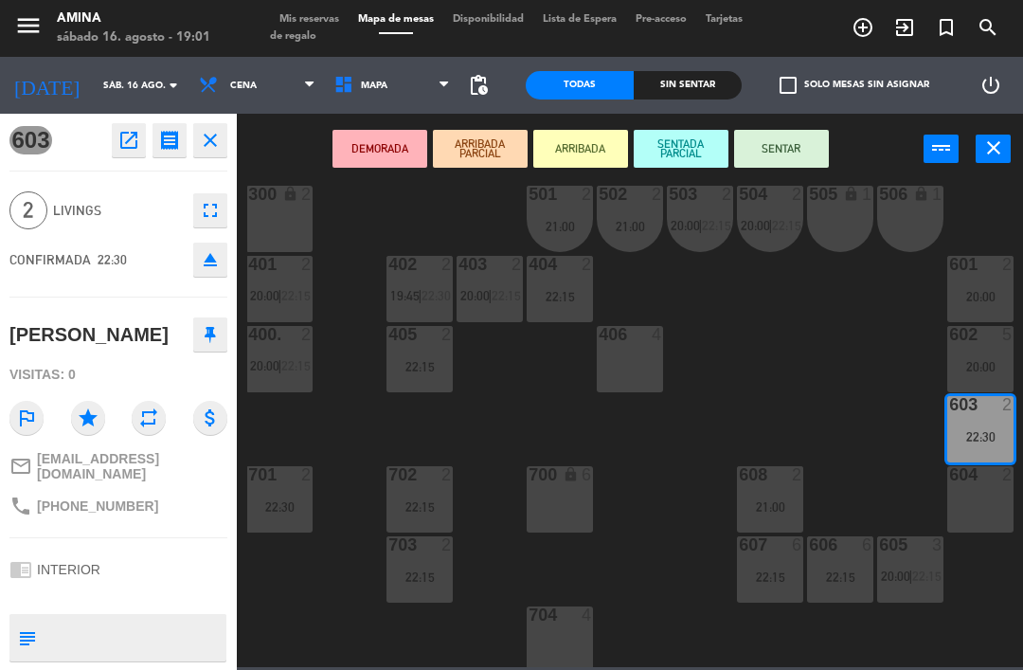
click at [968, 281] on div "601 2 20:00" at bounding box center [980, 289] width 66 height 66
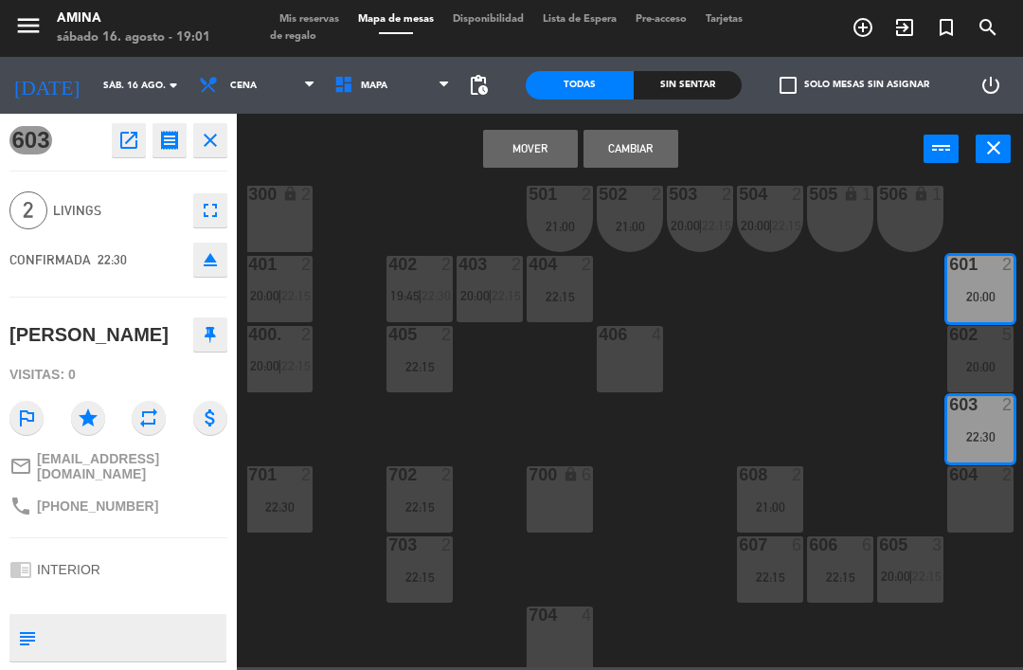
click at [523, 152] on button "Mover" at bounding box center [530, 149] width 95 height 38
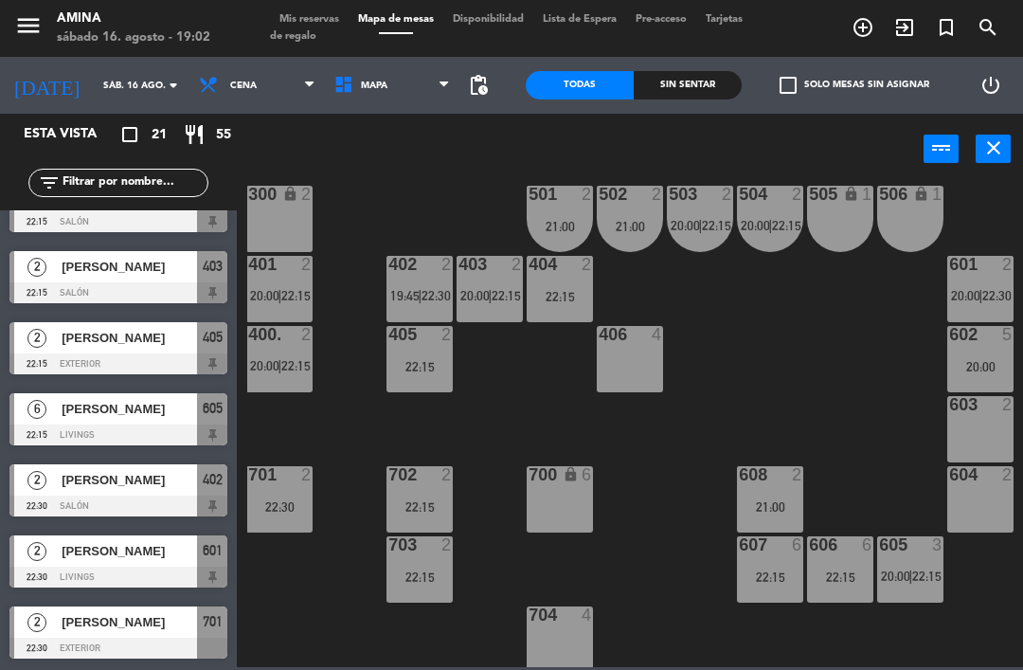
scroll to position [1034, 0]
click at [305, 19] on span "Mis reservas" at bounding box center [309, 19] width 79 height 10
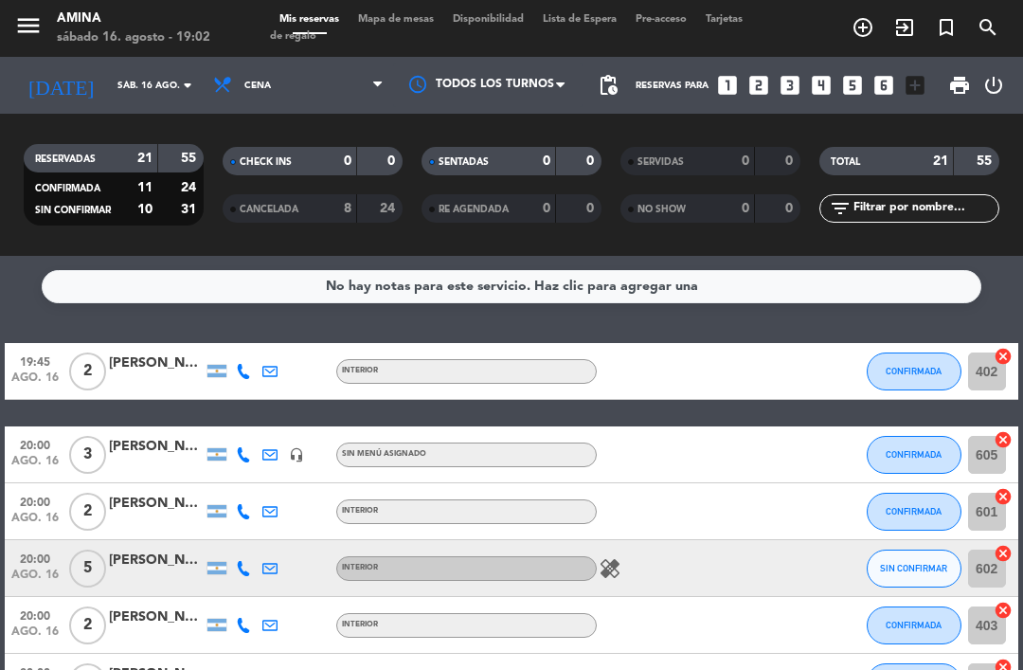
click at [398, 23] on span "Mapa de mesas" at bounding box center [395, 19] width 95 height 10
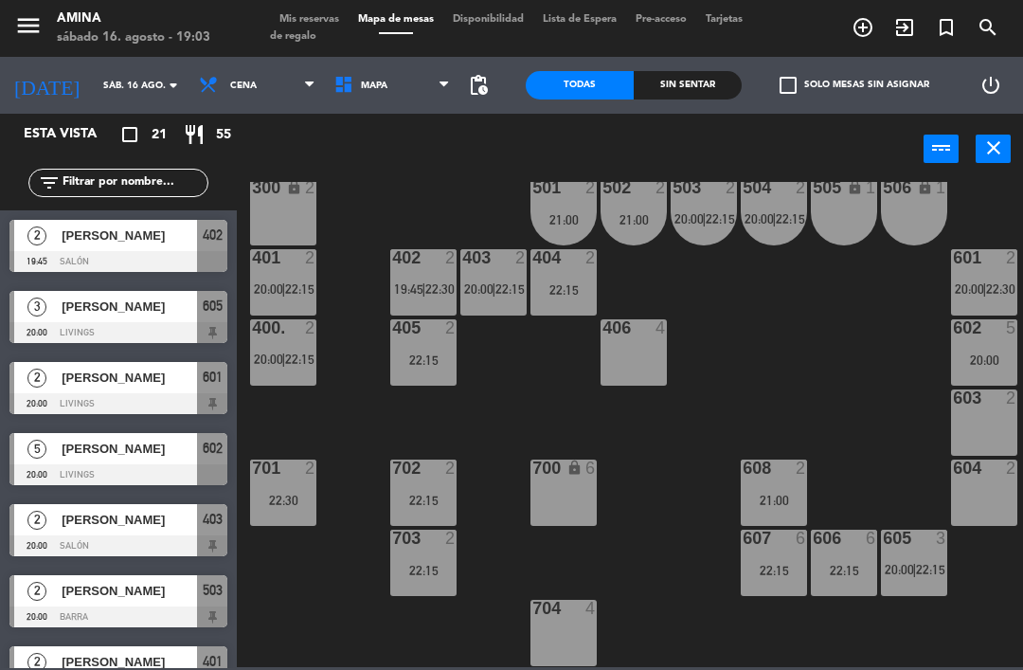
scroll to position [527, 0]
click at [913, 537] on div at bounding box center [914, 537] width 31 height 17
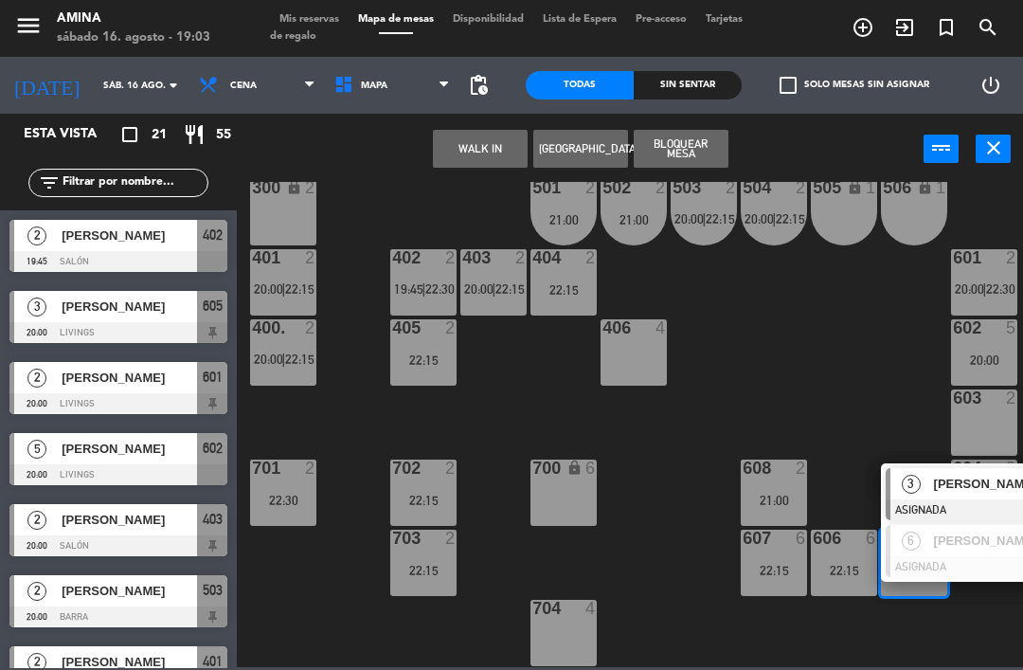
click at [944, 475] on span "[PERSON_NAME]" at bounding box center [994, 483] width 121 height 20
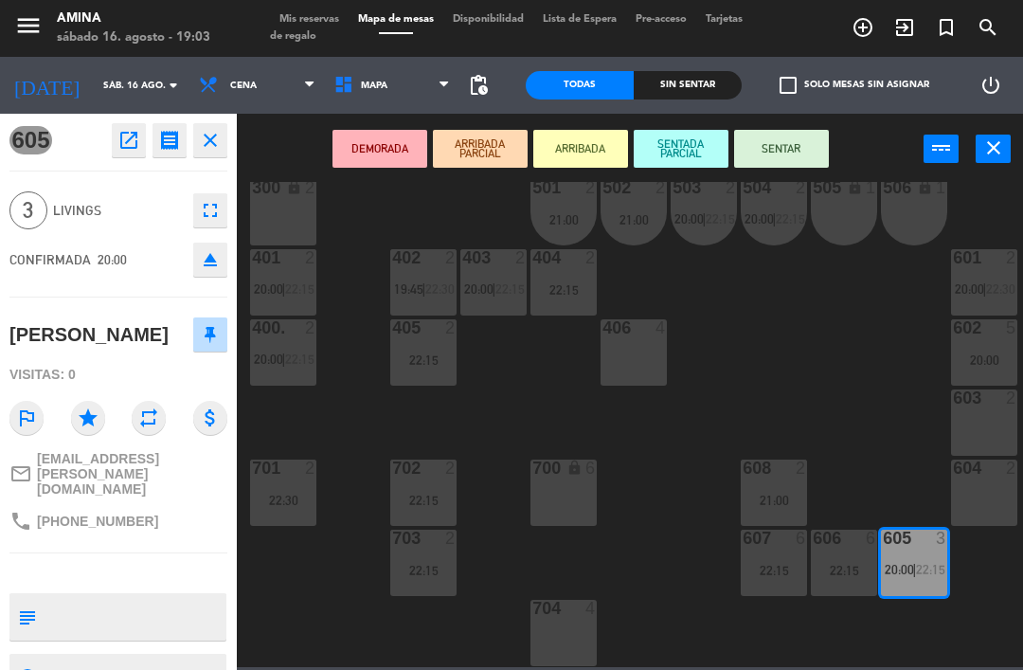
click at [983, 403] on div at bounding box center [984, 397] width 31 height 17
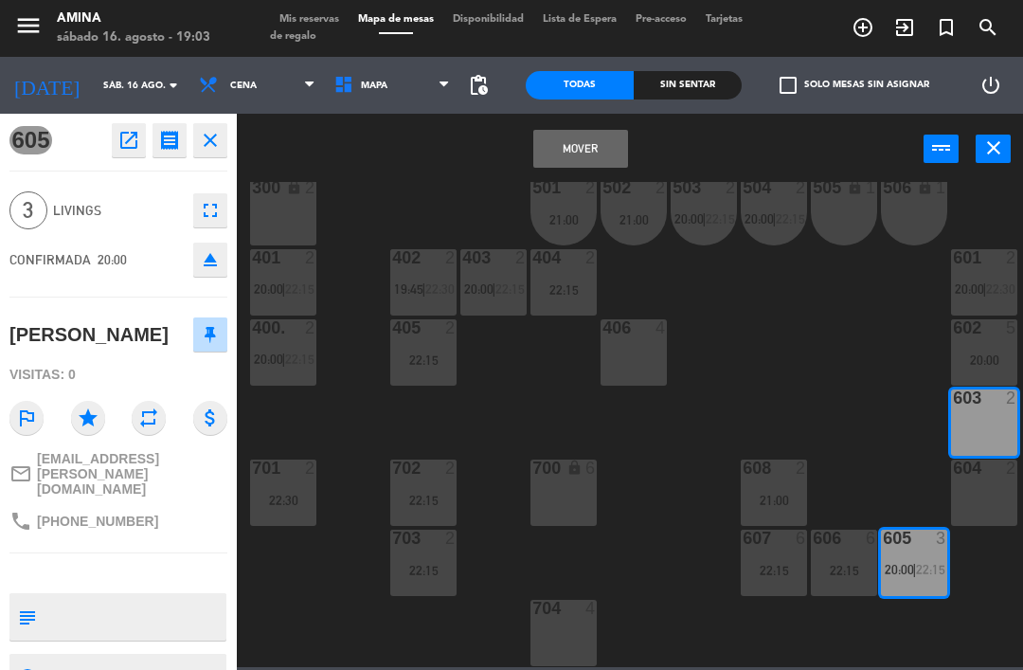
click at [987, 473] on div at bounding box center [984, 467] width 31 height 17
click at [591, 136] on button "Mover y Unir" at bounding box center [580, 149] width 95 height 38
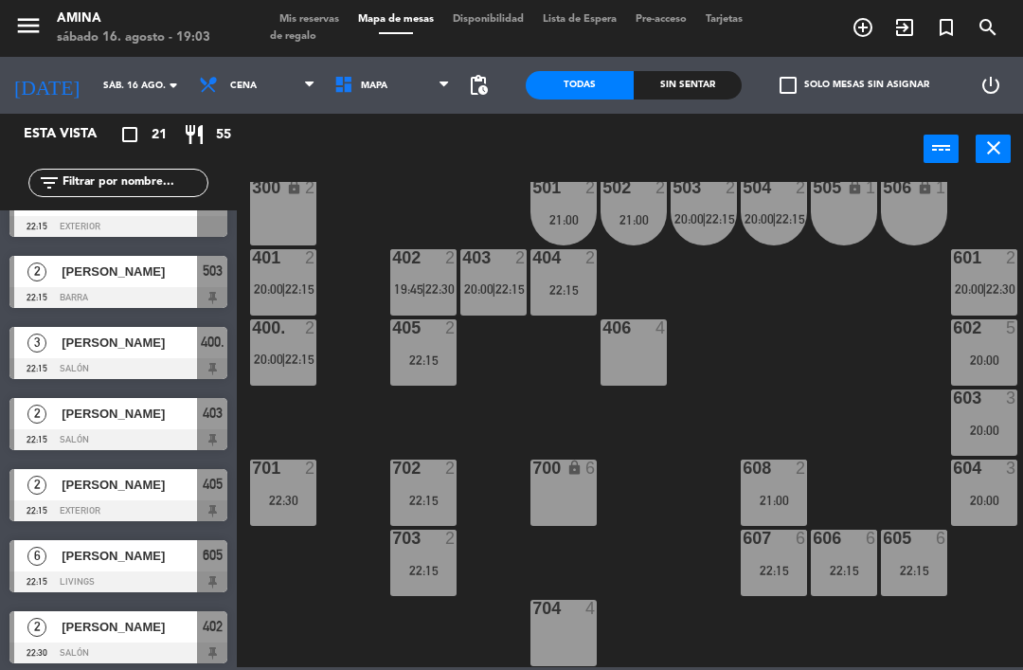
scroll to position [889, 0]
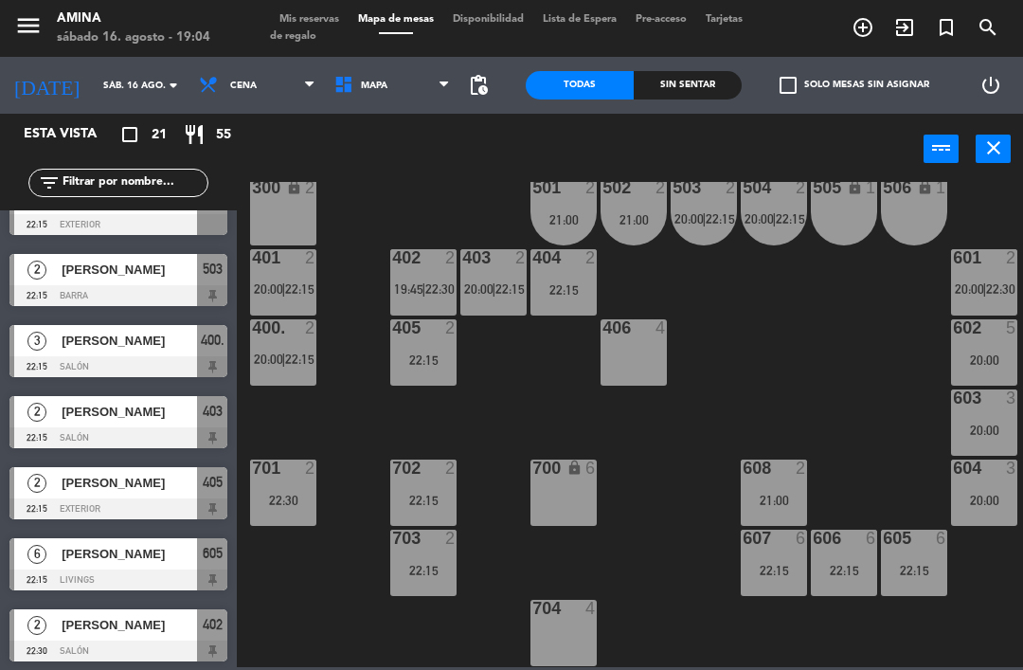
click at [314, 17] on span "Mis reservas" at bounding box center [309, 19] width 79 height 10
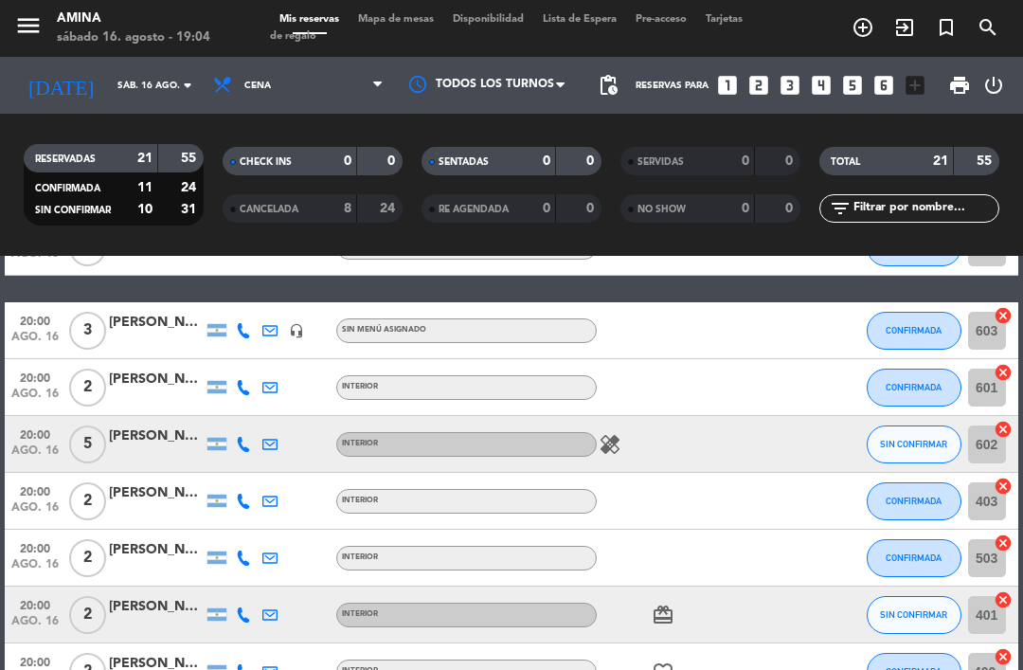
scroll to position [125, 0]
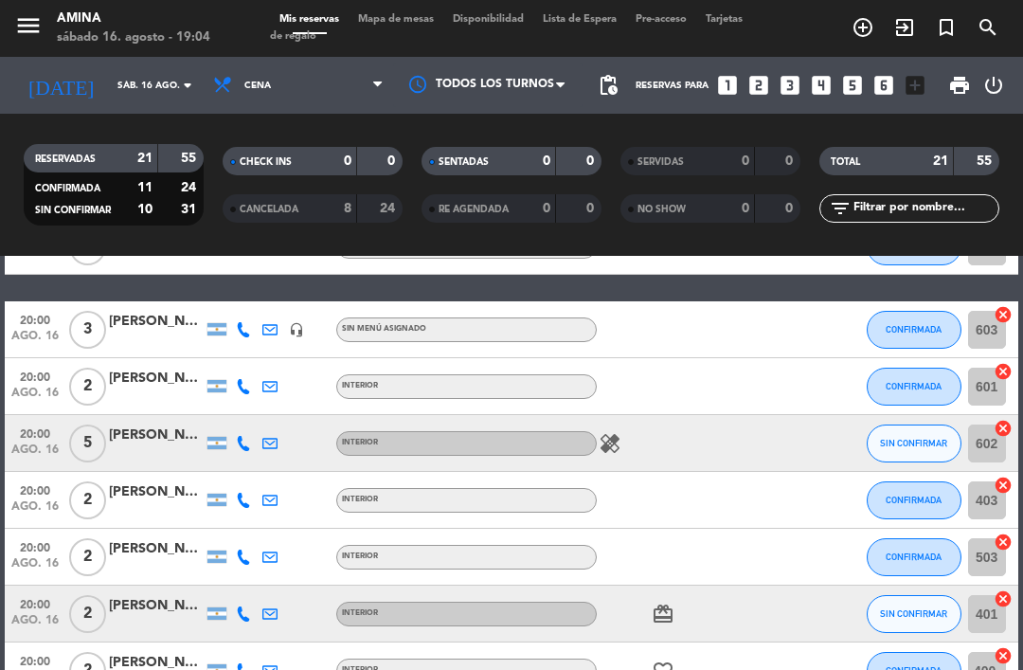
click at [919, 433] on button "SIN CONFIRMAR" at bounding box center [913, 443] width 95 height 38
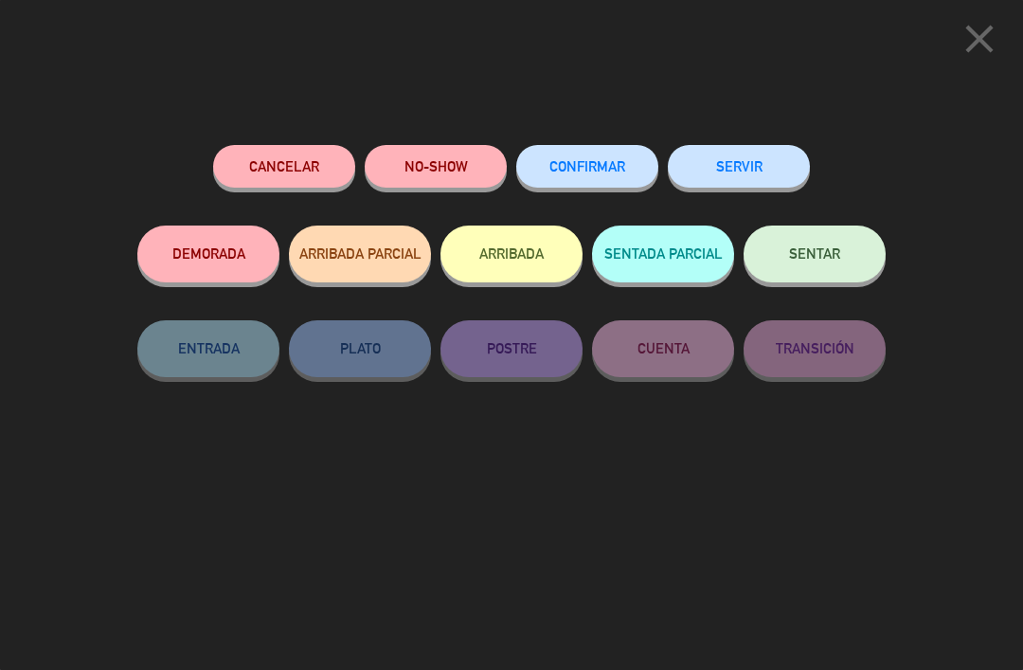
click at [312, 157] on button "Cancelar" at bounding box center [284, 166] width 142 height 43
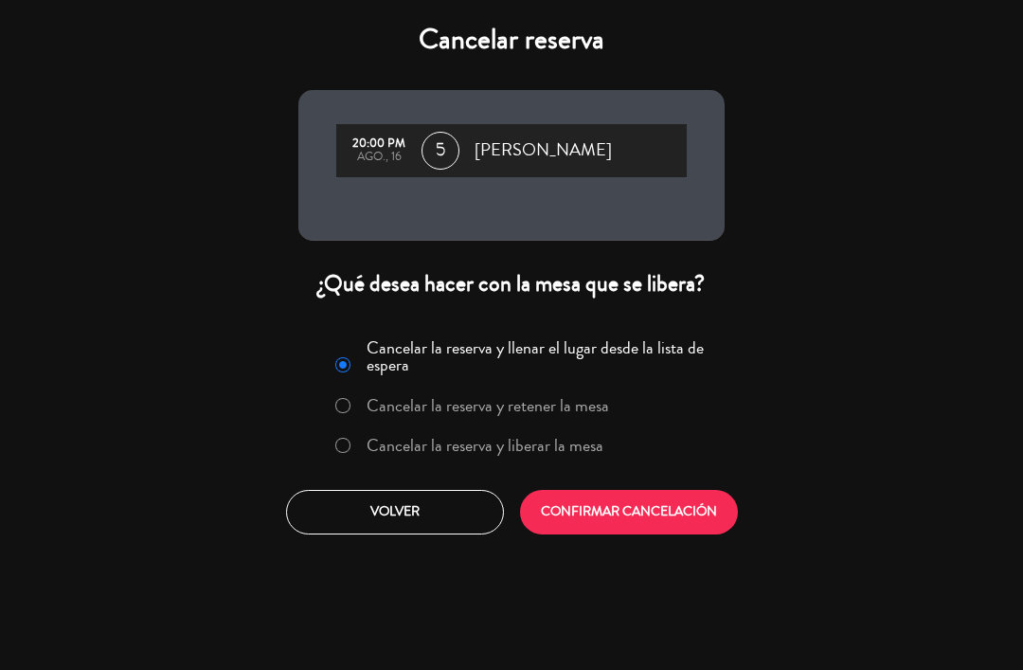
click at [363, 510] on button "Volver" at bounding box center [395, 512] width 218 height 45
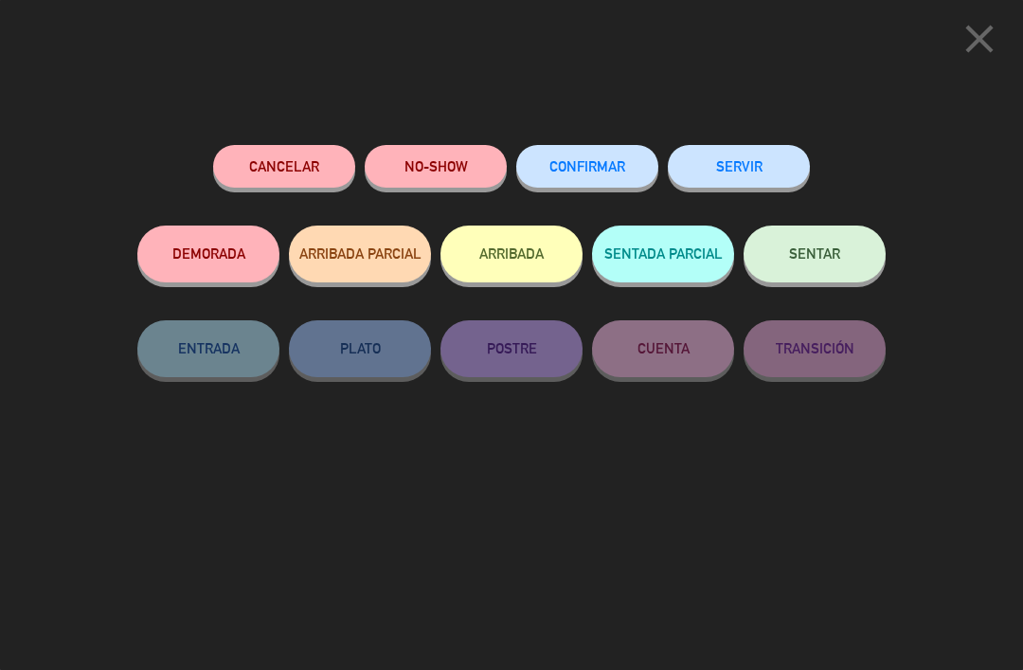
click at [987, 29] on icon "close" at bounding box center [978, 38] width 47 height 47
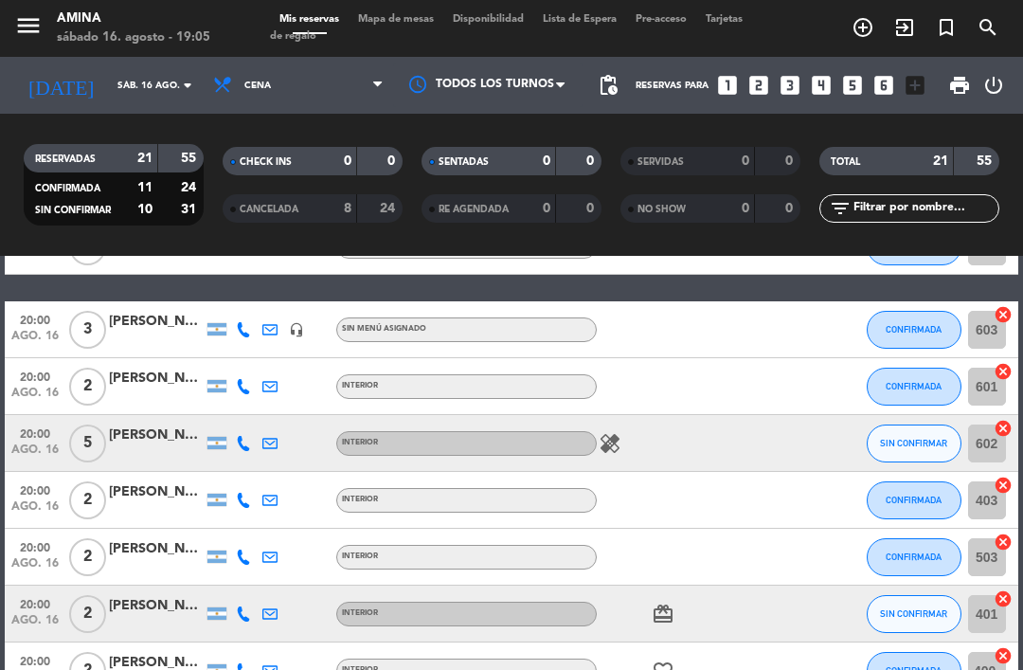
click at [915, 443] on span "SIN CONFIRMAR" at bounding box center [913, 442] width 67 height 10
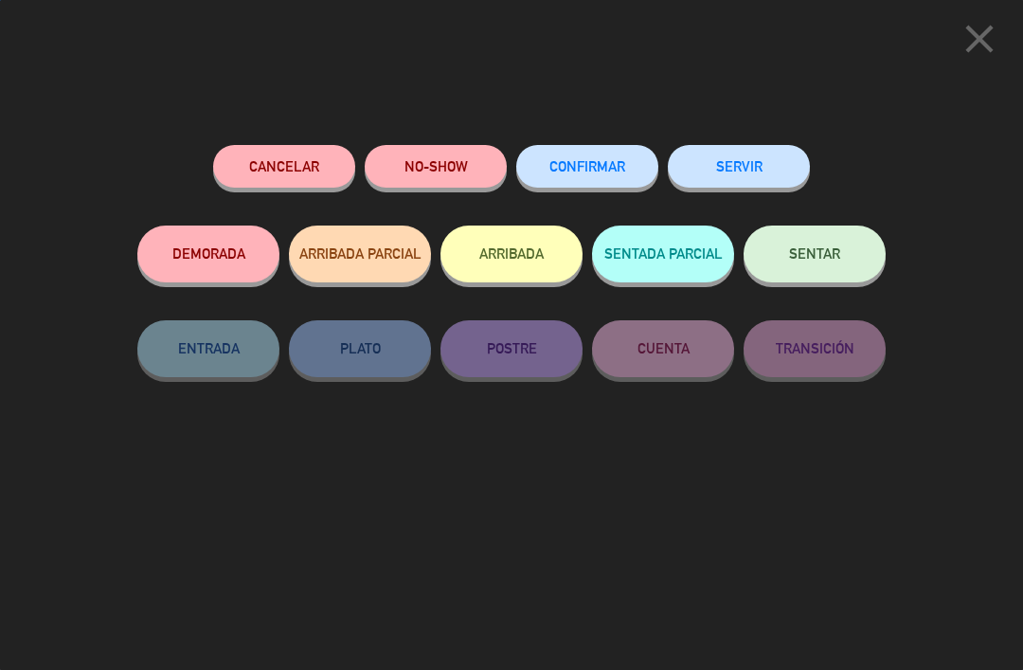
click at [593, 163] on span "CONFIRMAR" at bounding box center [587, 166] width 76 height 16
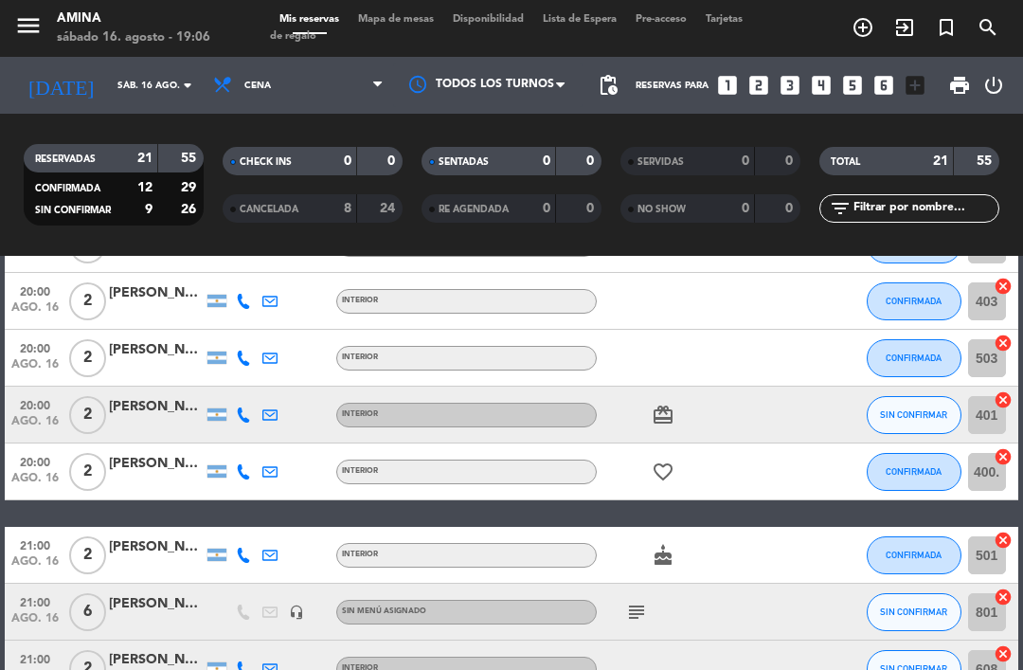
scroll to position [288, 0]
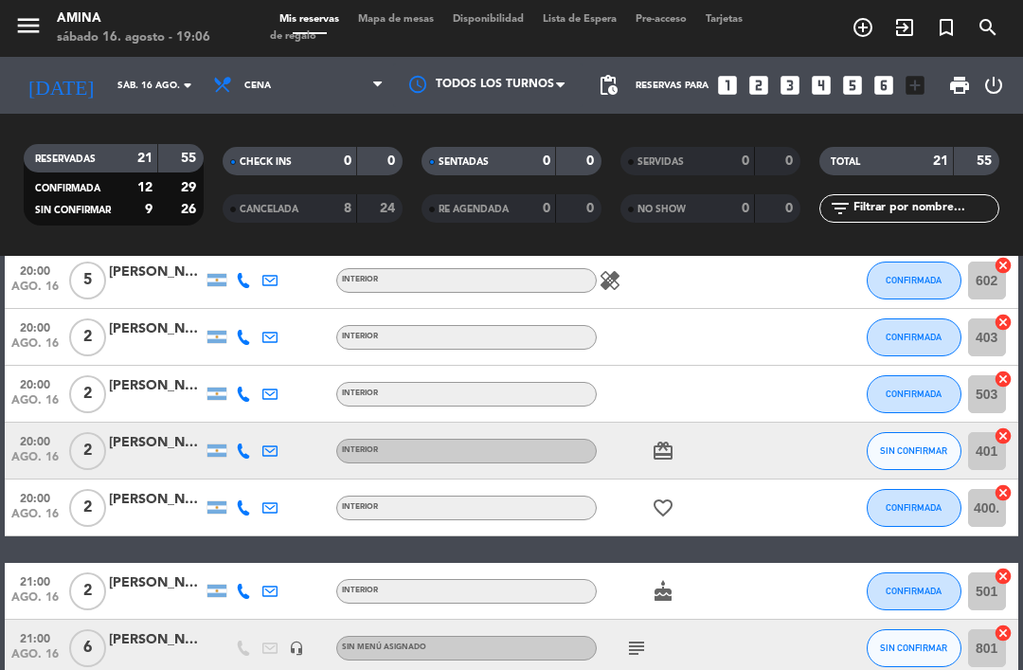
click at [899, 449] on span "SIN CONFIRMAR" at bounding box center [913, 450] width 67 height 10
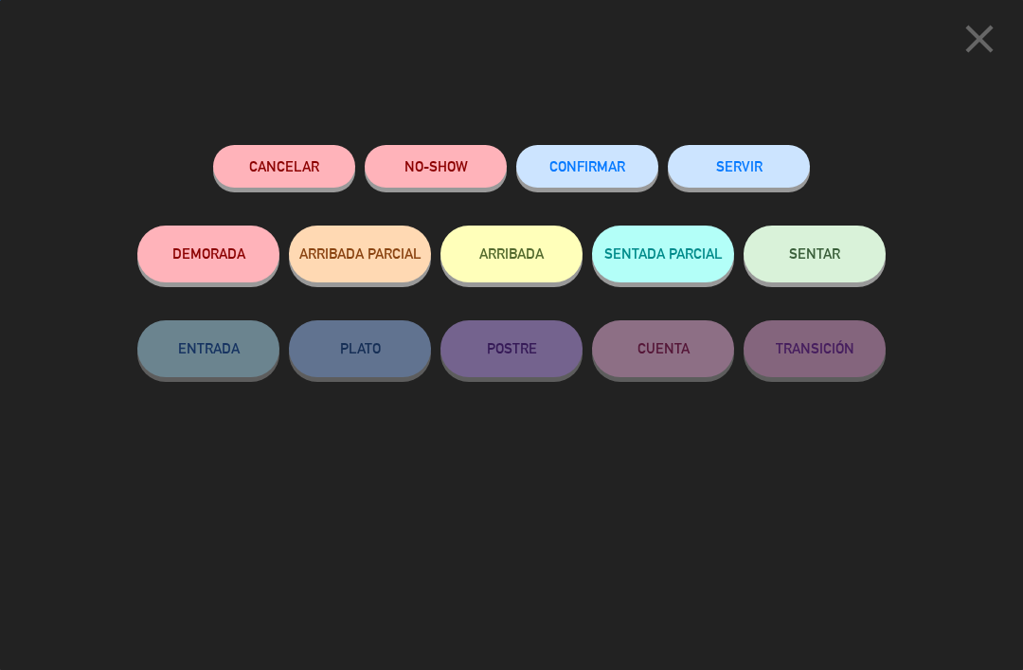
click at [598, 169] on span "CONFIRMAR" at bounding box center [587, 166] width 76 height 16
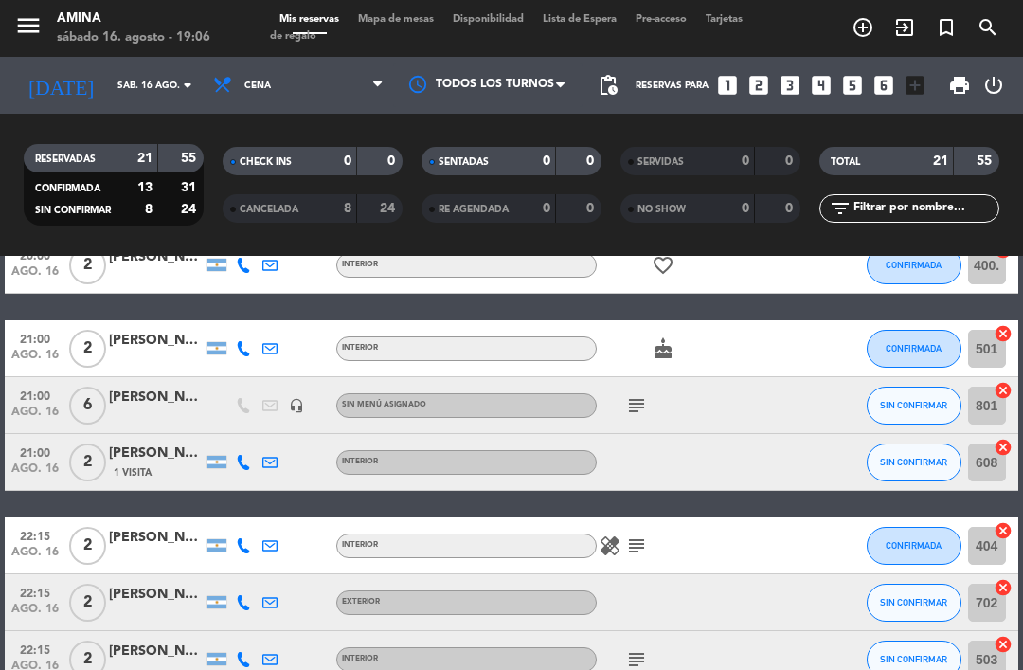
scroll to position [531, 0]
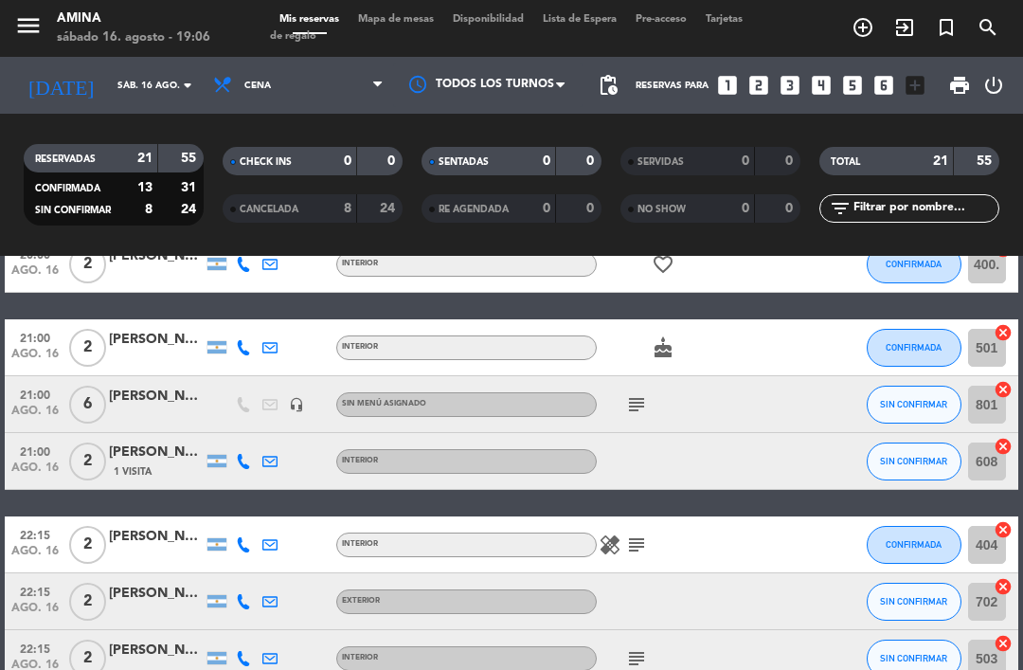
click at [891, 407] on span "SIN CONFIRMAR" at bounding box center [913, 404] width 67 height 10
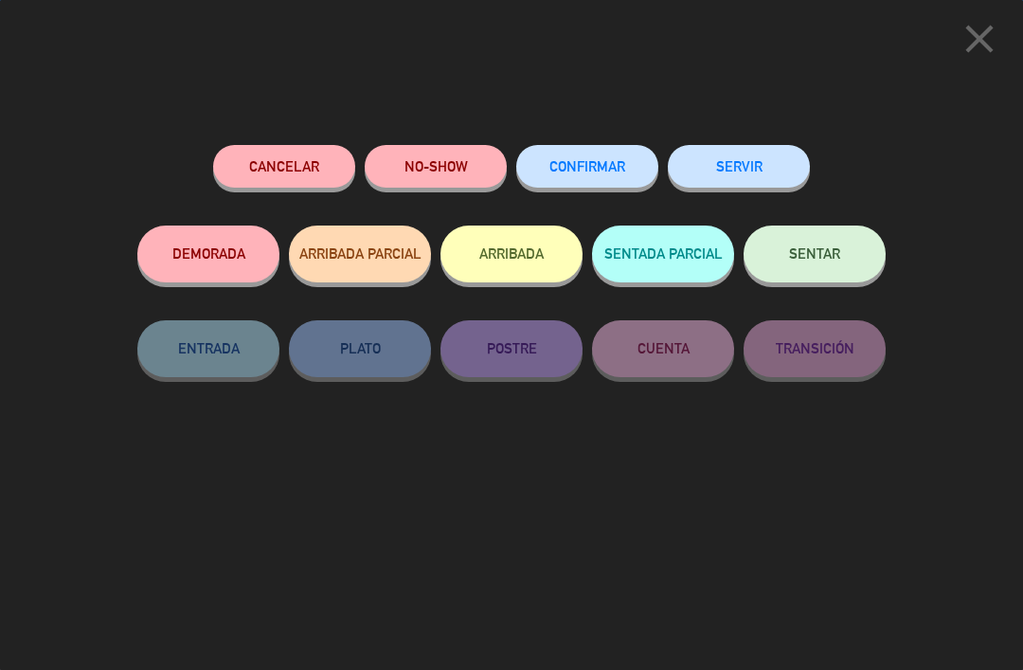
click at [600, 157] on button "CONFIRMAR" at bounding box center [587, 166] width 142 height 43
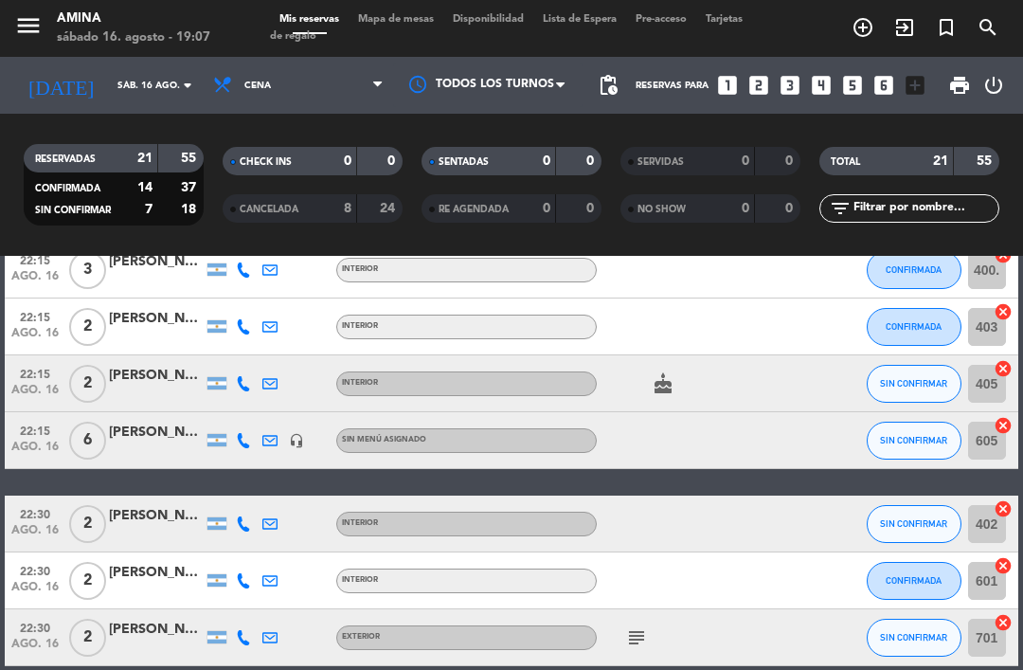
scroll to position [977, 0]
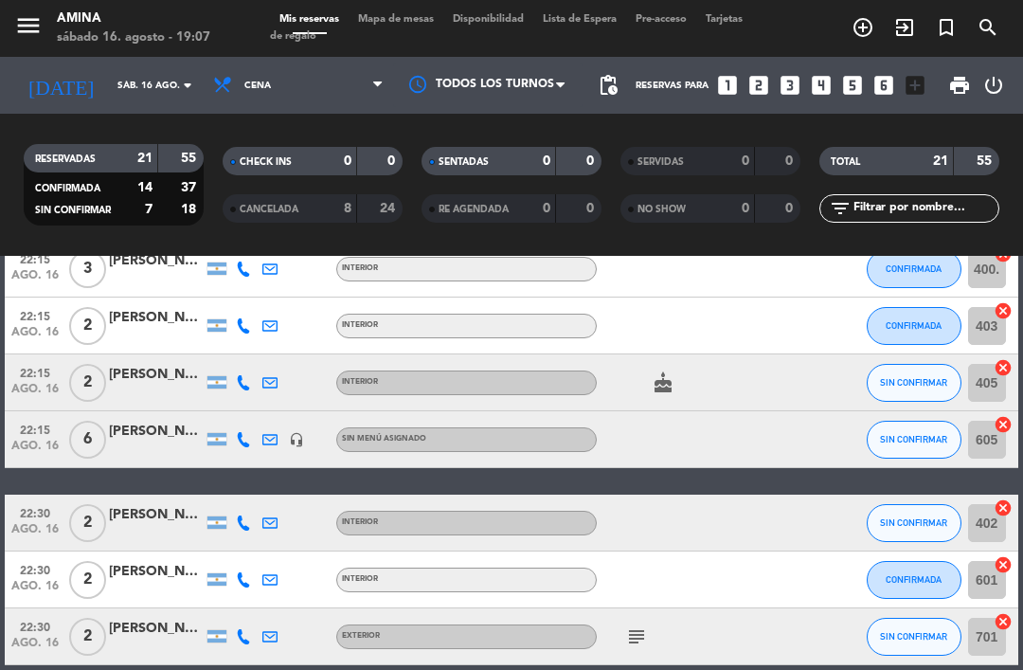
click at [149, 85] on input "sáb. 16 ago." at bounding box center [173, 85] width 130 height 29
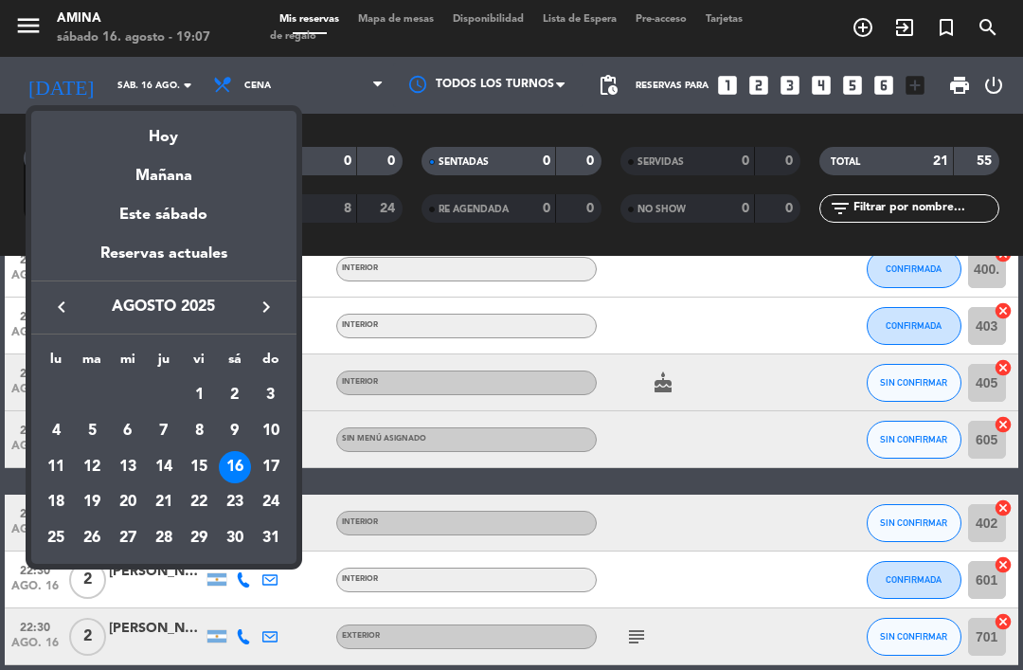
click at [136, 531] on div "27" at bounding box center [128, 538] width 32 height 32
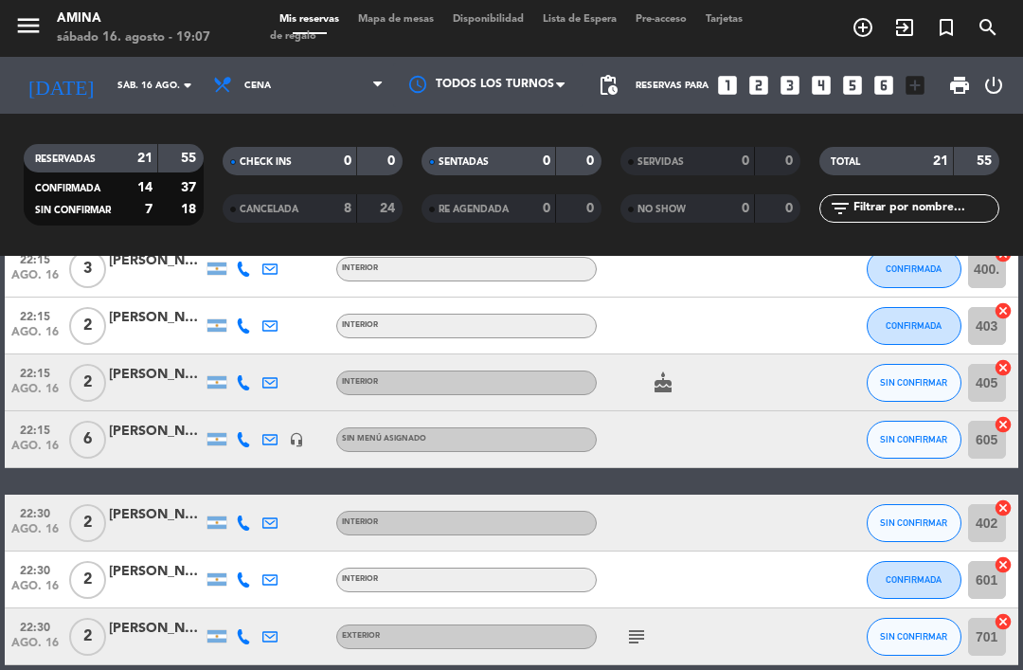
type input "mié. 27 ago."
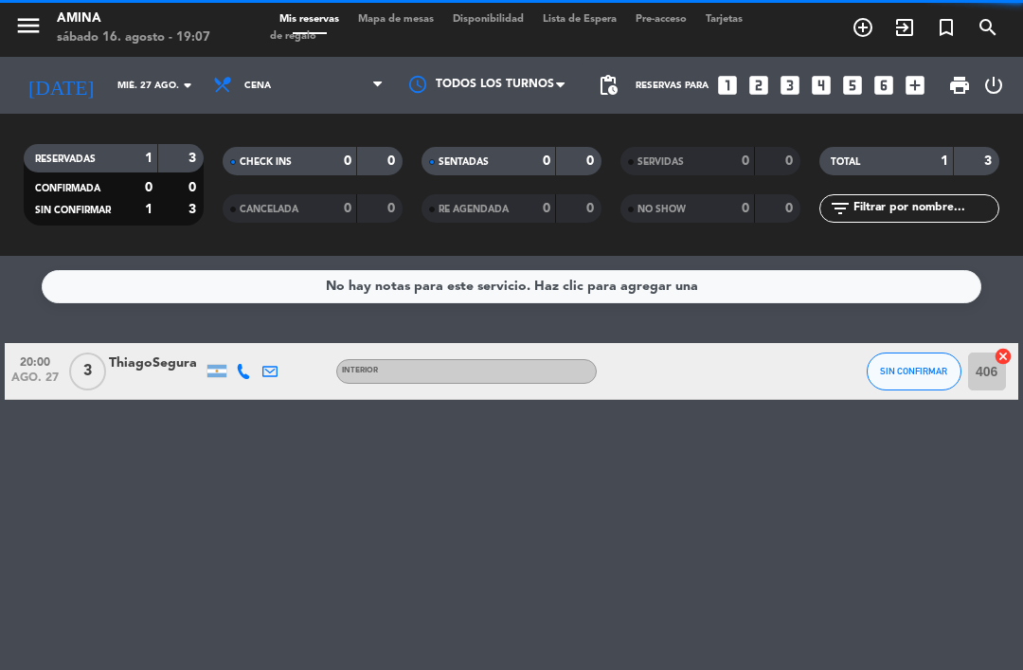
scroll to position [0, 0]
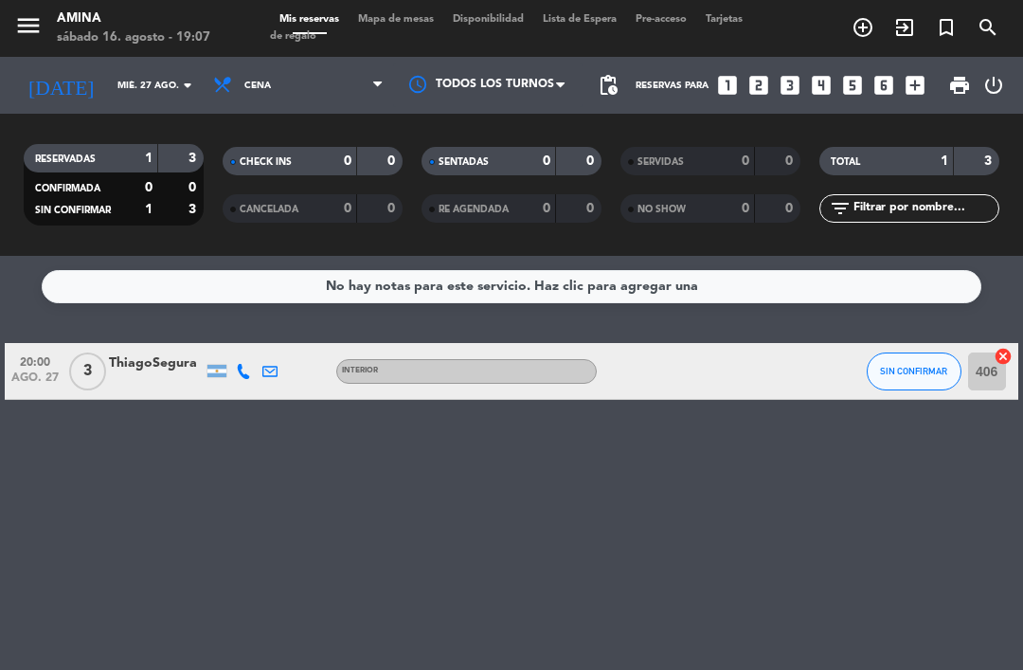
click at [865, 41] on span "add_circle_outline" at bounding box center [863, 27] width 42 height 32
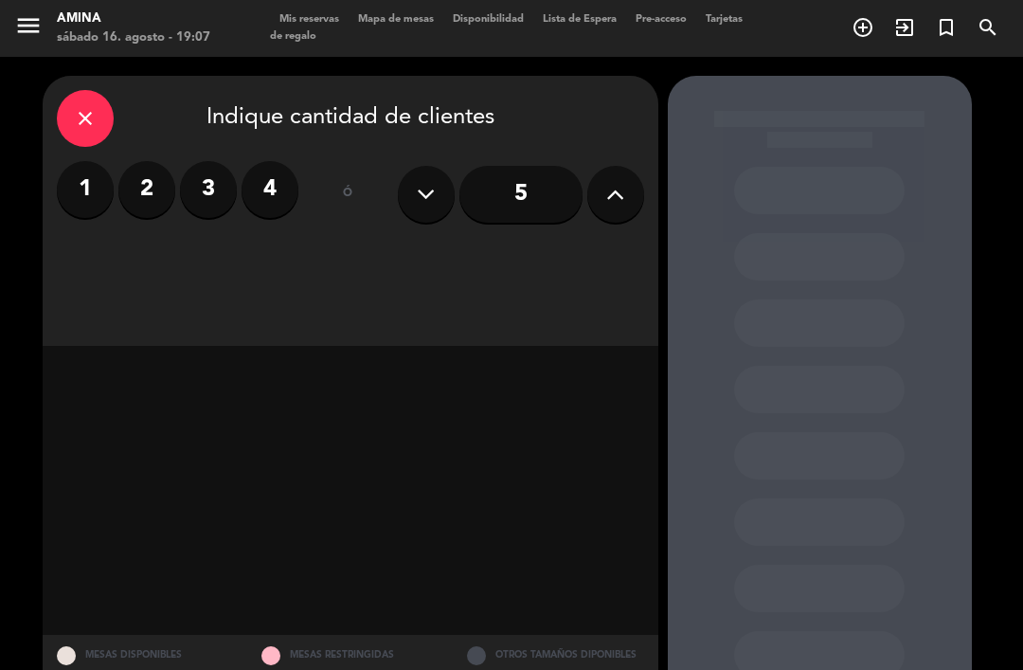
click at [629, 199] on button at bounding box center [615, 194] width 57 height 57
click at [626, 196] on button at bounding box center [615, 194] width 57 height 57
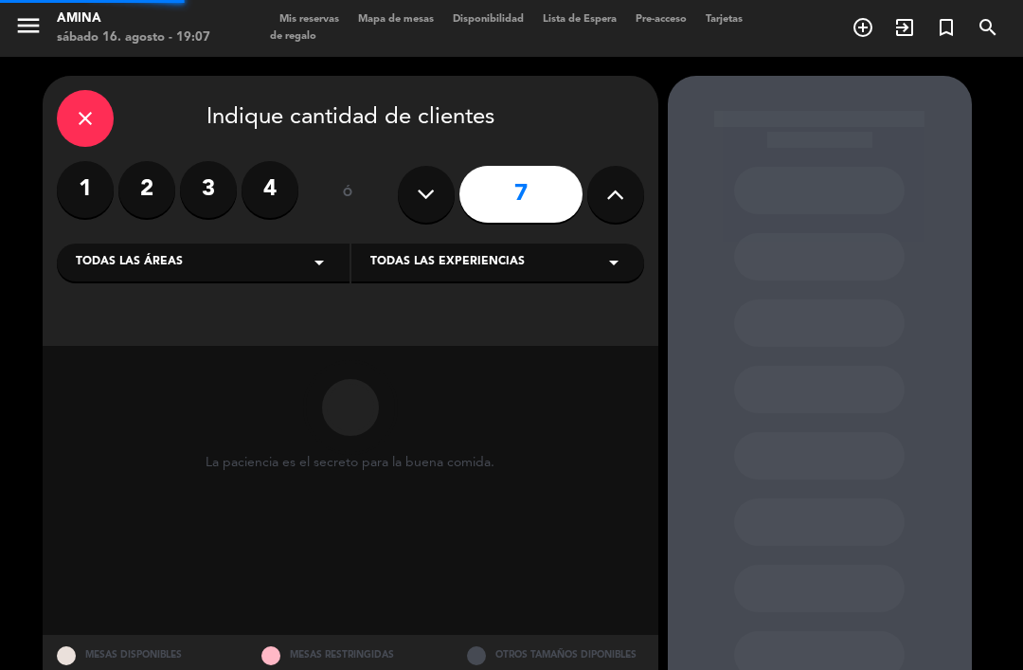
click at [619, 196] on icon at bounding box center [615, 194] width 18 height 28
click at [625, 195] on button at bounding box center [615, 194] width 57 height 57
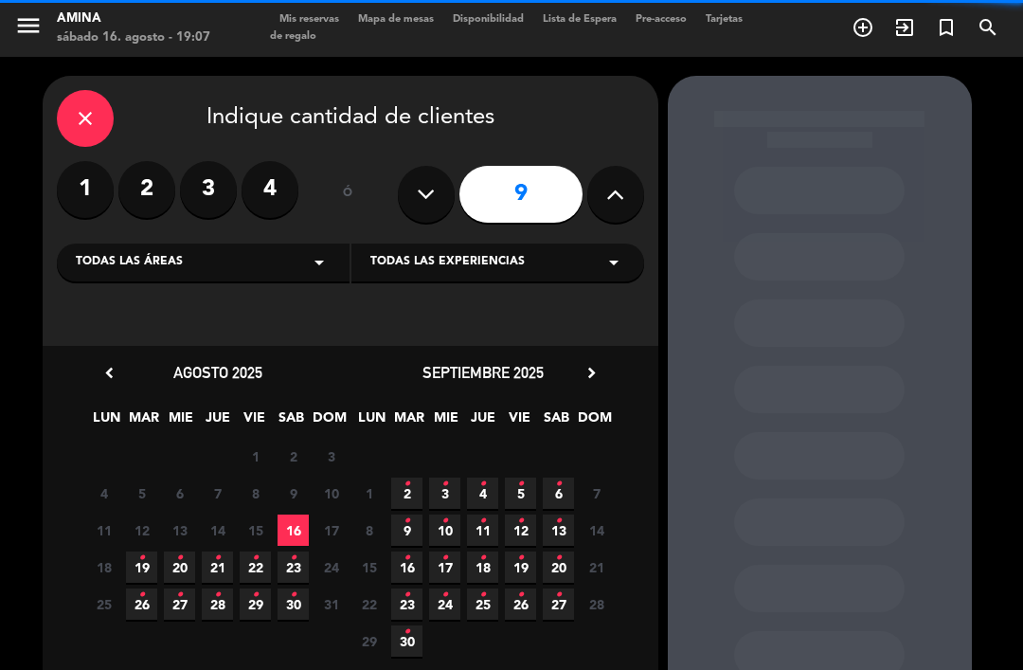
click at [616, 194] on icon at bounding box center [615, 194] width 18 height 28
type input "10"
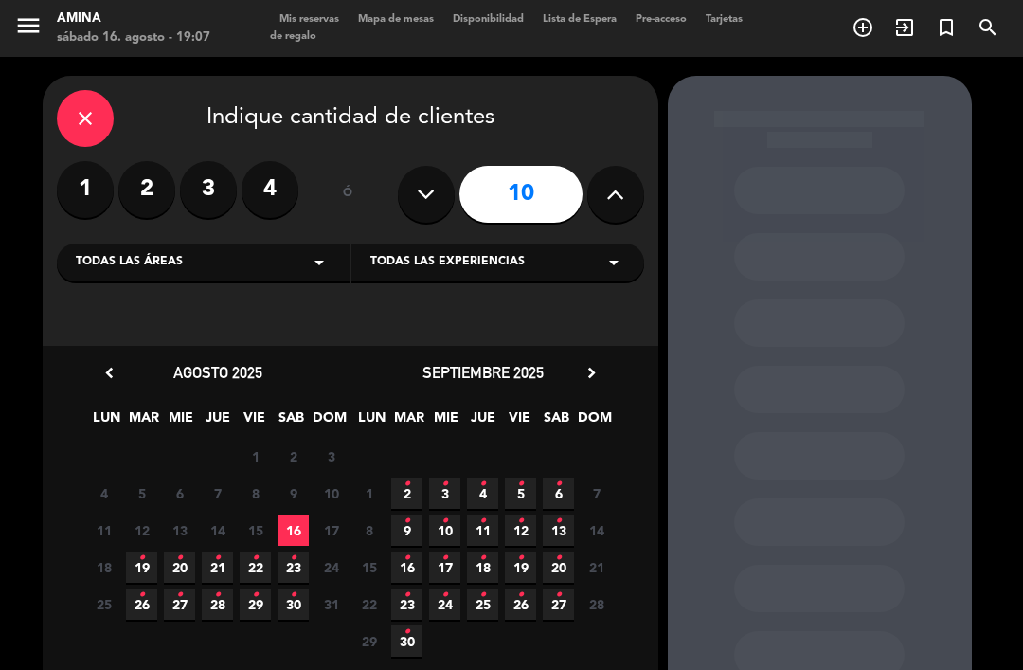
click at [190, 598] on span "27 •" at bounding box center [179, 603] width 31 height 31
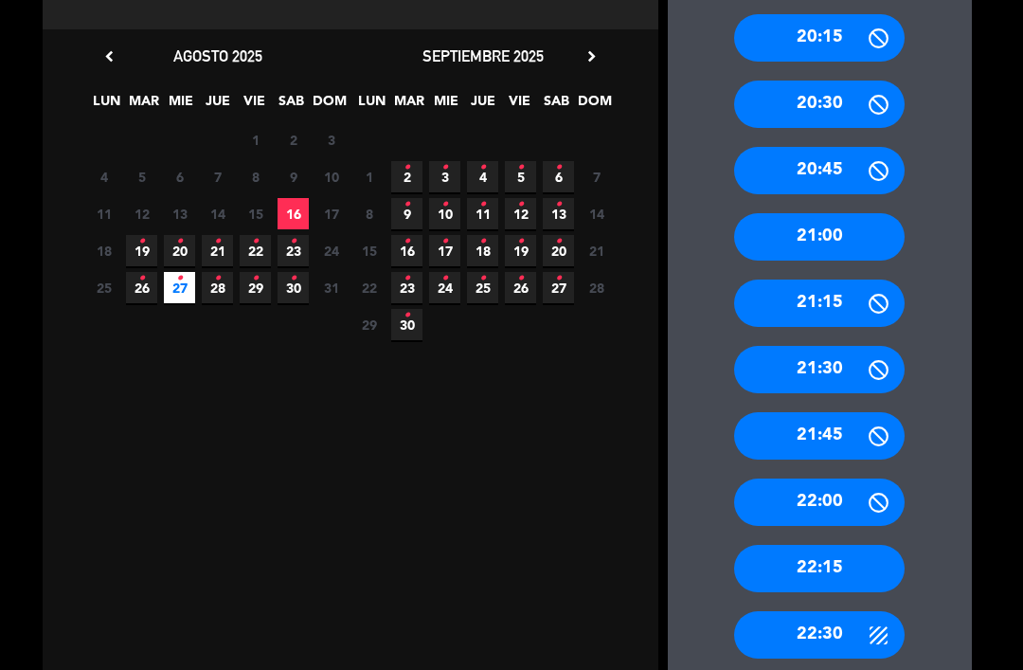
scroll to position [317, 0]
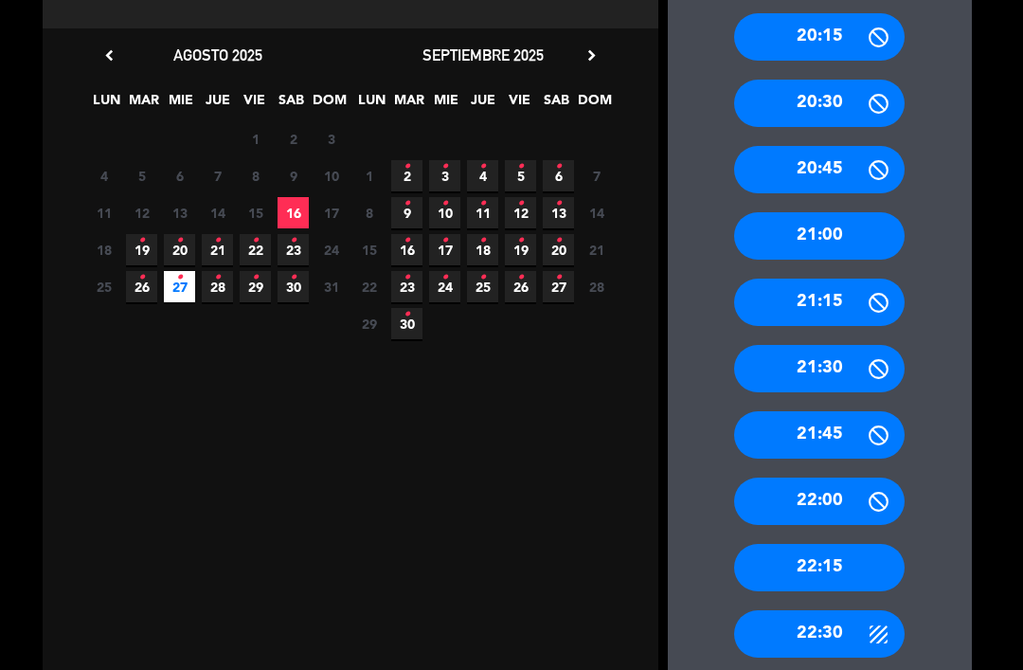
click at [848, 544] on div "22:15" at bounding box center [819, 567] width 170 height 47
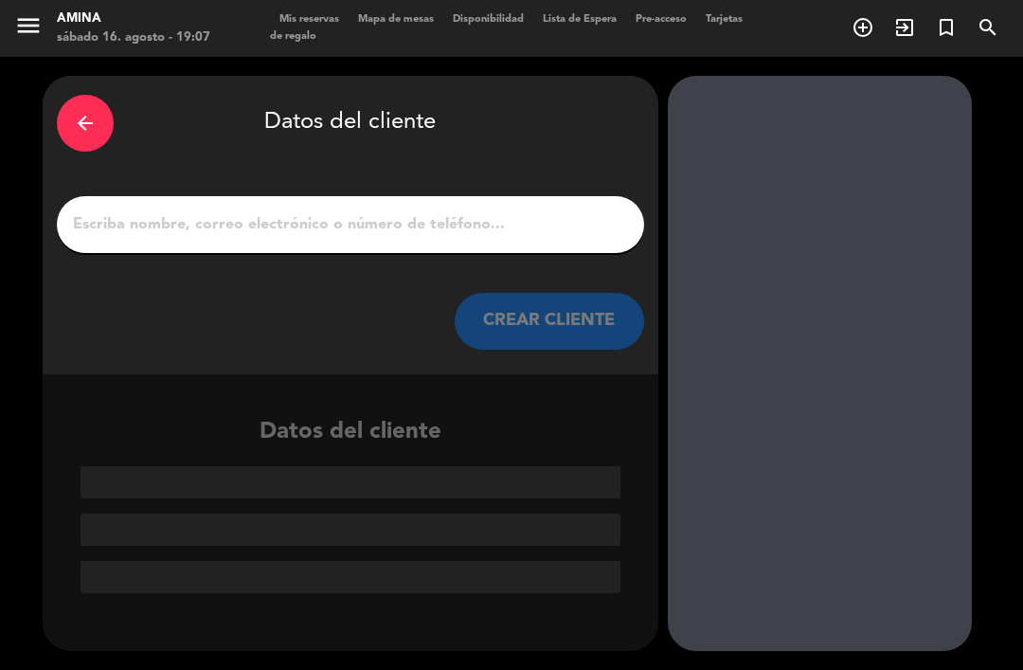
click at [83, 108] on div "arrow_back" at bounding box center [85, 123] width 57 height 57
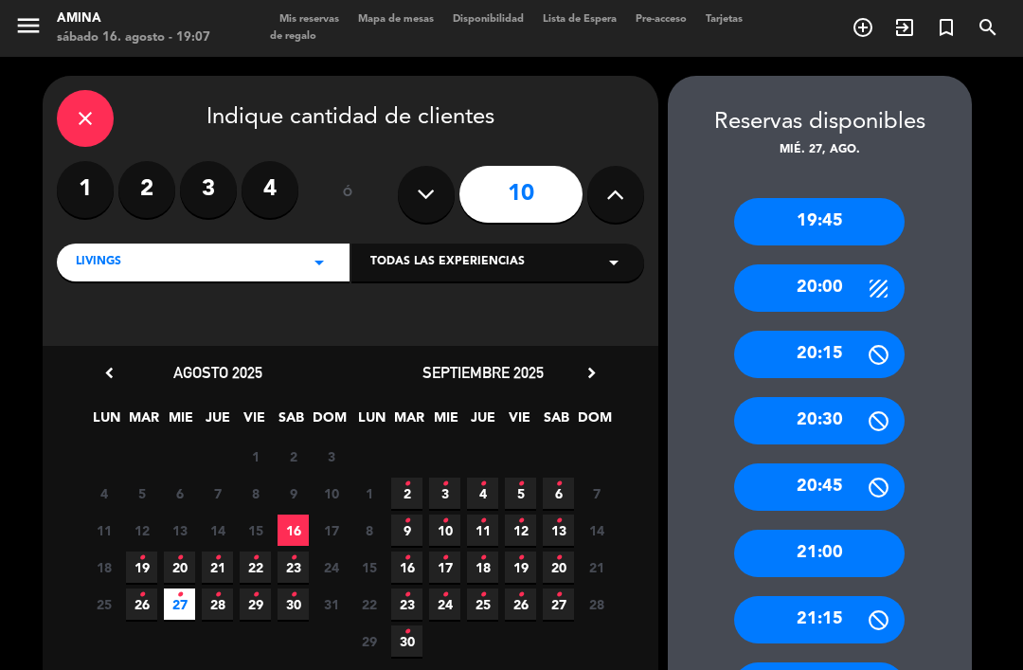
click at [848, 529] on div "21:00" at bounding box center [819, 552] width 170 height 47
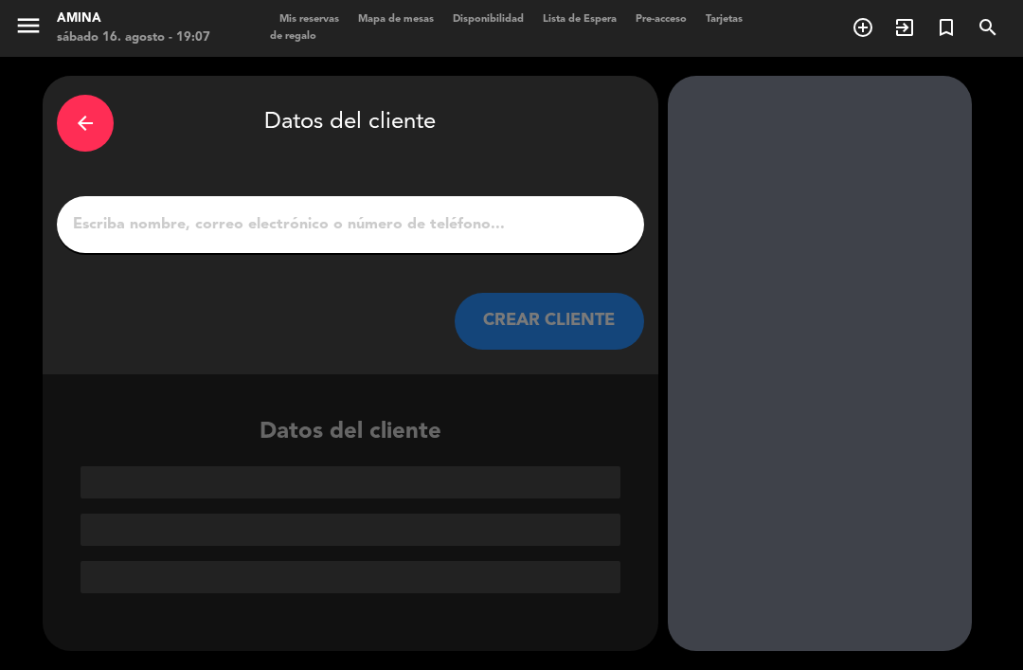
click at [451, 211] on input "1" at bounding box center [350, 224] width 559 height 27
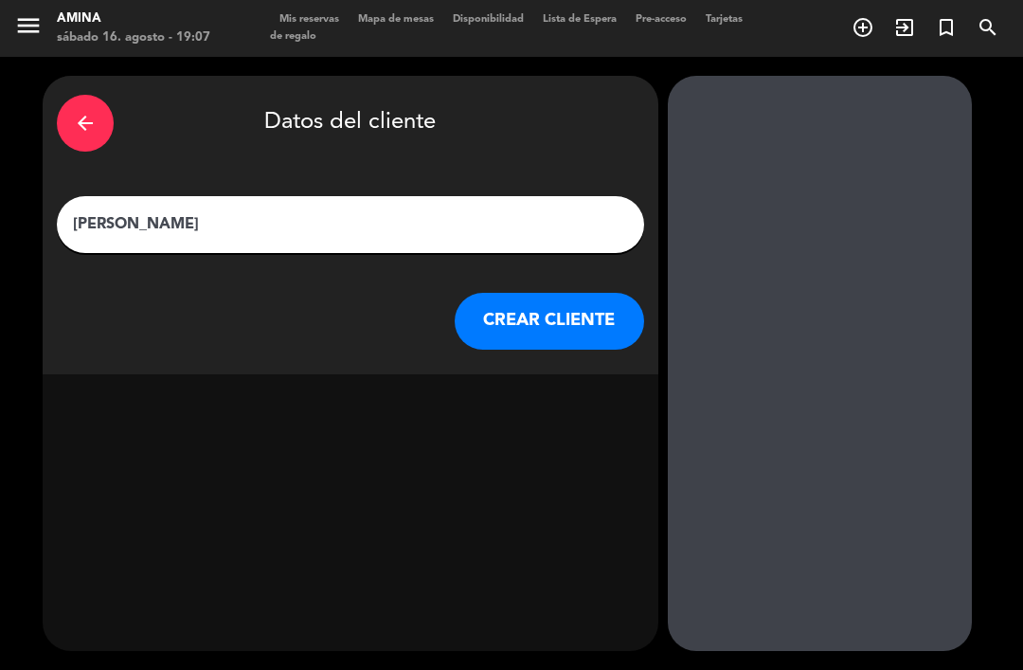
type input "[PERSON_NAME]"
click at [594, 293] on button "CREAR CLIENTE" at bounding box center [549, 321] width 189 height 57
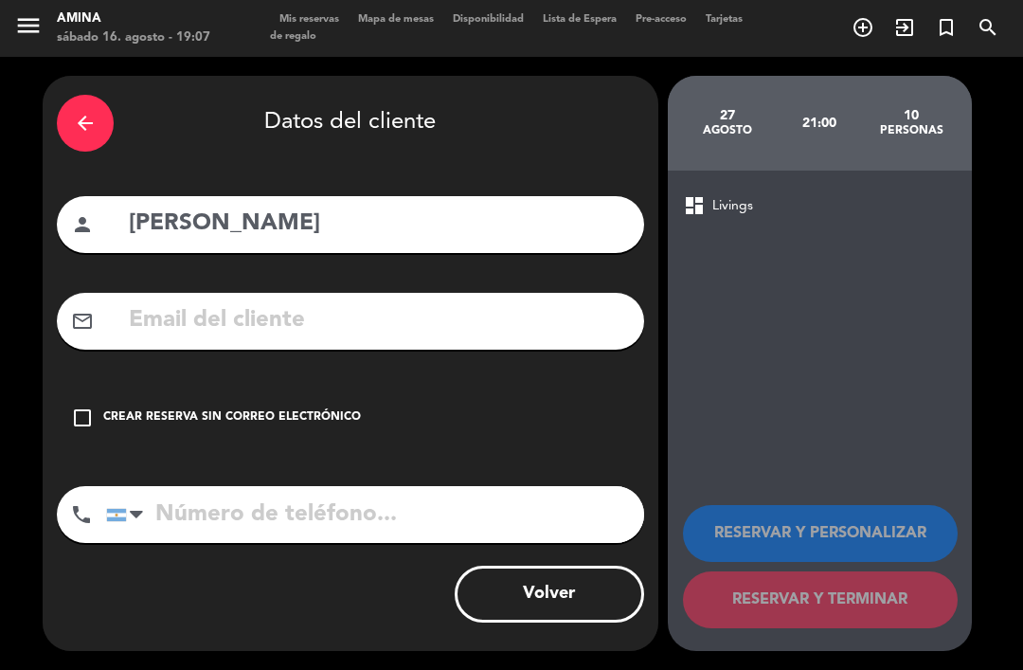
click at [80, 406] on icon "check_box_outline_blank" at bounding box center [82, 417] width 23 height 23
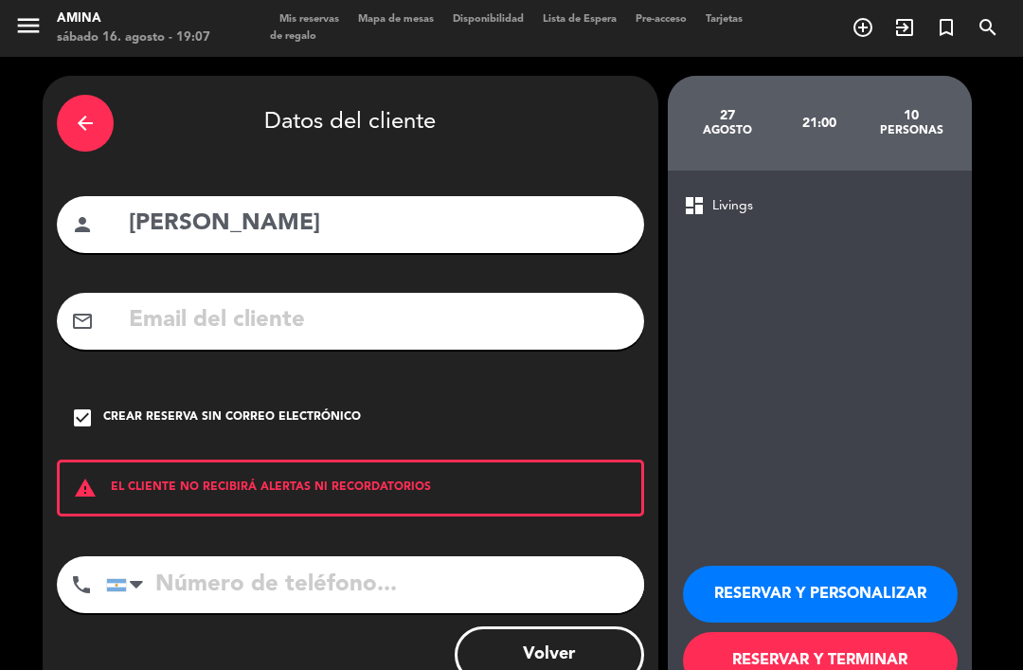
click at [836, 635] on button "RESERVAR Y TERMINAR" at bounding box center [820, 660] width 275 height 57
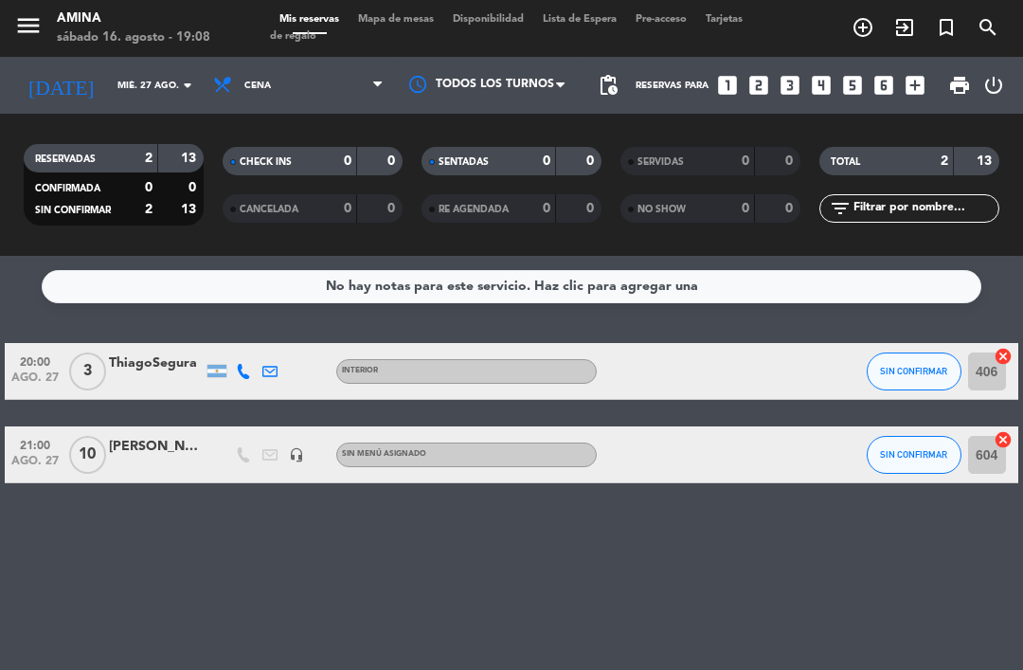
click at [122, 57] on div "[DATE] mié. 27 ago. arrow_drop_down" at bounding box center [108, 85] width 189 height 57
click at [117, 71] on input "mié. 27 ago." at bounding box center [173, 85] width 130 height 29
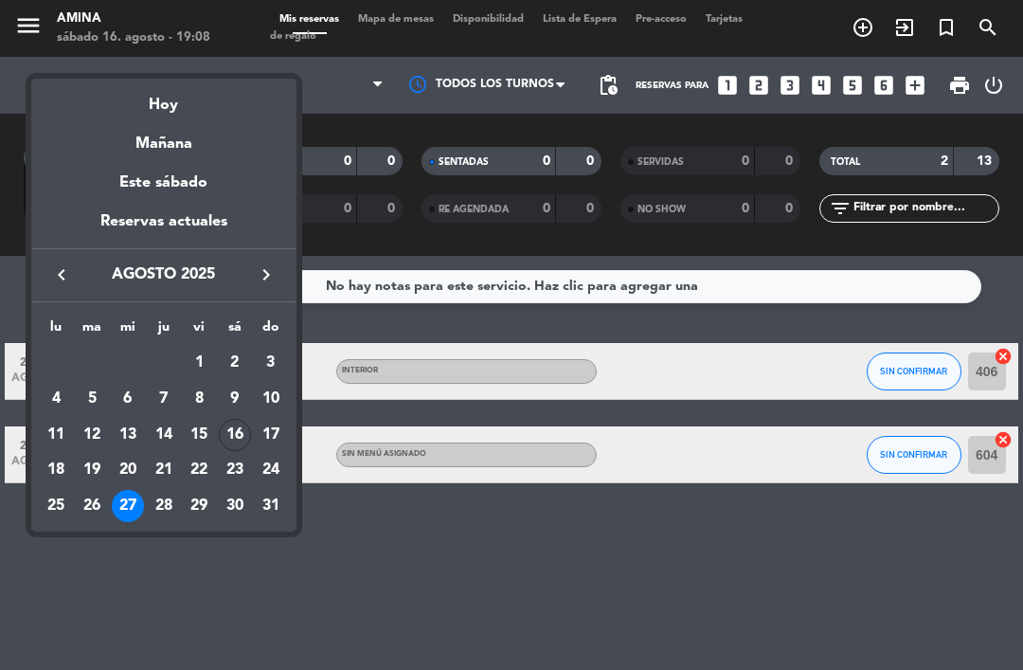
click at [233, 431] on div "16" at bounding box center [235, 435] width 32 height 32
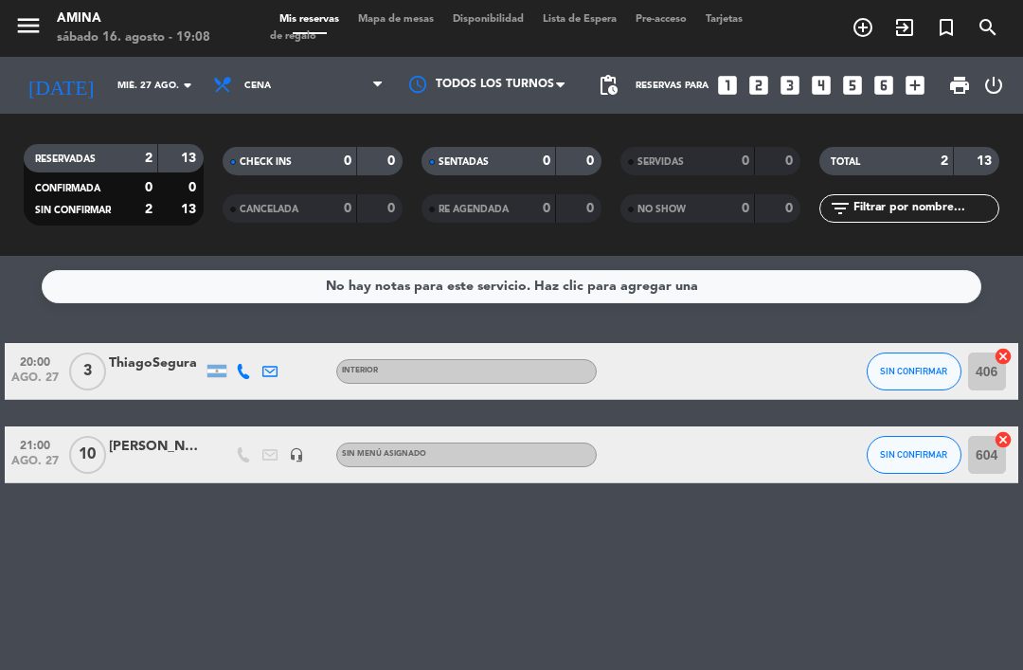
type input "sáb. 16 ago."
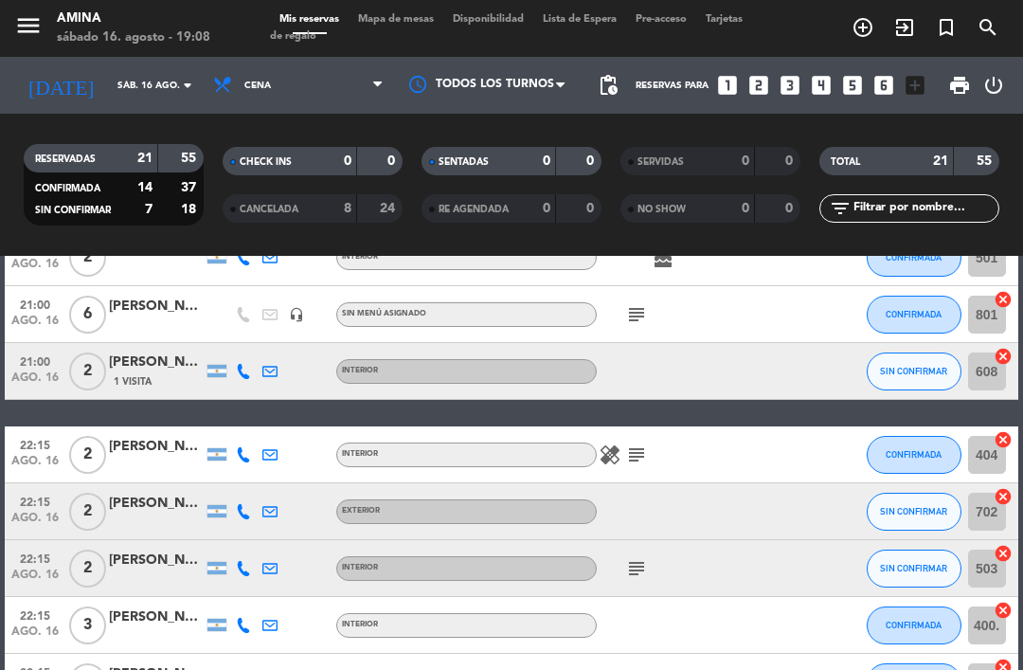
scroll to position [626, 0]
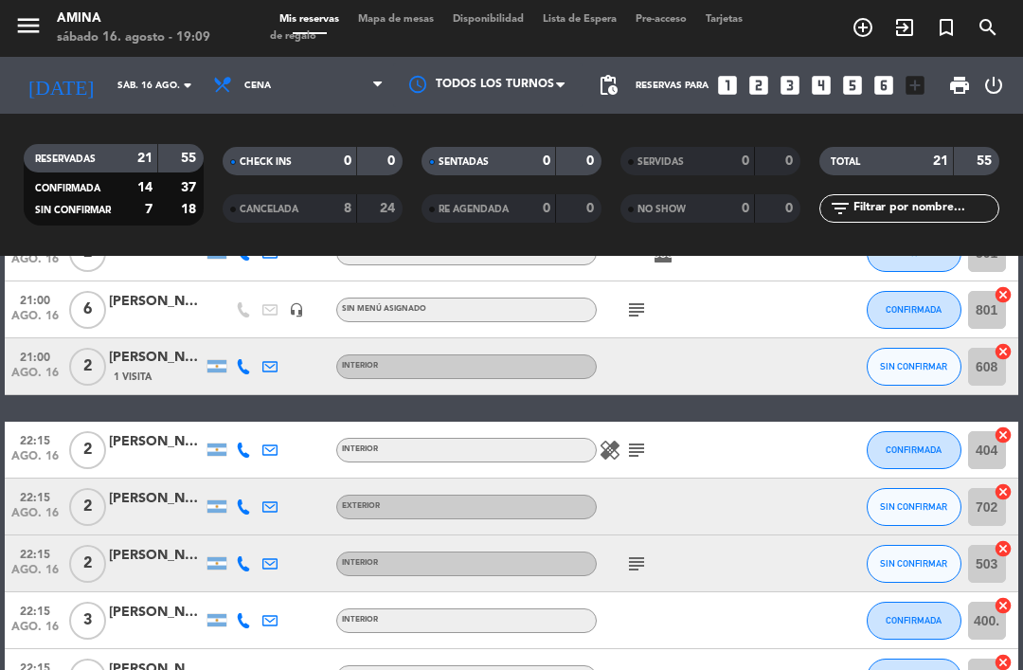
click at [155, 488] on div "[PERSON_NAME]" at bounding box center [156, 499] width 95 height 22
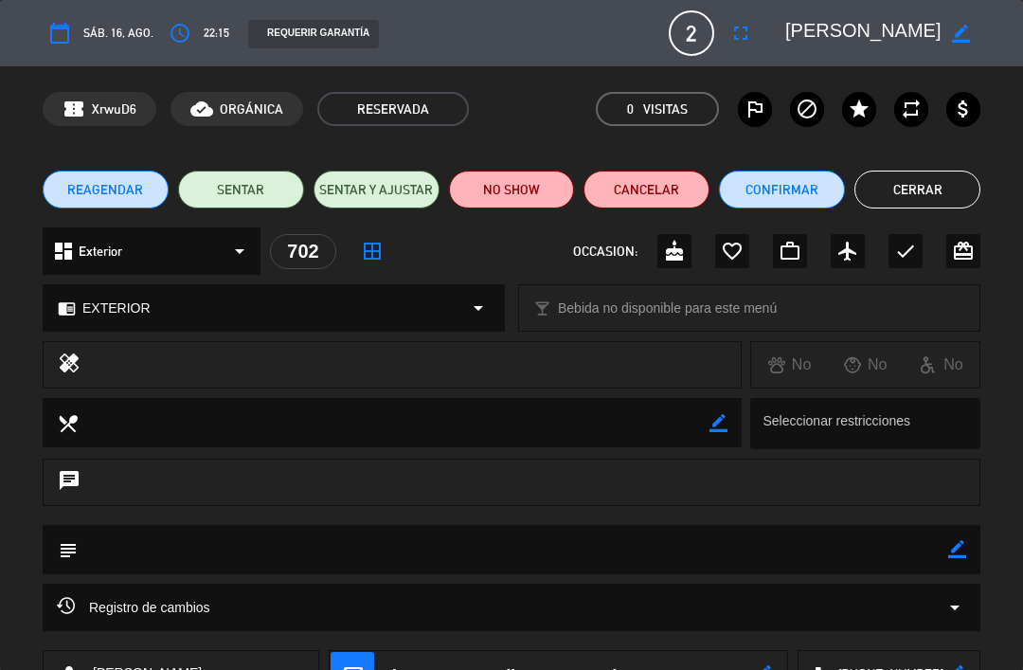
click at [946, 186] on button "Cerrar" at bounding box center [917, 189] width 126 height 38
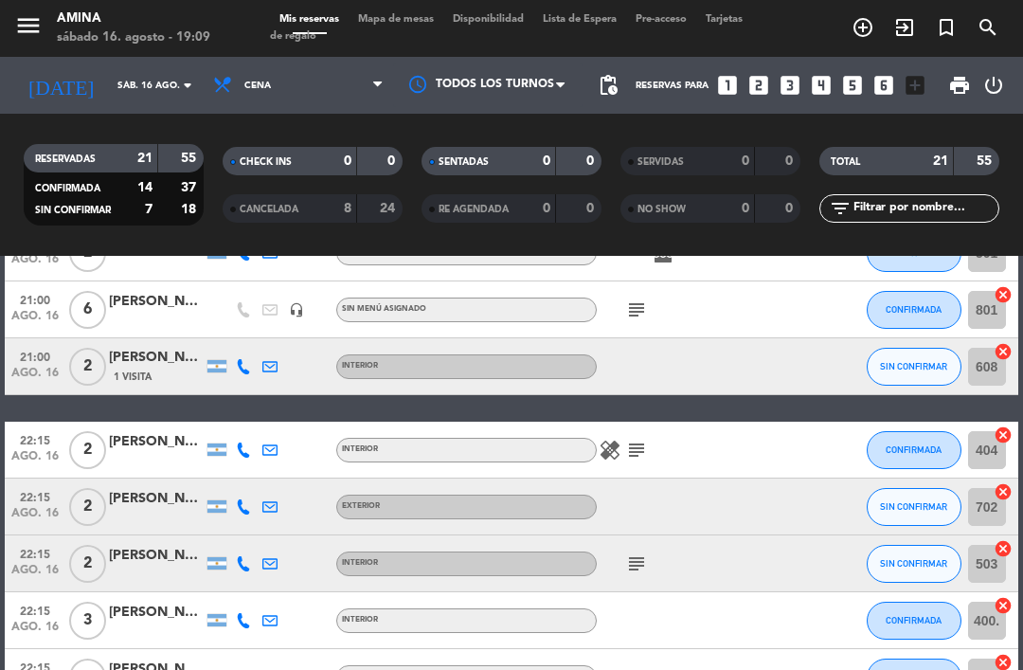
scroll to position [0, 0]
click at [399, 18] on span "Mapa de mesas" at bounding box center [395, 19] width 95 height 10
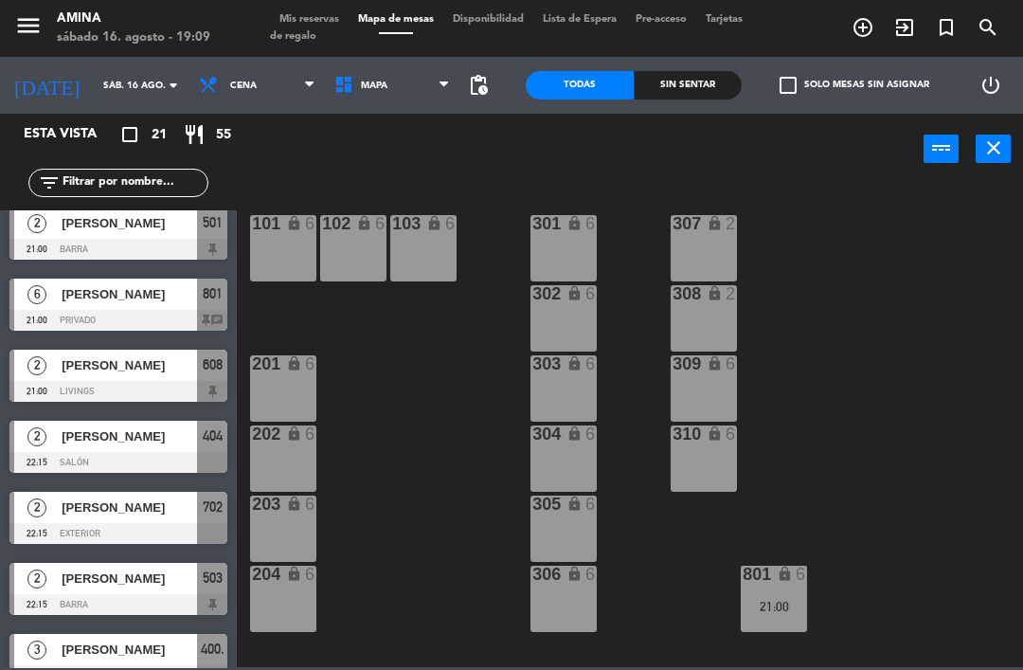
scroll to position [606, 0]
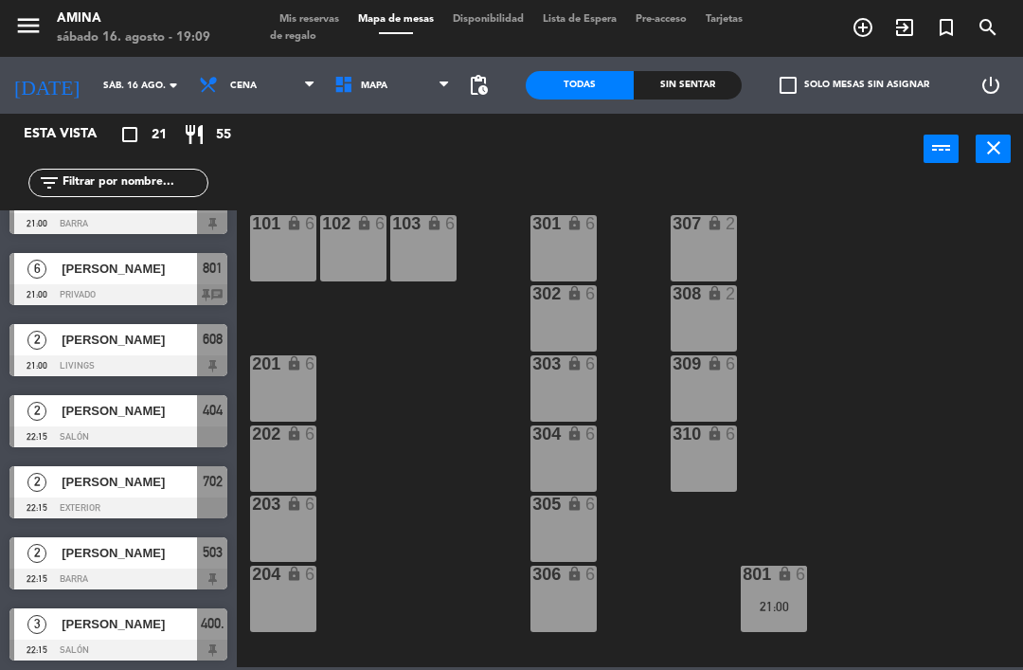
click at [156, 490] on span "[PERSON_NAME]" at bounding box center [129, 482] width 135 height 20
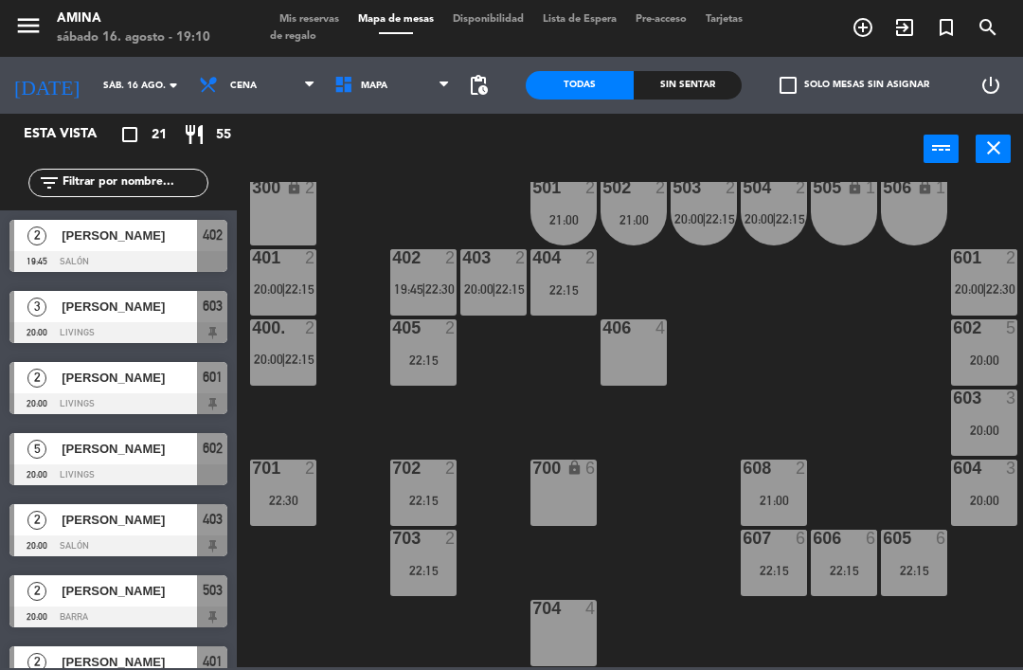
scroll to position [527, 0]
click at [978, 410] on div "603 3 20:00" at bounding box center [984, 422] width 66 height 66
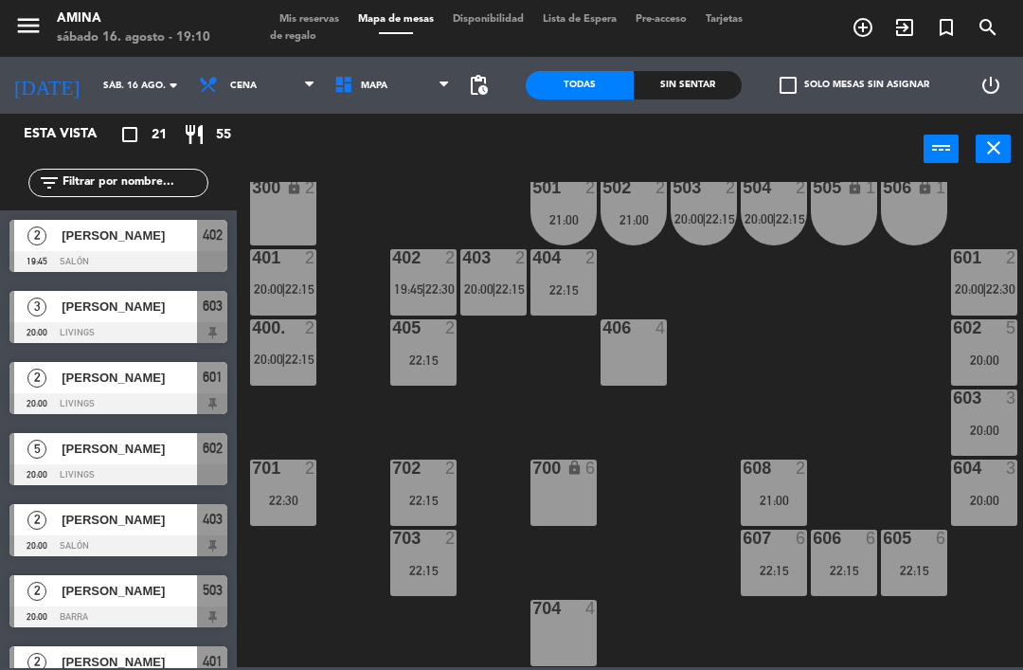
click at [961, 420] on div "603 3 20:00" at bounding box center [984, 422] width 66 height 66
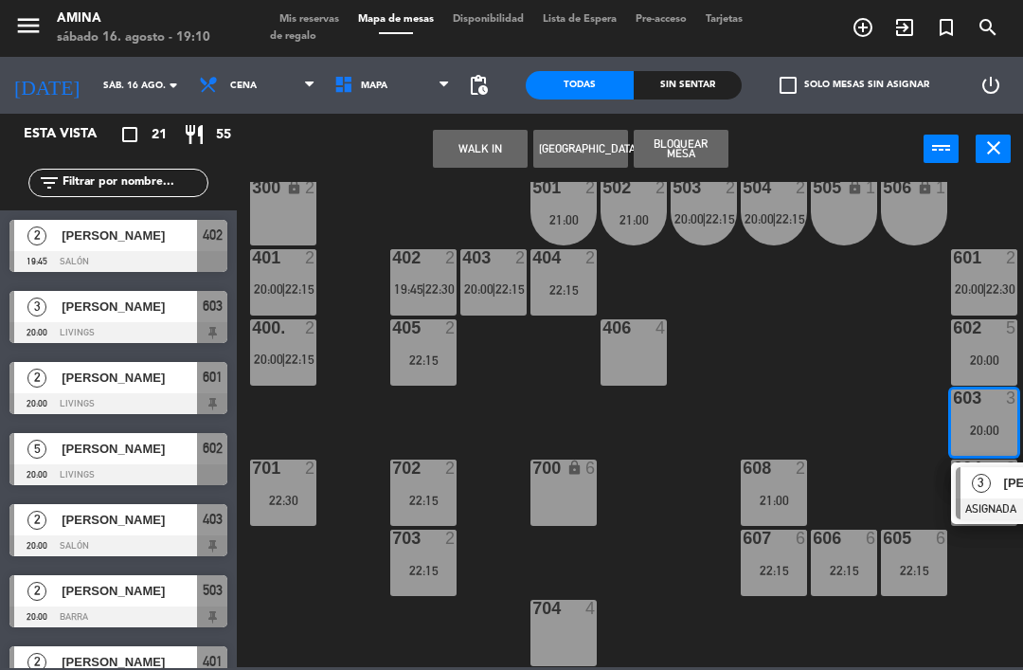
click at [598, 150] on button "[GEOGRAPHIC_DATA]" at bounding box center [580, 149] width 95 height 38
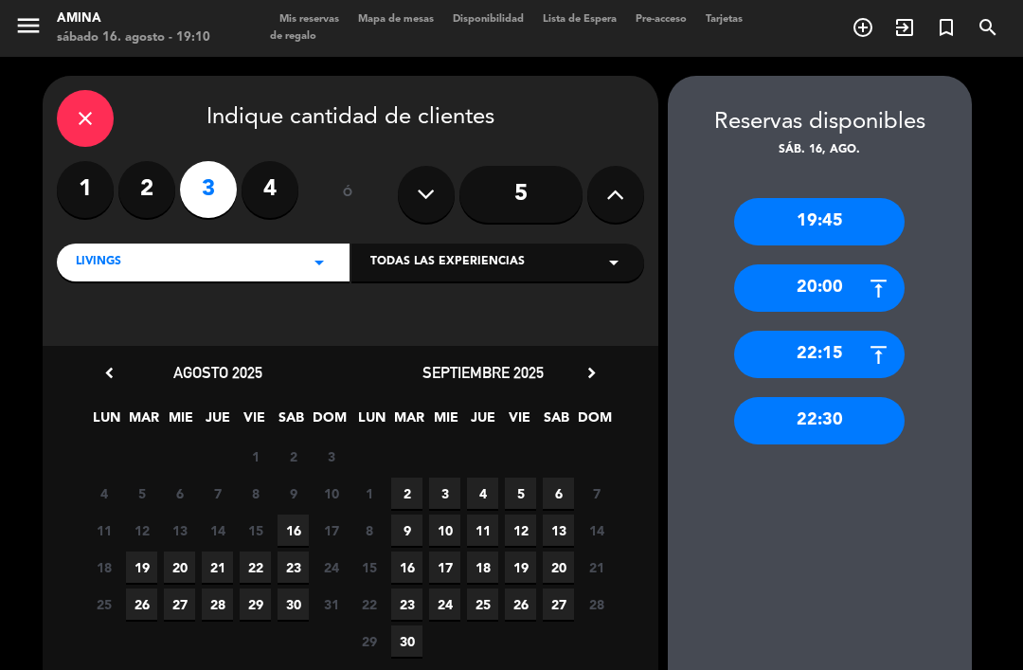
click at [299, 527] on span "16" at bounding box center [292, 529] width 31 height 31
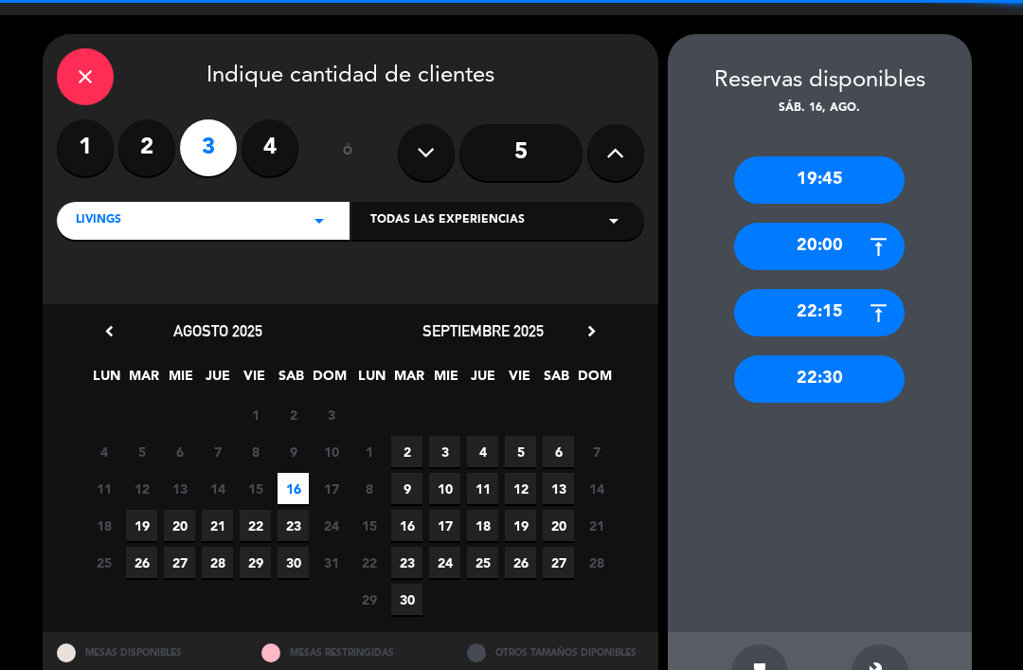
scroll to position [32, 0]
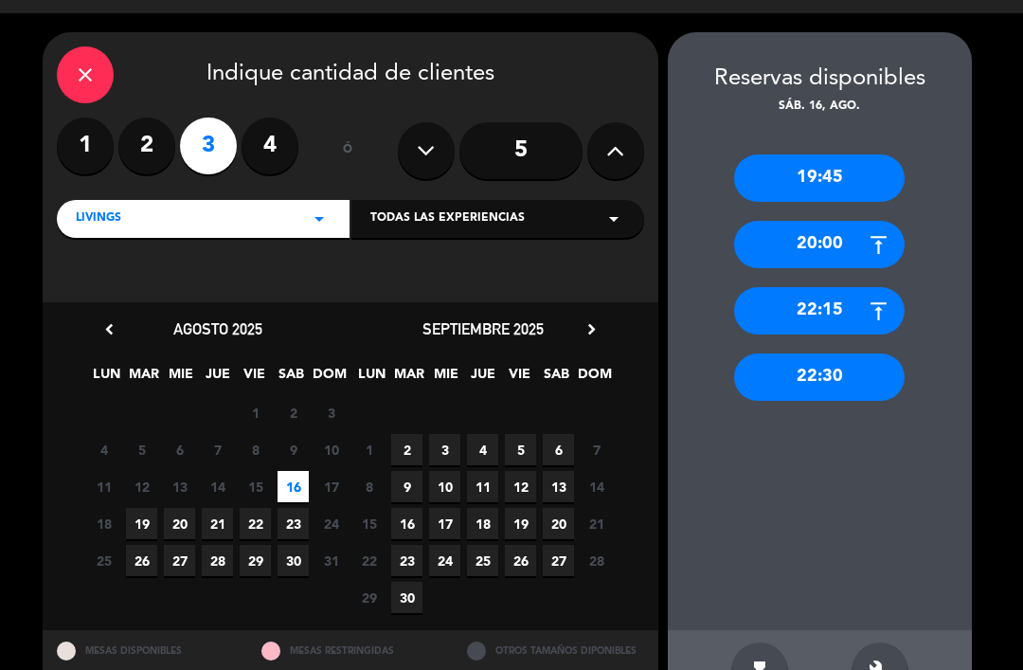
click at [848, 287] on div "22:15" at bounding box center [819, 310] width 170 height 47
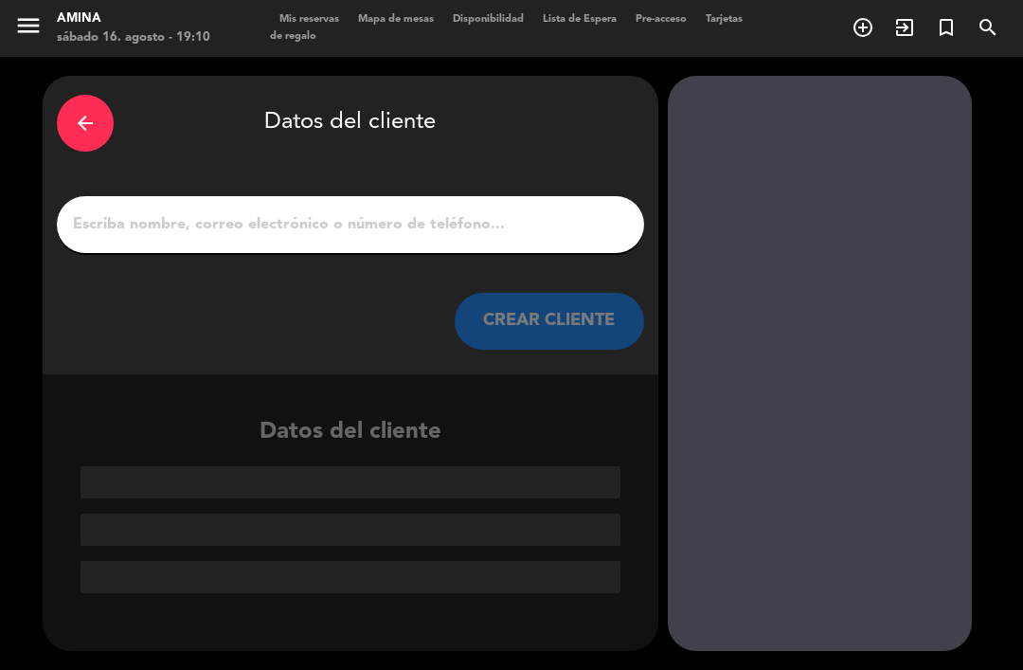
click at [505, 211] on input "1" at bounding box center [350, 224] width 559 height 27
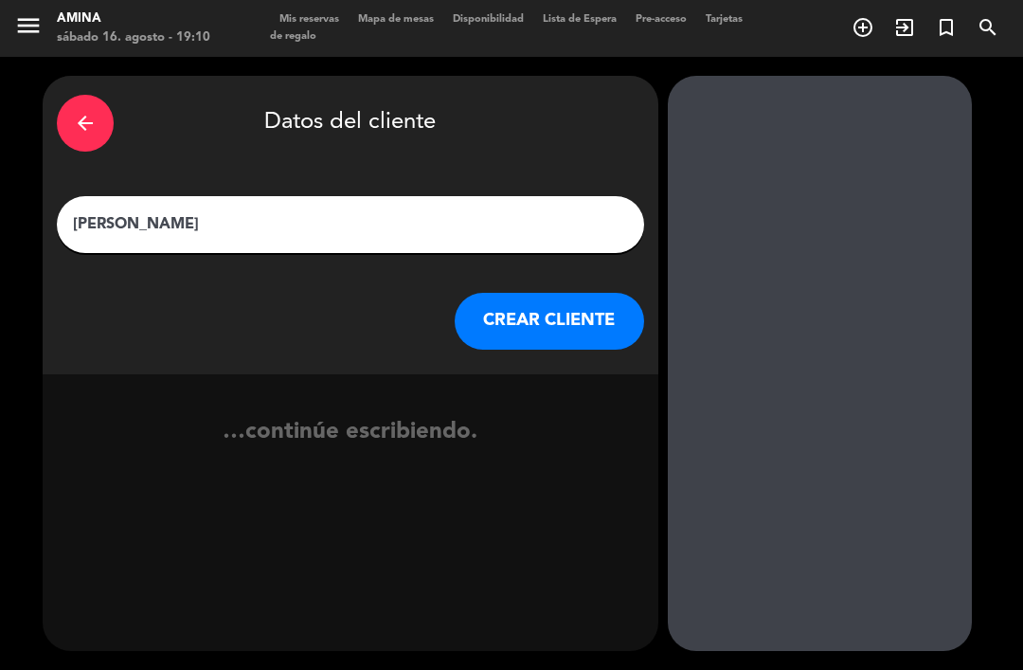
type input "[PERSON_NAME]"
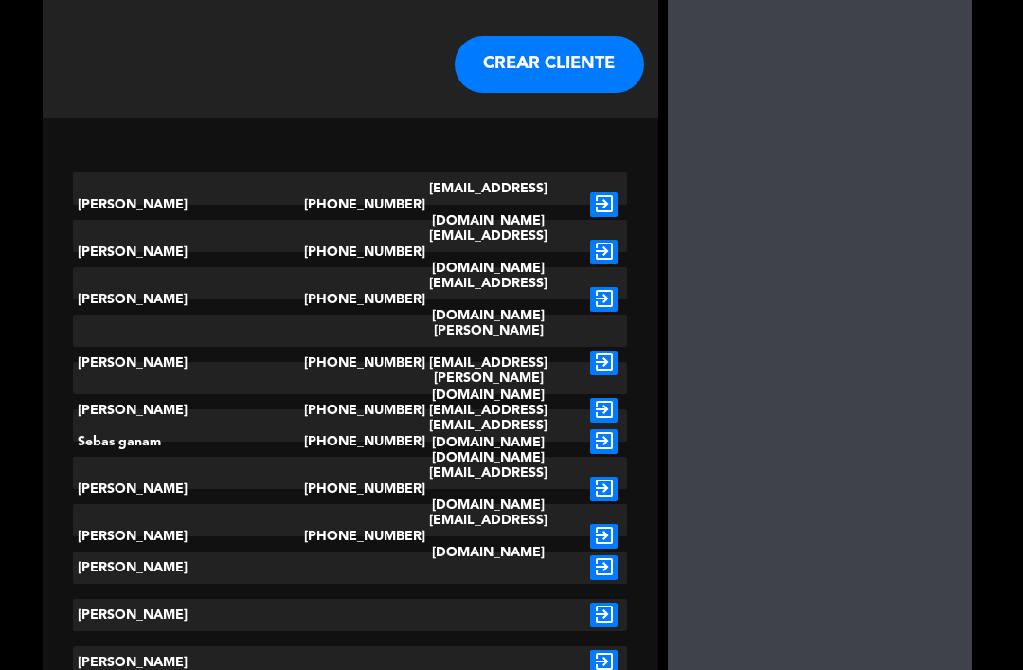
scroll to position [256, 0]
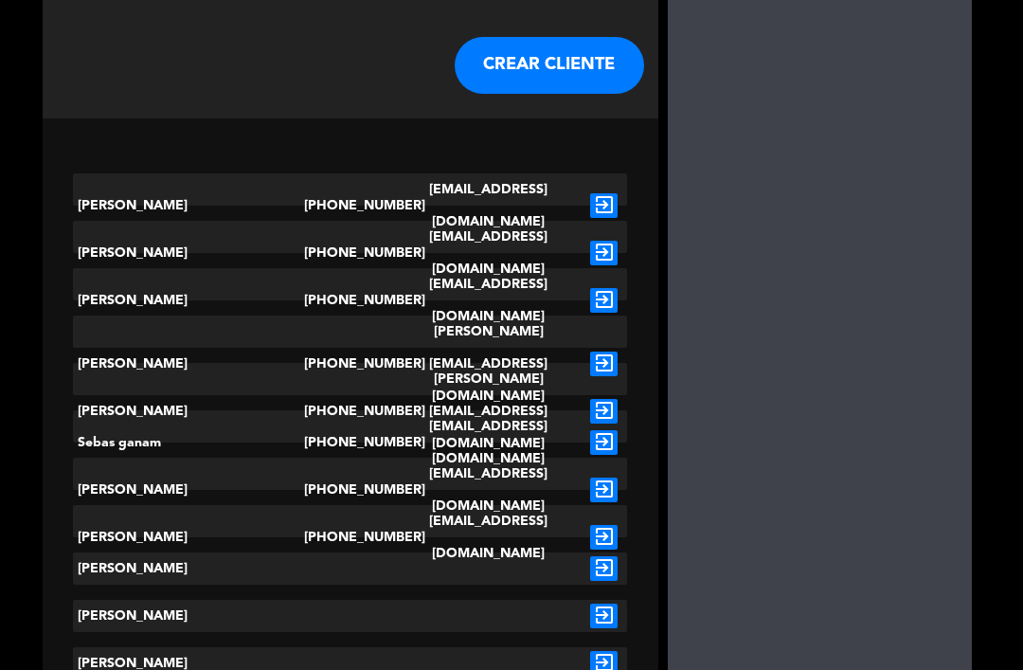
click at [607, 525] on icon "exit_to_app" at bounding box center [603, 537] width 27 height 25
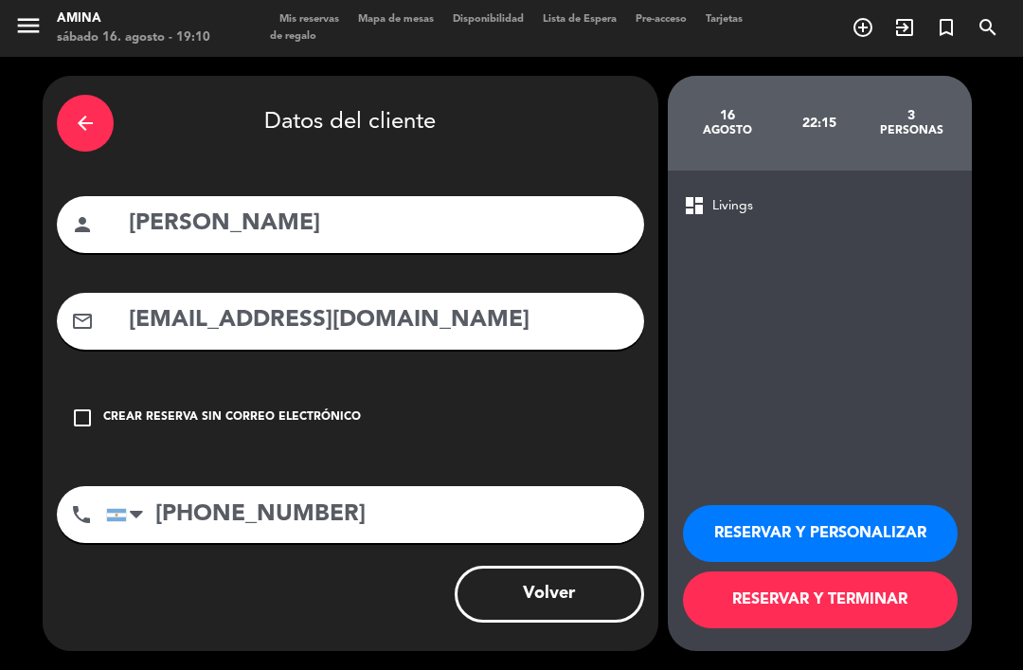
scroll to position [0, 0]
click at [806, 594] on button "RESERVAR Y TERMINAR" at bounding box center [820, 599] width 275 height 57
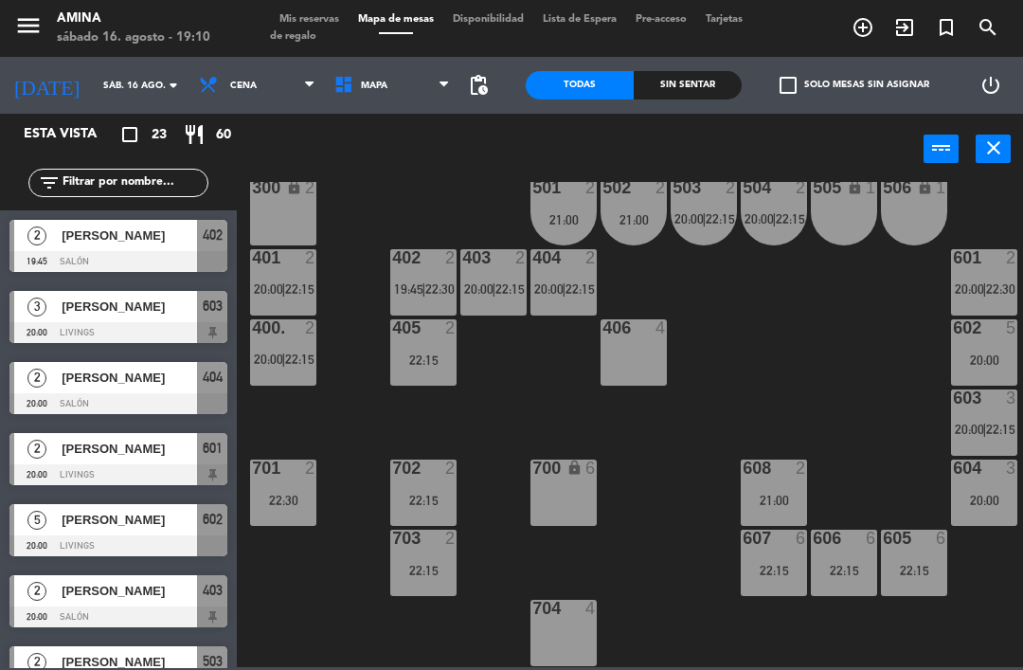
scroll to position [527, 0]
click at [992, 399] on div at bounding box center [984, 397] width 31 height 17
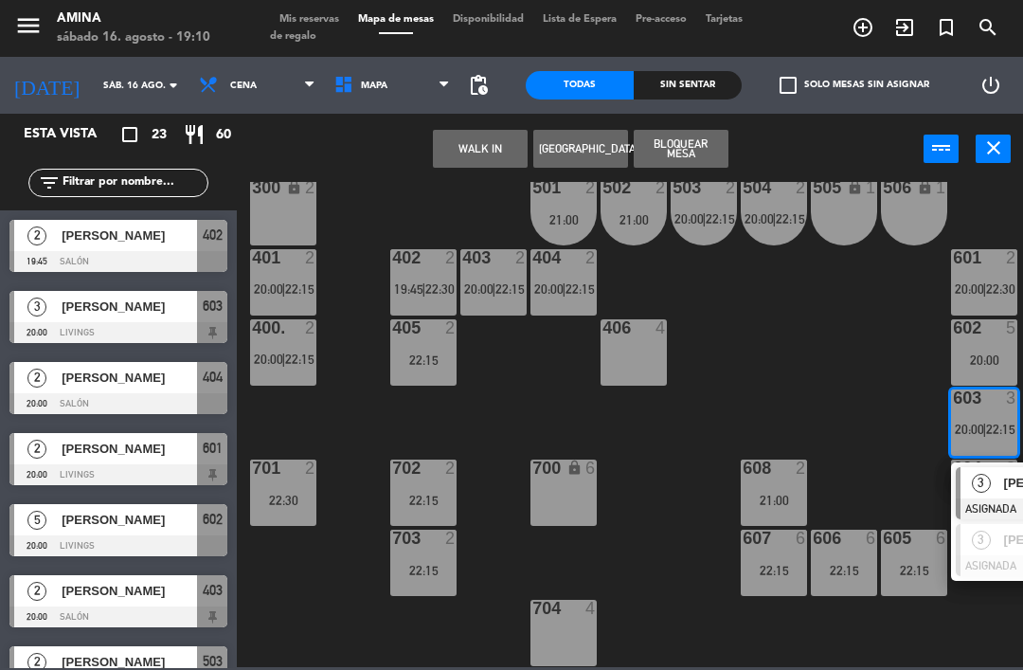
click at [991, 548] on div "3" at bounding box center [980, 539] width 41 height 31
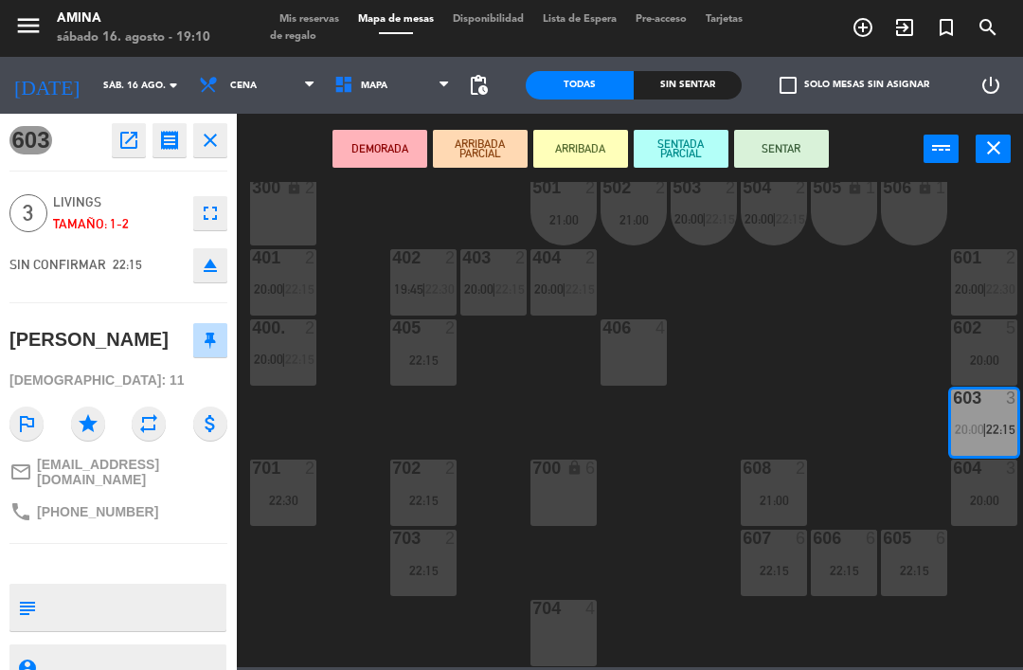
click at [985, 486] on div "604 3 20:00" at bounding box center [984, 492] width 66 height 66
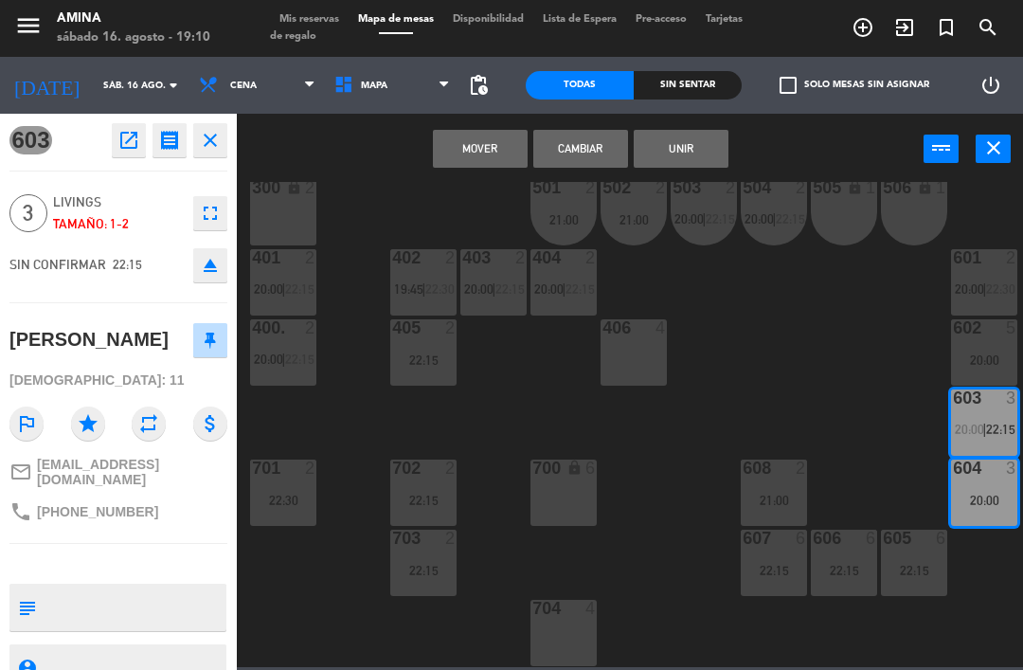
click at [690, 149] on button "Unir" at bounding box center [681, 149] width 95 height 38
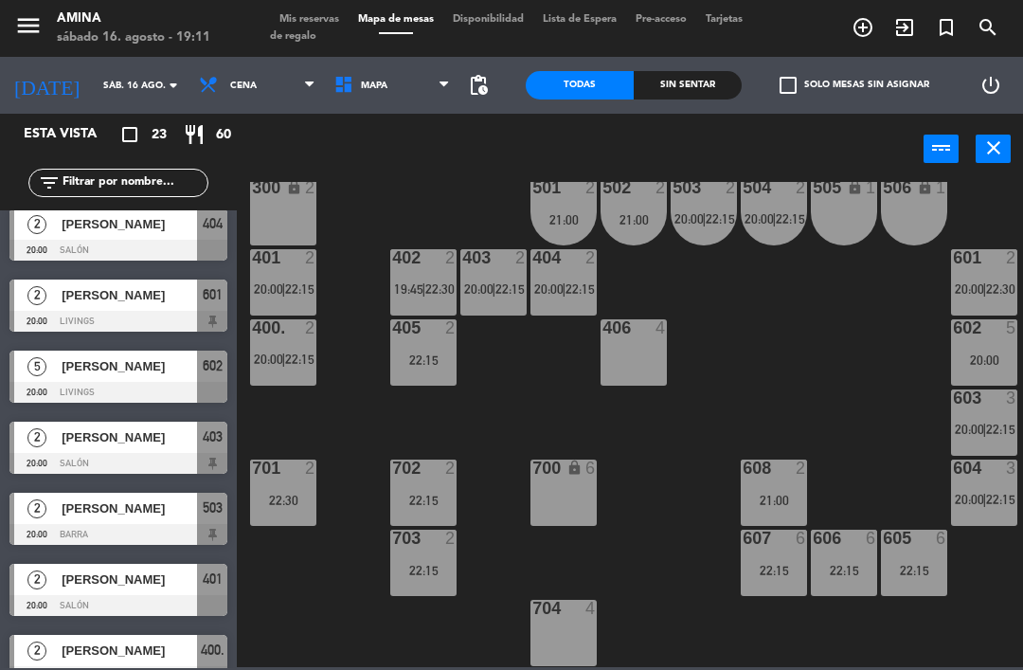
click at [972, 344] on div "602 5 20:00" at bounding box center [984, 352] width 66 height 66
click at [881, 430] on div "101 lock 6 102 lock 6 103 lock 6 301 lock 6 307 lock 2 302 lock 6 308 lock 2 20…" at bounding box center [635, 424] width 776 height 485
click at [328, 6] on div "menu [PERSON_NAME] 16. [PERSON_NAME] - 19:12 Mis reservas Mapa de mesas Disponi…" at bounding box center [511, 28] width 1023 height 57
click at [336, 14] on span "Mis reservas" at bounding box center [309, 19] width 79 height 10
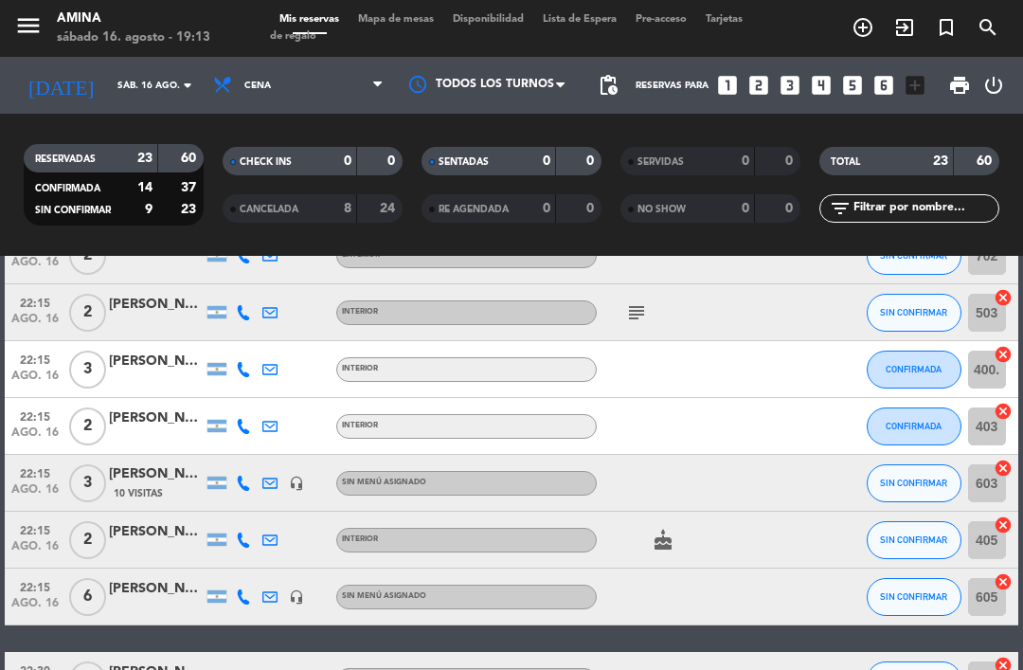
scroll to position [940, 0]
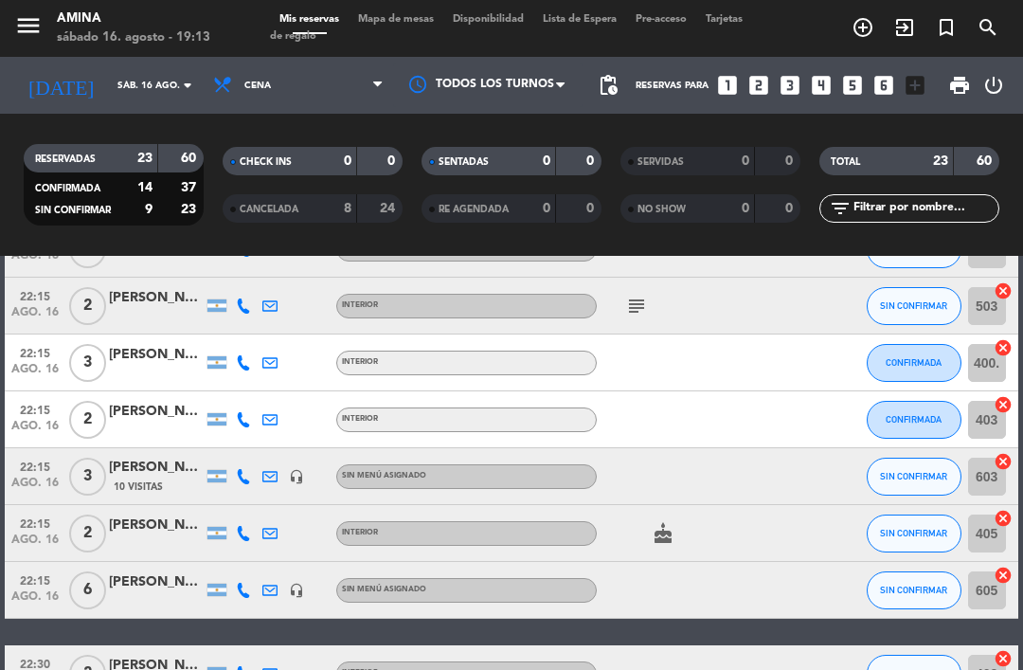
click at [926, 457] on button "SIN CONFIRMAR" at bounding box center [913, 476] width 95 height 38
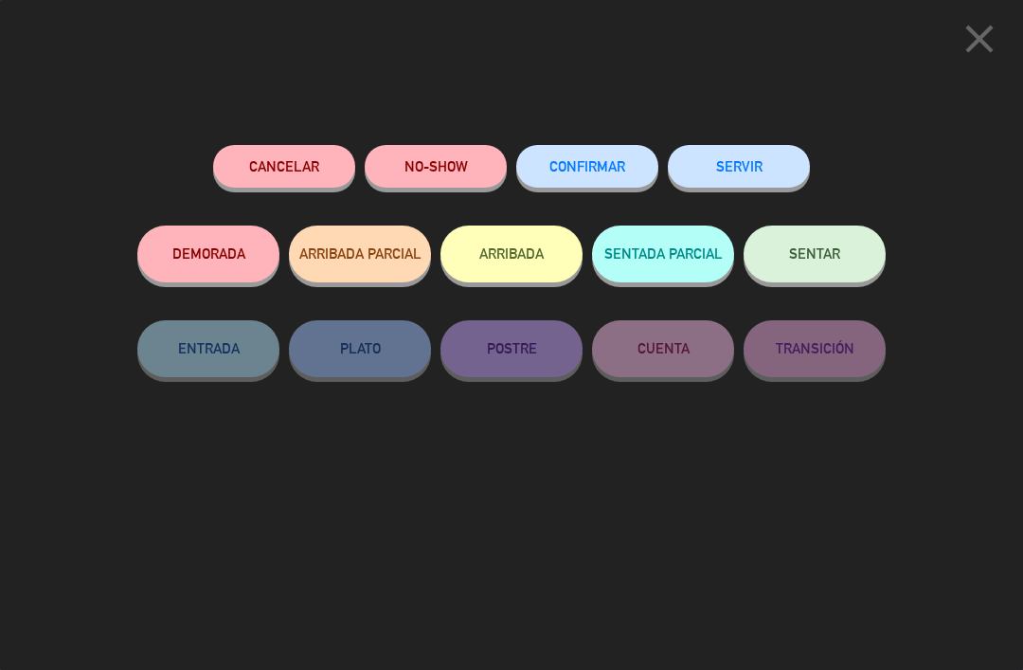
click at [628, 152] on button "CONFIRMAR" at bounding box center [587, 166] width 142 height 43
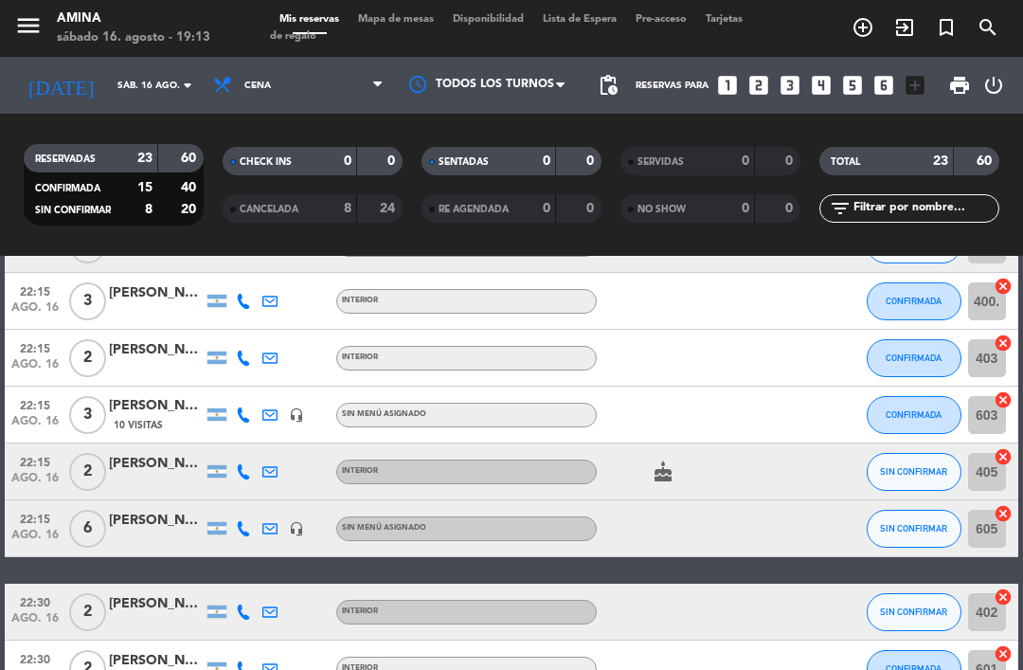
scroll to position [1003, 0]
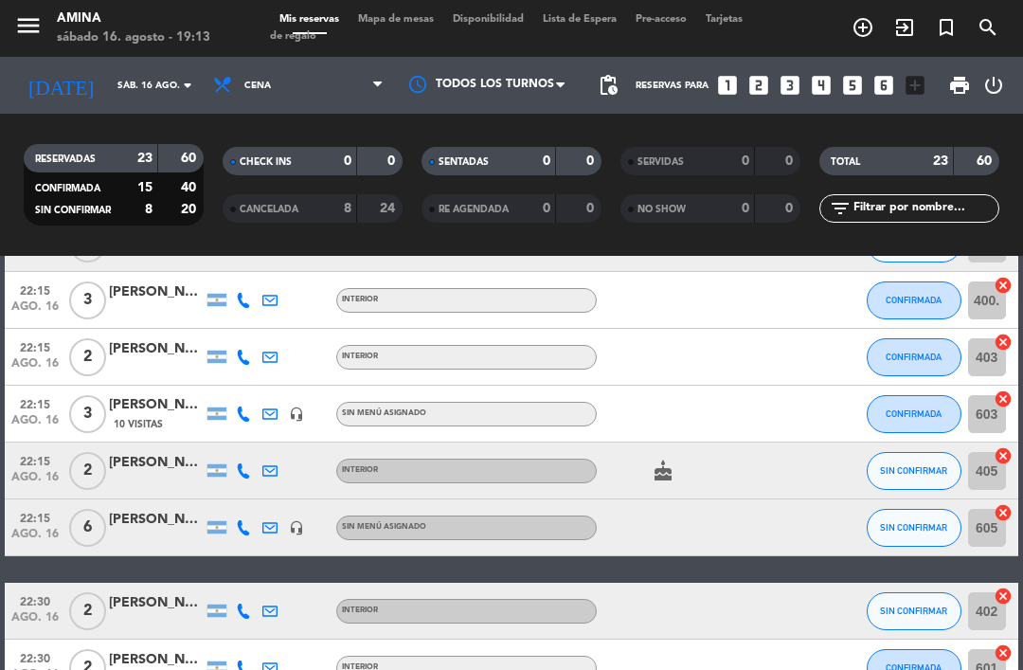
click at [930, 452] on button "SIN CONFIRMAR" at bounding box center [913, 471] width 95 height 38
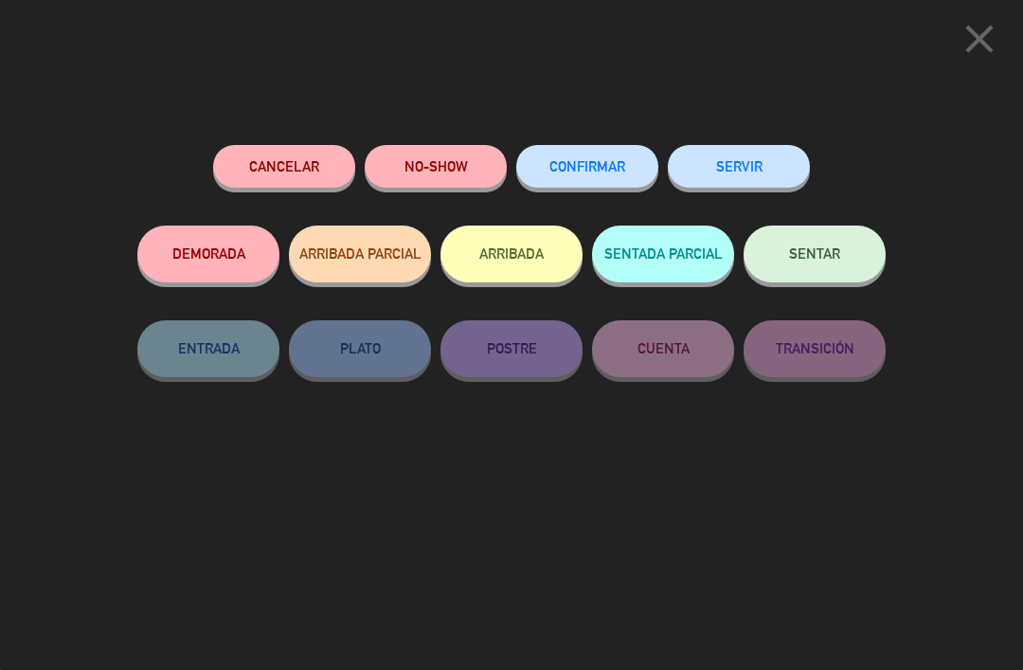
click at [616, 170] on span "CONFIRMAR" at bounding box center [587, 166] width 76 height 16
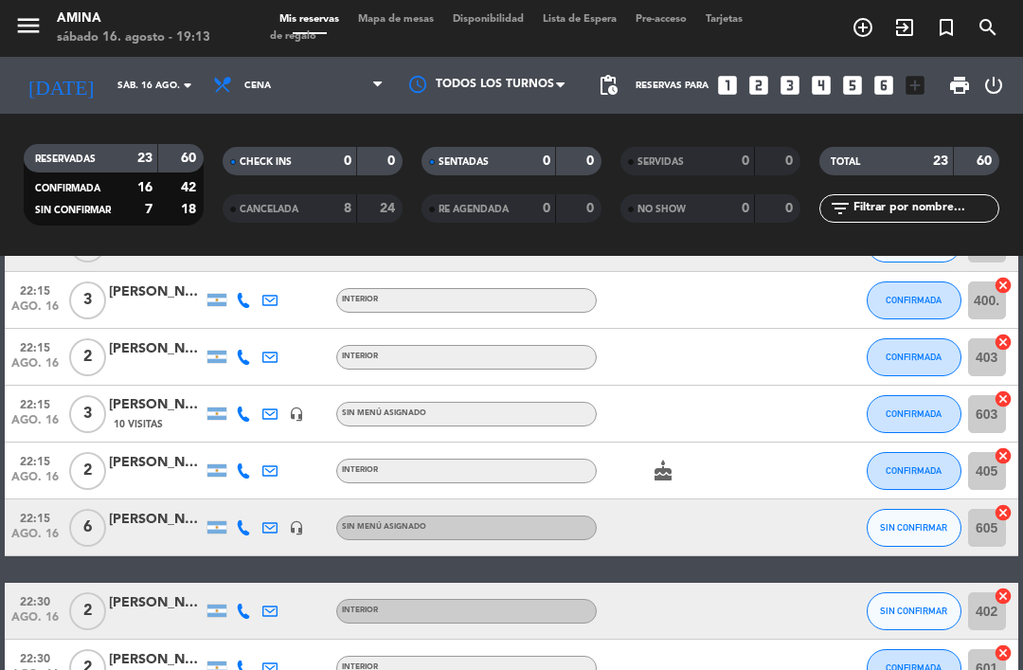
click at [922, 509] on button "SIN CONFIRMAR" at bounding box center [913, 528] width 95 height 38
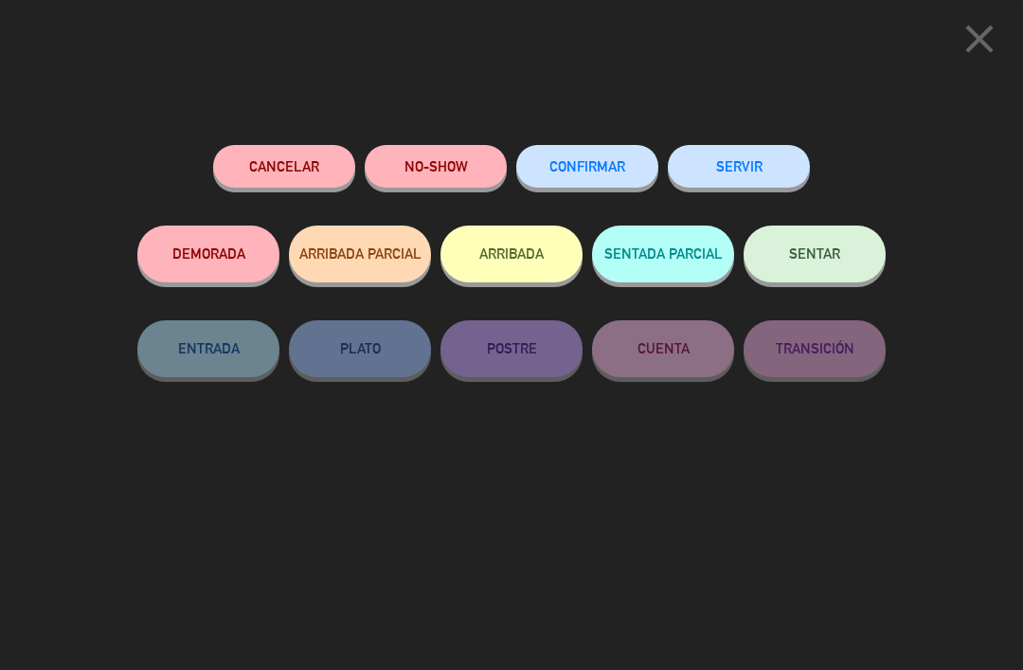
click at [626, 163] on button "CONFIRMAR" at bounding box center [587, 166] width 142 height 43
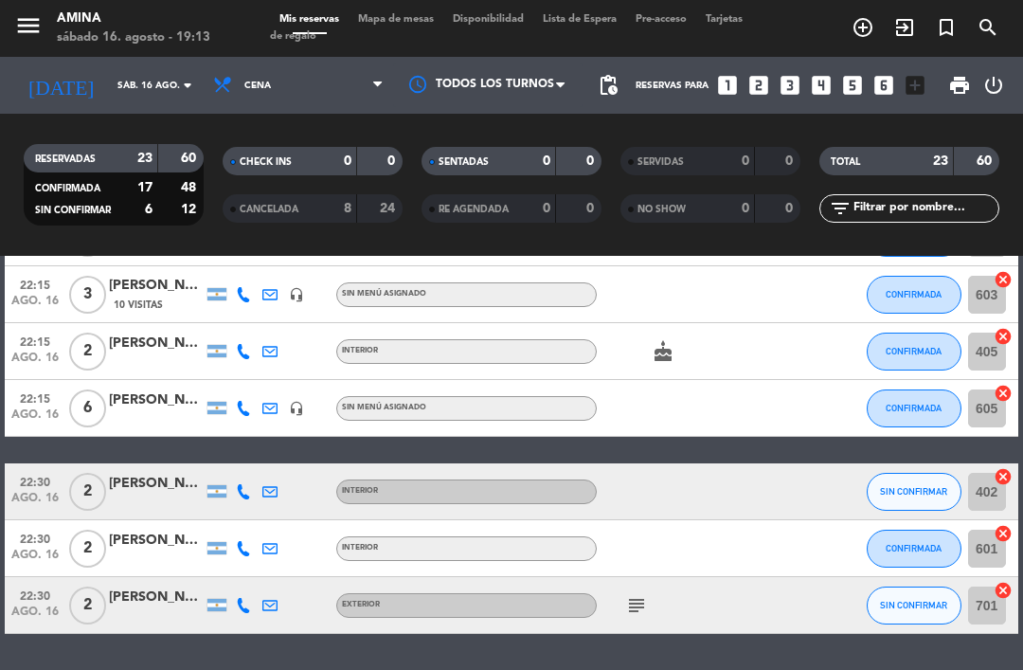
scroll to position [1120, 0]
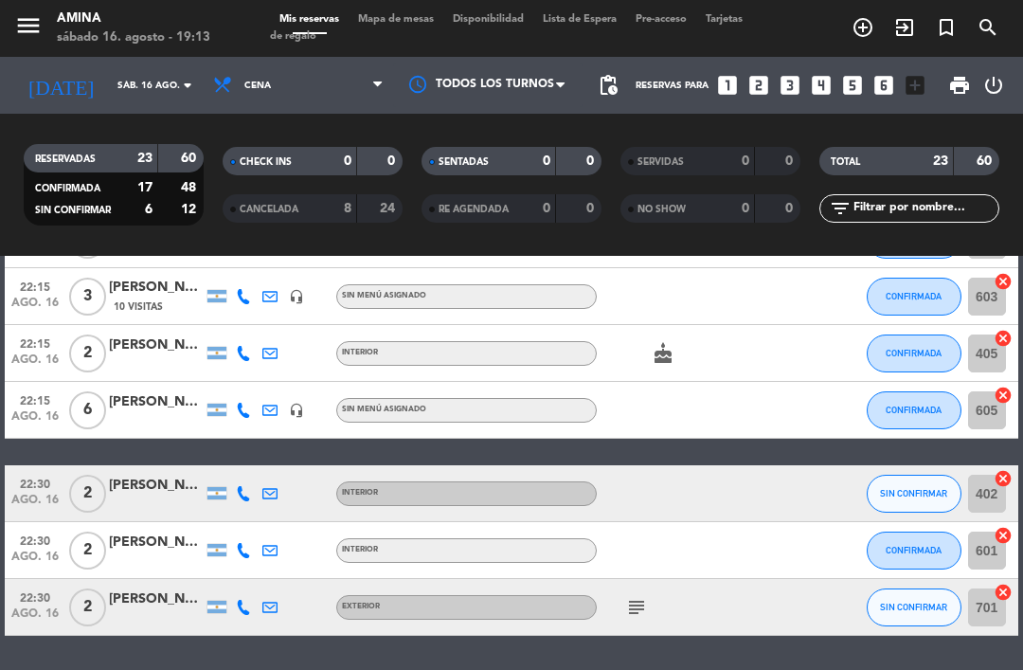
click at [150, 588] on div "[PERSON_NAME]" at bounding box center [156, 599] width 95 height 22
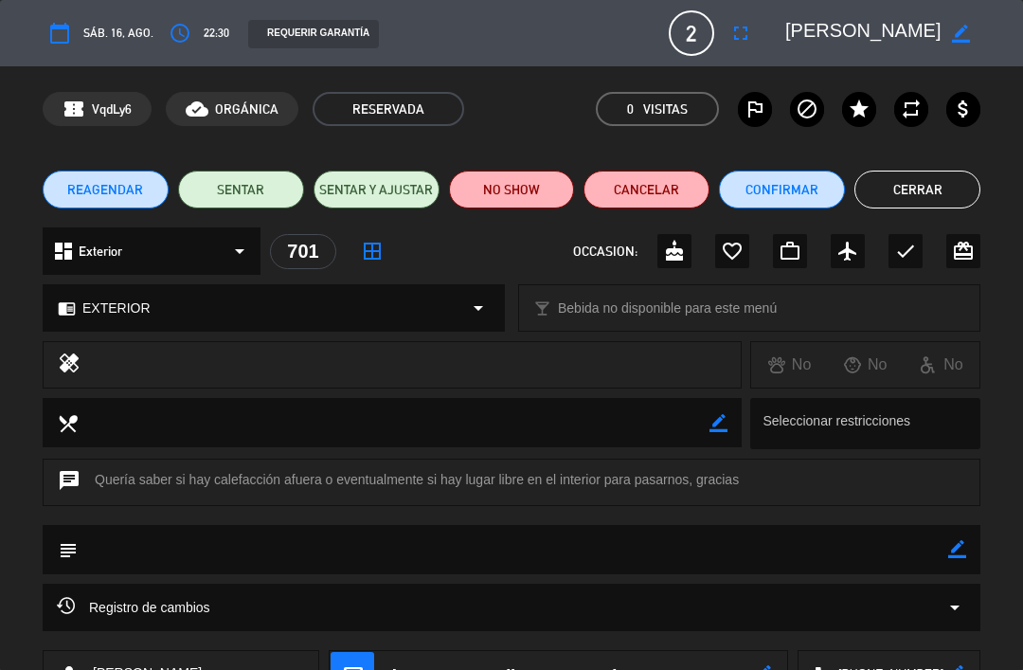
click at [924, 179] on button "Cerrar" at bounding box center [917, 189] width 126 height 38
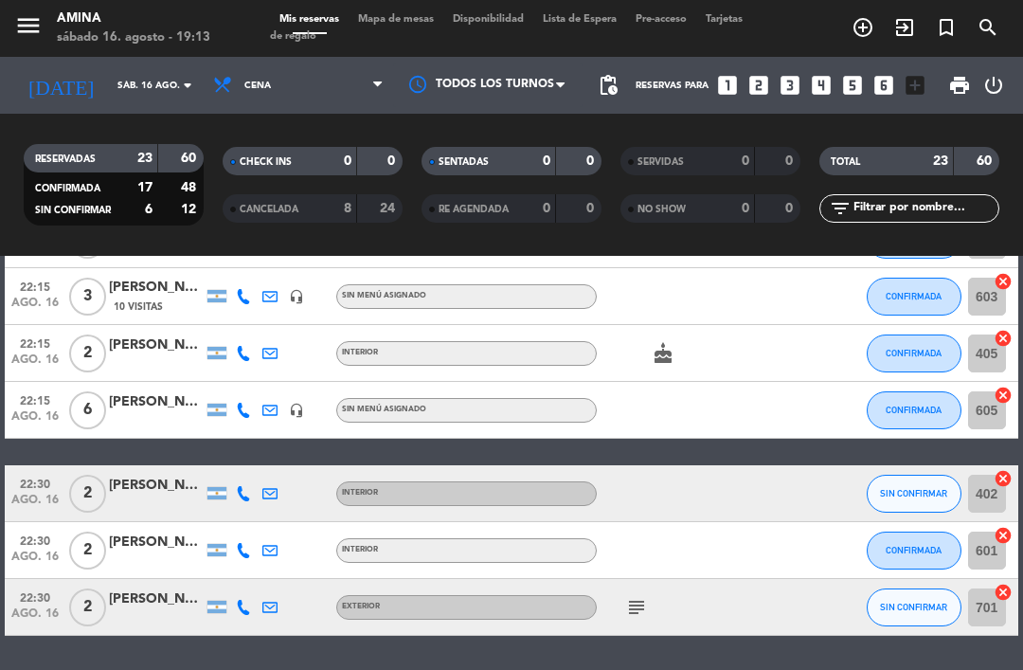
scroll to position [0, 0]
click at [419, 16] on span "Mapa de mesas" at bounding box center [395, 19] width 95 height 10
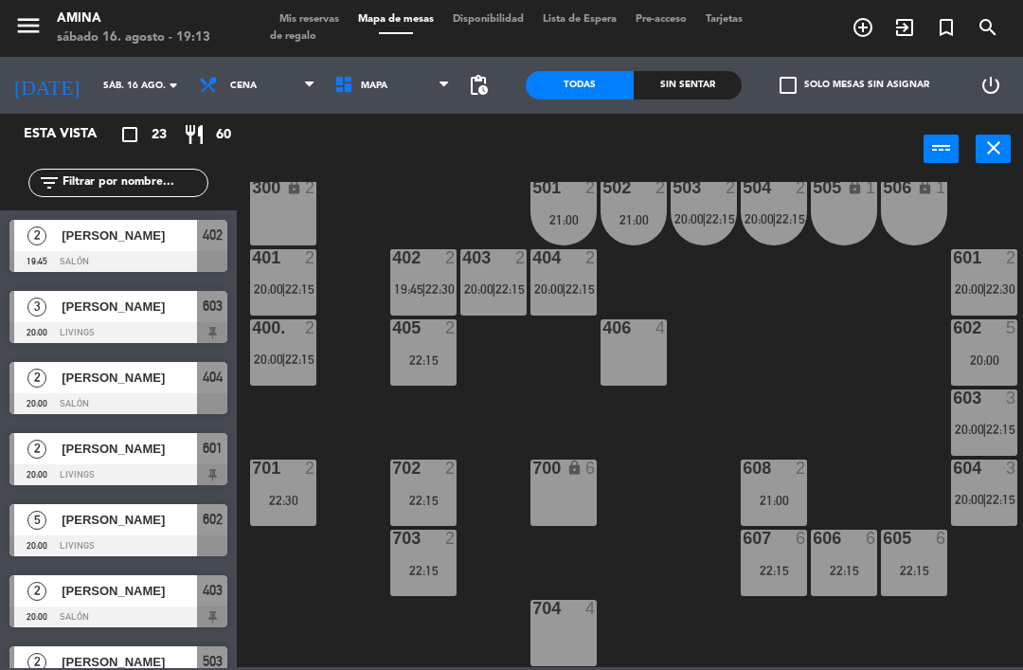
scroll to position [527, 0]
click at [424, 569] on div "22:15" at bounding box center [423, 569] width 66 height 13
click at [502, 566] on div "101 lock 6 102 lock 6 103 lock 6 301 lock 6 307 lock 2 302 lock 6 308 lock 2 20…" at bounding box center [635, 424] width 776 height 485
click at [426, 496] on div "22:15" at bounding box center [423, 499] width 66 height 13
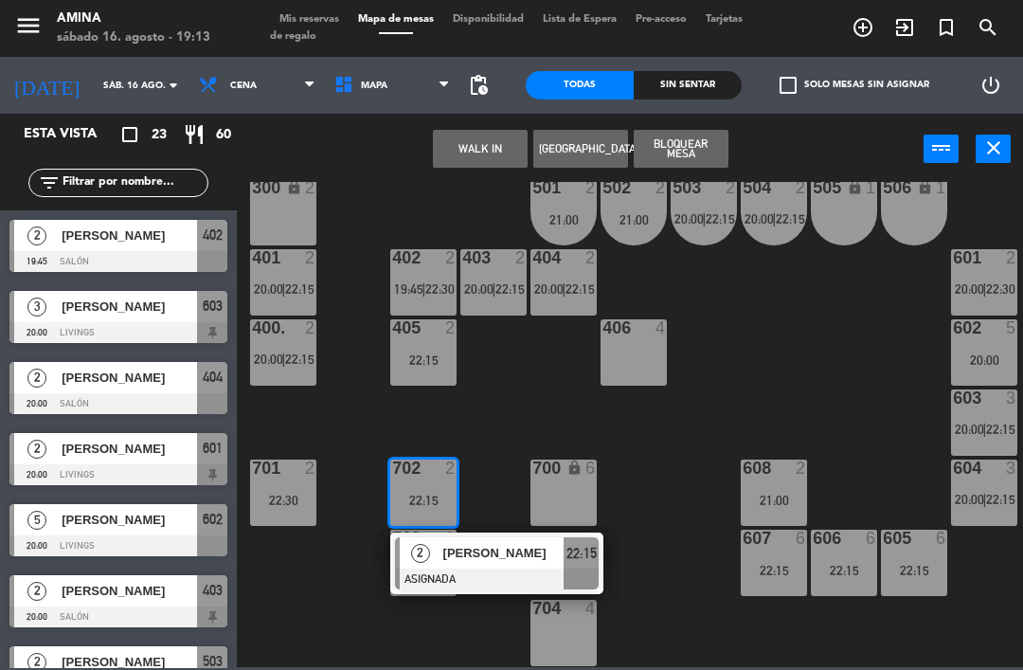
click at [468, 550] on span "[PERSON_NAME]" at bounding box center [503, 553] width 121 height 20
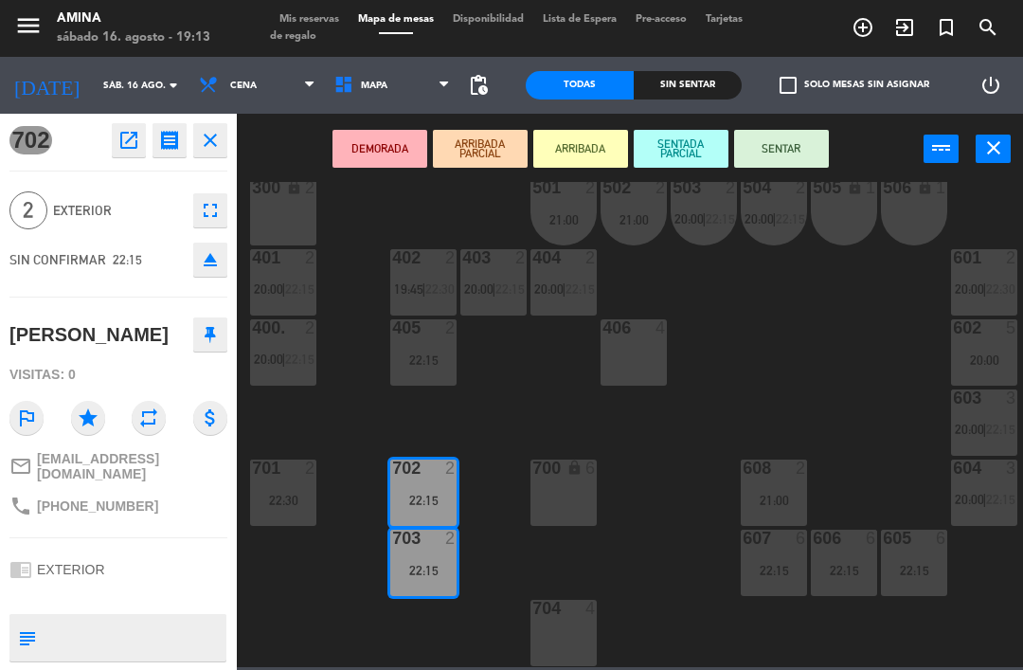
click at [208, 262] on icon "eject" at bounding box center [210, 259] width 23 height 23
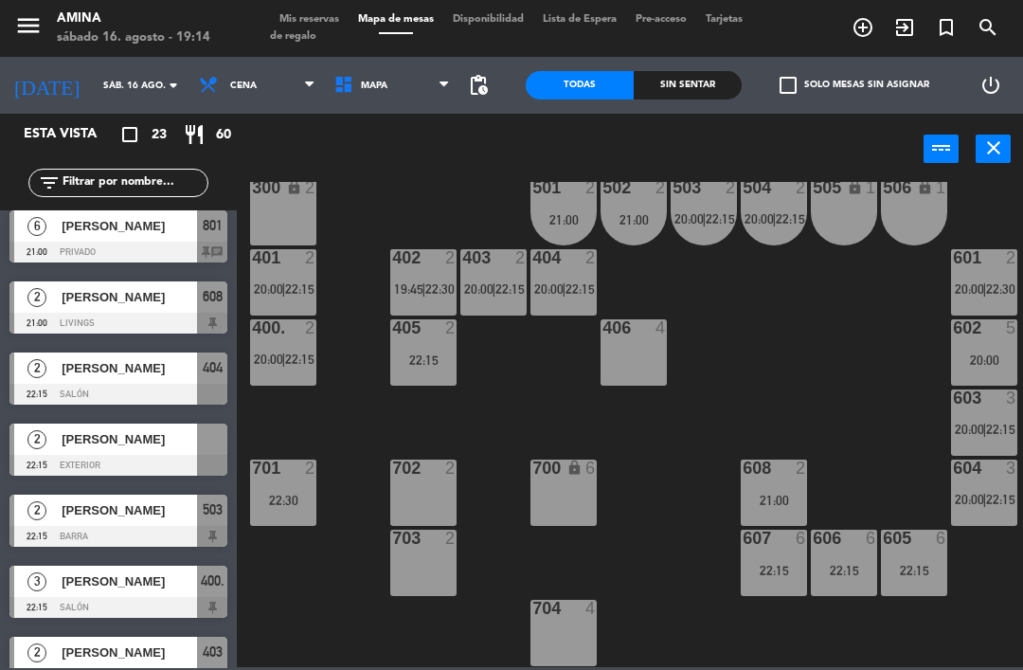
scroll to position [772, 0]
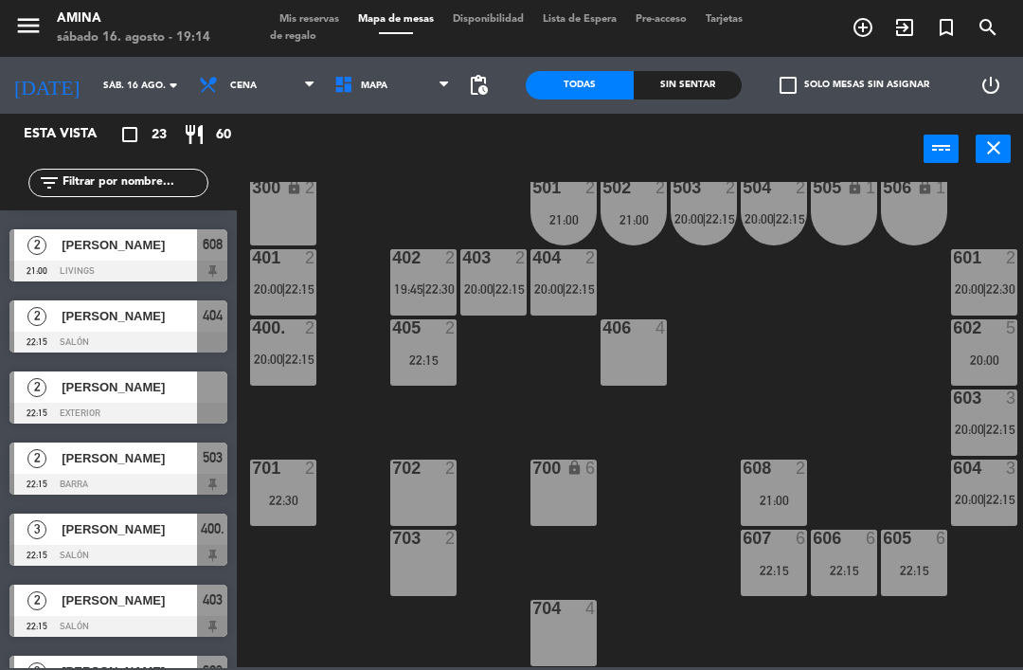
click at [172, 387] on span "[PERSON_NAME]" at bounding box center [129, 387] width 135 height 20
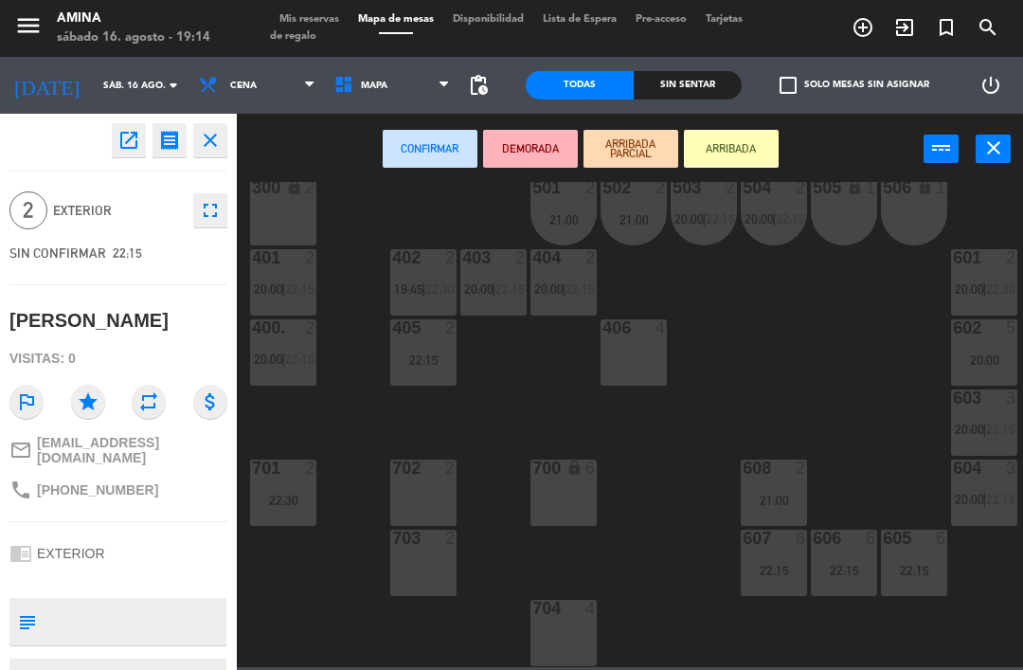
click at [420, 550] on div "703 2" at bounding box center [423, 562] width 66 height 66
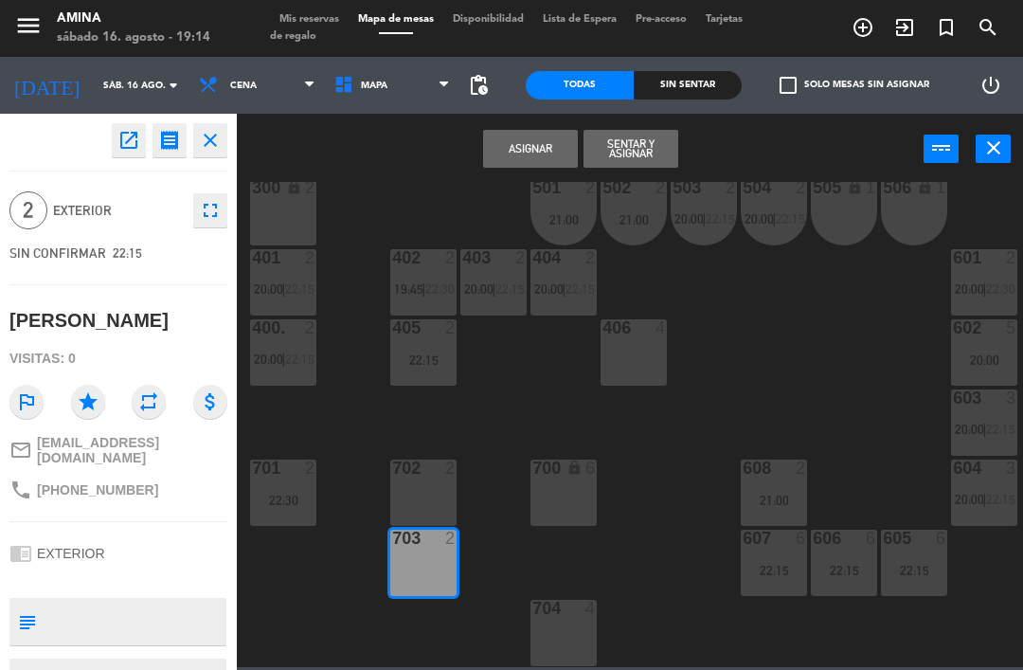
click at [537, 161] on button "Asignar" at bounding box center [530, 149] width 95 height 38
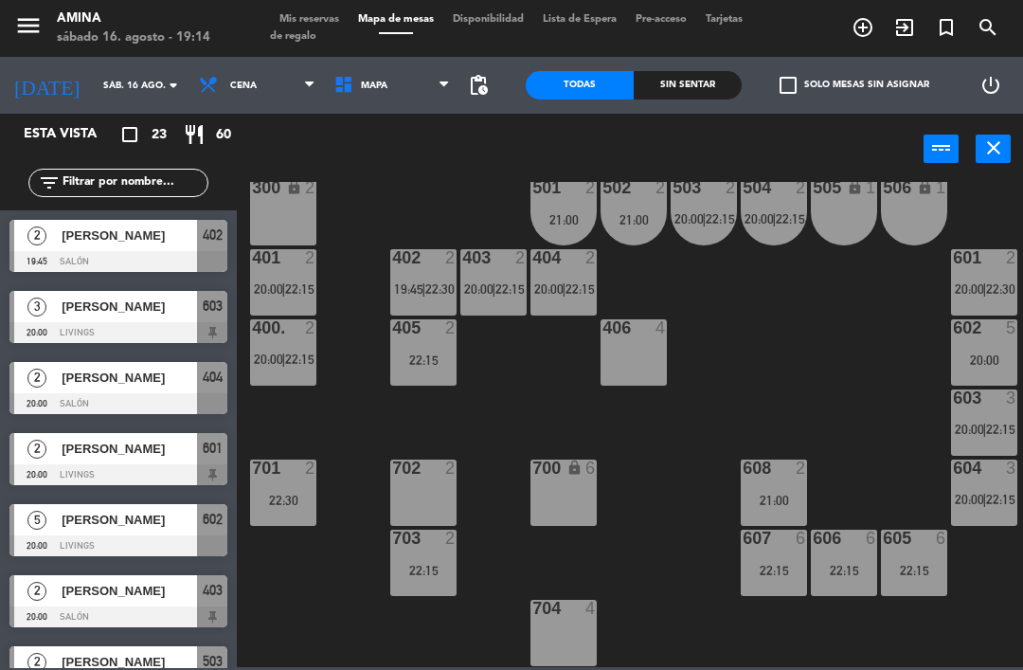
scroll to position [0, 0]
click at [325, 608] on div "101 lock 6 102 lock 6 103 lock 6 301 lock 6 307 lock 2 302 lock 6 308 lock 2 20…" at bounding box center [635, 424] width 776 height 485
click at [290, 347] on div "400. 2 20:00 | 22:15" at bounding box center [283, 352] width 66 height 66
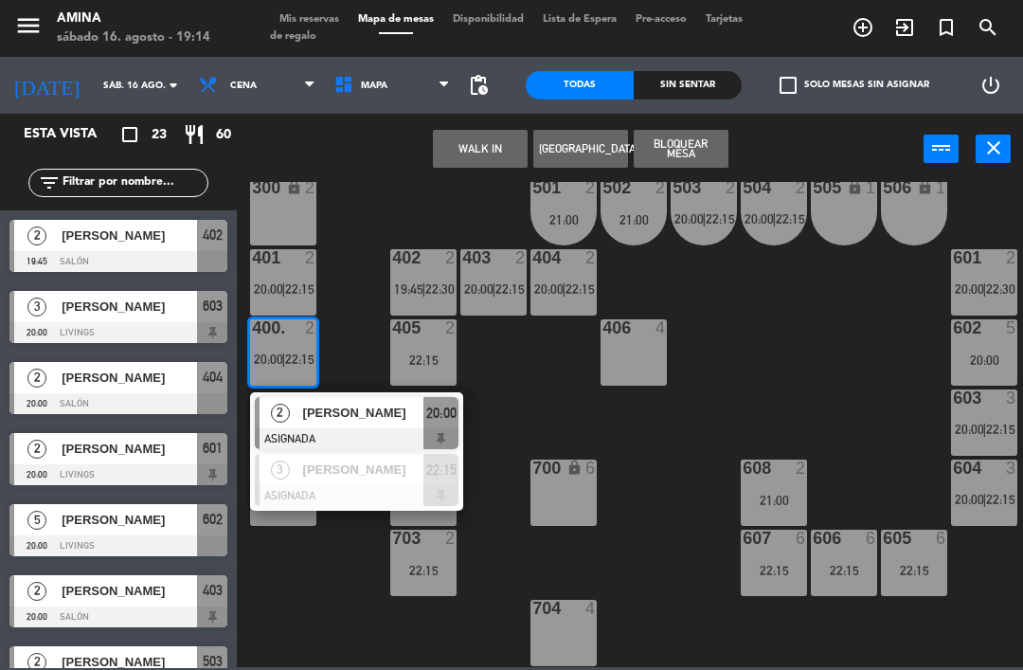
click at [396, 473] on span "[PERSON_NAME]" at bounding box center [363, 469] width 121 height 20
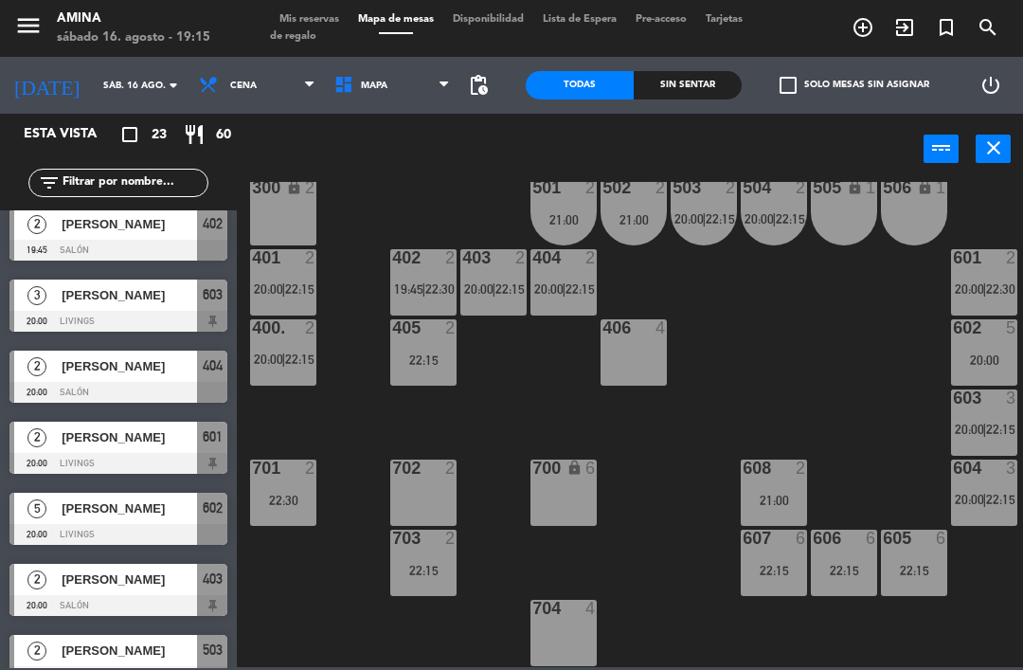
click at [416, 287] on span "19:45" at bounding box center [408, 288] width 29 height 15
click at [797, 290] on div "101 lock 6 102 lock 6 103 lock 6 301 lock 6 307 lock 2 302 lock 6 308 lock 2 20…" at bounding box center [635, 424] width 776 height 485
click at [491, 272] on div "403 2 20:00 | 22:15" at bounding box center [493, 282] width 66 height 66
click at [794, 368] on div "101 lock 6 102 lock 6 103 lock 6 301 lock 6 307 lock 2 302 lock 6 308 lock 2 20…" at bounding box center [635, 424] width 776 height 485
click at [572, 265] on div at bounding box center [563, 257] width 31 height 17
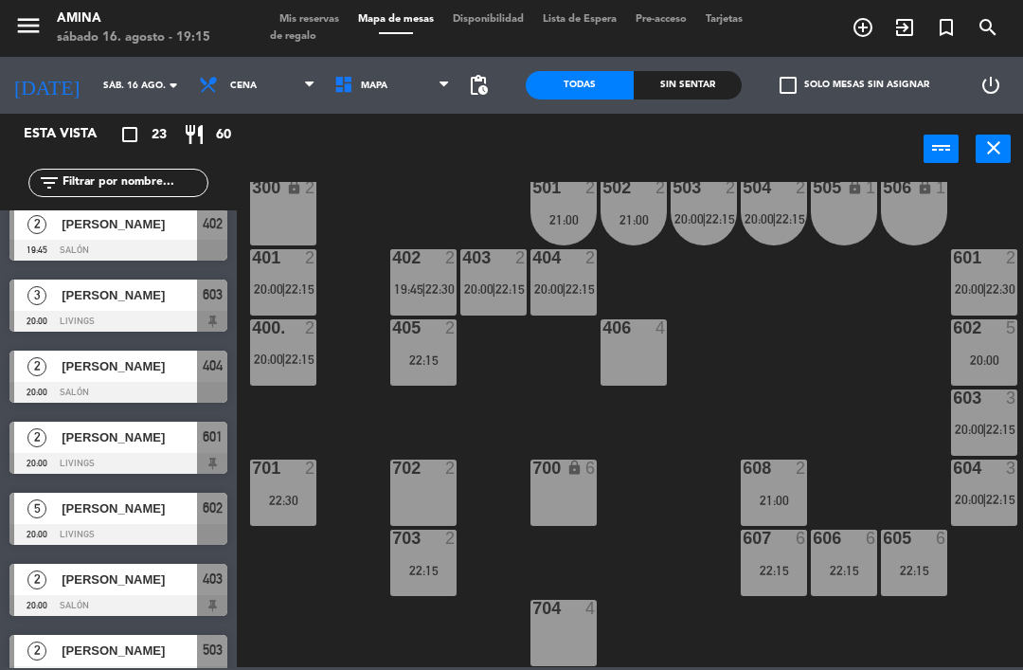
click at [828, 370] on div "101 lock 6 102 lock 6 103 lock 6 301 lock 6 307 lock 2 302 lock 6 308 lock 2 20…" at bounding box center [635, 424] width 776 height 485
